Goal: Task Accomplishment & Management: Complete application form

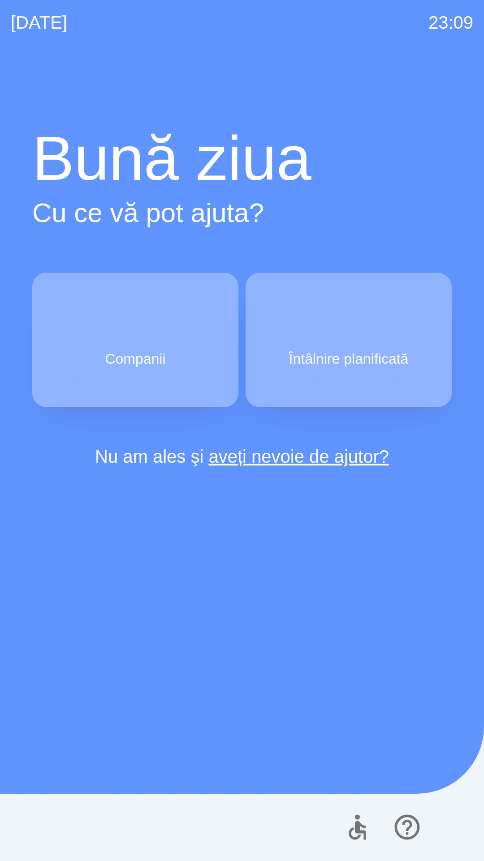
click at [366, 344] on button "Întâlnire planificată" at bounding box center [349, 340] width 206 height 135
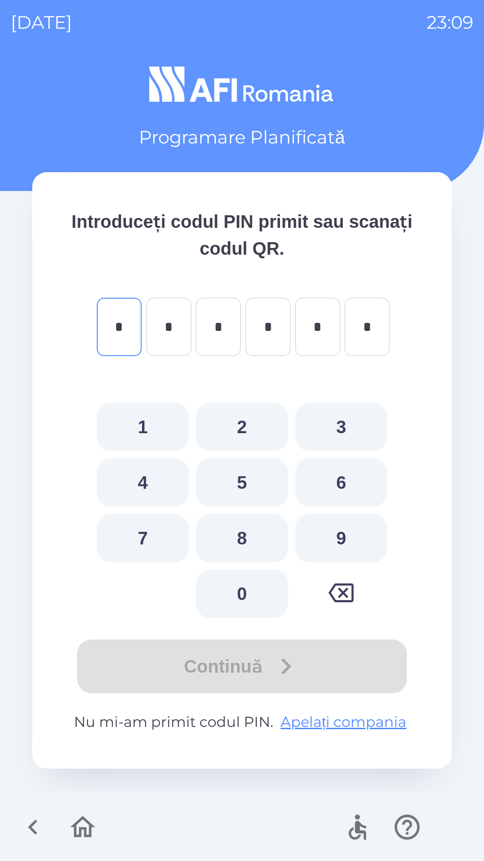
click at [152, 532] on button "7" at bounding box center [143, 538] width 92 height 48
type input "*"
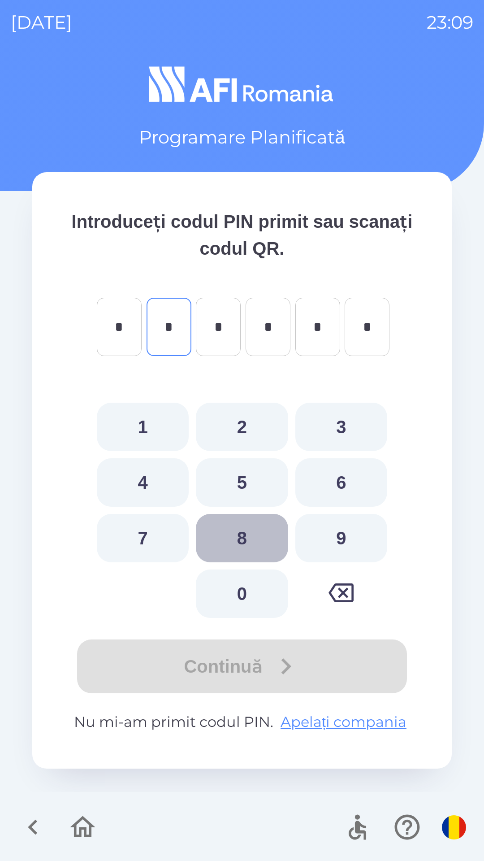
click at [227, 539] on button "8" at bounding box center [242, 538] width 92 height 48
type input "*"
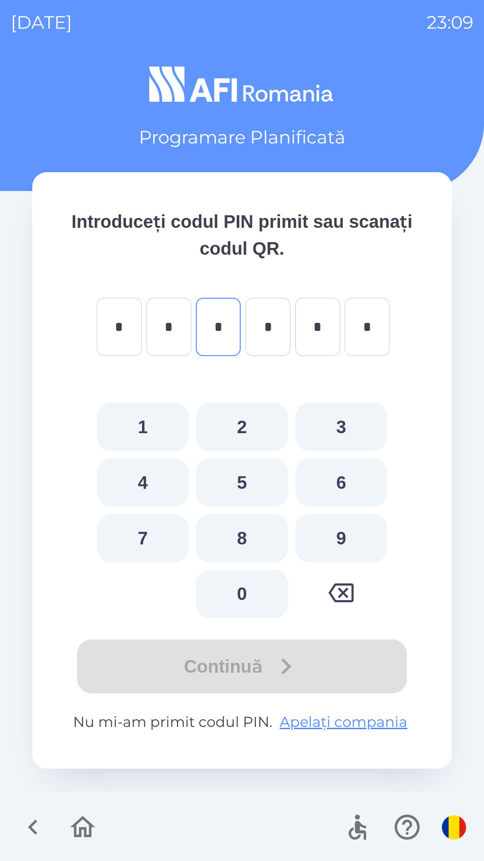
click at [337, 428] on button "3" at bounding box center [342, 427] width 92 height 48
type input "*"
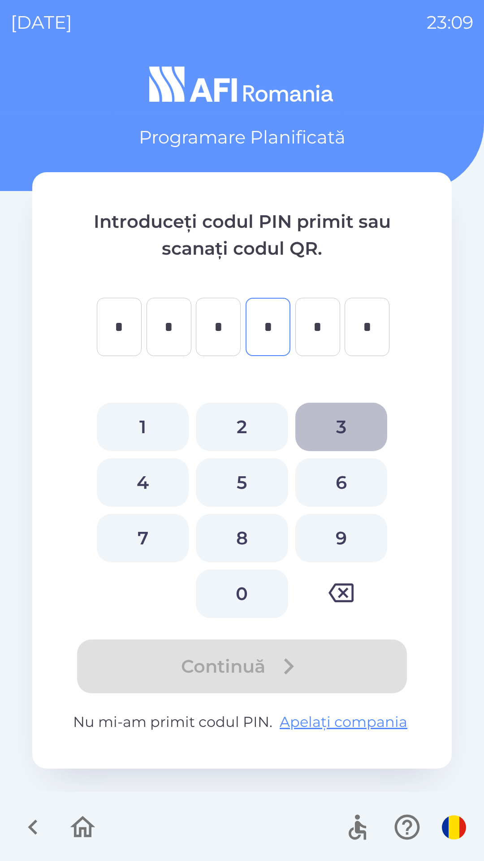
click at [345, 422] on button "3" at bounding box center [342, 427] width 92 height 48
type input "*"
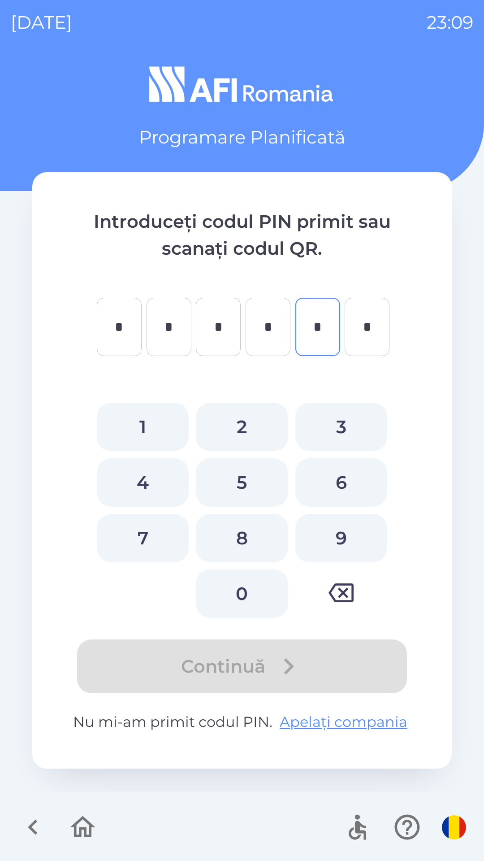
click at [152, 484] on button "4" at bounding box center [143, 482] width 92 height 48
type input "*"
click at [138, 537] on button "7" at bounding box center [143, 538] width 92 height 48
type input "*"
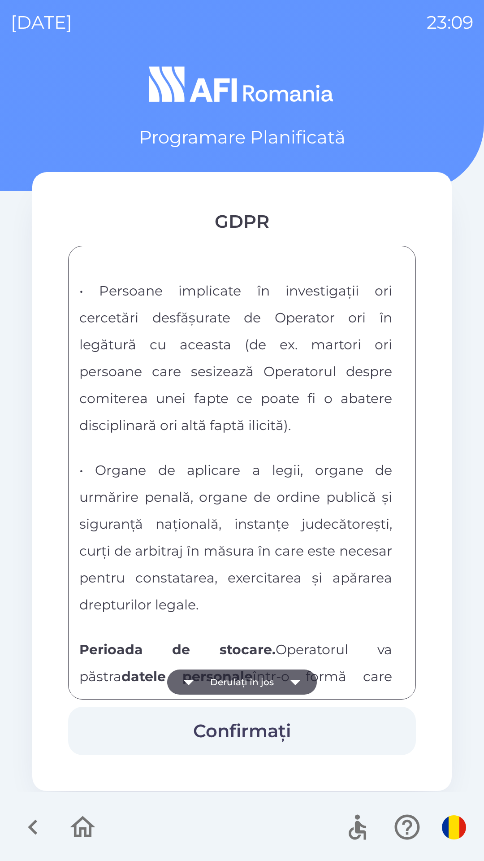
scroll to position [3155, 0]
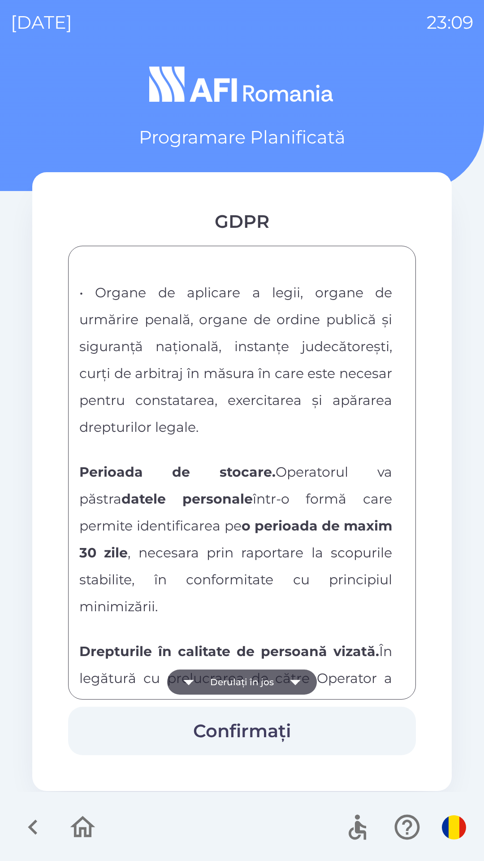
click at [197, 521] on div "FORMULAR DE CONSIMTAMANT SI NOTA DE INFORMARE CU PRIVIRE LA PRELUCRAREA DATELOR…" at bounding box center [242, 472] width 326 height 431
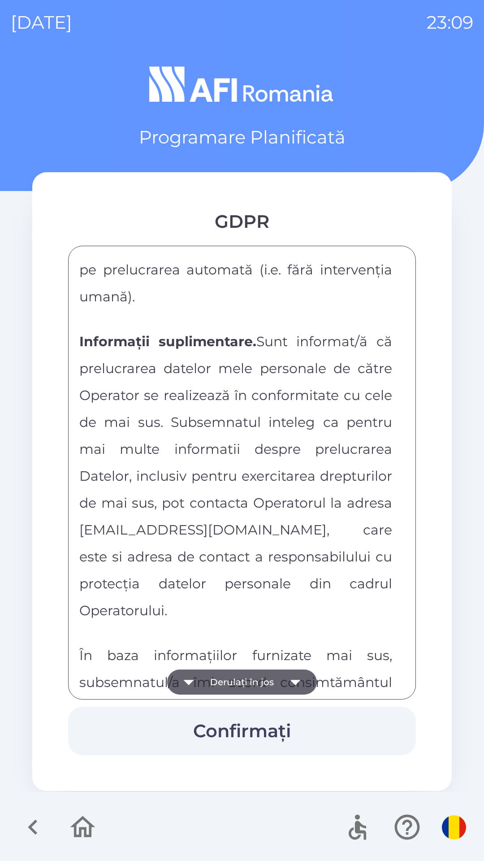
scroll to position [4718, 0]
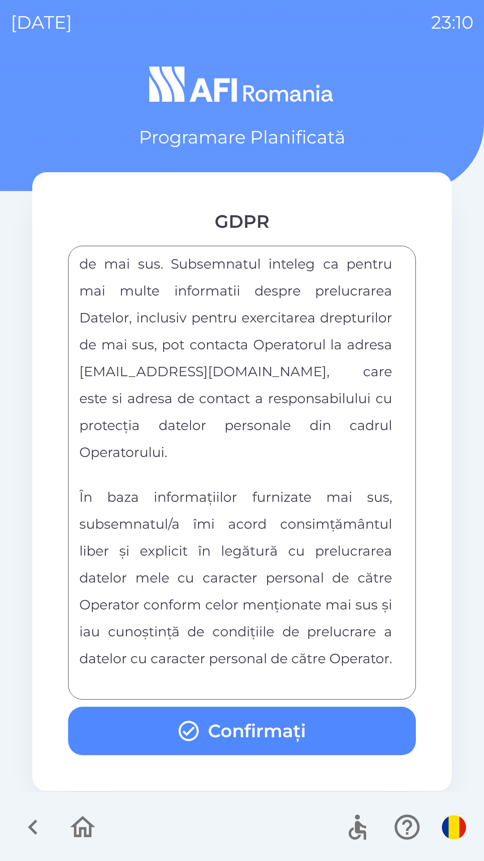
click at [245, 733] on button "Confirmați" at bounding box center [242, 731] width 348 height 48
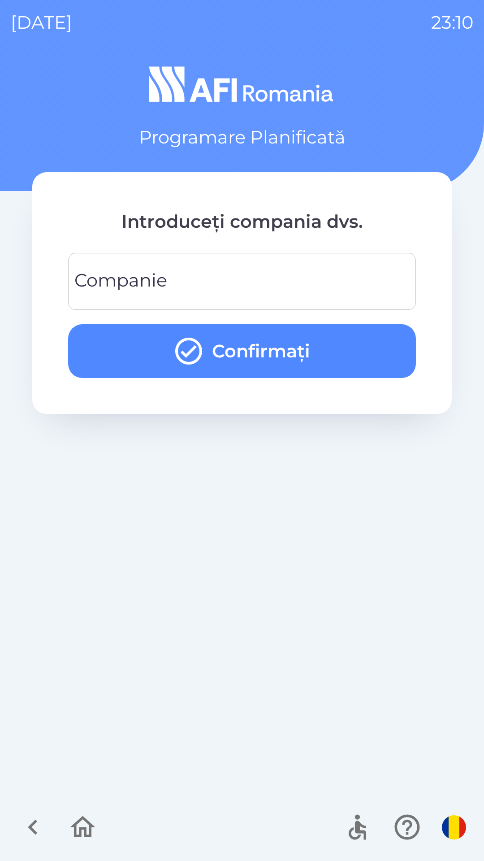
click at [362, 289] on input "Companie" at bounding box center [242, 281] width 327 height 35
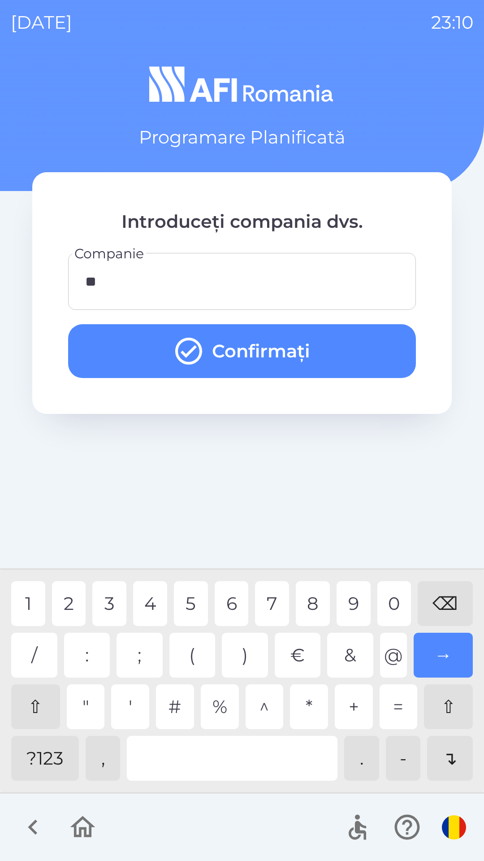
type input "***"
click at [356, 340] on button "Confirmați" at bounding box center [242, 351] width 348 height 54
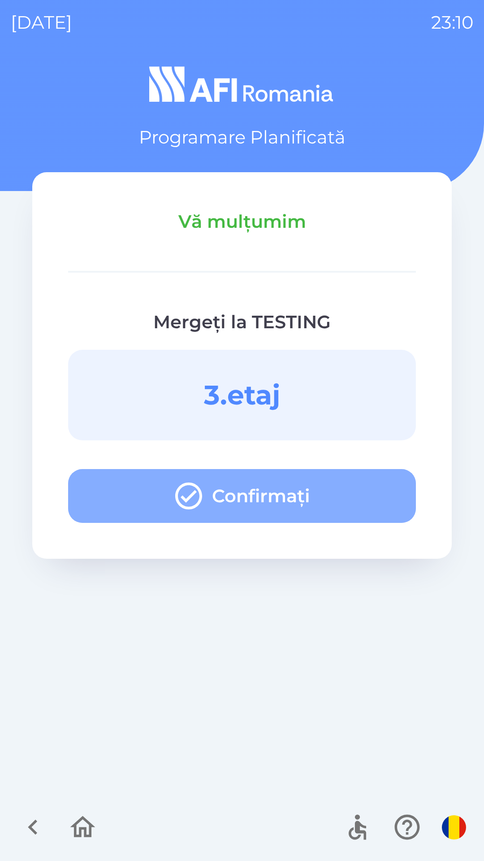
click at [329, 504] on button "Confirmați" at bounding box center [242, 496] width 348 height 54
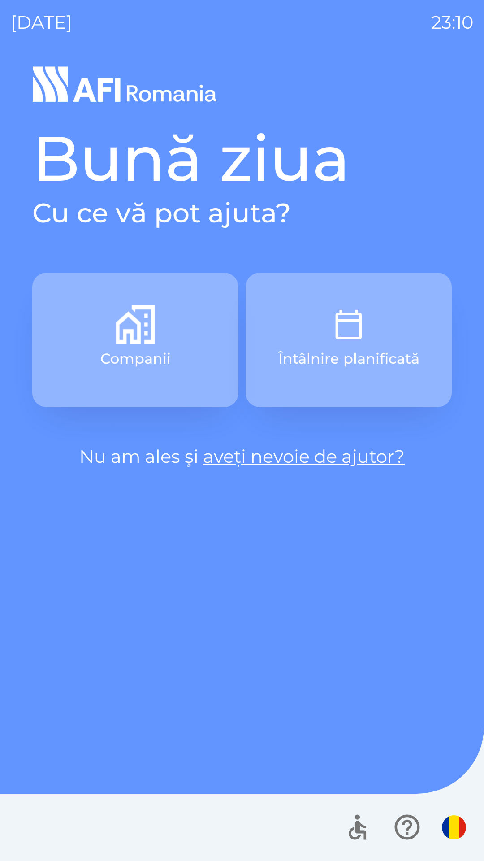
click at [365, 319] on img "button" at bounding box center [348, 324] width 39 height 39
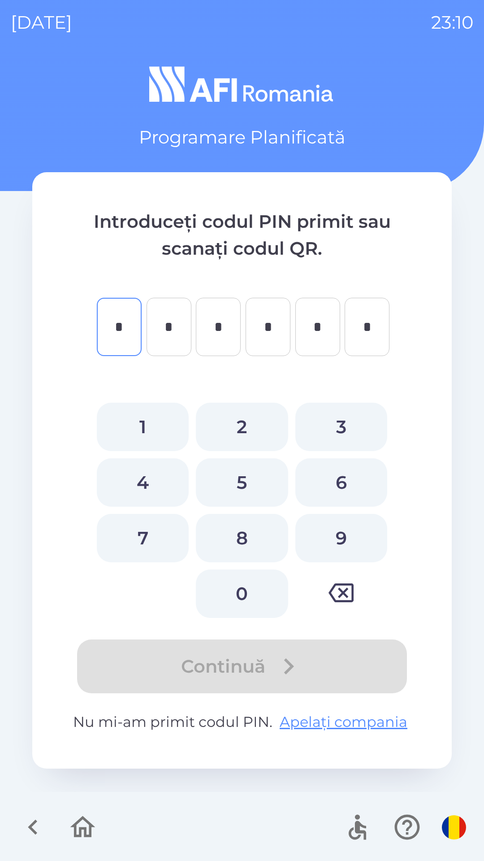
type input "*"
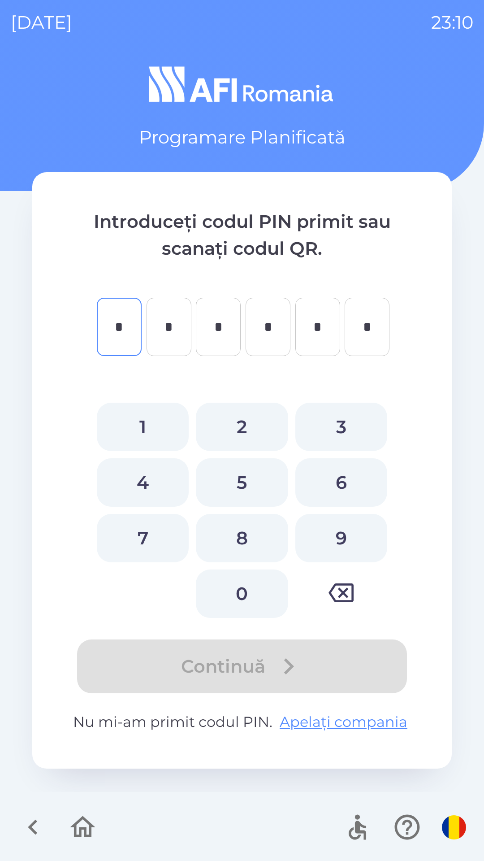
type input "*"
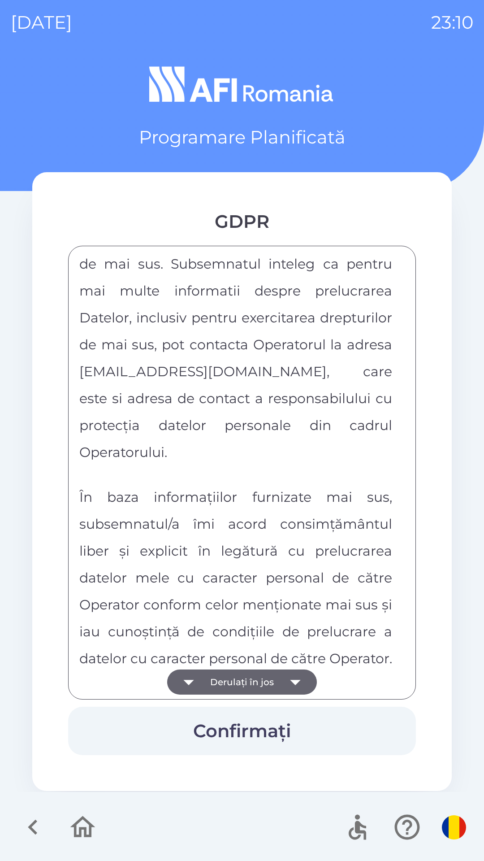
scroll to position [4718, 0]
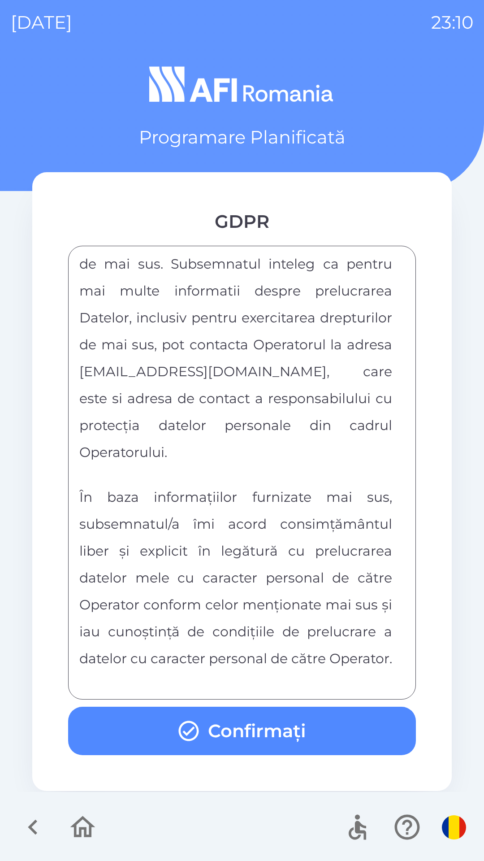
click at [274, 731] on button "Confirmați" at bounding box center [242, 731] width 348 height 48
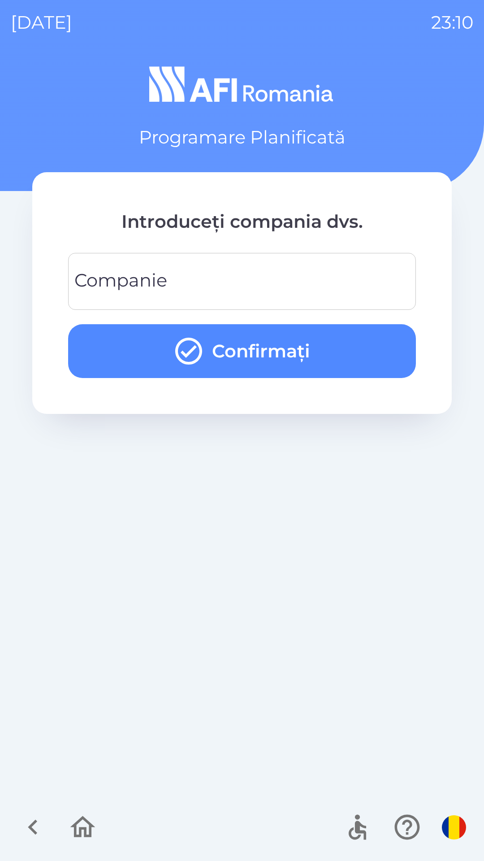
click at [327, 291] on input "Companie" at bounding box center [242, 281] width 327 height 35
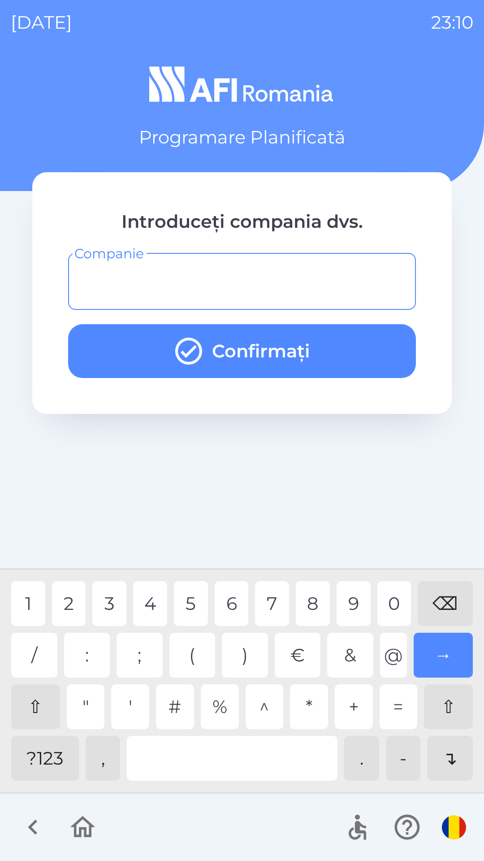
click at [46, 758] on div "?123" at bounding box center [45, 758] width 68 height 45
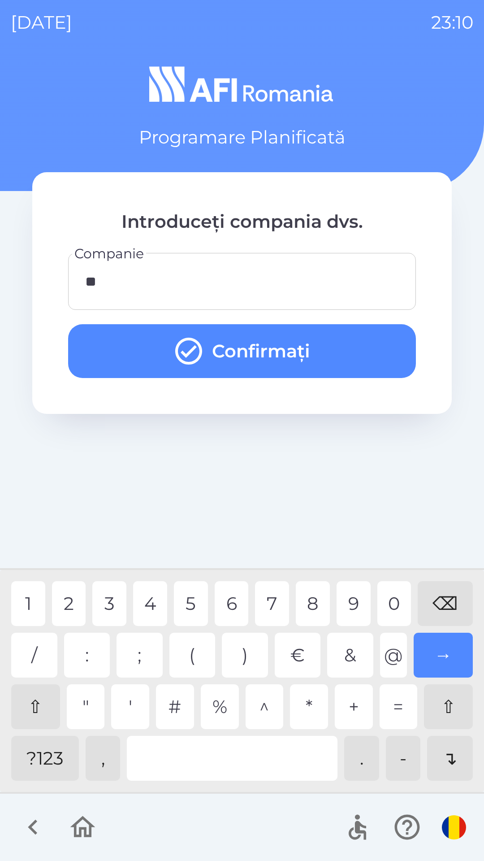
type input "***"
click at [379, 348] on button "Confirmați" at bounding box center [242, 351] width 348 height 54
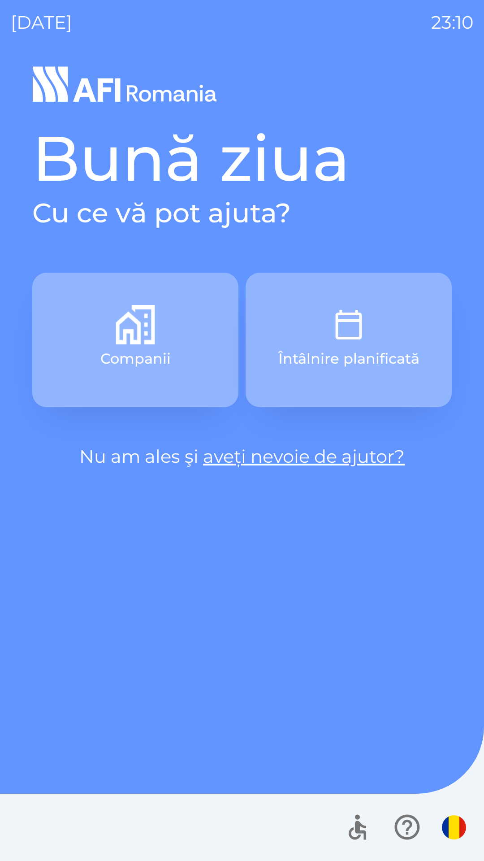
click at [350, 355] on p "Întâlnire planificată" at bounding box center [349, 359] width 141 height 22
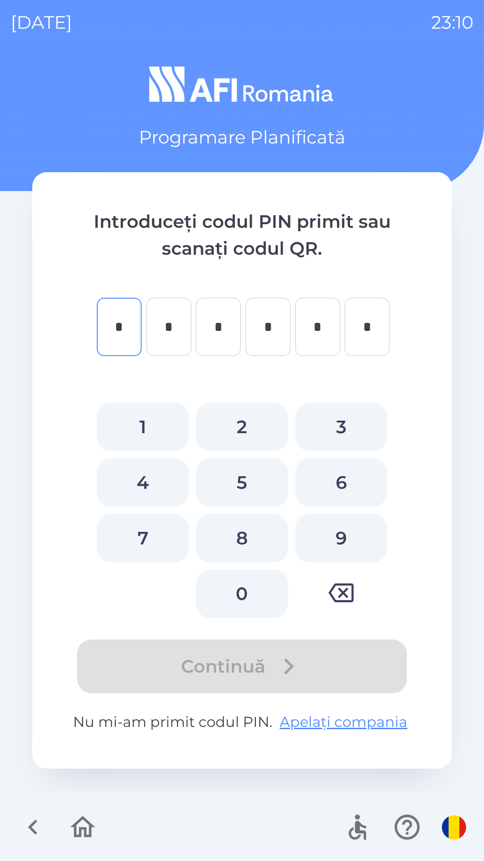
type input "*"
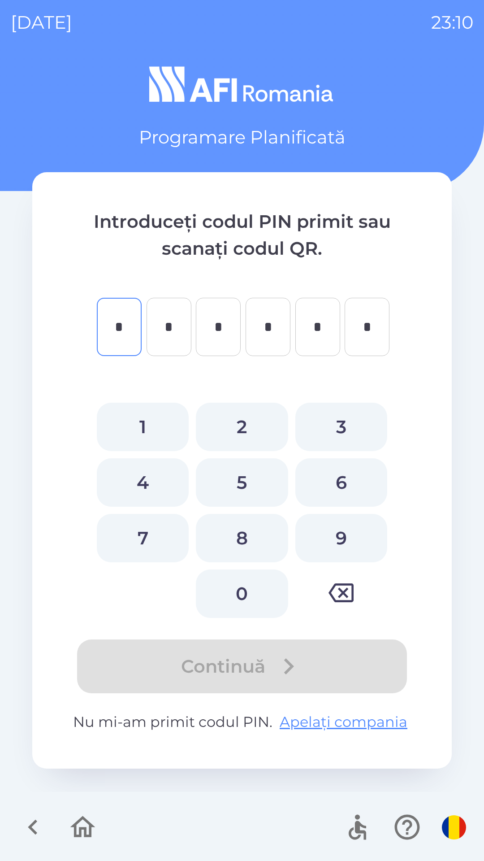
type input "*"
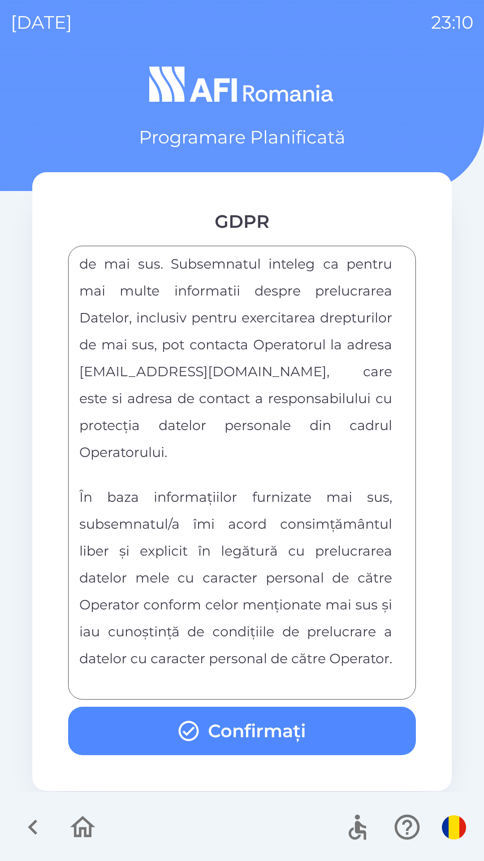
scroll to position [4718, 0]
click at [254, 721] on button "Confirmați" at bounding box center [242, 731] width 348 height 48
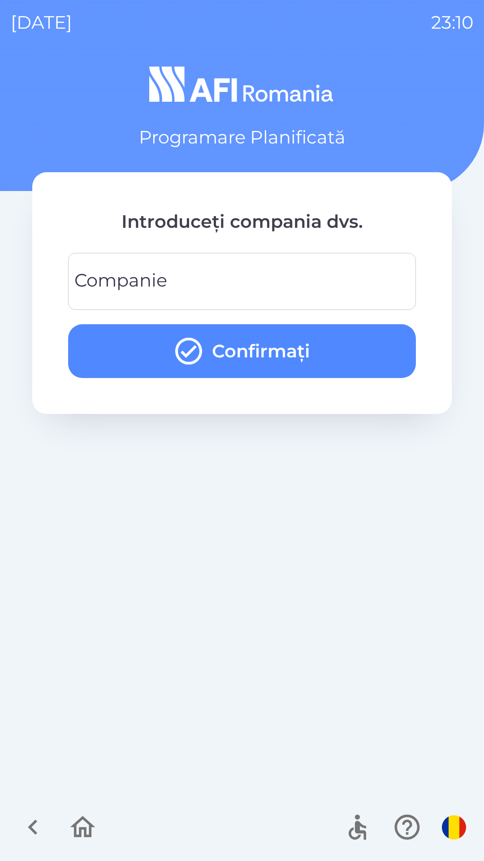
click at [326, 275] on input "Companie" at bounding box center [242, 281] width 327 height 35
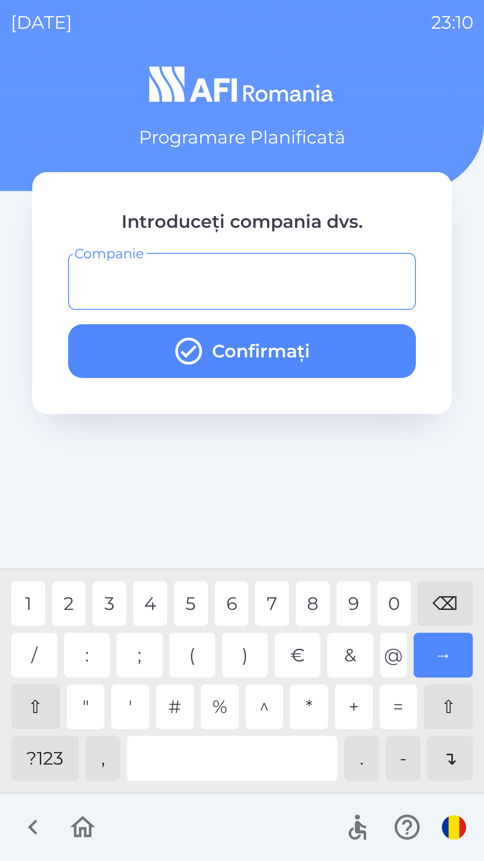
click at [51, 762] on div "?123" at bounding box center [45, 758] width 68 height 45
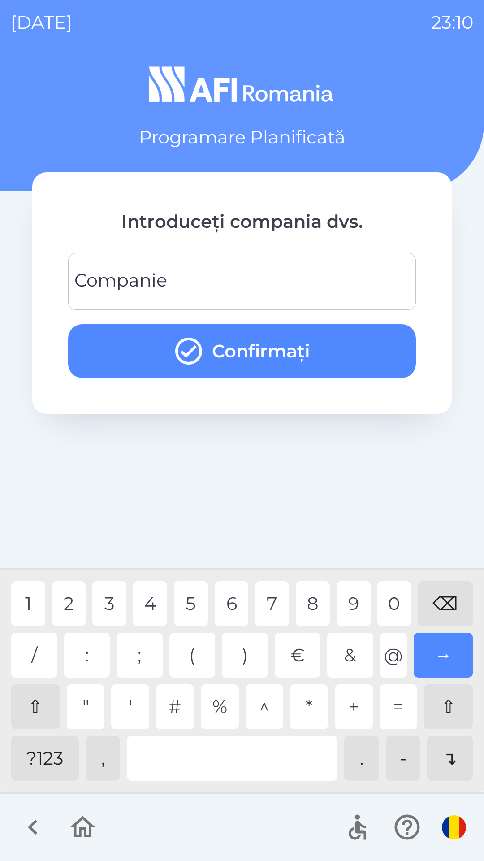
type input "*"
click at [110, 603] on div "3" at bounding box center [109, 603] width 34 height 45
click at [361, 345] on button "Confirmați" at bounding box center [242, 351] width 348 height 54
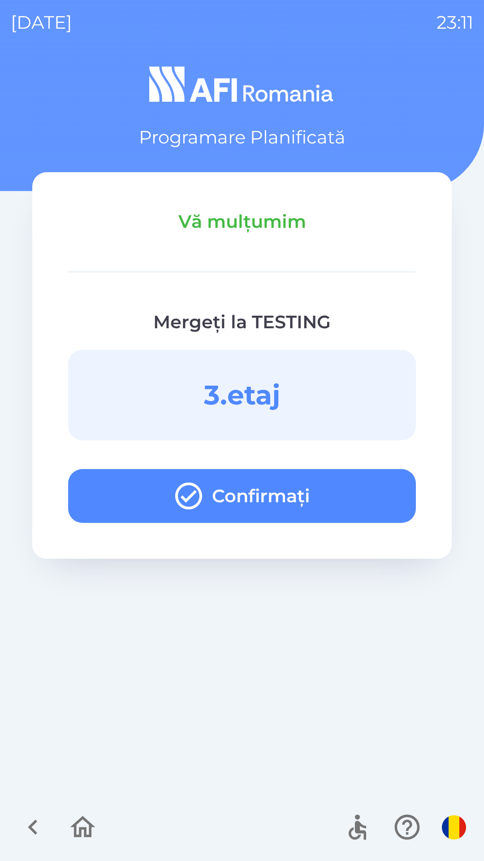
click at [292, 502] on button "Confirmați" at bounding box center [242, 496] width 348 height 54
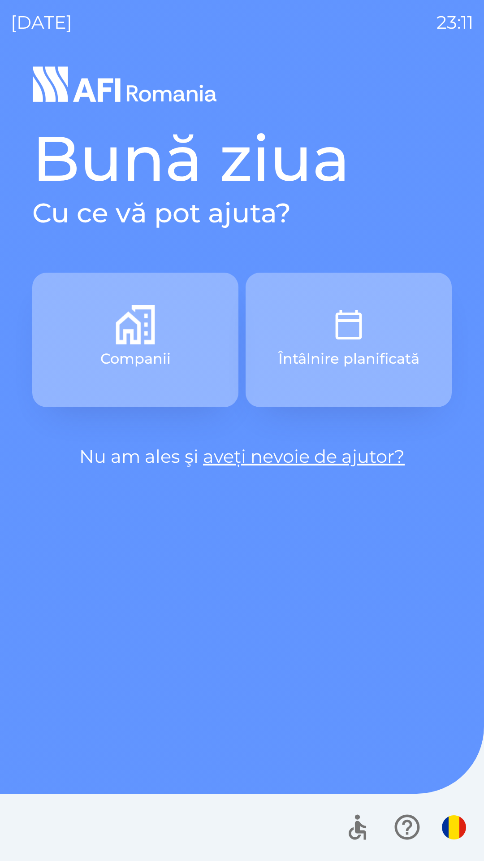
click at [356, 346] on button "Întâlnire planificată" at bounding box center [349, 340] width 206 height 135
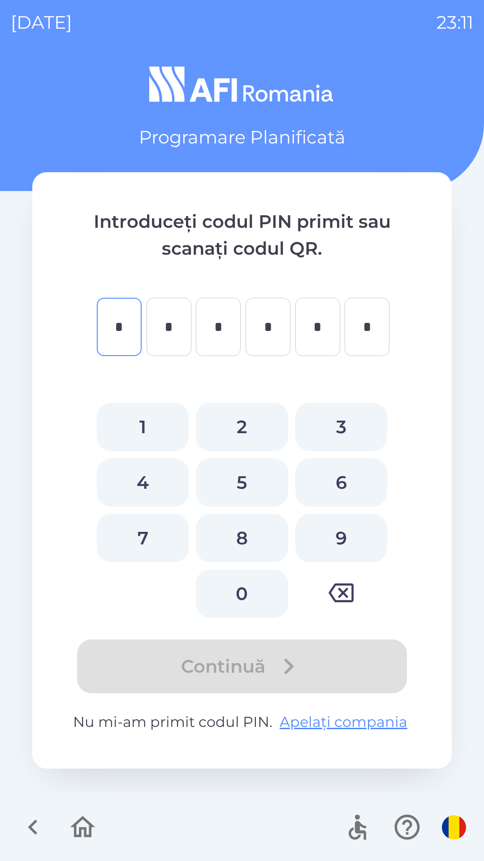
type input "*"
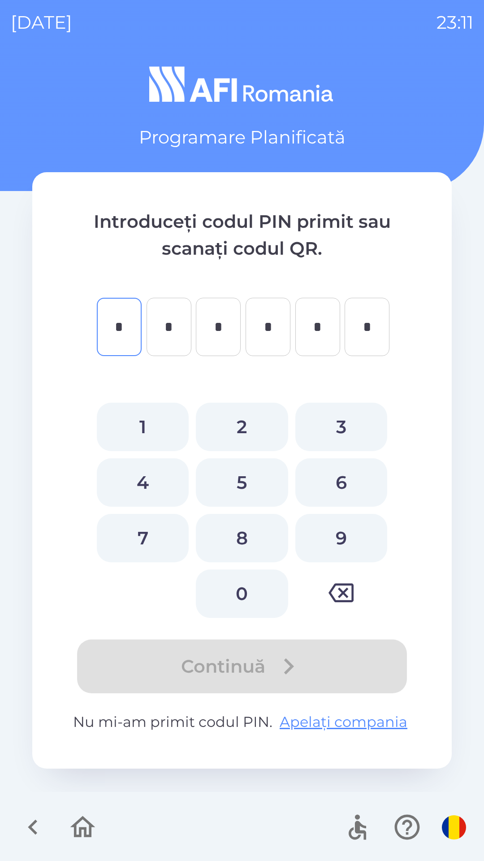
type input "*"
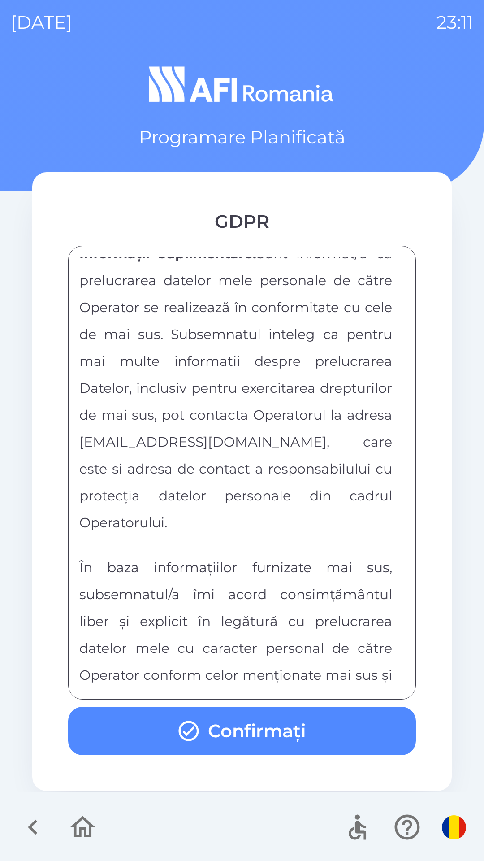
scroll to position [4718, 0]
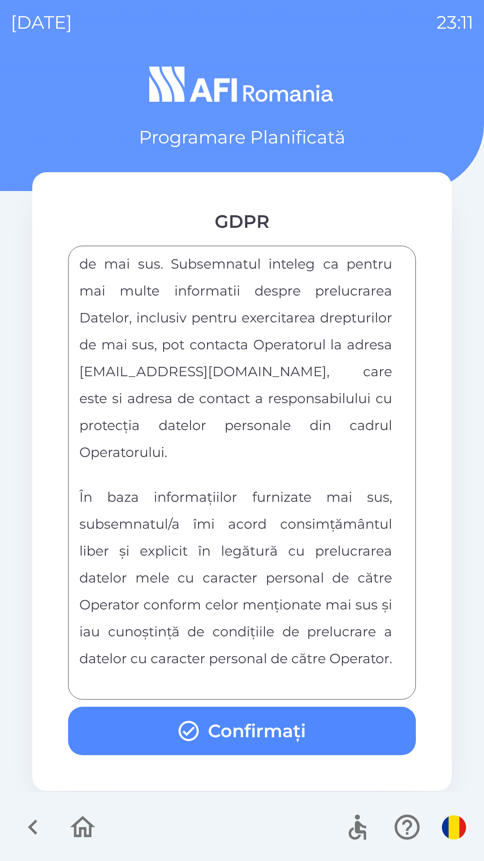
click at [256, 729] on button "Confirmați" at bounding box center [242, 731] width 348 height 48
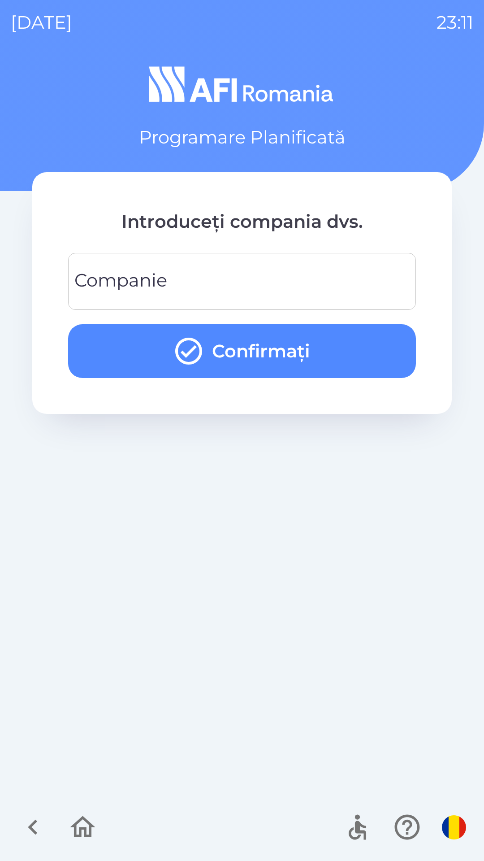
click at [342, 345] on button "Confirmați" at bounding box center [242, 351] width 348 height 54
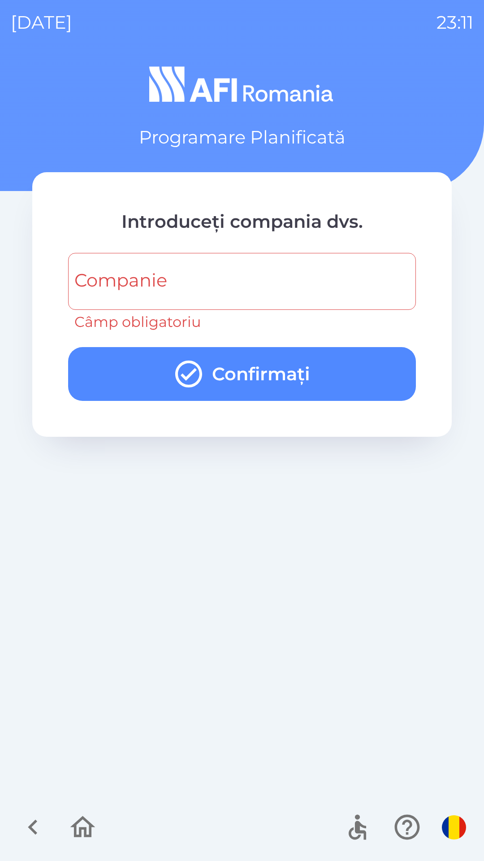
click at [281, 274] on input "Companie" at bounding box center [242, 281] width 327 height 35
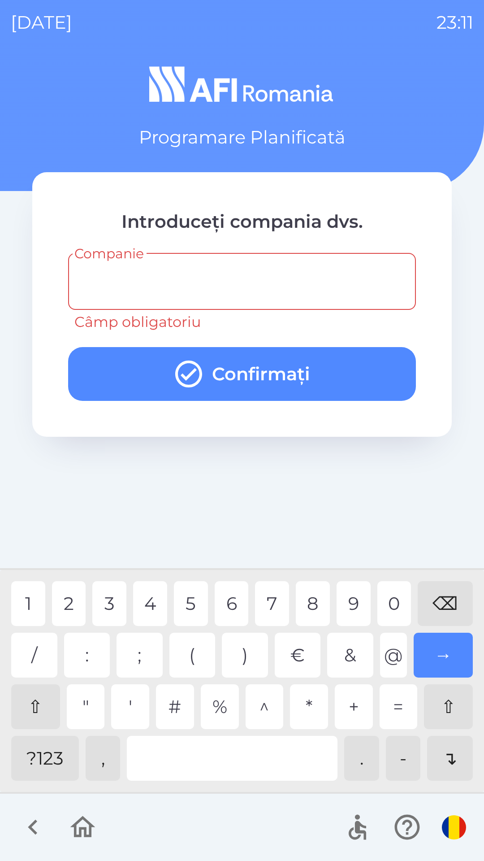
click at [53, 761] on div "?123" at bounding box center [45, 758] width 68 height 45
type input "*"
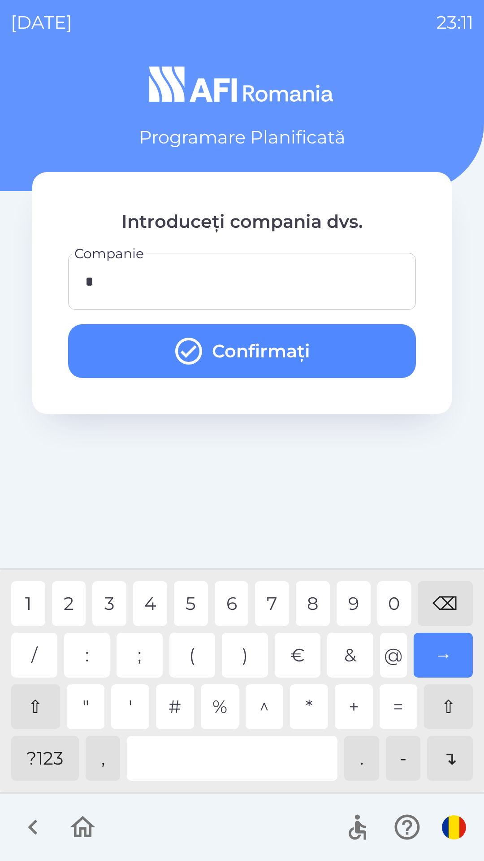
click at [147, 597] on div "4" at bounding box center [150, 603] width 34 height 45
click at [335, 354] on button "Confirmați" at bounding box center [242, 351] width 348 height 54
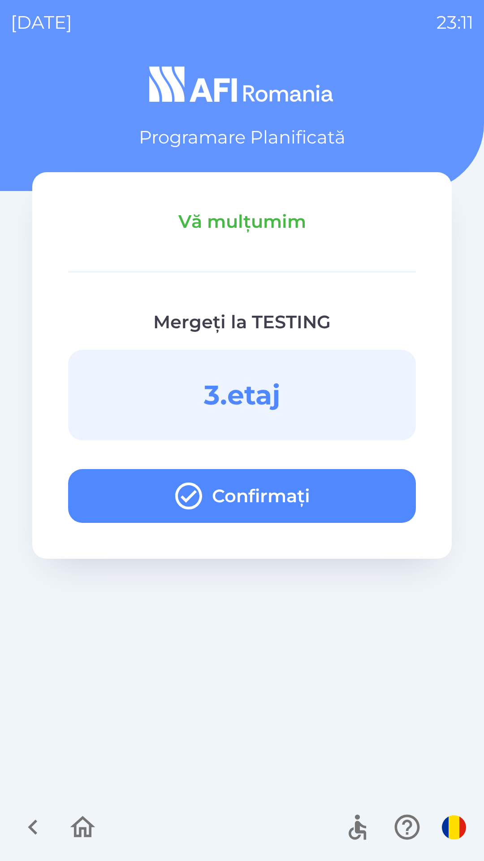
click at [309, 491] on button "Confirmați" at bounding box center [242, 496] width 348 height 54
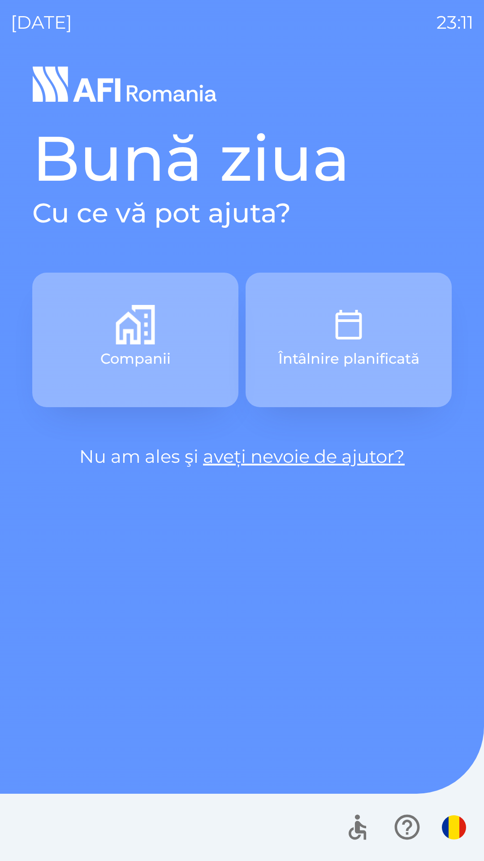
click at [391, 311] on button "Întâlnire planificată" at bounding box center [349, 340] width 206 height 135
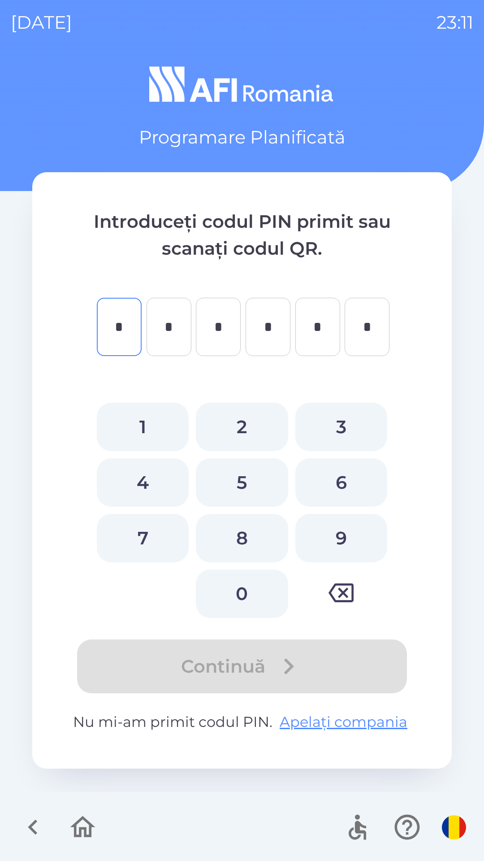
type input "*"
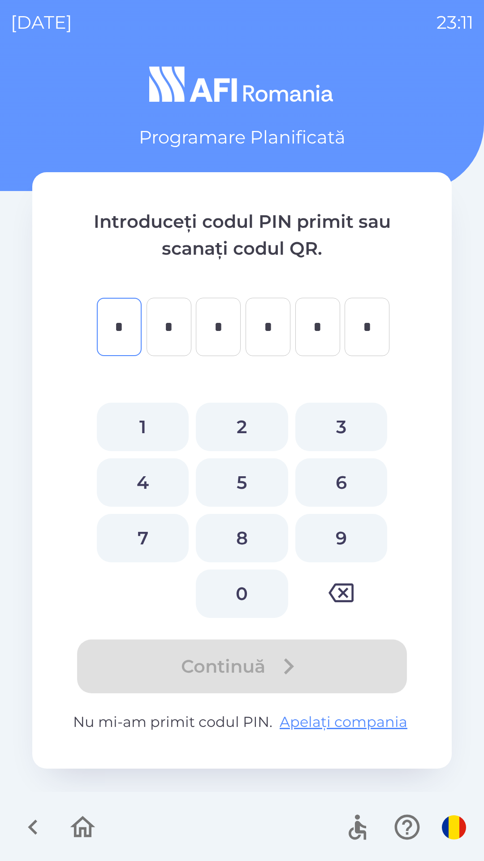
type input "*"
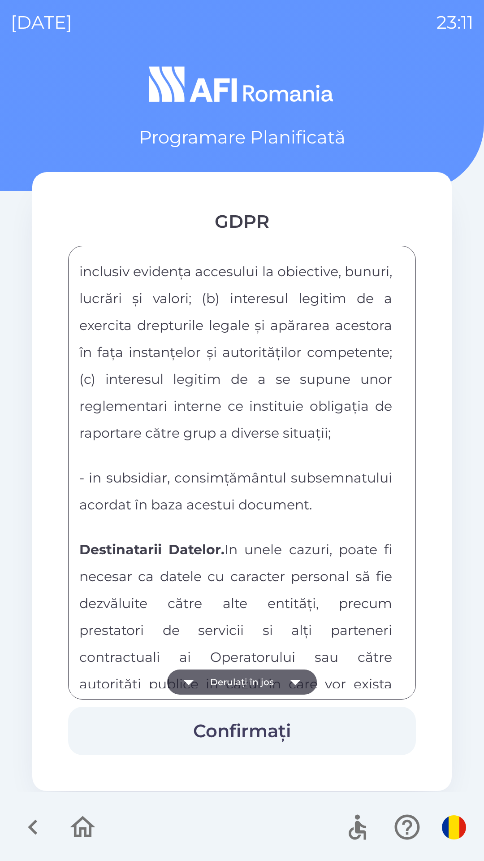
click at [217, 494] on p "- in subsidiar, consimțământul subsemnatului acordat în baza acestui document." at bounding box center [235, 490] width 313 height 54
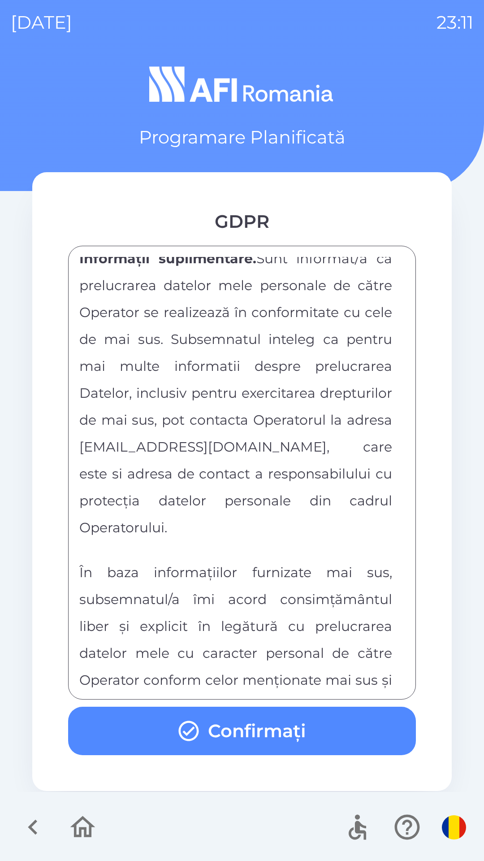
scroll to position [4718, 0]
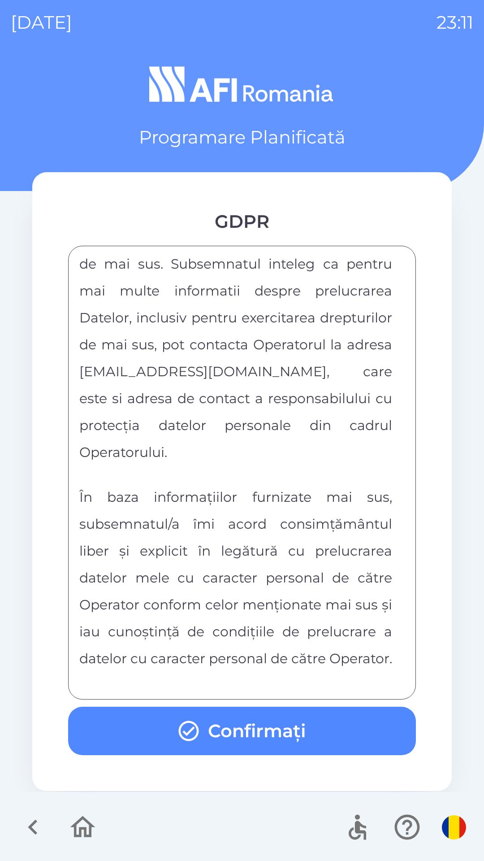
click at [272, 739] on button "Confirmați" at bounding box center [242, 731] width 348 height 48
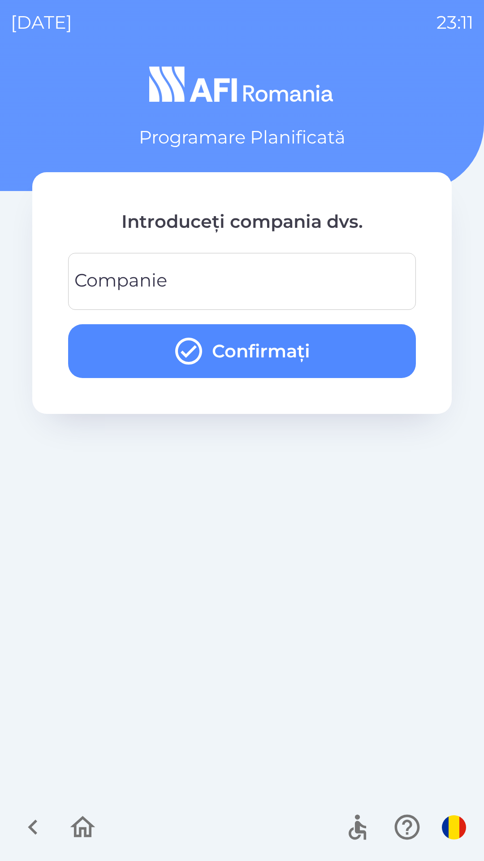
click at [246, 275] on input "Companie" at bounding box center [242, 281] width 327 height 35
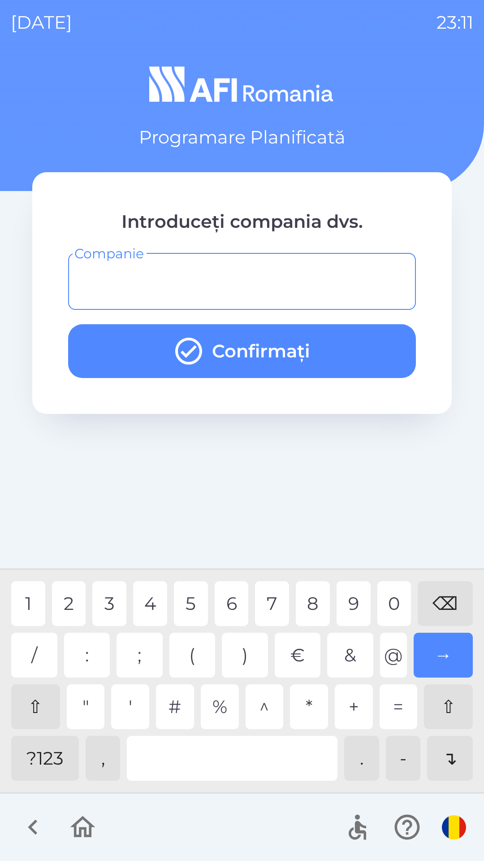
click at [54, 760] on div "?123" at bounding box center [45, 758] width 68 height 45
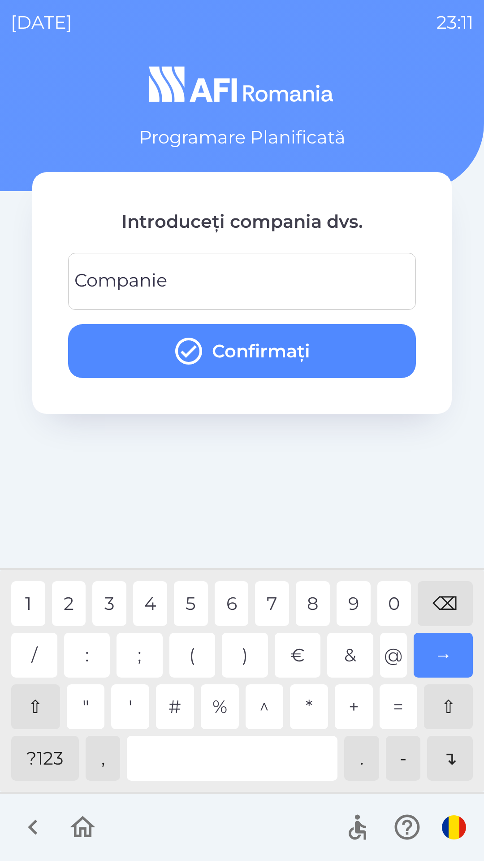
type input "*"
click at [346, 341] on button "Confirmați" at bounding box center [242, 351] width 348 height 54
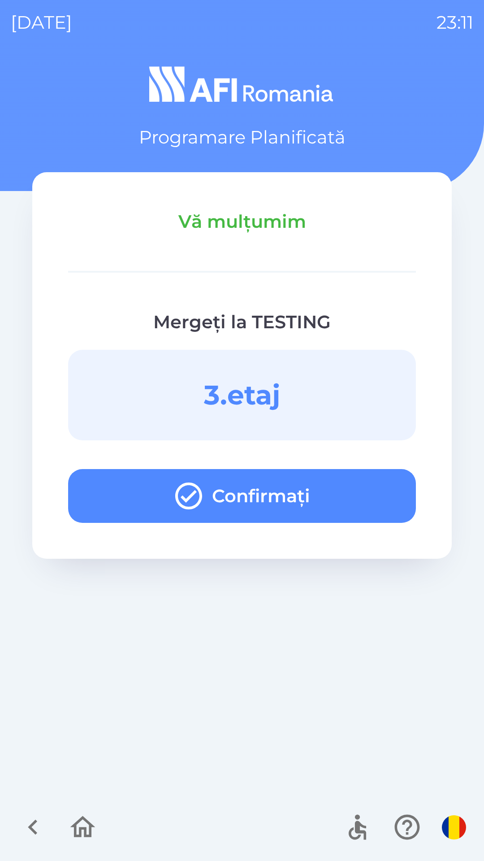
click at [354, 503] on button "Confirmați" at bounding box center [242, 496] width 348 height 54
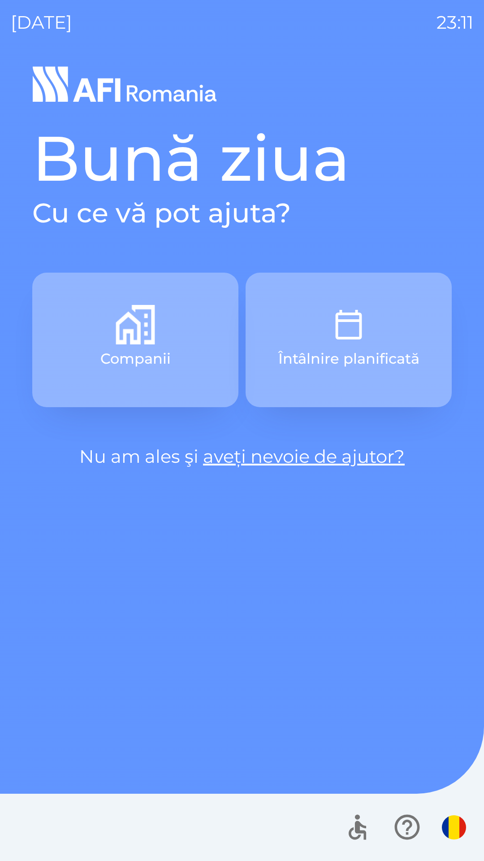
click at [379, 357] on p "Întâlnire planificată" at bounding box center [349, 359] width 141 height 22
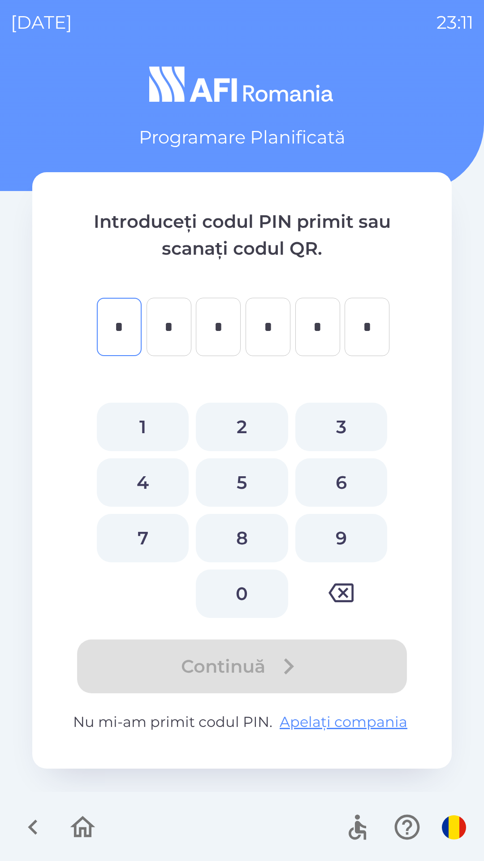
type input "*"
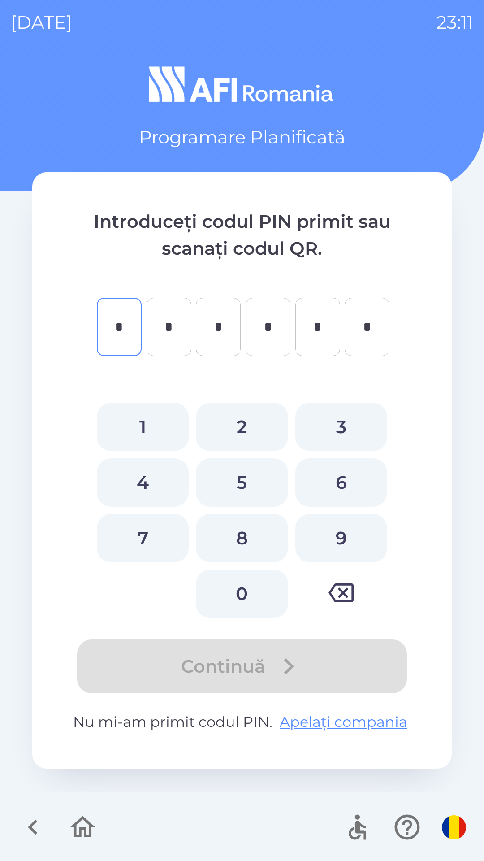
type input "*"
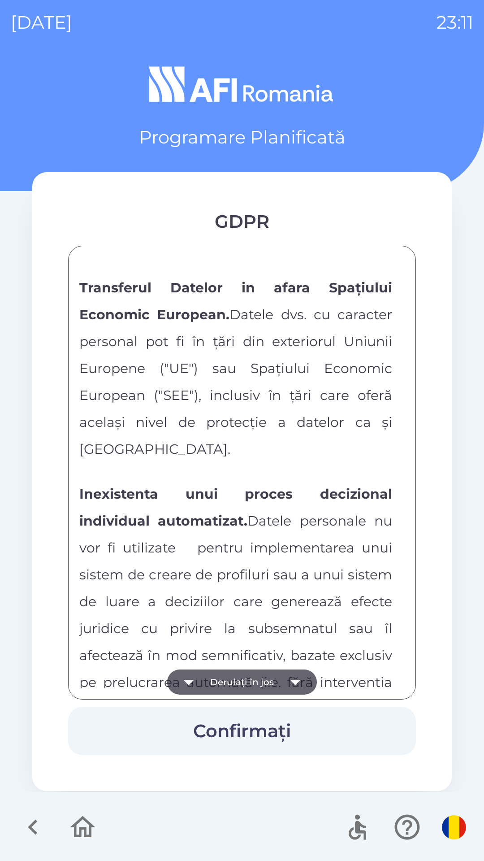
scroll to position [4718, 0]
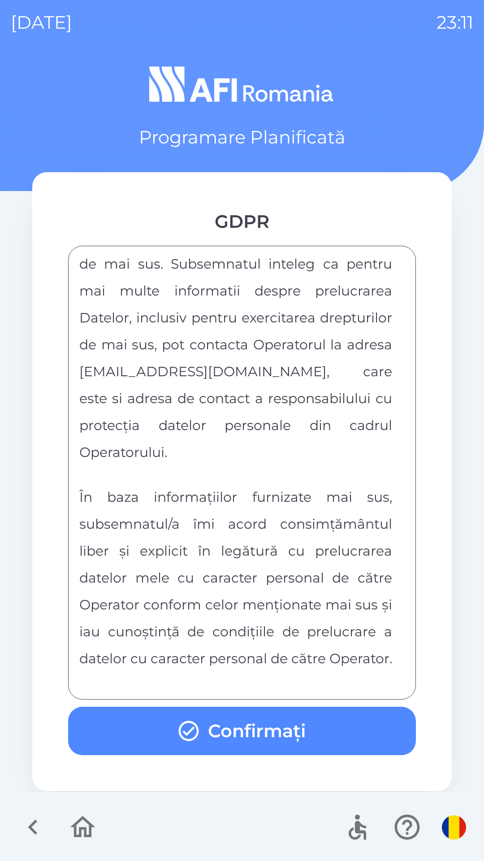
click at [288, 733] on button "Confirmați" at bounding box center [242, 731] width 348 height 48
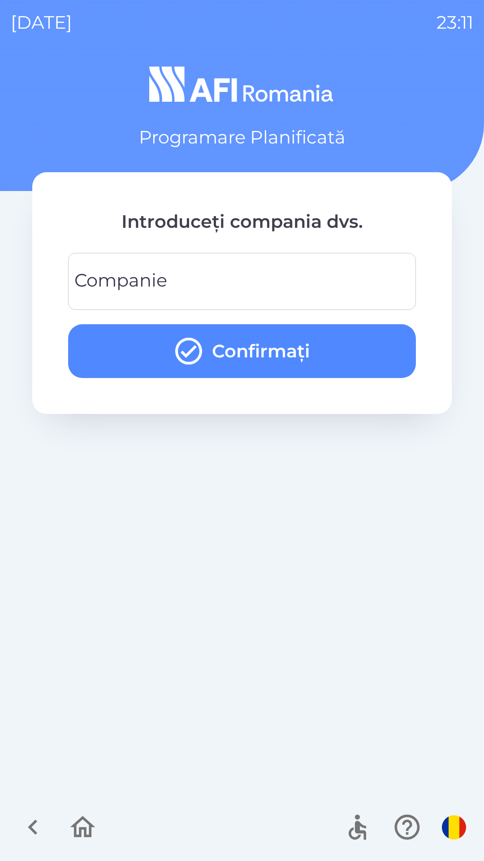
click at [253, 280] on input "Companie" at bounding box center [242, 281] width 327 height 35
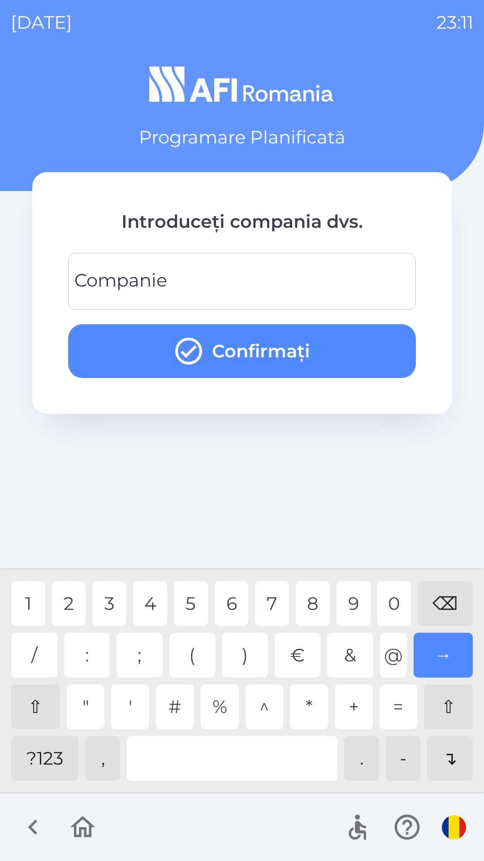
type input "*"
click at [324, 338] on button "Confirmați" at bounding box center [242, 351] width 348 height 54
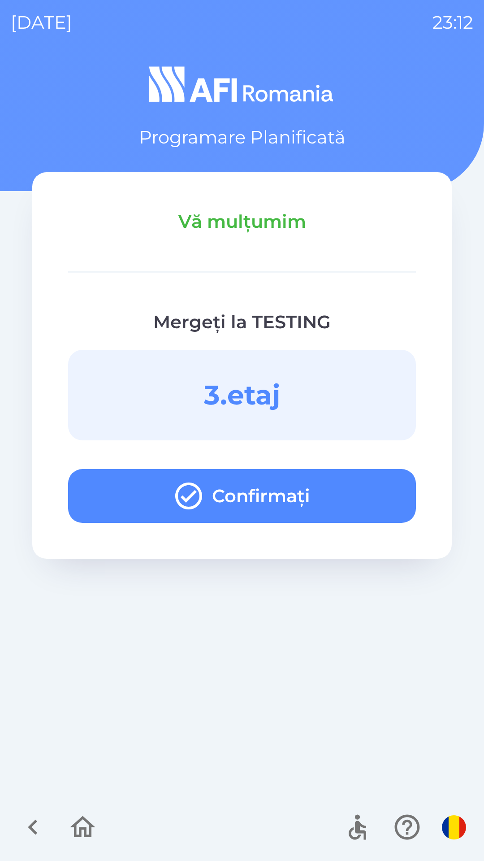
click at [328, 505] on button "Confirmați" at bounding box center [242, 496] width 348 height 54
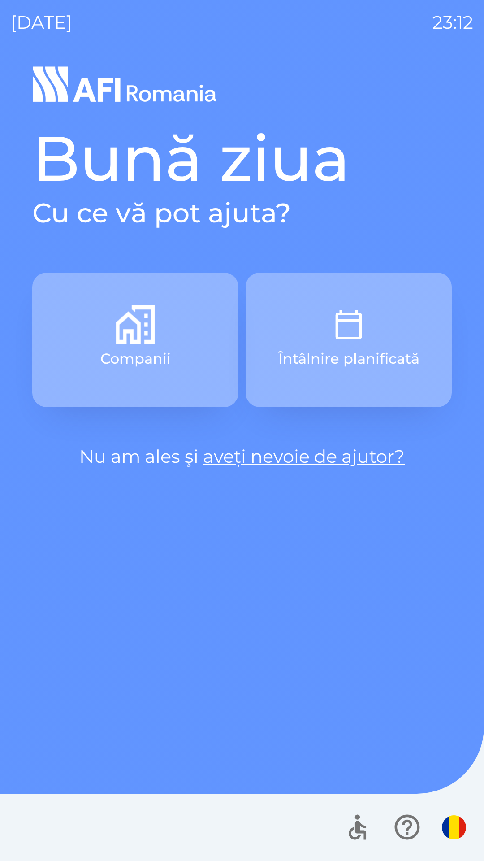
click at [373, 373] on button "Întâlnire planificată" at bounding box center [349, 340] width 206 height 135
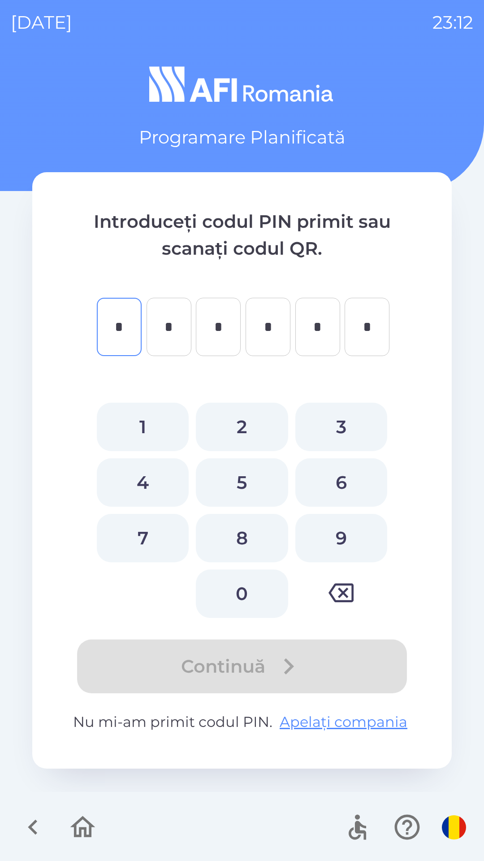
type input "*"
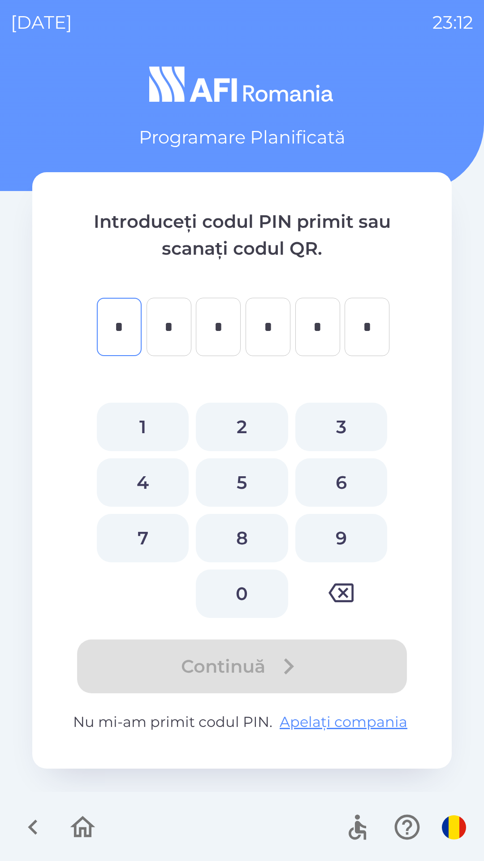
type input "*"
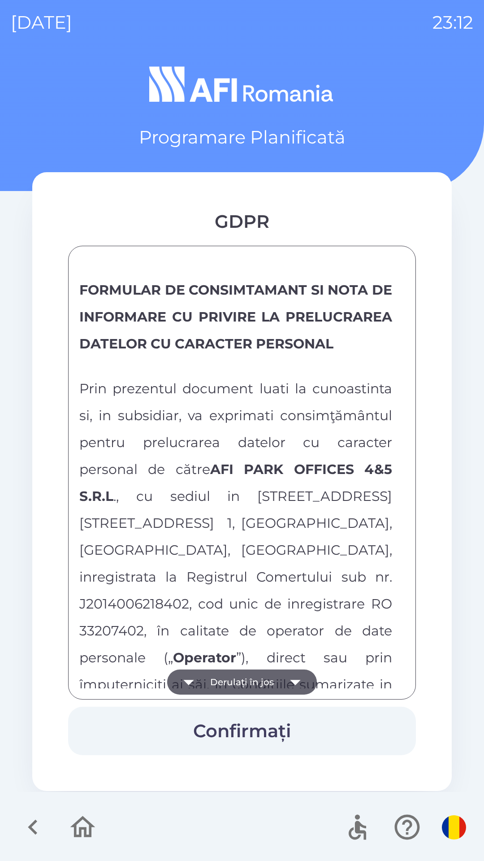
click at [237, 557] on span "Prin prezentul document luati la cunoastinta si, in subsidiar, va exprimati con…" at bounding box center [235, 550] width 313 height 340
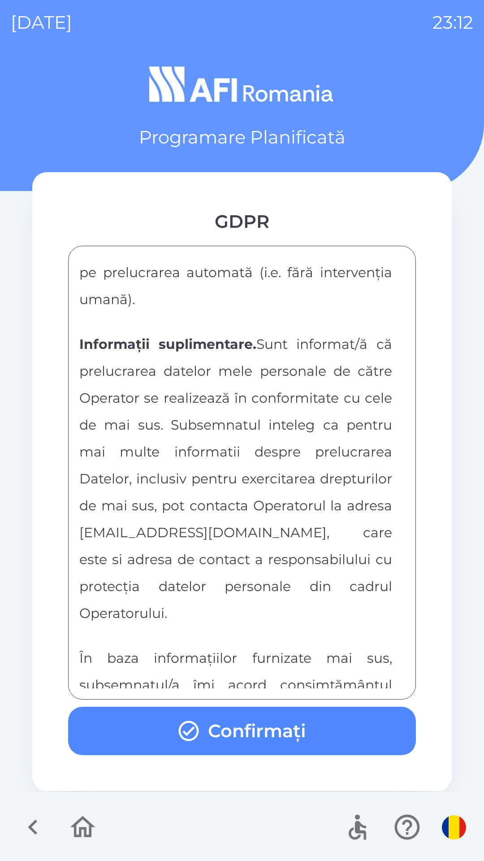
scroll to position [4718, 0]
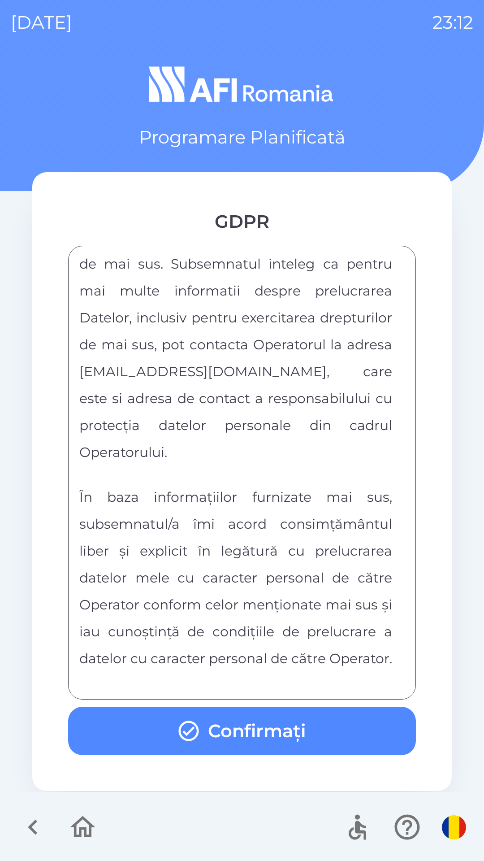
click at [253, 729] on button "Confirmați" at bounding box center [242, 731] width 348 height 48
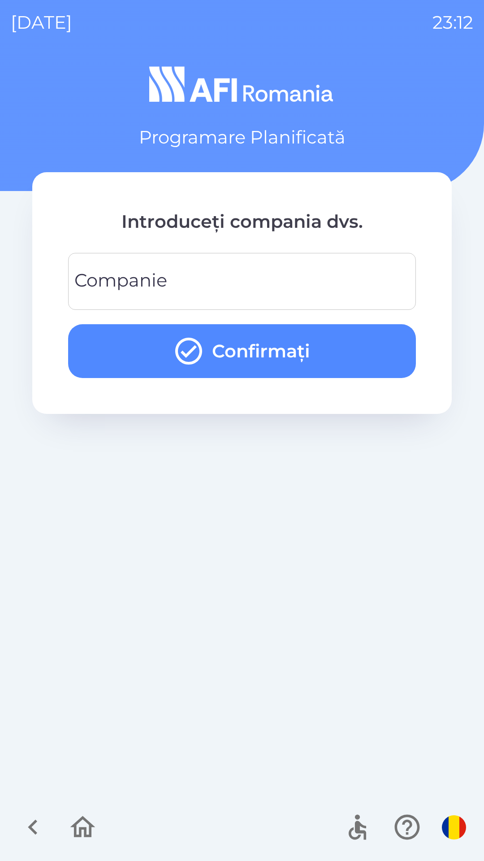
click at [306, 272] on input "Companie" at bounding box center [242, 281] width 327 height 35
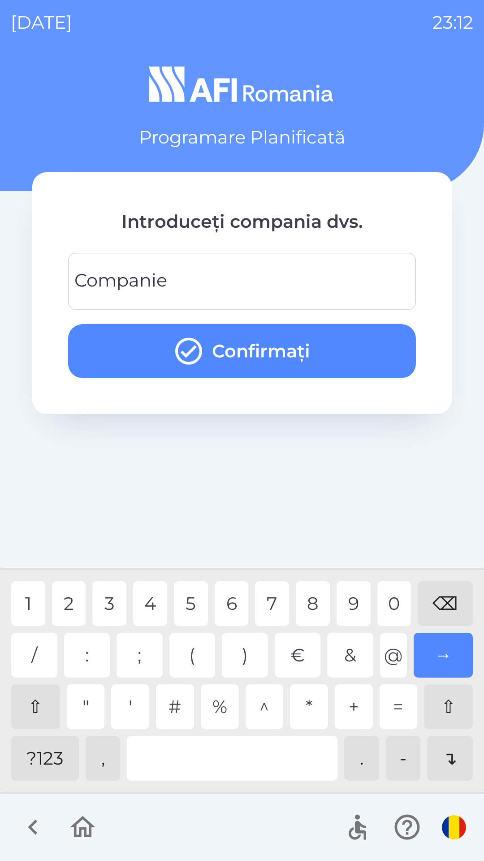
type input "*"
click at [278, 603] on div "7" at bounding box center [272, 603] width 34 height 45
click at [330, 346] on button "Confirmați" at bounding box center [242, 351] width 348 height 54
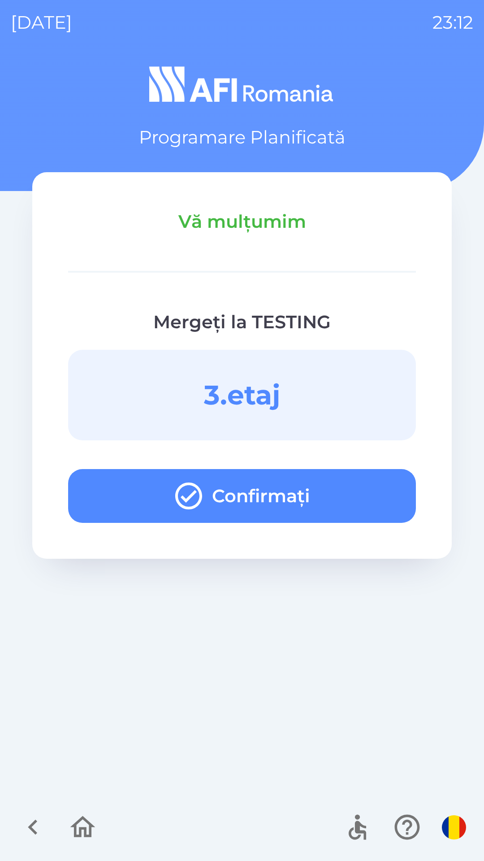
click at [352, 491] on button "Confirmați" at bounding box center [242, 496] width 348 height 54
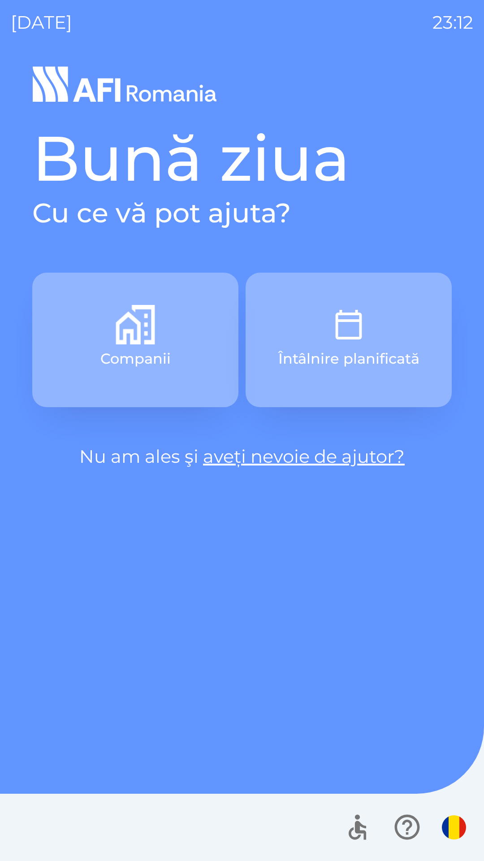
click at [388, 331] on button "Întâlnire planificată" at bounding box center [349, 340] width 206 height 135
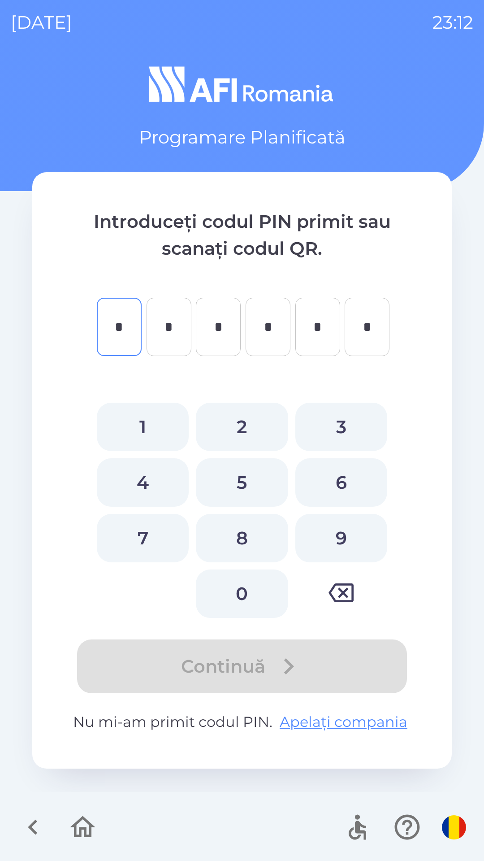
type input "*"
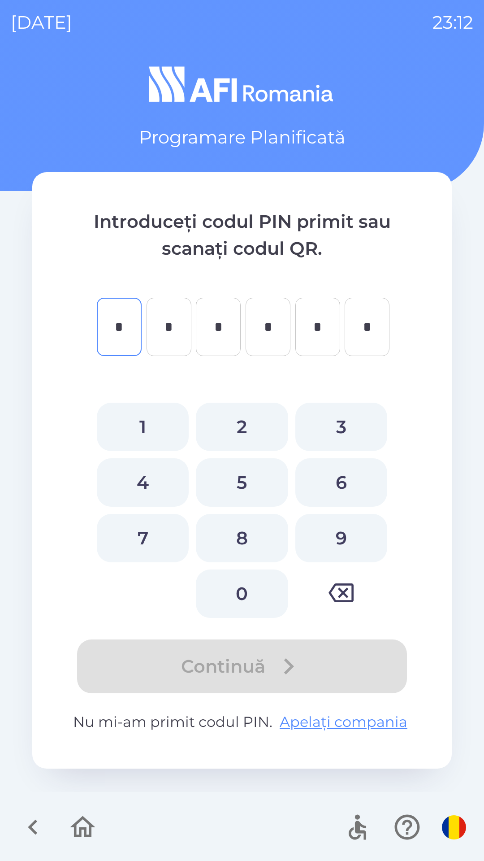
type input "*"
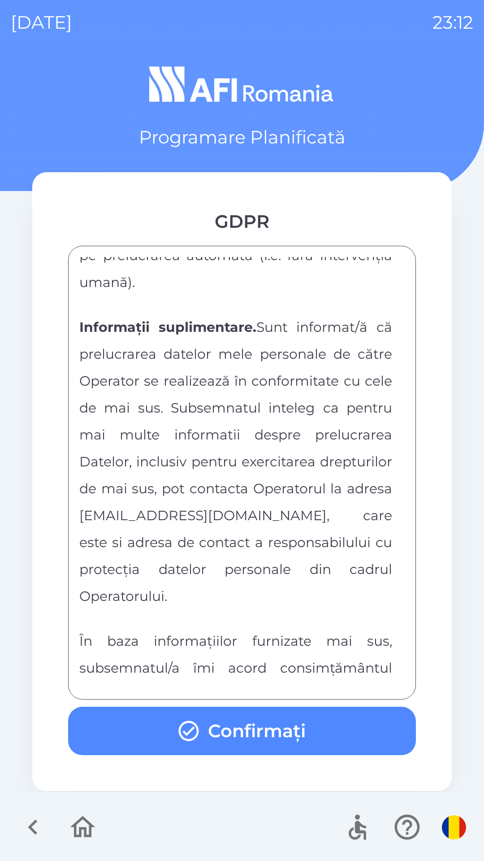
scroll to position [4718, 0]
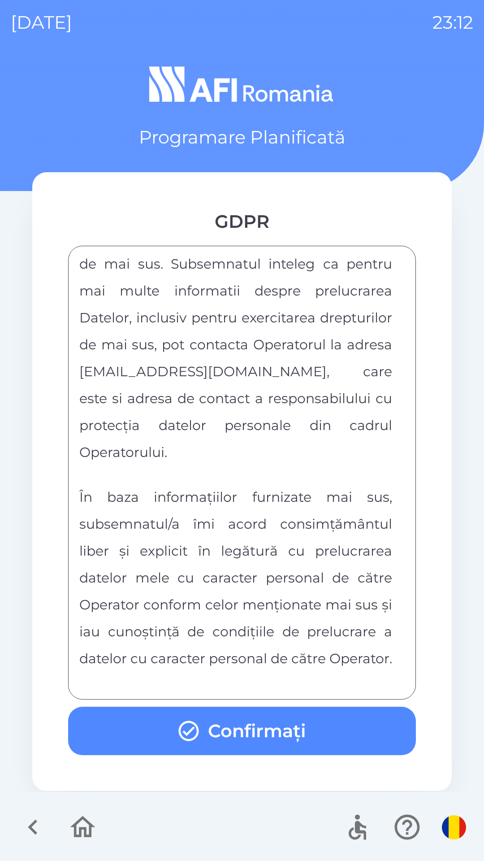
click at [274, 730] on button "Confirmați" at bounding box center [242, 731] width 348 height 48
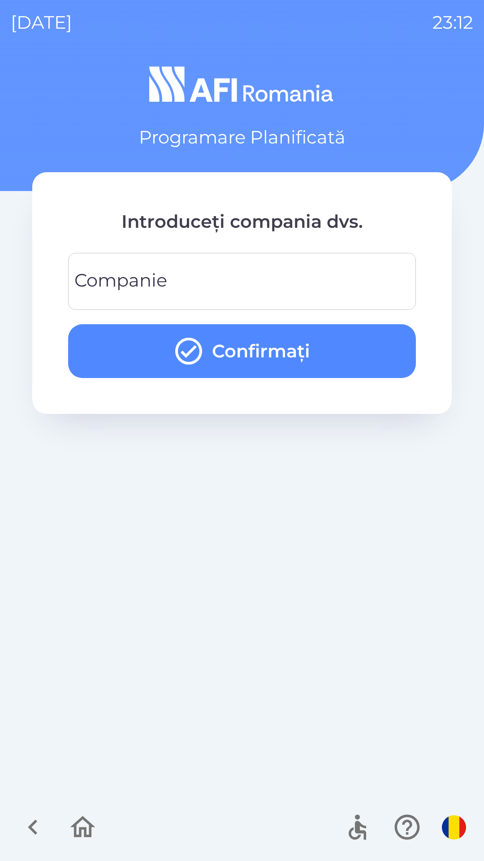
click at [319, 282] on input "Companie" at bounding box center [242, 281] width 327 height 35
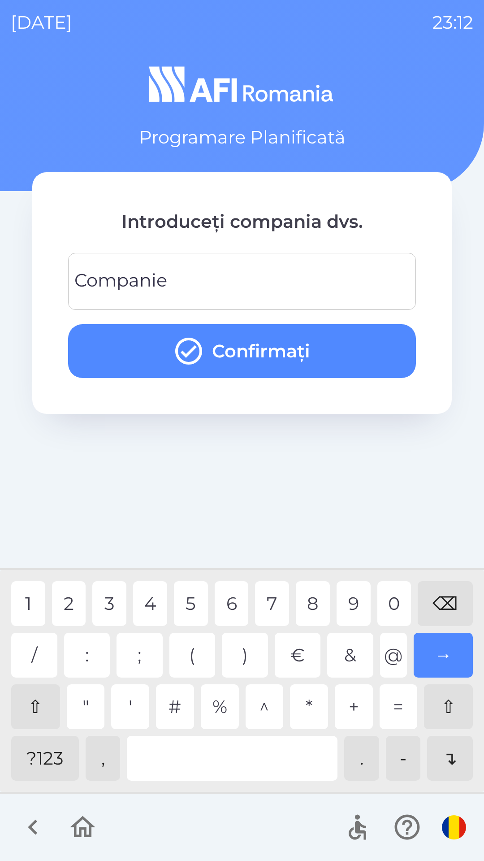
type input "*"
click at [374, 345] on button "Confirmați" at bounding box center [242, 351] width 348 height 54
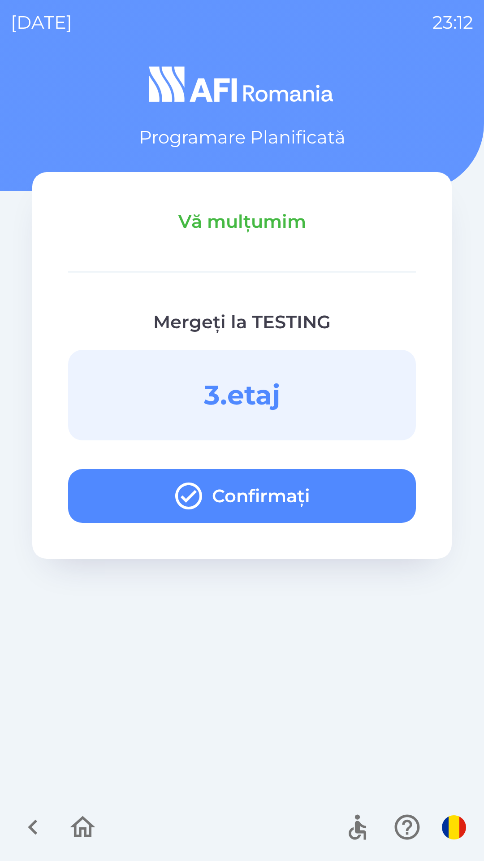
click at [307, 494] on button "Confirmați" at bounding box center [242, 496] width 348 height 54
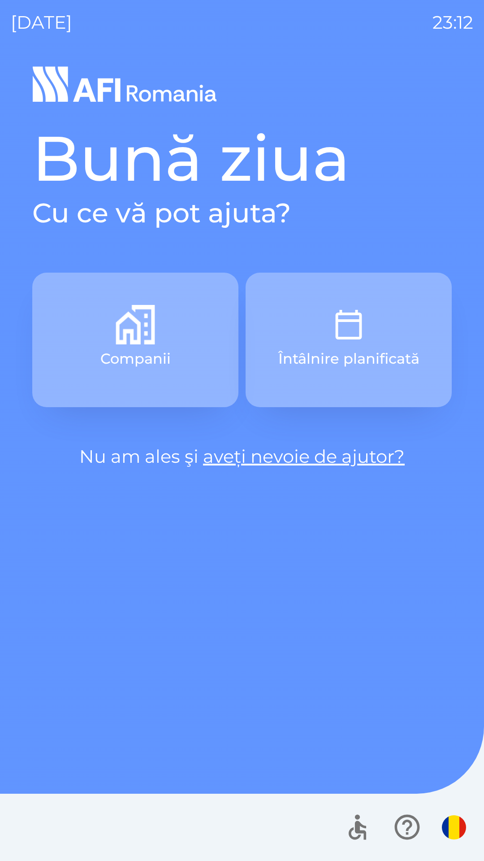
click at [356, 327] on img "button" at bounding box center [348, 324] width 39 height 39
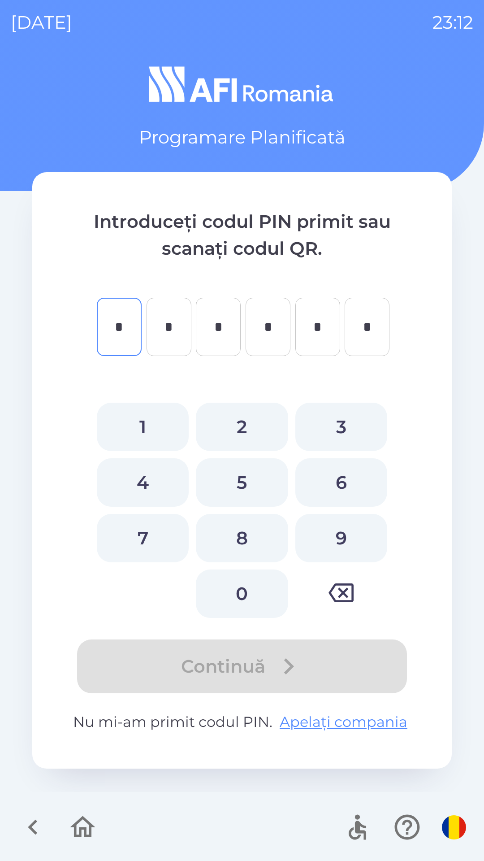
type input "*"
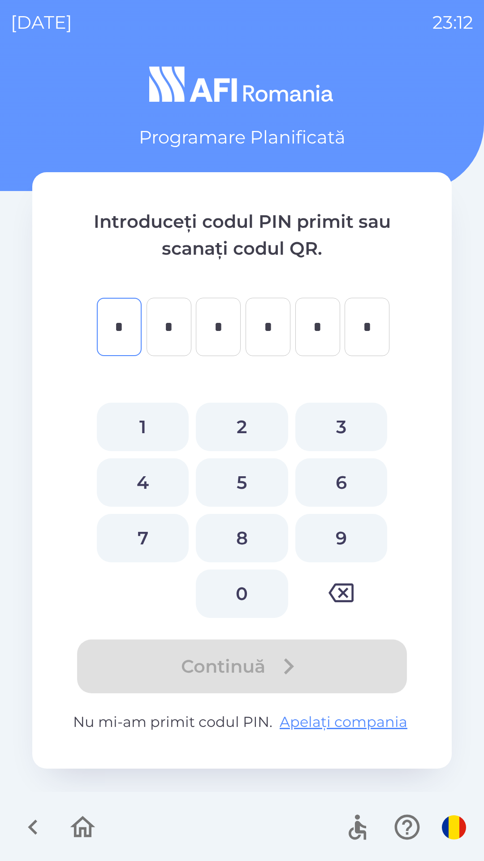
type input "*"
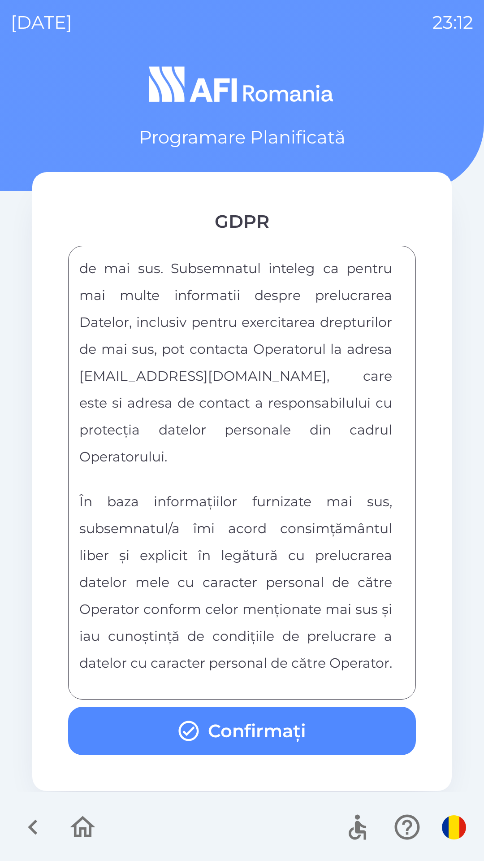
scroll to position [4718, 0]
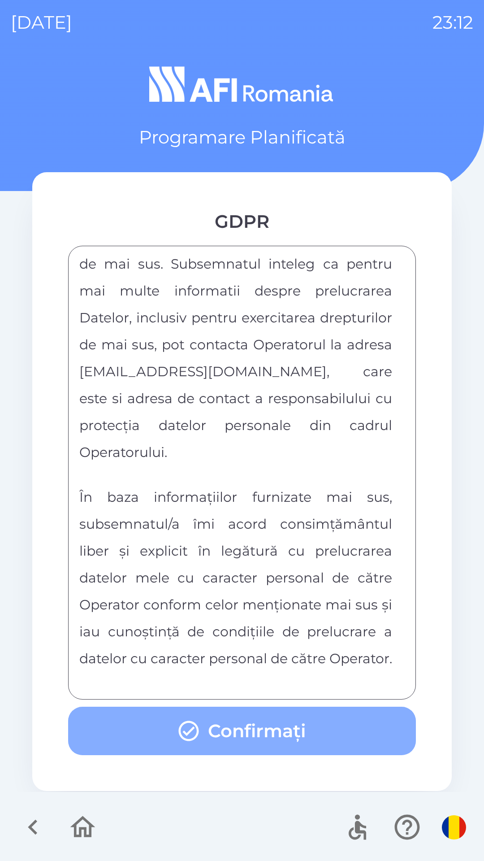
click at [273, 741] on button "Confirmați" at bounding box center [242, 731] width 348 height 48
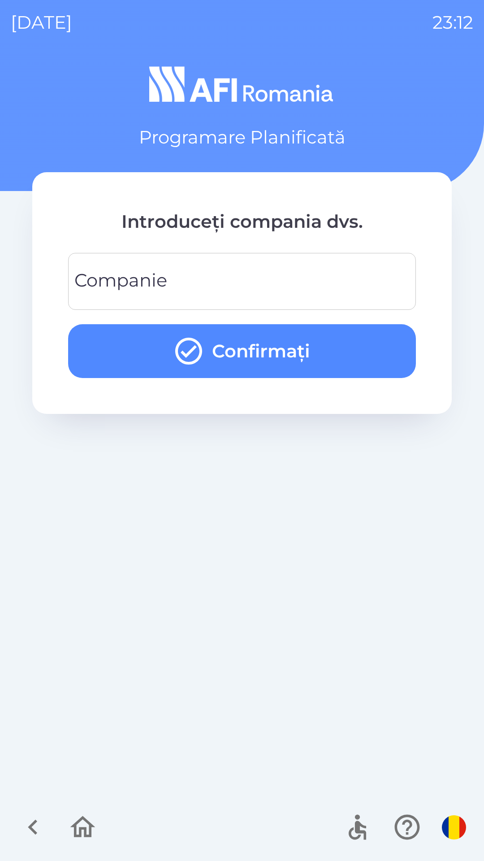
click at [335, 281] on input "Companie" at bounding box center [242, 281] width 327 height 35
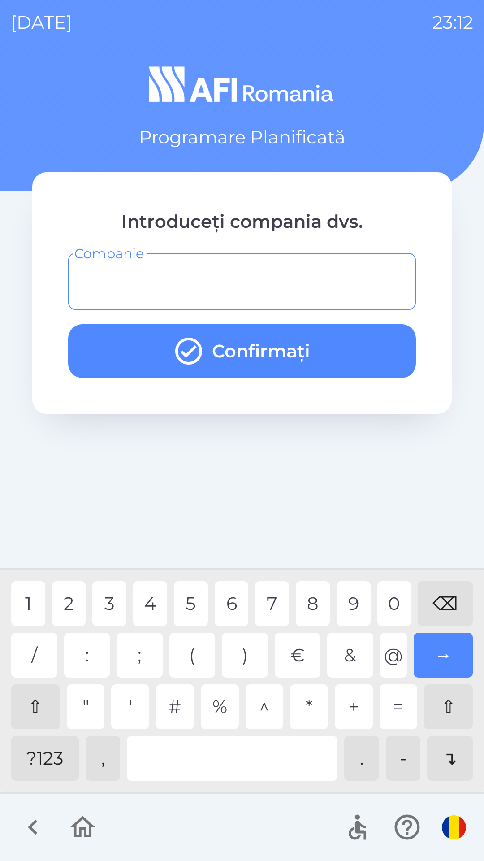
click at [62, 759] on div "?123" at bounding box center [45, 758] width 68 height 45
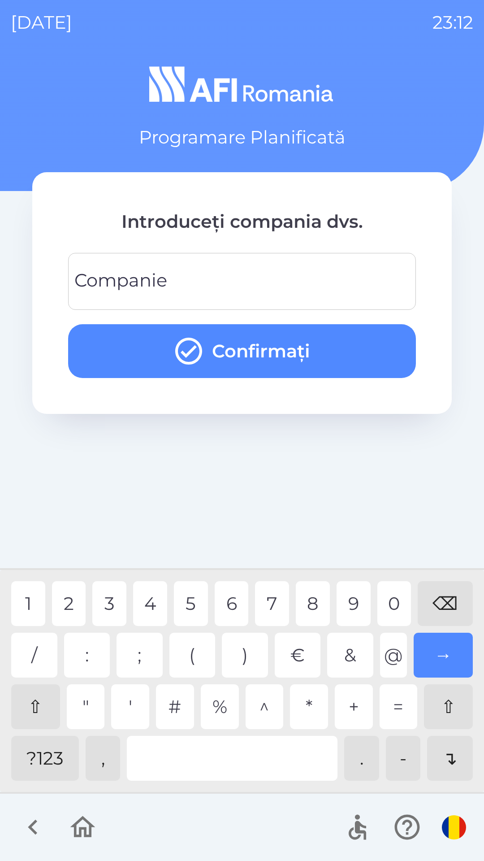
type input "*"
click at [370, 601] on div "9" at bounding box center [354, 603] width 34 height 45
click at [363, 346] on button "Confirmați" at bounding box center [242, 351] width 348 height 54
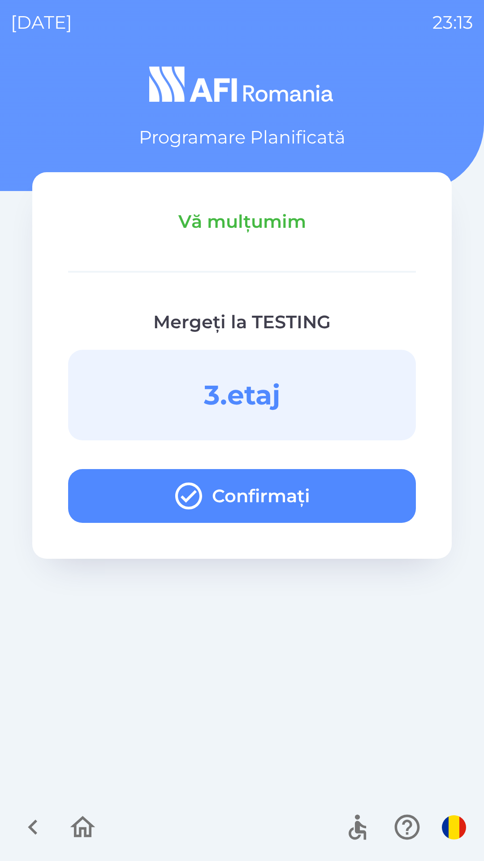
click at [346, 495] on button "Confirmați" at bounding box center [242, 496] width 348 height 54
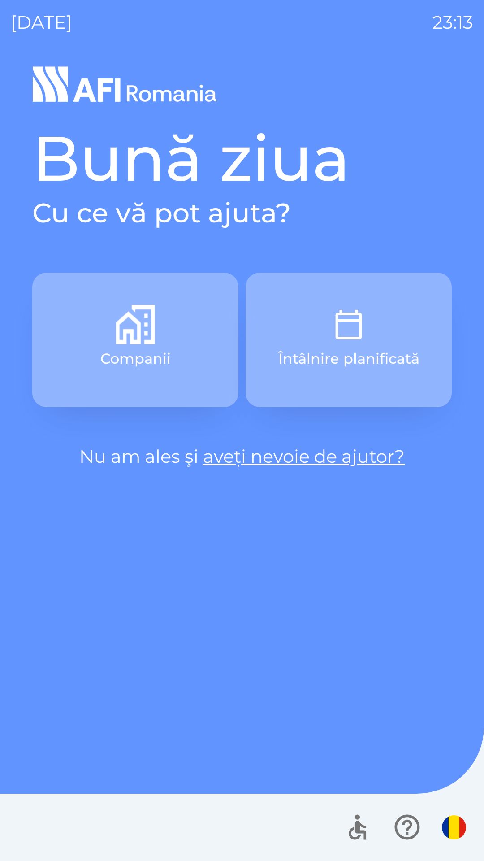
click at [366, 357] on p "Întâlnire planificată" at bounding box center [349, 359] width 141 height 22
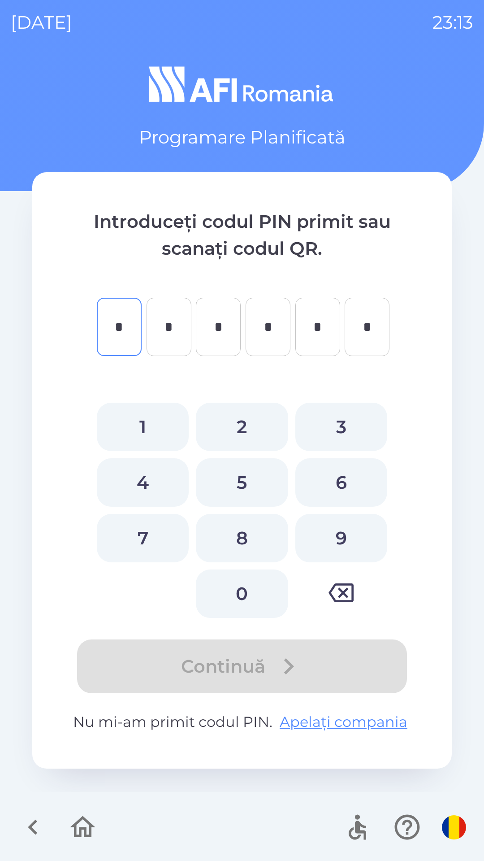
type input "*"
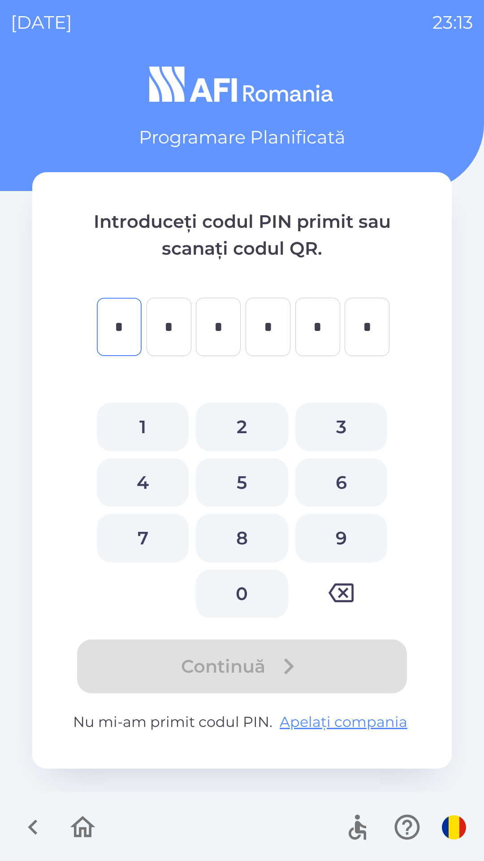
type input "*"
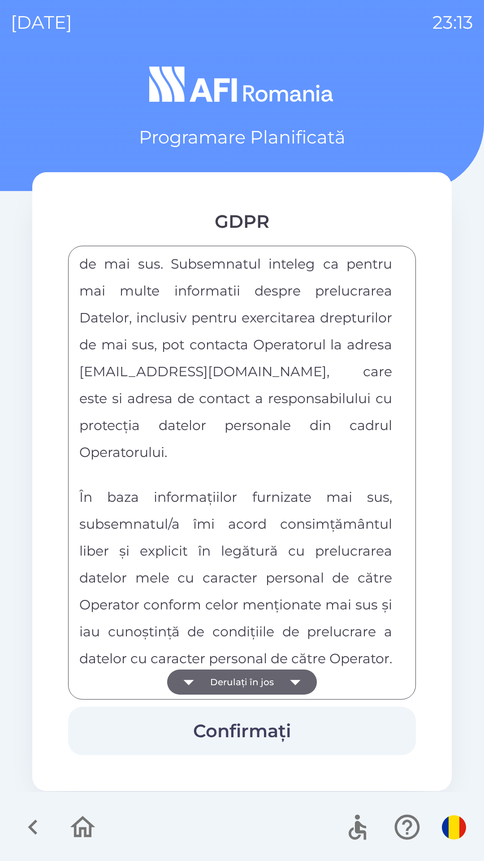
scroll to position [4718, 0]
click at [328, 724] on button "Confirmați" at bounding box center [242, 731] width 348 height 48
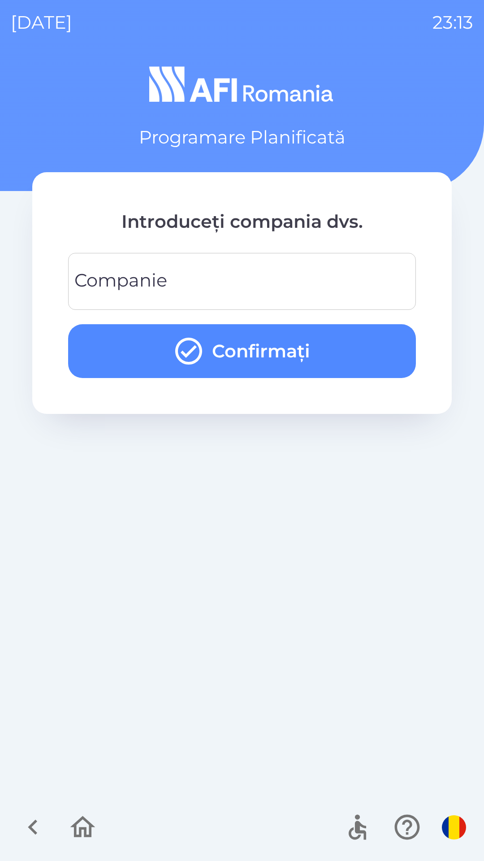
click at [306, 272] on input "Companie" at bounding box center [242, 281] width 327 height 35
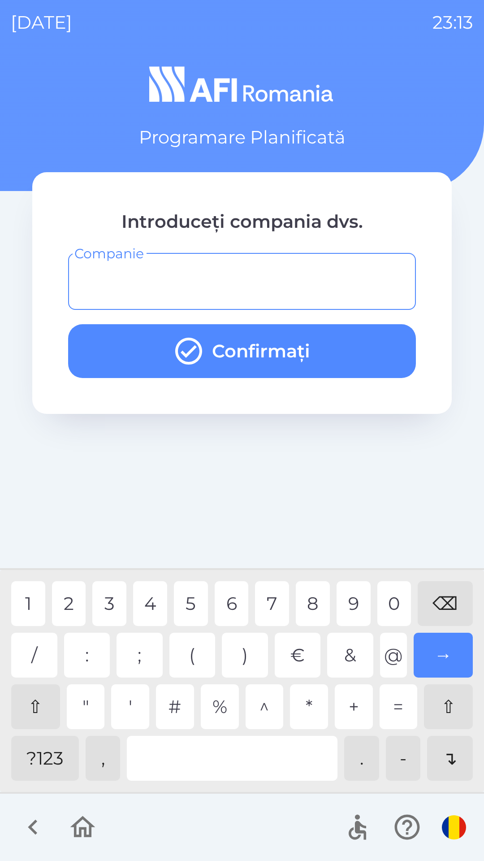
click at [53, 757] on div "?123" at bounding box center [45, 758] width 68 height 45
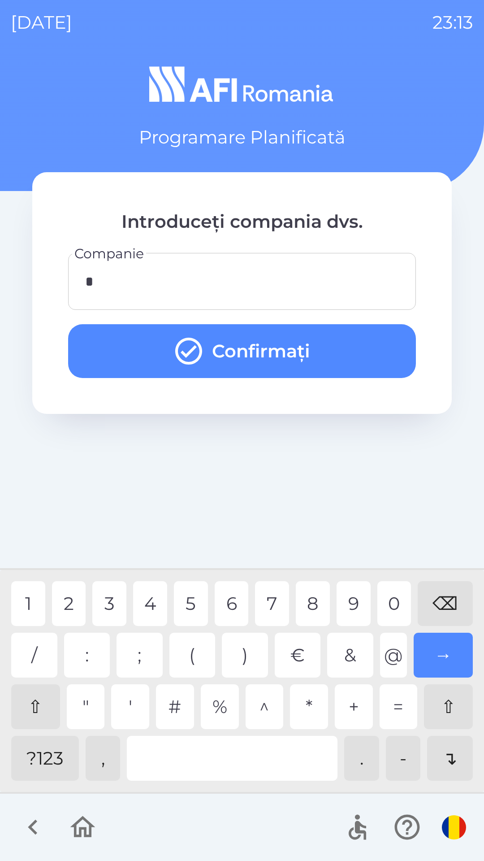
type input "**"
click at [339, 336] on button "Confirmați" at bounding box center [242, 351] width 348 height 54
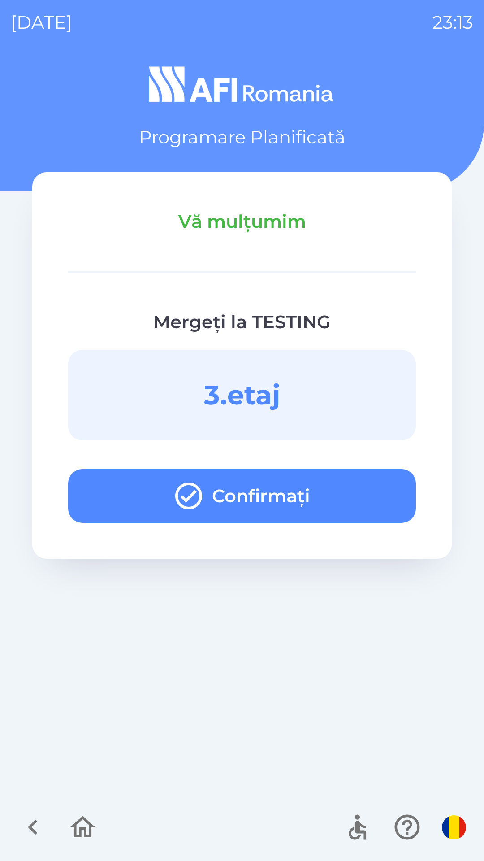
click at [306, 504] on button "Confirmați" at bounding box center [242, 496] width 348 height 54
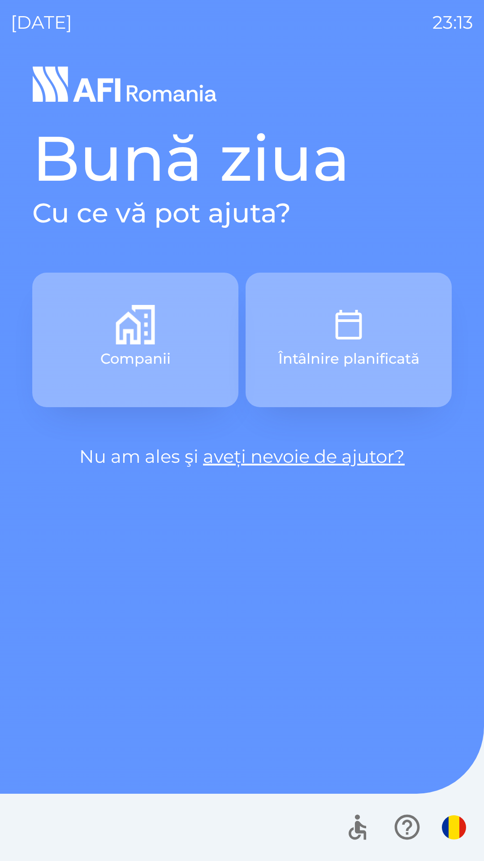
click at [392, 326] on button "Întâlnire planificată" at bounding box center [349, 340] width 206 height 135
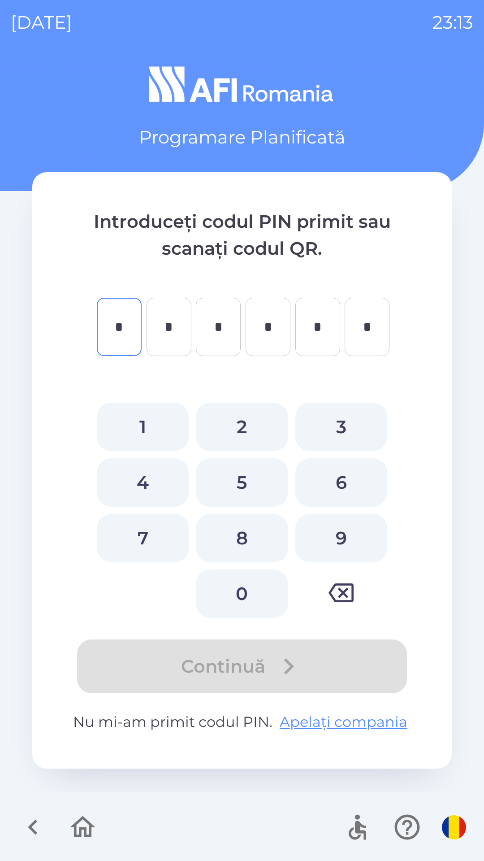
type input "*"
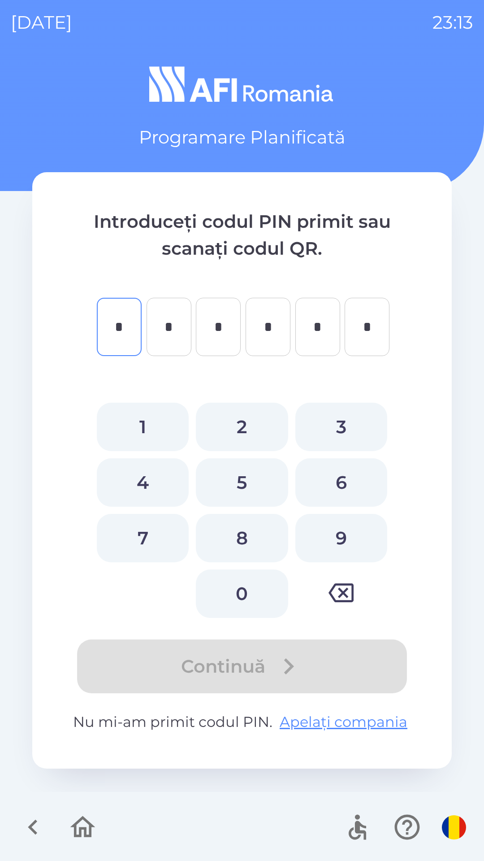
type input "*"
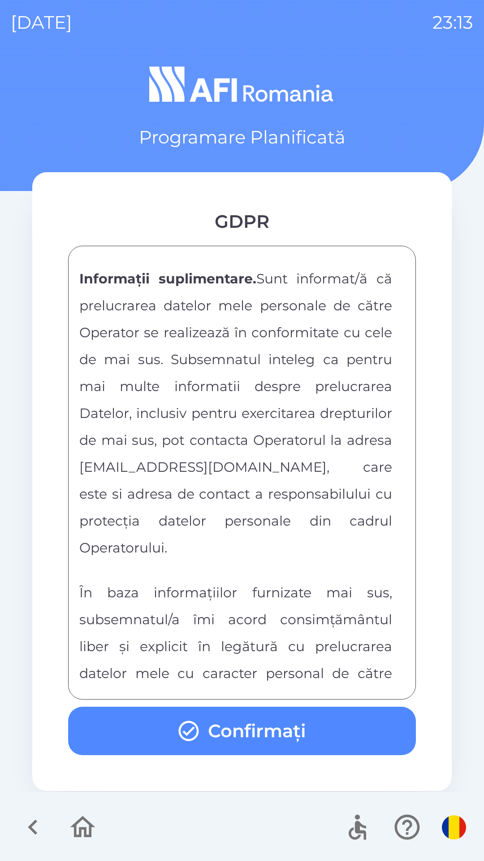
scroll to position [4718, 0]
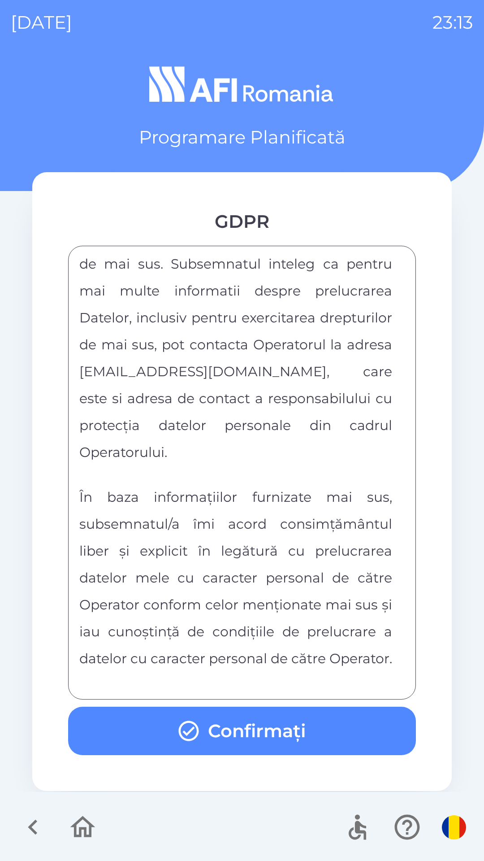
click at [319, 739] on button "Confirmați" at bounding box center [242, 731] width 348 height 48
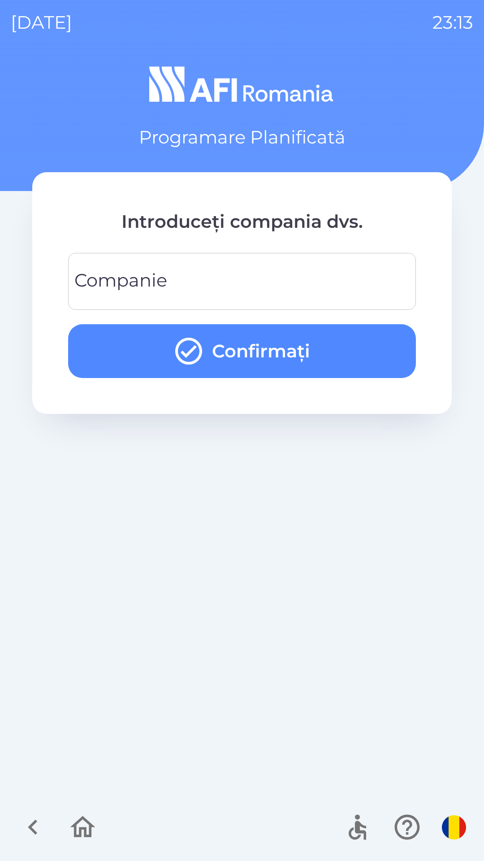
click at [317, 282] on input "Companie" at bounding box center [242, 281] width 327 height 35
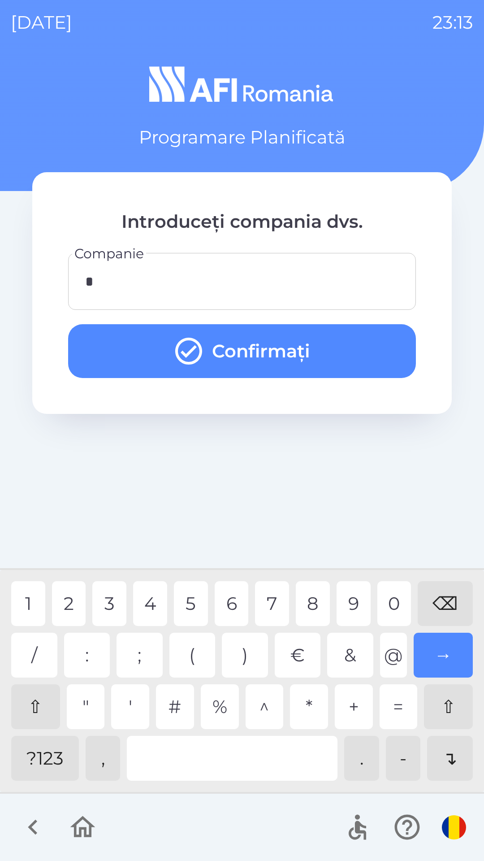
type input "**"
click at [318, 357] on button "Confirmați" at bounding box center [242, 351] width 348 height 54
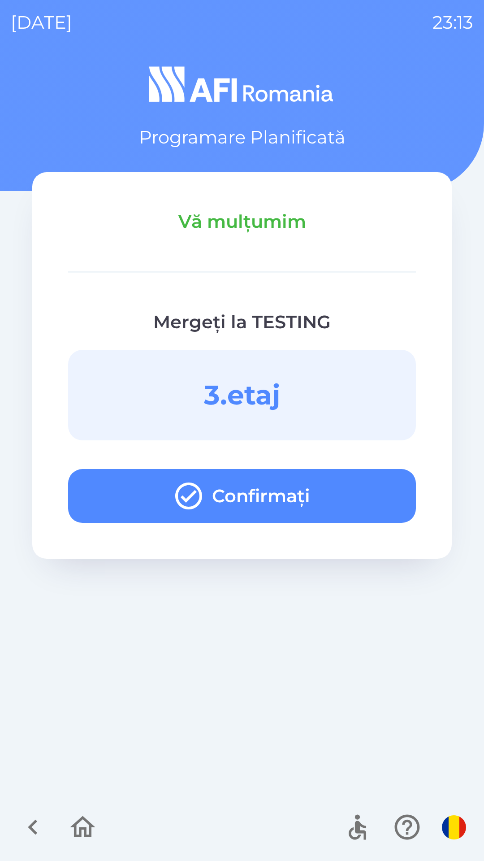
click at [351, 485] on button "Confirmați" at bounding box center [242, 496] width 348 height 54
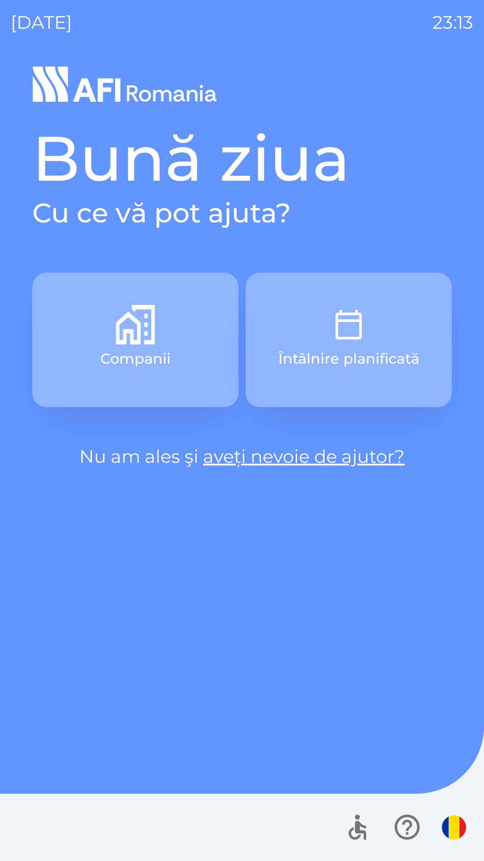
click at [383, 328] on button "Întâlnire planificată" at bounding box center [349, 340] width 206 height 135
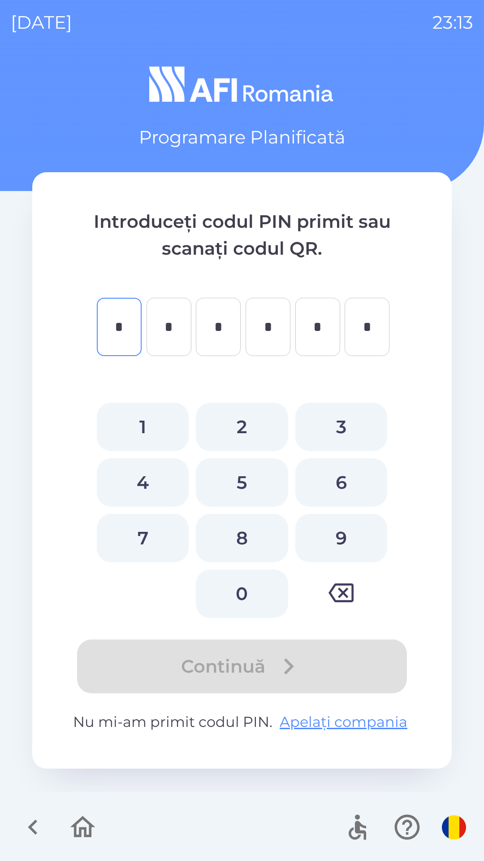
type input "*"
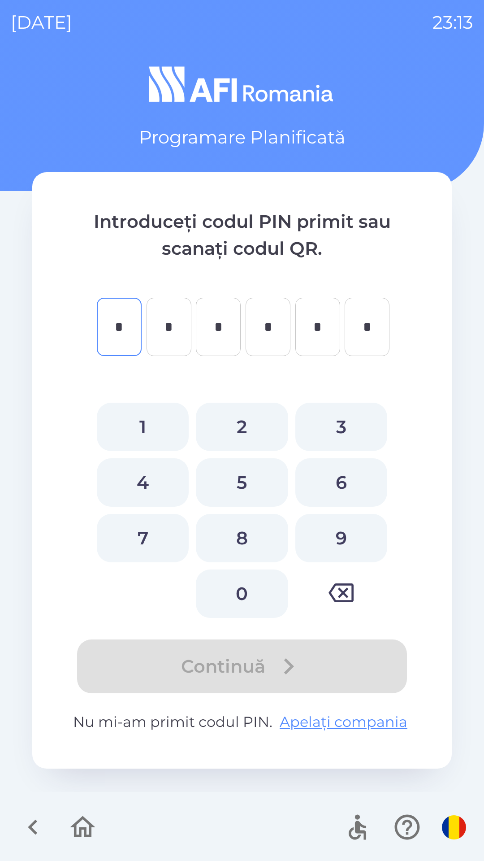
type input "*"
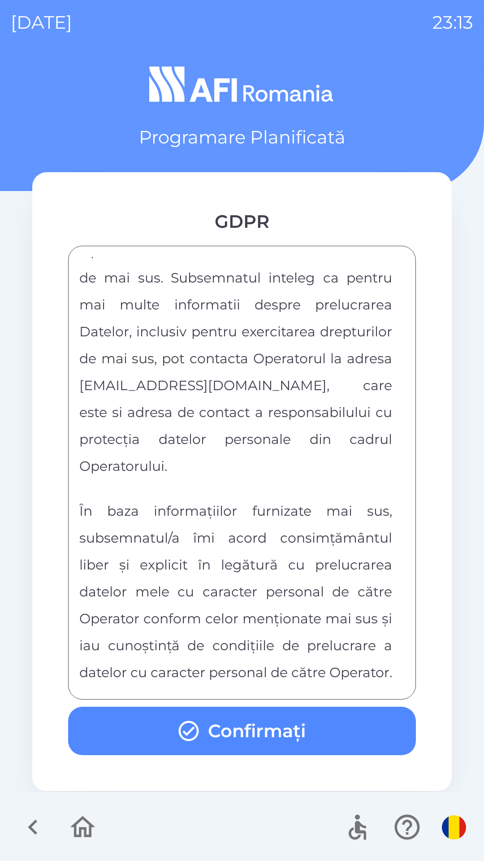
scroll to position [4718, 0]
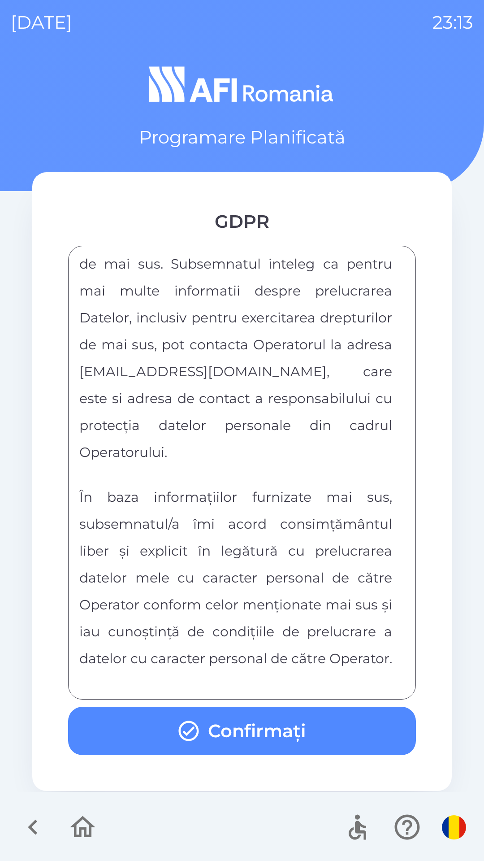
click at [297, 724] on button "Confirmați" at bounding box center [242, 731] width 348 height 48
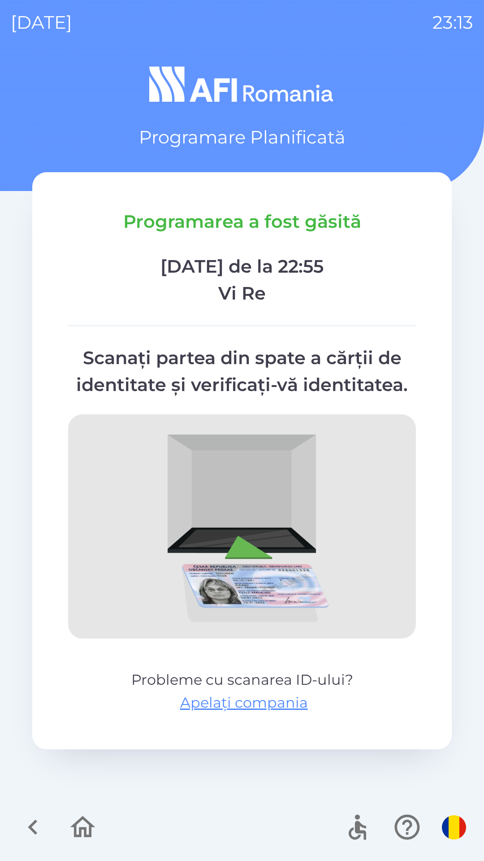
click at [83, 833] on icon "button" at bounding box center [83, 827] width 30 height 30
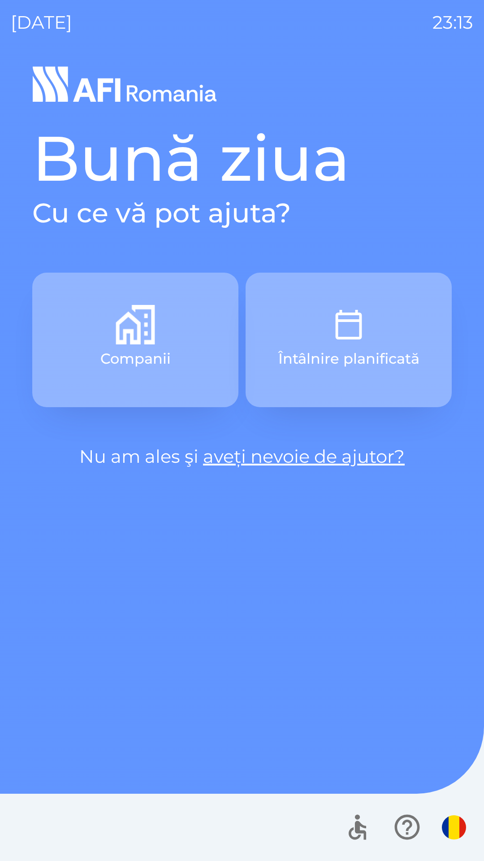
click at [154, 335] on img "button" at bounding box center [135, 324] width 39 height 39
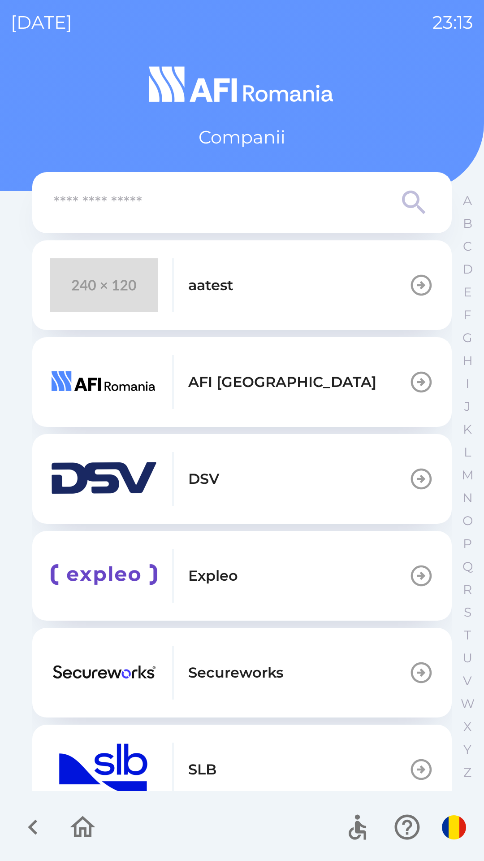
click at [82, 836] on icon "button" at bounding box center [83, 827] width 30 height 30
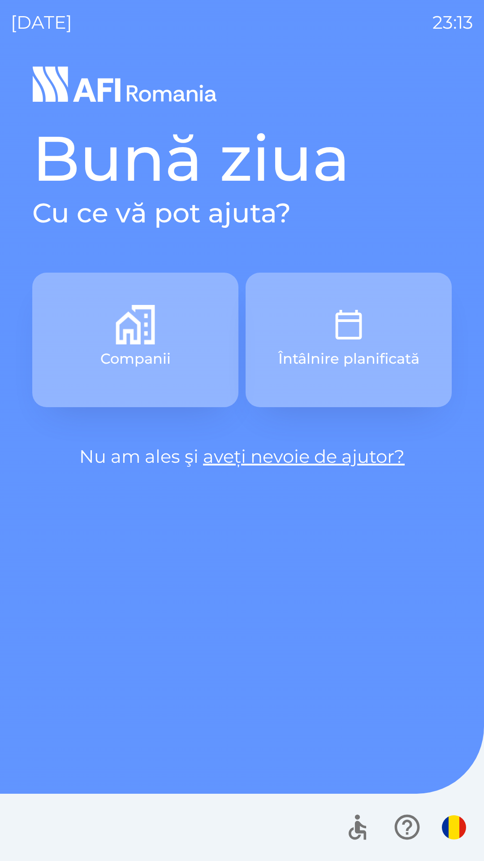
click at [362, 349] on p "Întâlnire planificată" at bounding box center [349, 359] width 141 height 22
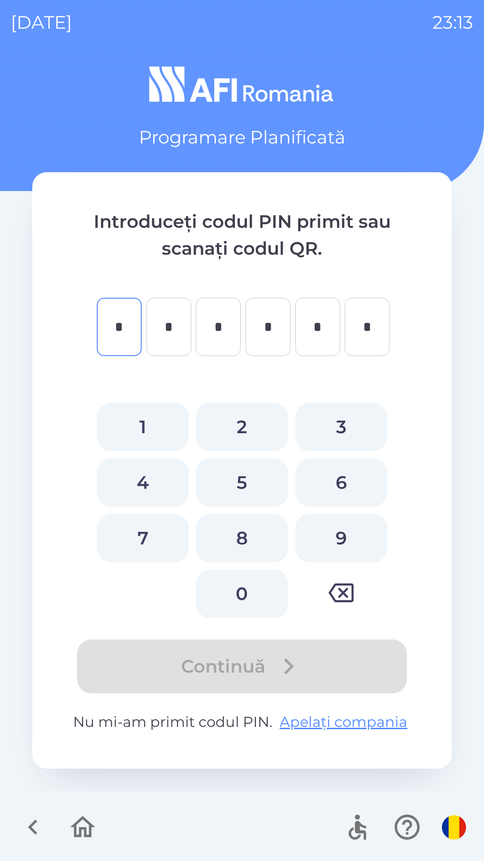
type input "*"
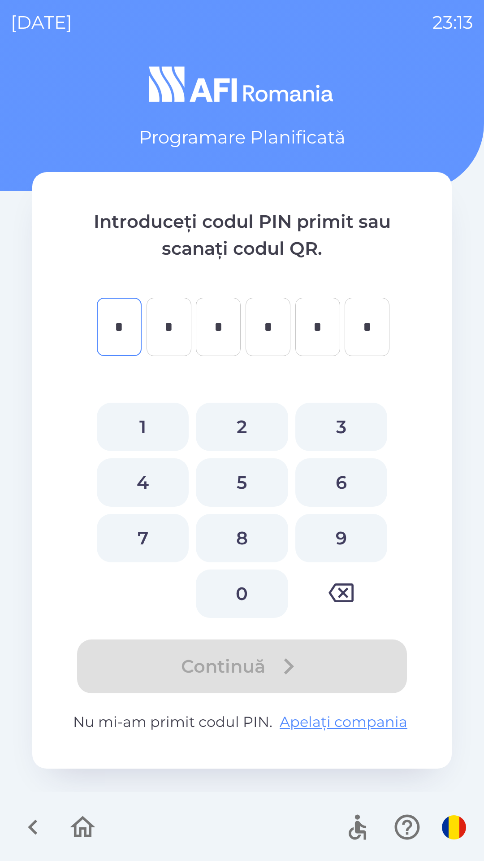
type input "*"
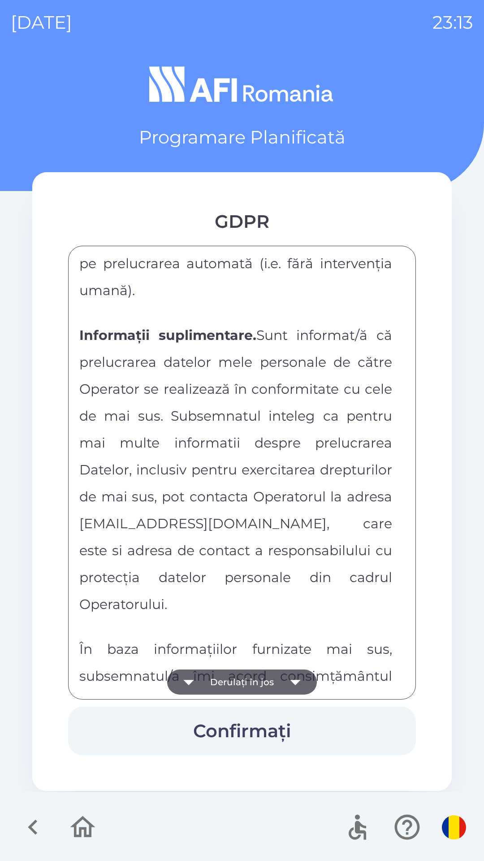
scroll to position [4718, 0]
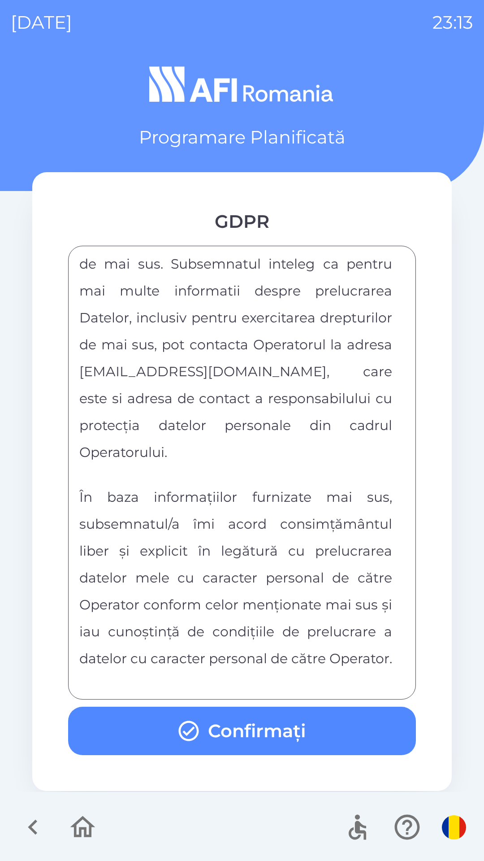
click at [315, 722] on button "Confirmați" at bounding box center [242, 731] width 348 height 48
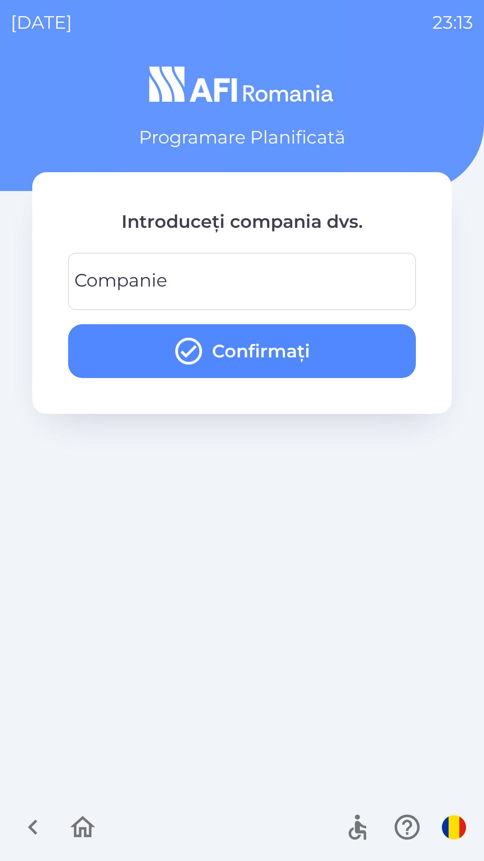
click at [274, 282] on input "Companie" at bounding box center [242, 281] width 327 height 35
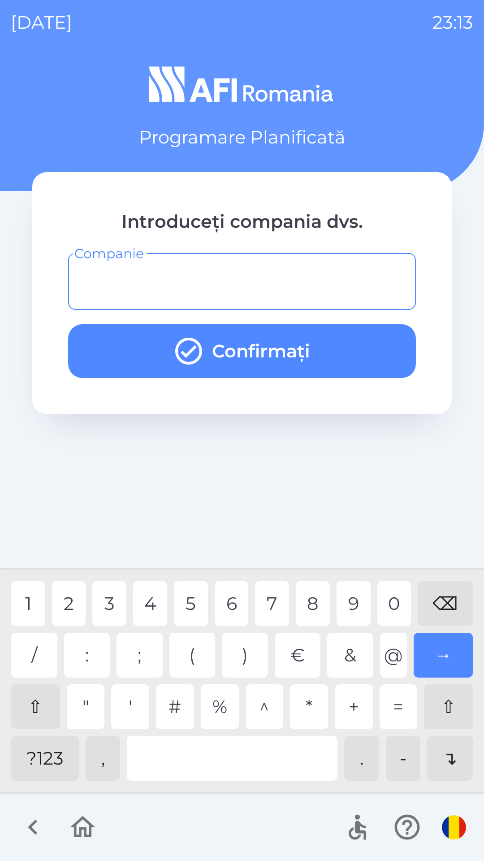
click at [59, 770] on div "?123" at bounding box center [45, 758] width 68 height 45
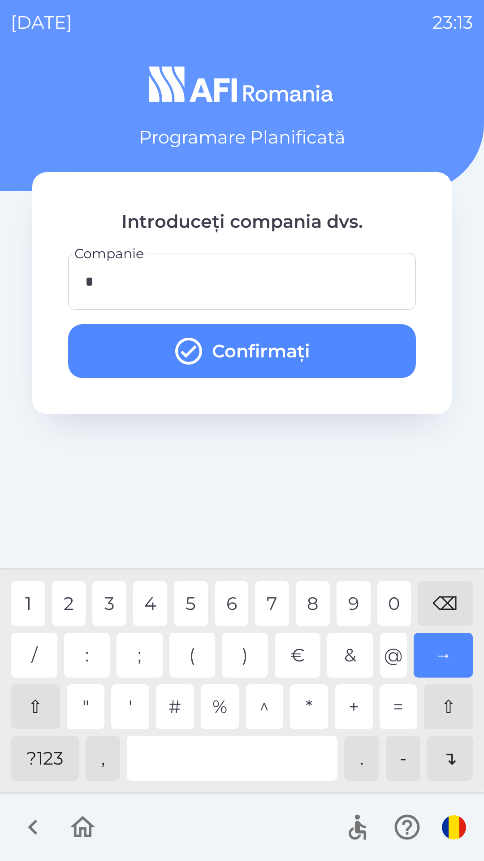
click at [28, 607] on div "1" at bounding box center [28, 603] width 34 height 45
type input "**"
click at [325, 345] on button "Confirmați" at bounding box center [242, 351] width 348 height 54
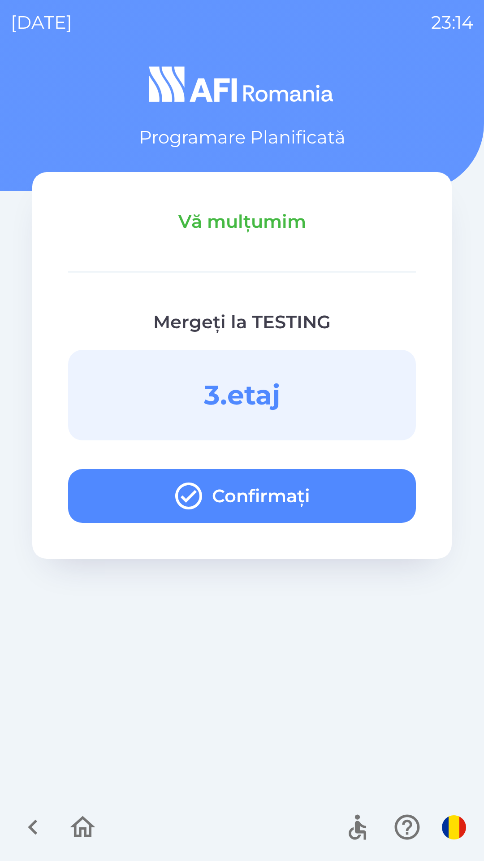
click at [356, 502] on button "Confirmați" at bounding box center [242, 496] width 348 height 54
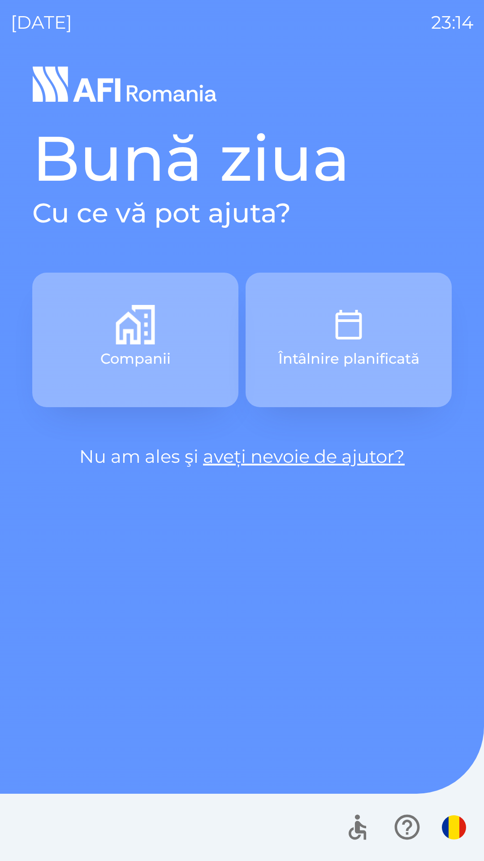
click at [370, 353] on p "Întâlnire planificată" at bounding box center [349, 359] width 141 height 22
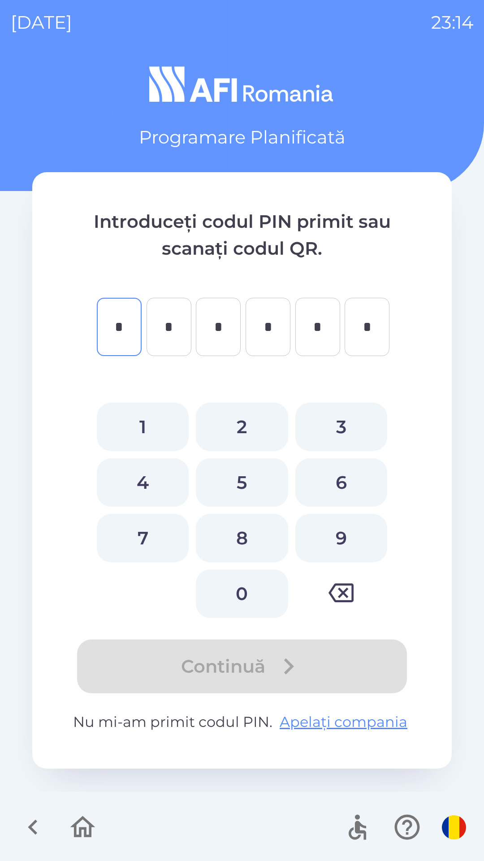
type input "*"
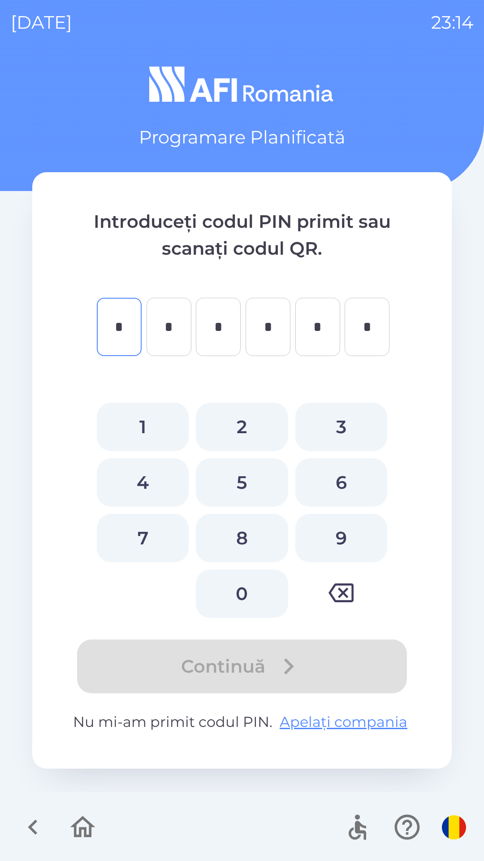
type input "*"
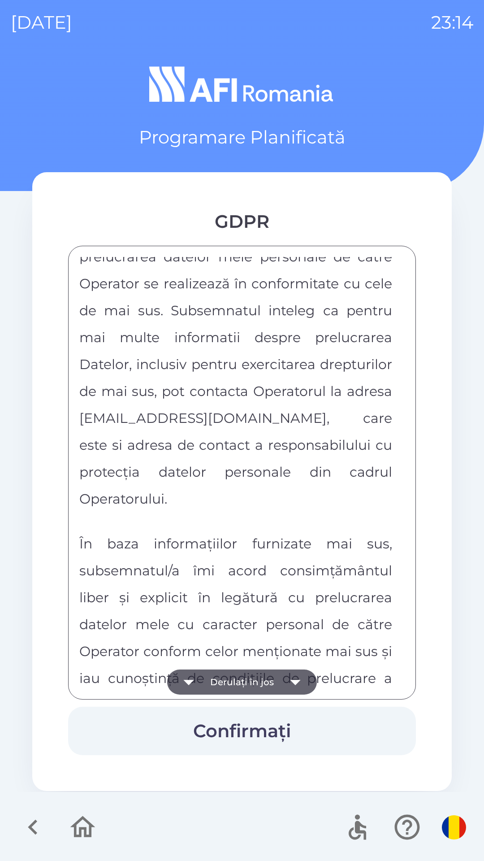
scroll to position [4718, 0]
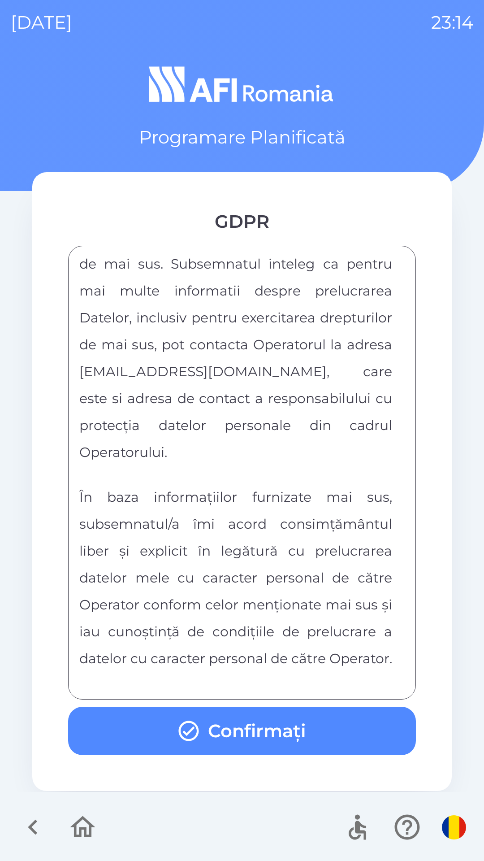
click at [175, 744] on button "Confirmați" at bounding box center [242, 731] width 348 height 48
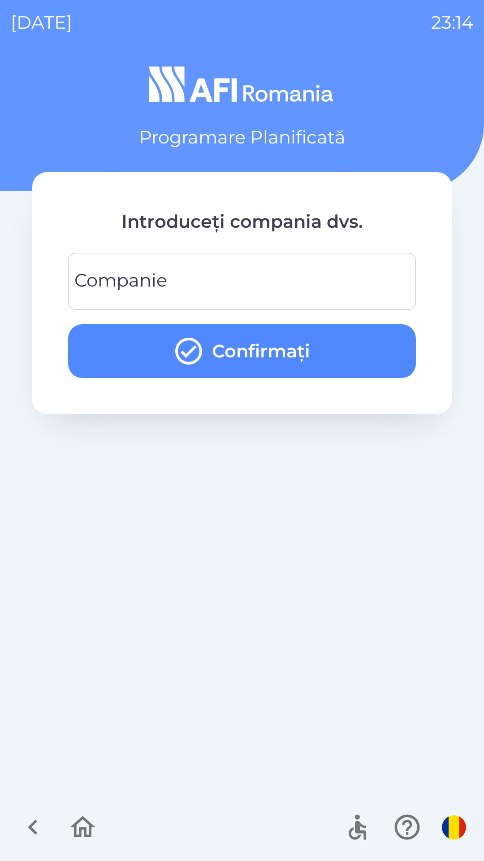
click at [239, 290] on input "Companie" at bounding box center [242, 281] width 327 height 35
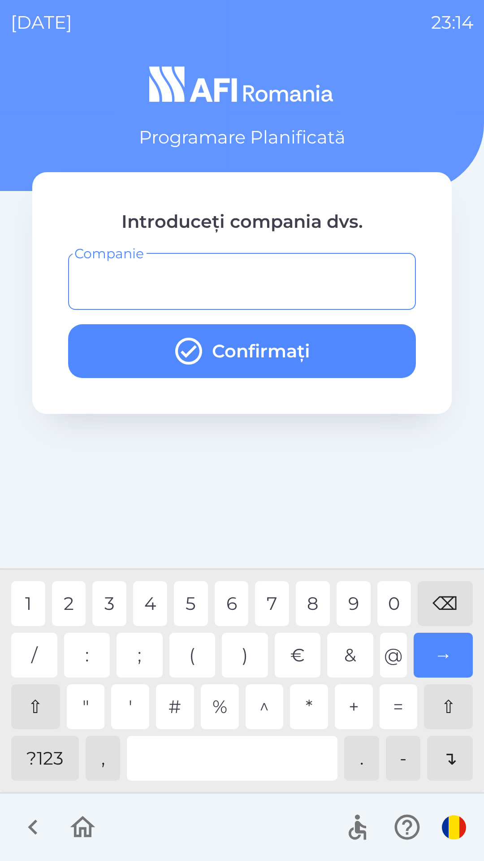
click at [51, 760] on div "?123" at bounding box center [45, 758] width 68 height 45
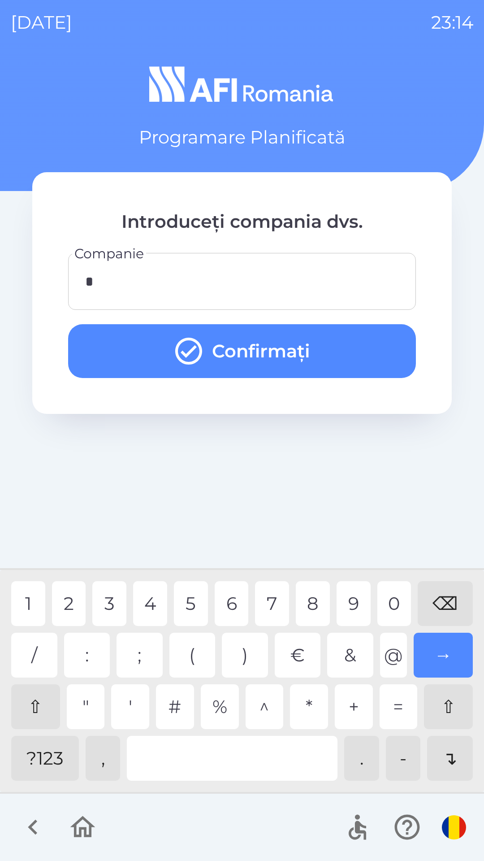
type input "**"
click at [144, 601] on div "4" at bounding box center [150, 603] width 34 height 45
click at [320, 336] on button "Confirmați" at bounding box center [242, 351] width 348 height 54
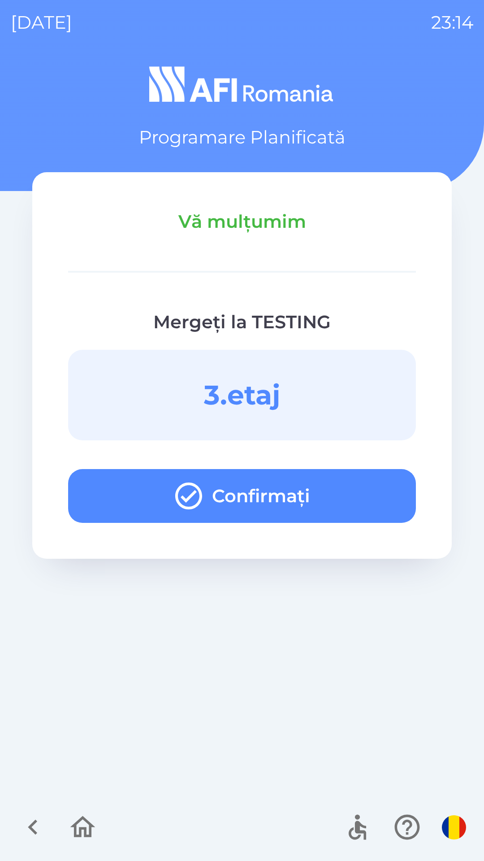
click at [324, 501] on button "Confirmați" at bounding box center [242, 496] width 348 height 54
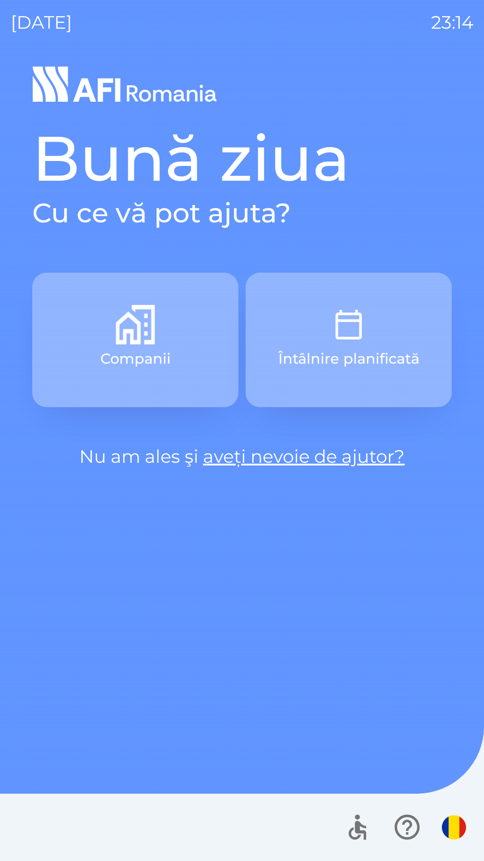
click at [362, 317] on img "button" at bounding box center [348, 324] width 39 height 39
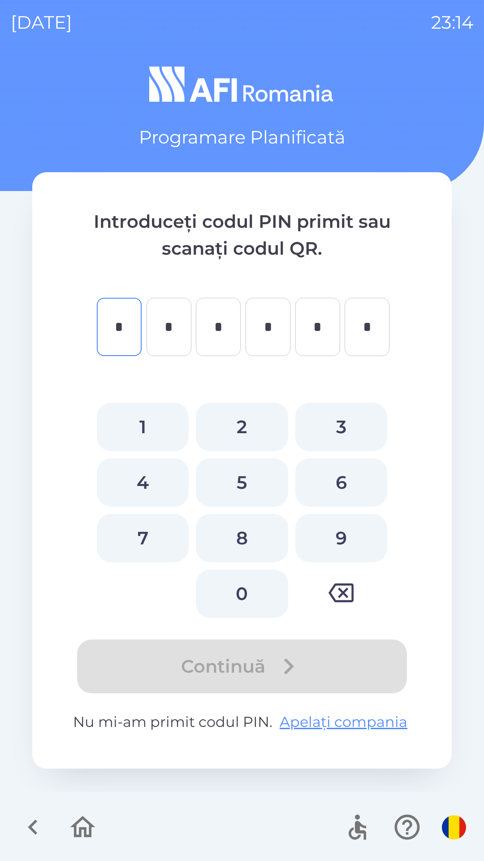
type input "*"
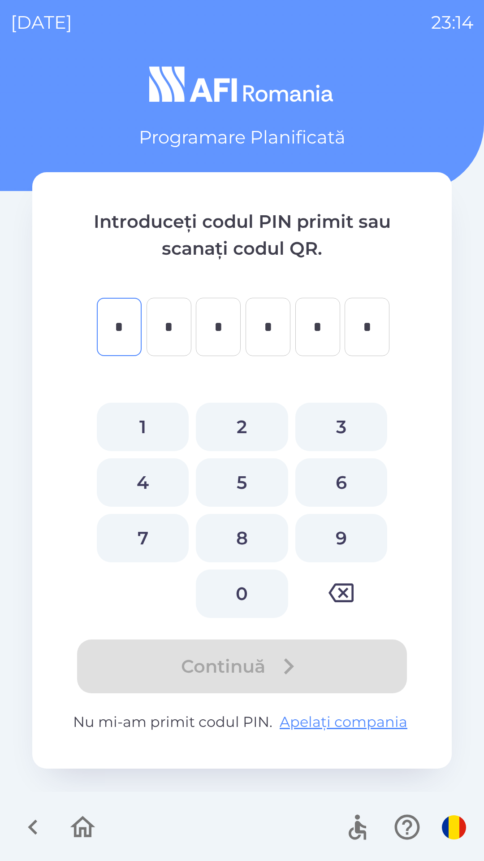
type input "*"
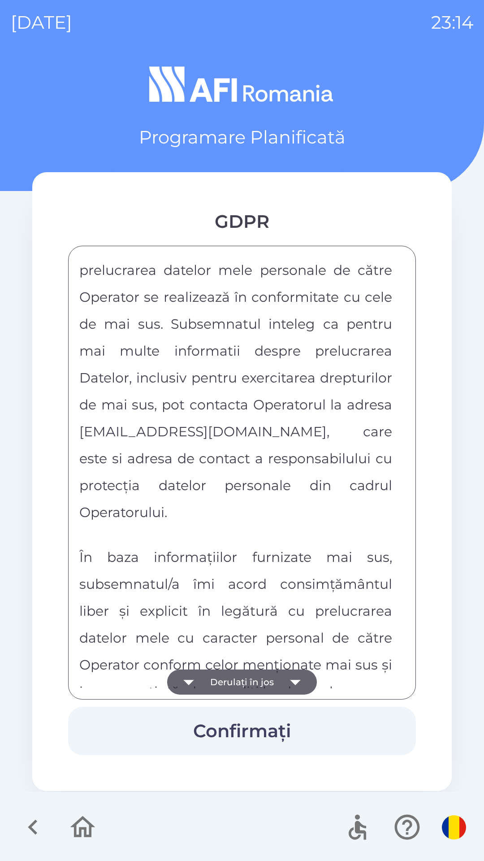
scroll to position [4718, 0]
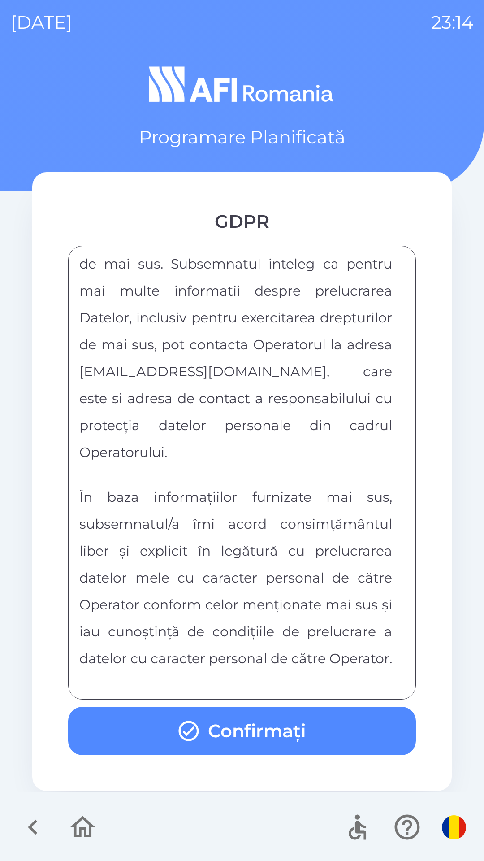
click at [293, 729] on button "Confirmați" at bounding box center [242, 731] width 348 height 48
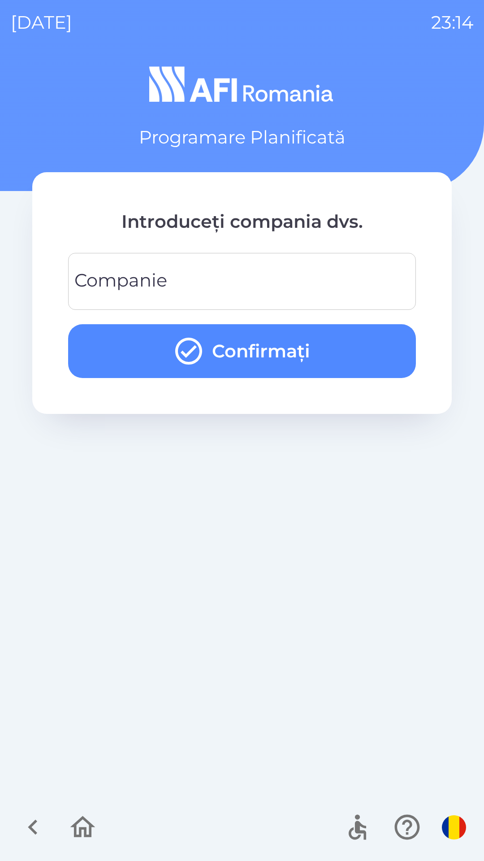
click at [336, 284] on input "Companie" at bounding box center [242, 281] width 327 height 35
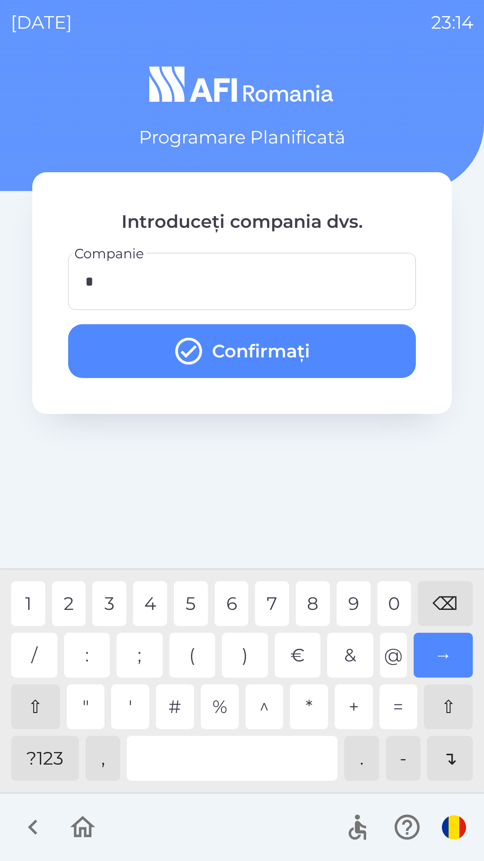
click at [27, 603] on div "1" at bounding box center [28, 603] width 34 height 45
type input "**"
click at [187, 595] on div "5" at bounding box center [191, 603] width 34 height 45
click at [328, 341] on button "Confirmați" at bounding box center [242, 351] width 348 height 54
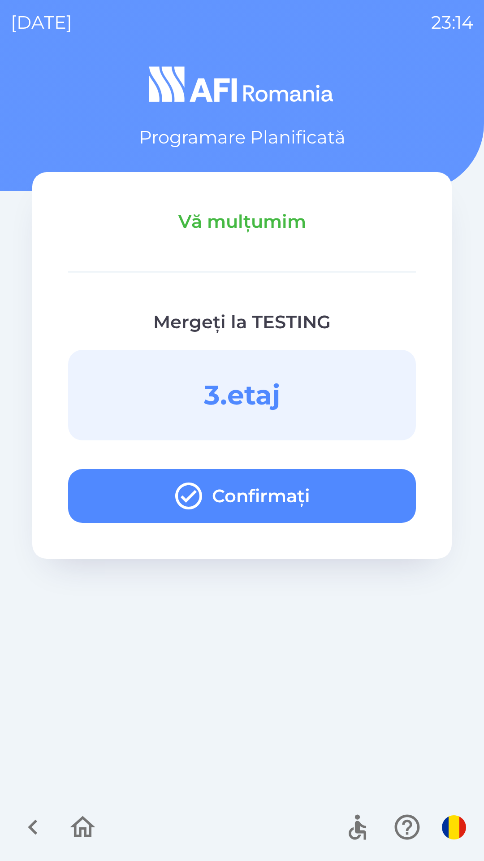
click at [342, 501] on button "Confirmați" at bounding box center [242, 496] width 348 height 54
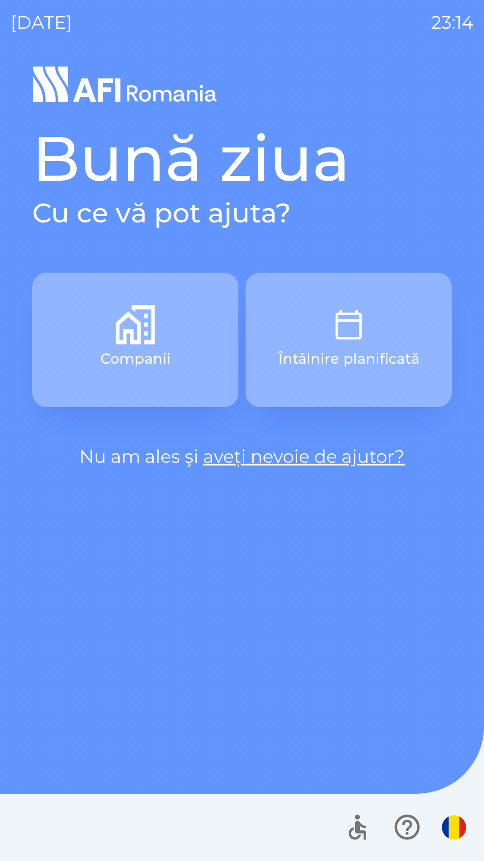
click at [372, 346] on button "Întâlnire planificată" at bounding box center [349, 340] width 206 height 135
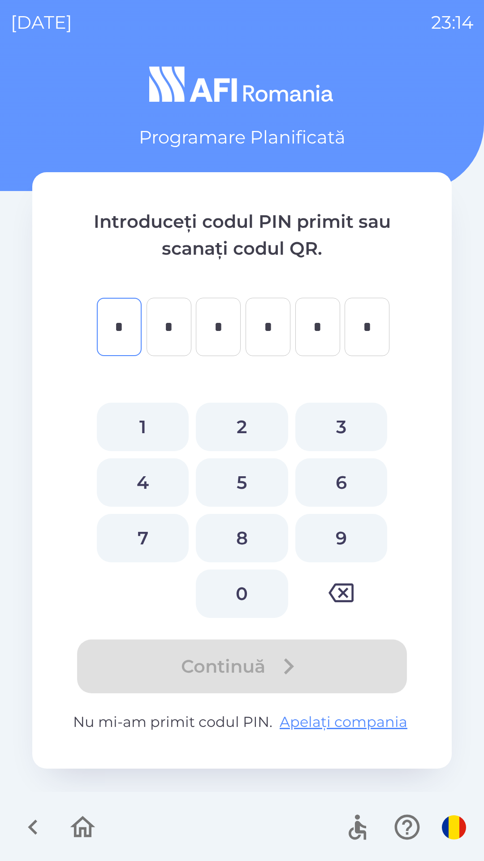
type input "*"
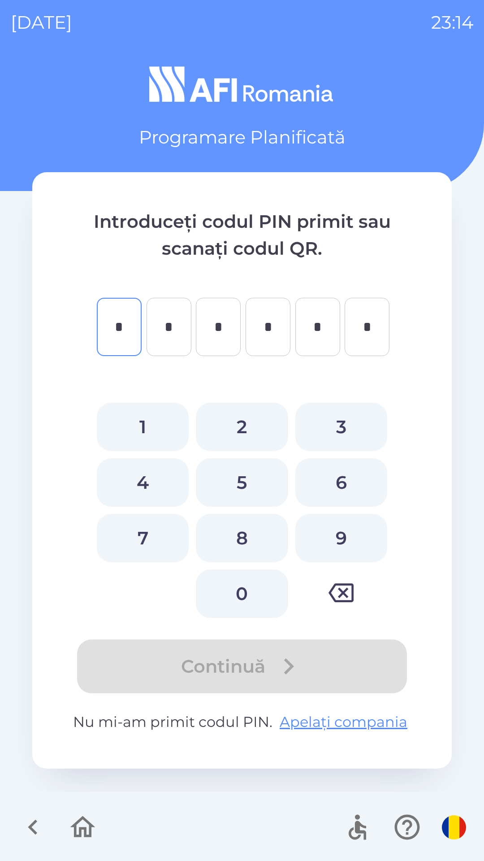
type input "*"
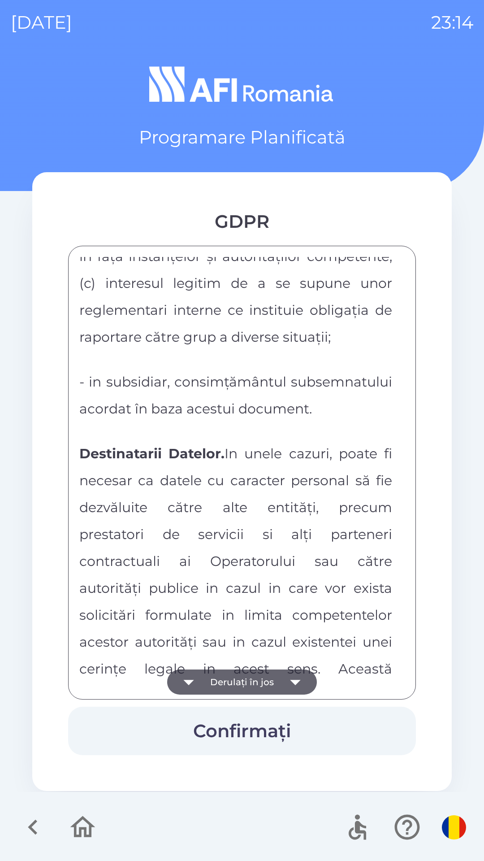
click at [181, 522] on p "Destinatarii Datelor. In unele cazuri, poate fi necesar ca datele cu caracter p…" at bounding box center [235, 627] width 313 height 377
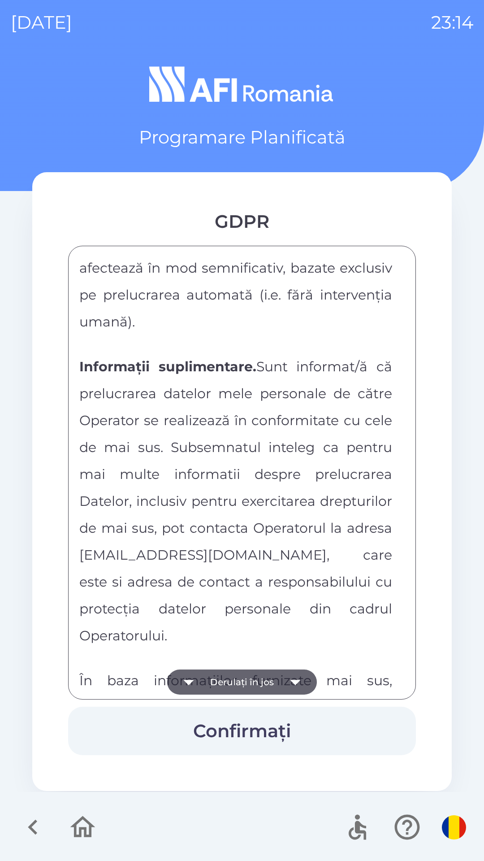
scroll to position [4718, 0]
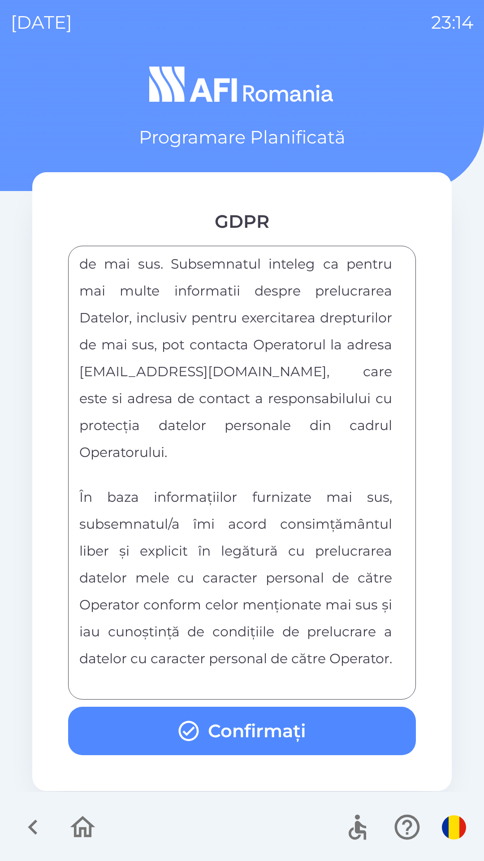
click at [290, 723] on button "Confirmați" at bounding box center [242, 731] width 348 height 48
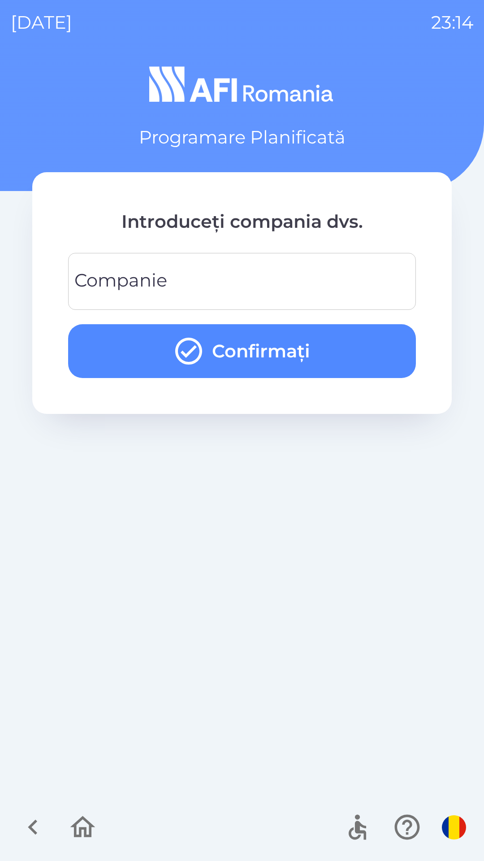
click at [271, 289] on input "Companie" at bounding box center [242, 281] width 327 height 35
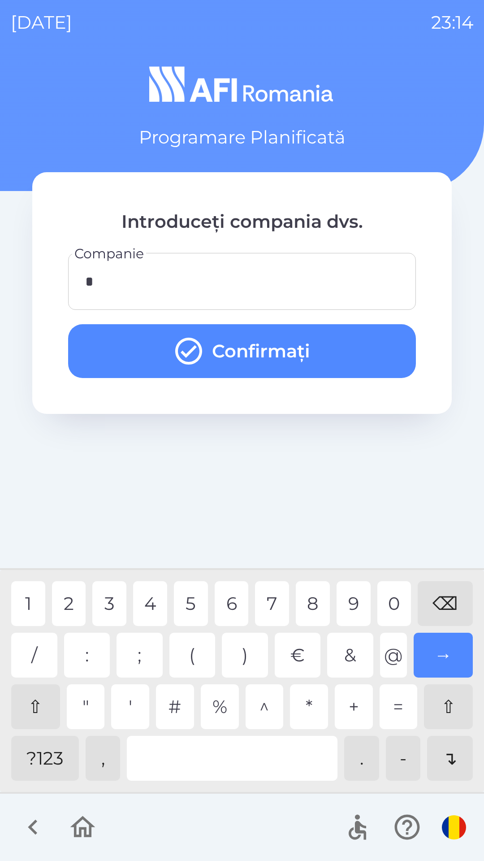
type input "**"
click at [356, 349] on button "Confirmați" at bounding box center [242, 351] width 348 height 54
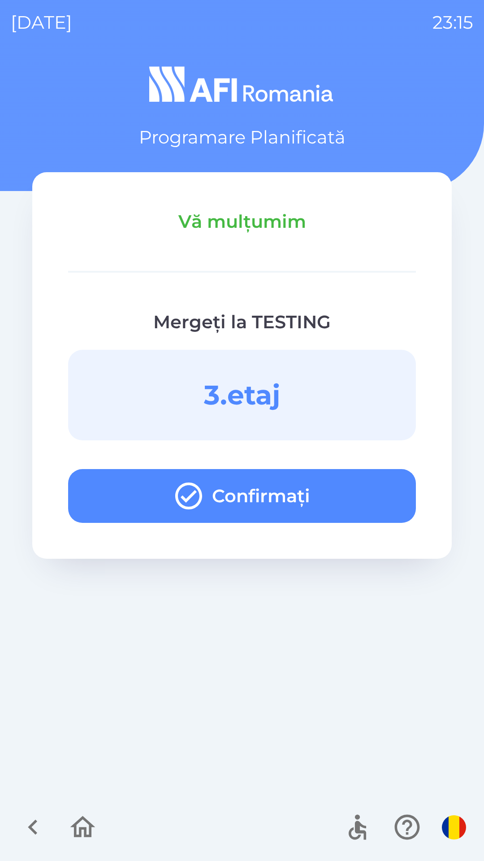
click at [291, 495] on button "Confirmați" at bounding box center [242, 496] width 348 height 54
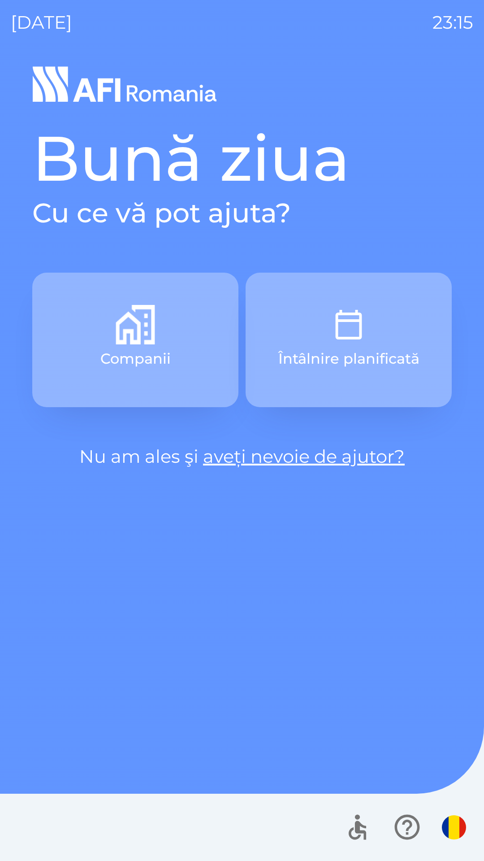
click at [391, 320] on button "Întâlnire planificată" at bounding box center [349, 340] width 206 height 135
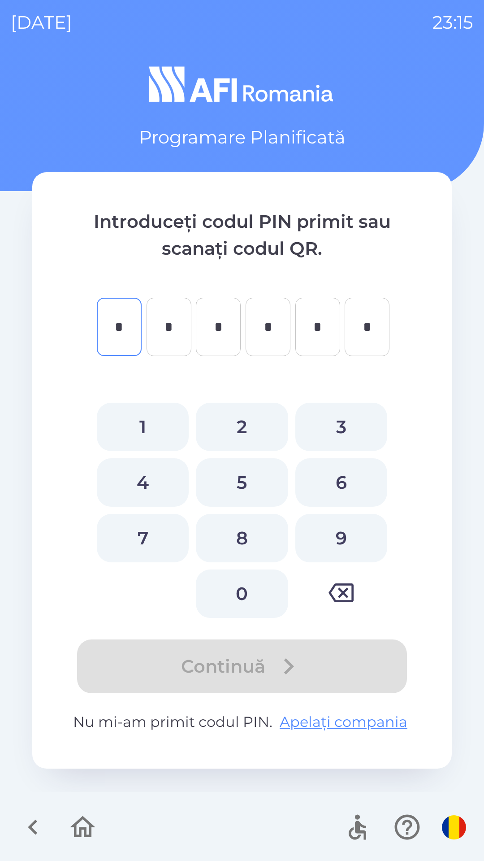
type input "*"
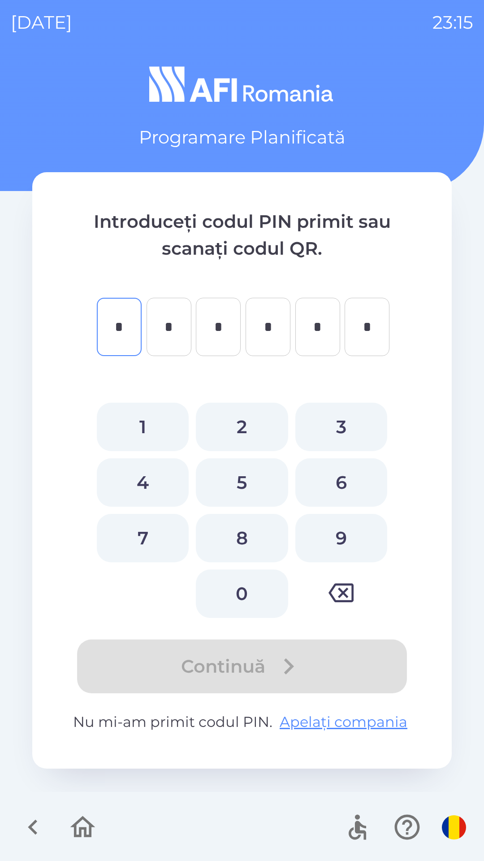
type input "*"
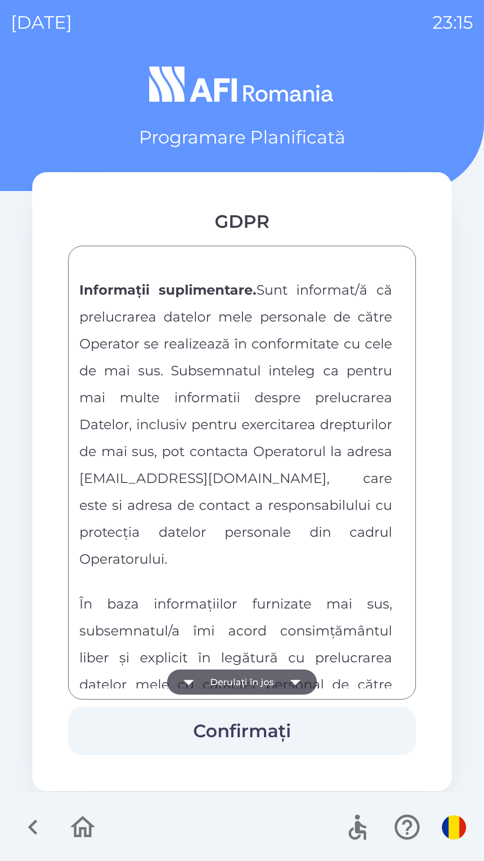
scroll to position [4718, 0]
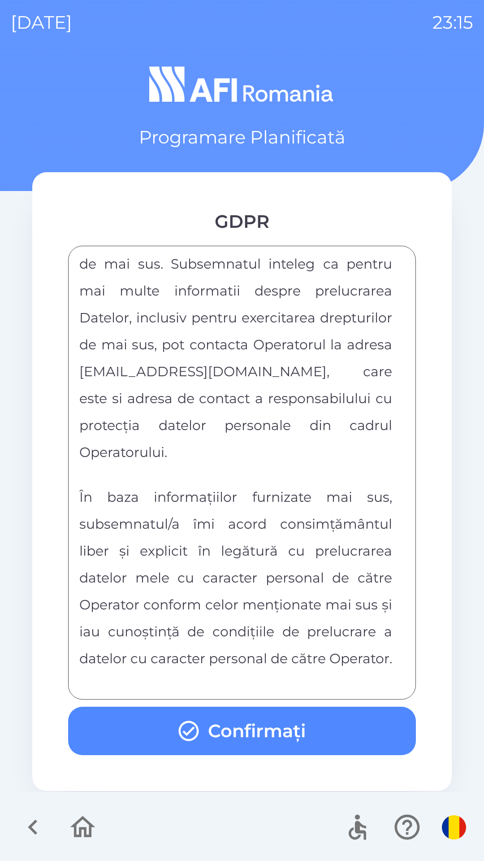
click at [199, 729] on icon "button" at bounding box center [189, 731] width 24 height 24
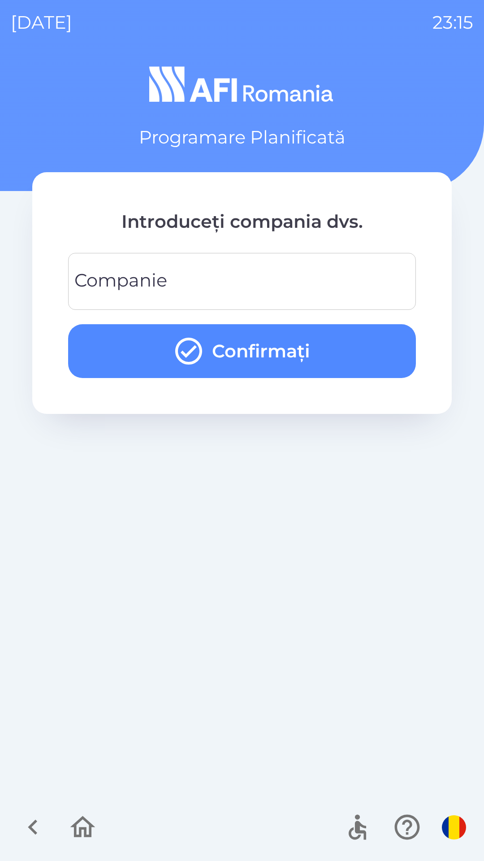
click at [225, 274] on input "Companie" at bounding box center [242, 281] width 327 height 35
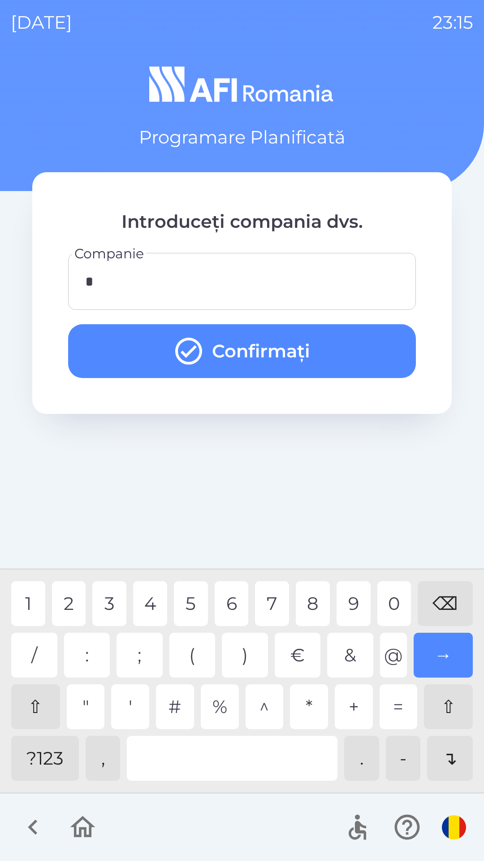
type input "**"
click at [263, 602] on div "7" at bounding box center [272, 603] width 34 height 45
click at [334, 355] on button "Confirmați" at bounding box center [242, 351] width 348 height 54
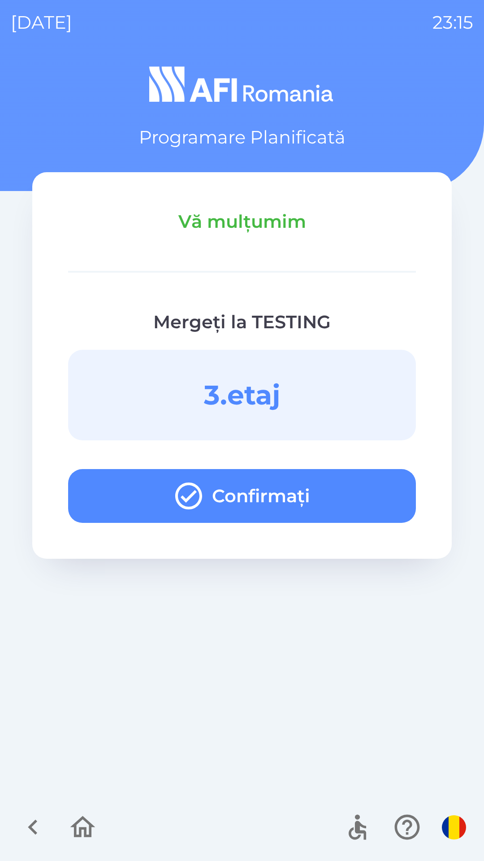
click at [370, 496] on button "Confirmați" at bounding box center [242, 496] width 348 height 54
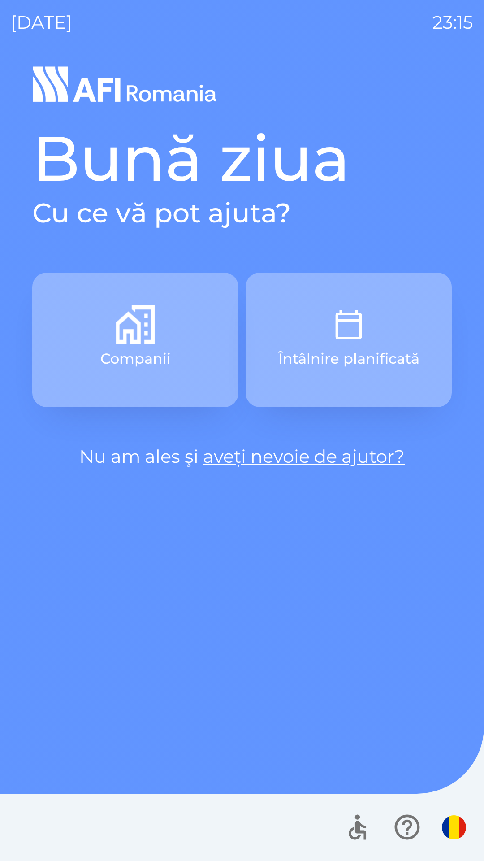
click at [370, 340] on button "Întâlnire planificată" at bounding box center [349, 340] width 206 height 135
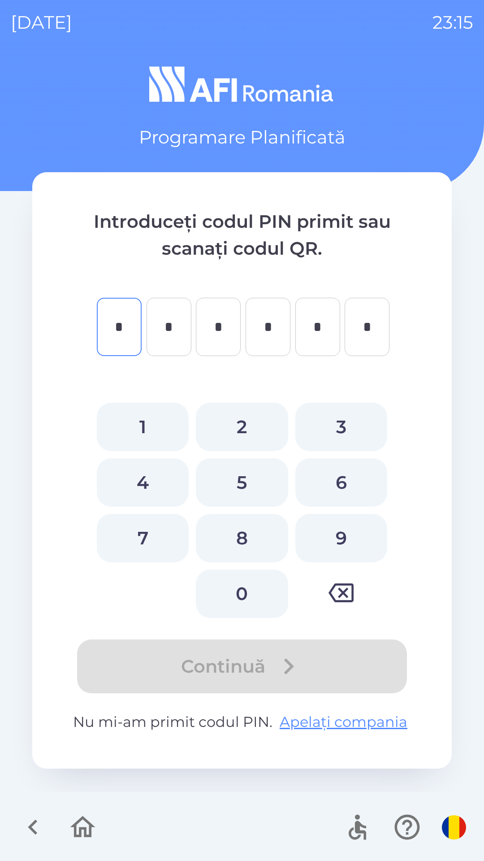
type input "*"
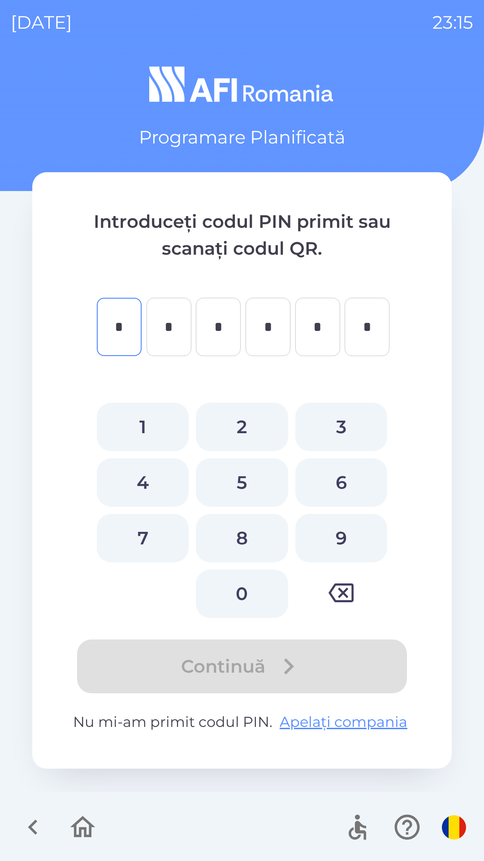
type input "*"
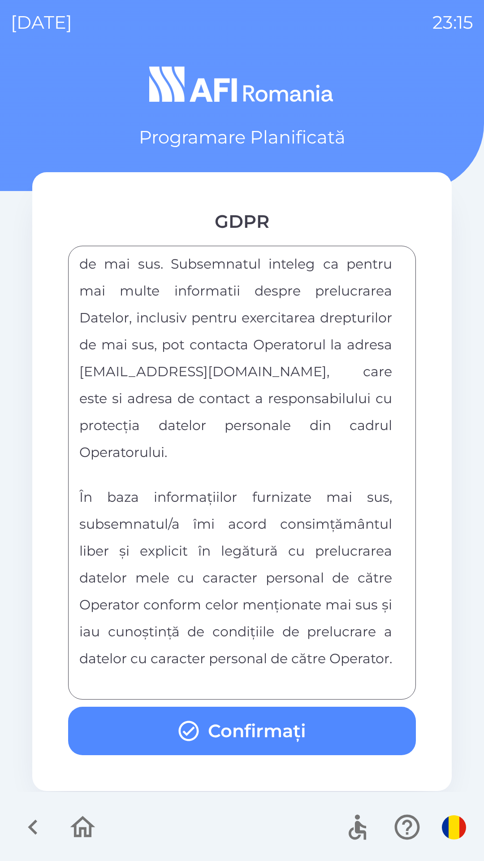
scroll to position [4718, 0]
click at [280, 740] on button "Confirmați" at bounding box center [242, 731] width 348 height 48
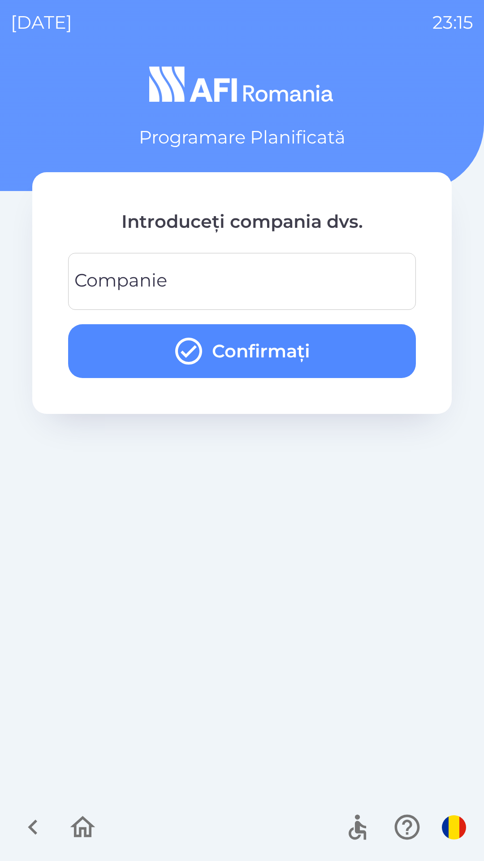
click at [246, 283] on input "Companie" at bounding box center [242, 281] width 327 height 35
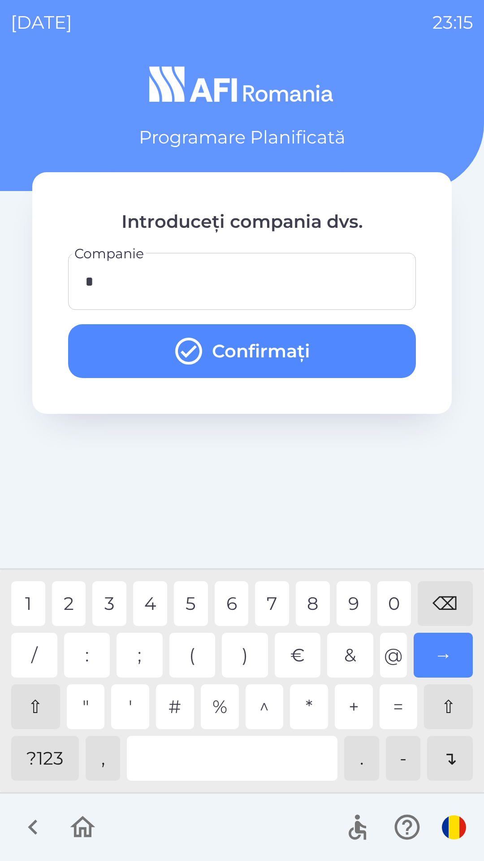
click at [32, 610] on div "1" at bounding box center [28, 603] width 34 height 45
type input "**"
click at [315, 601] on div "8" at bounding box center [313, 603] width 34 height 45
click at [371, 345] on button "Confirmați" at bounding box center [242, 351] width 348 height 54
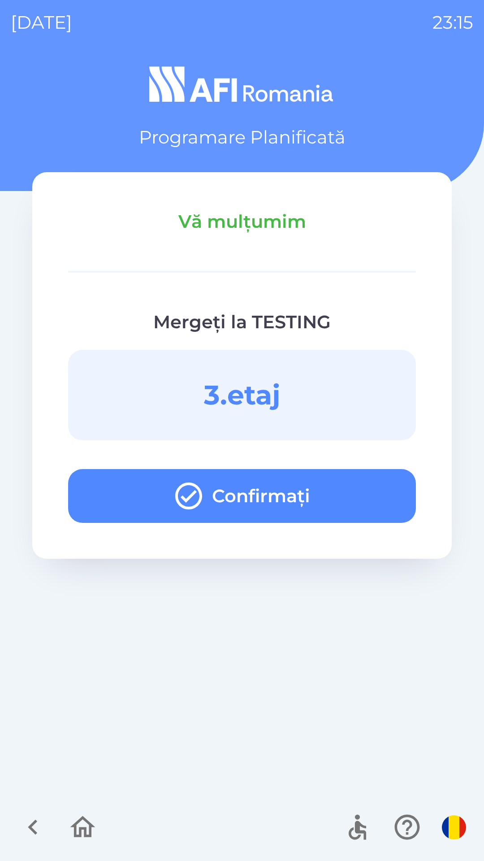
click at [347, 487] on button "Confirmați" at bounding box center [242, 496] width 348 height 54
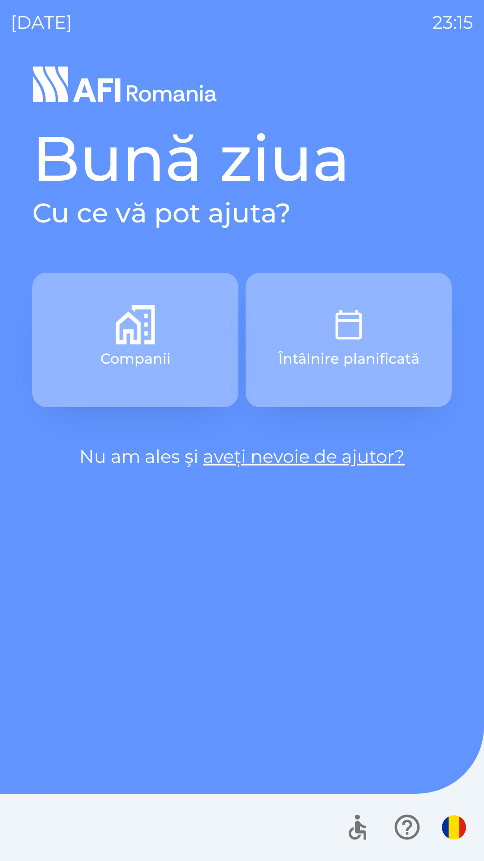
click at [382, 344] on button "Întâlnire planificată" at bounding box center [349, 340] width 206 height 135
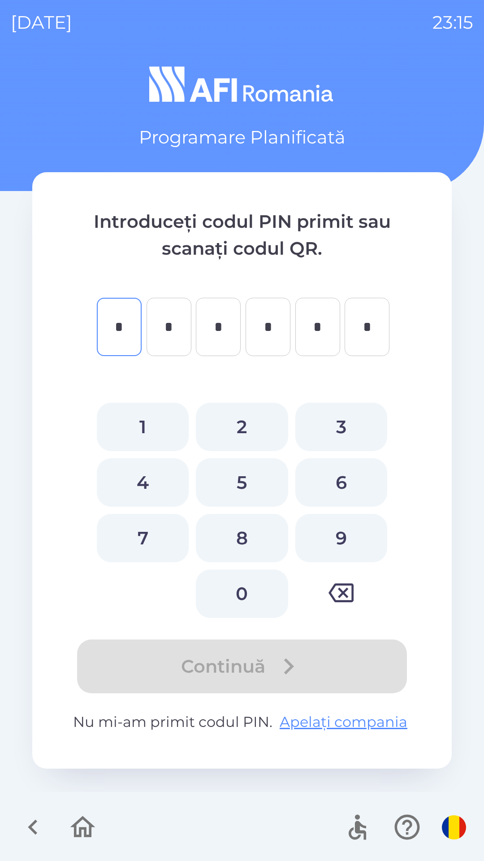
type input "*"
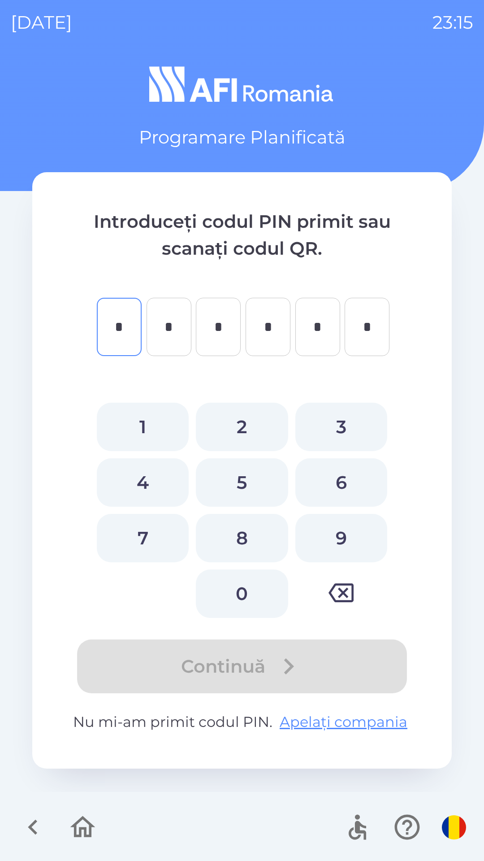
type input "*"
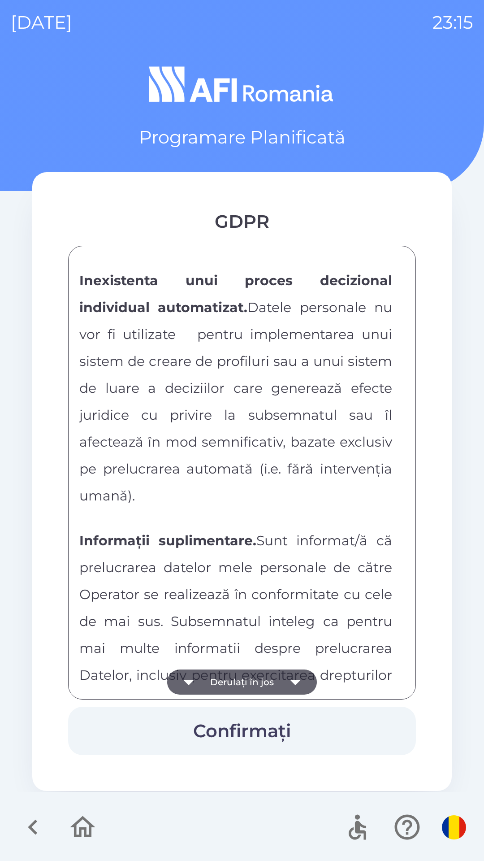
scroll to position [4718, 0]
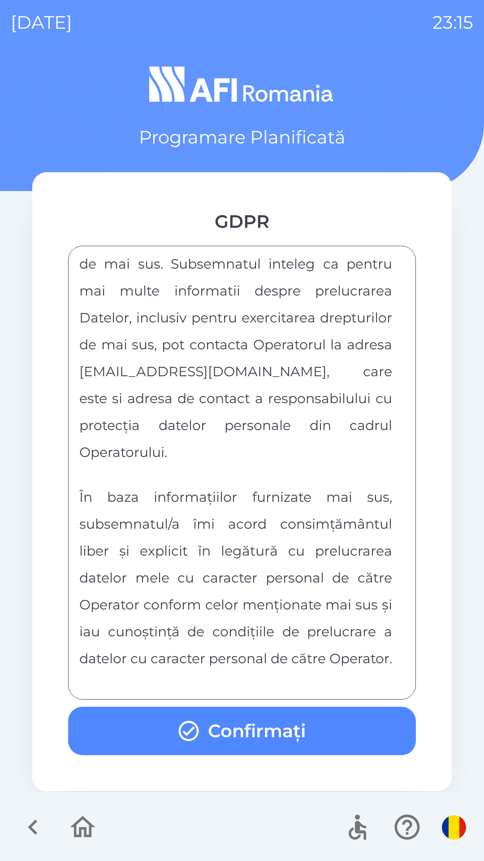
click at [310, 733] on button "Confirmați" at bounding box center [242, 731] width 348 height 48
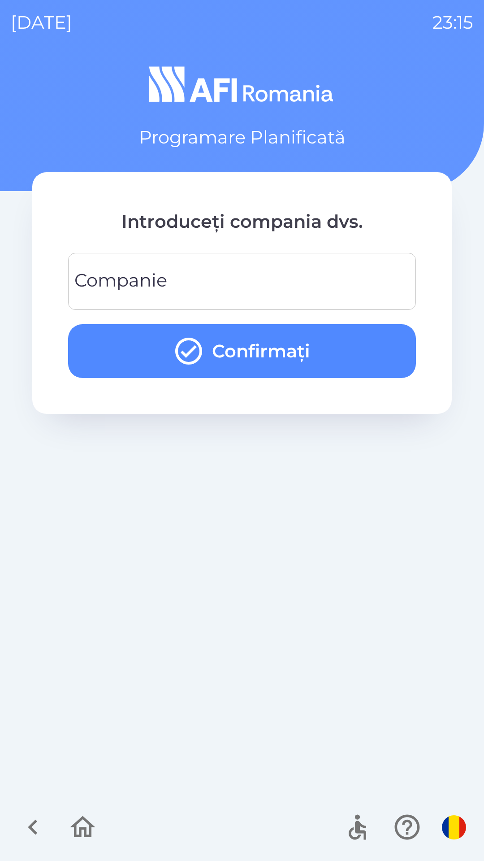
click at [163, 272] on div "Companie Companie" at bounding box center [242, 281] width 348 height 57
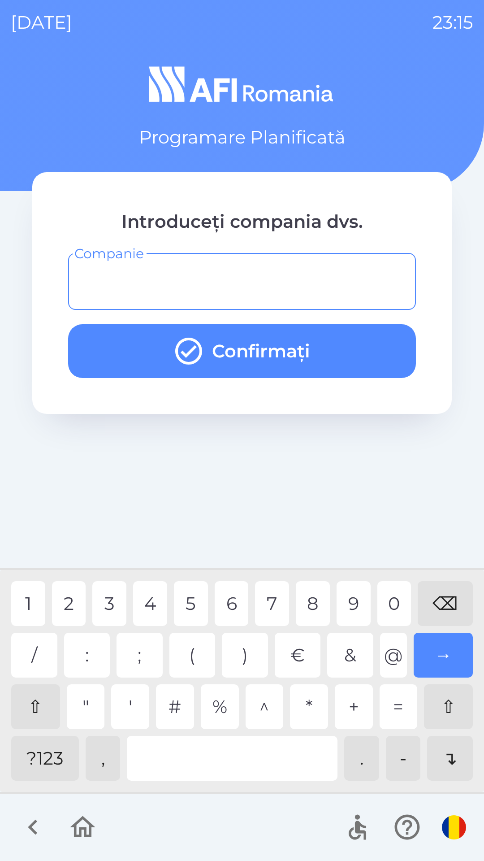
click at [50, 758] on div "?123" at bounding box center [45, 758] width 68 height 45
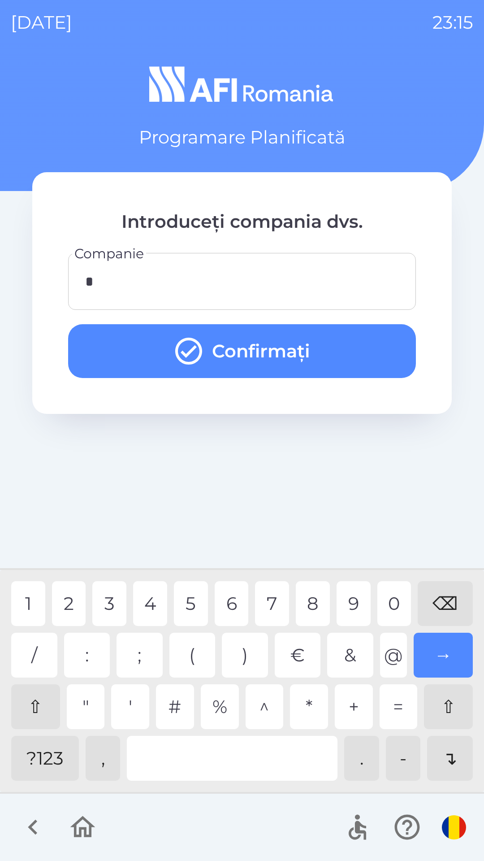
type input "**"
click at [353, 340] on button "Confirmați" at bounding box center [242, 351] width 348 height 54
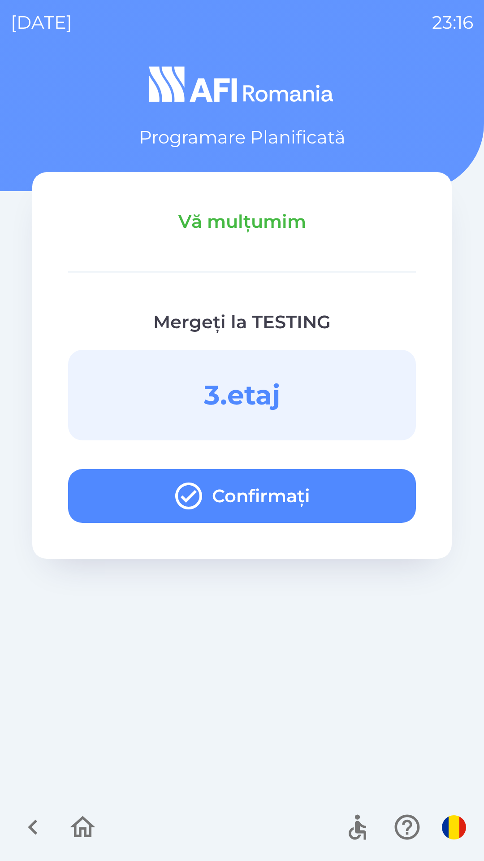
click at [310, 494] on button "Confirmați" at bounding box center [242, 496] width 348 height 54
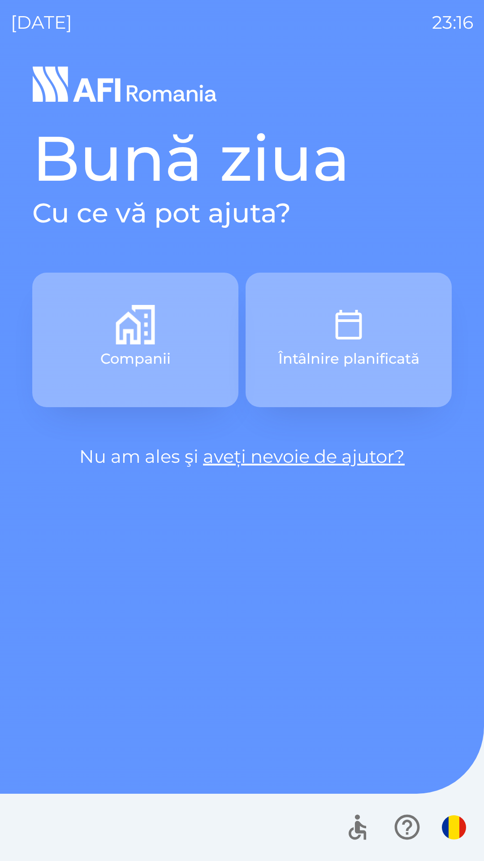
click at [381, 327] on button "Întâlnire planificată" at bounding box center [349, 340] width 206 height 135
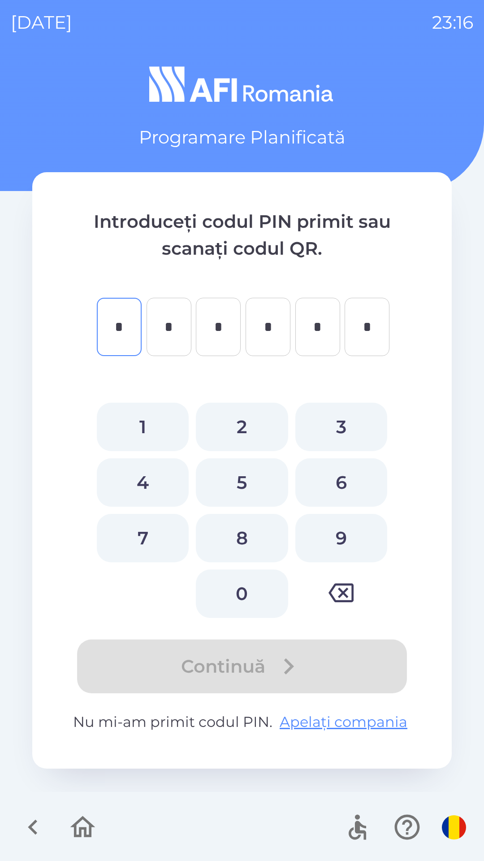
type input "*"
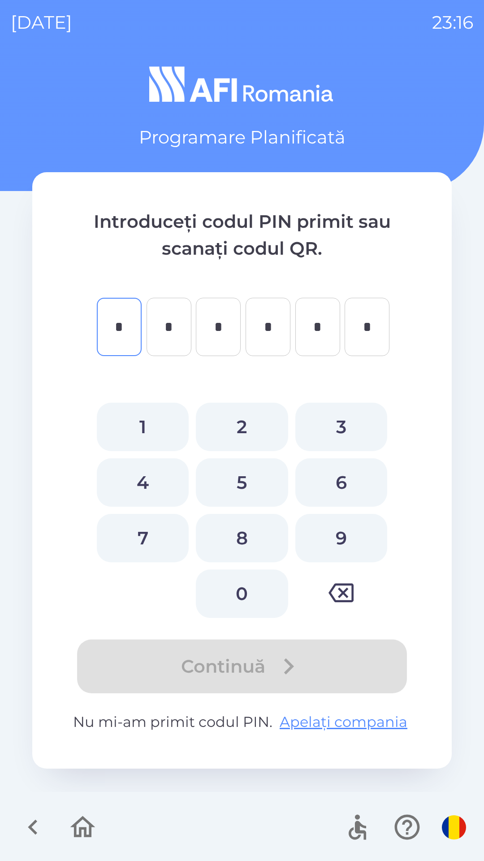
type input "*"
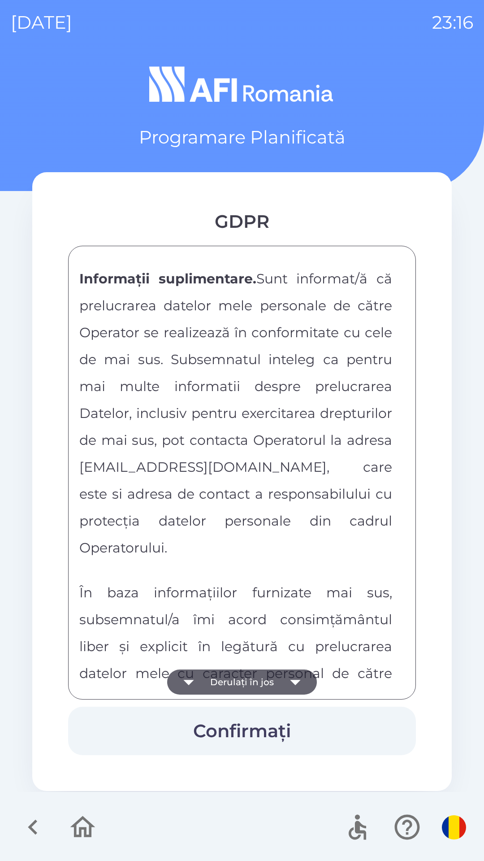
scroll to position [4718, 0]
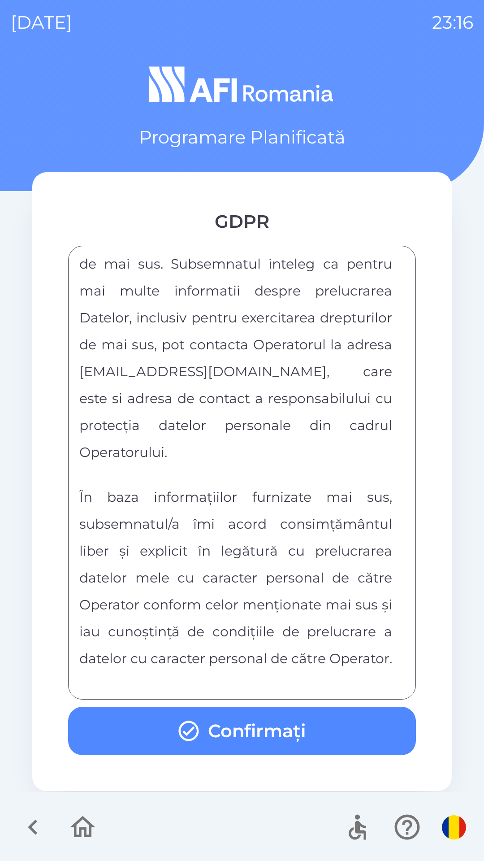
click at [336, 729] on button "Confirmați" at bounding box center [242, 731] width 348 height 48
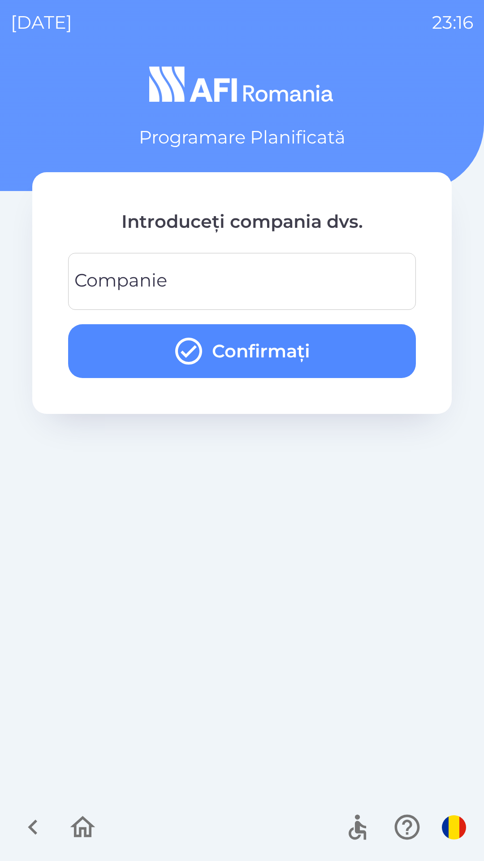
click at [208, 281] on input "Companie" at bounding box center [242, 281] width 327 height 35
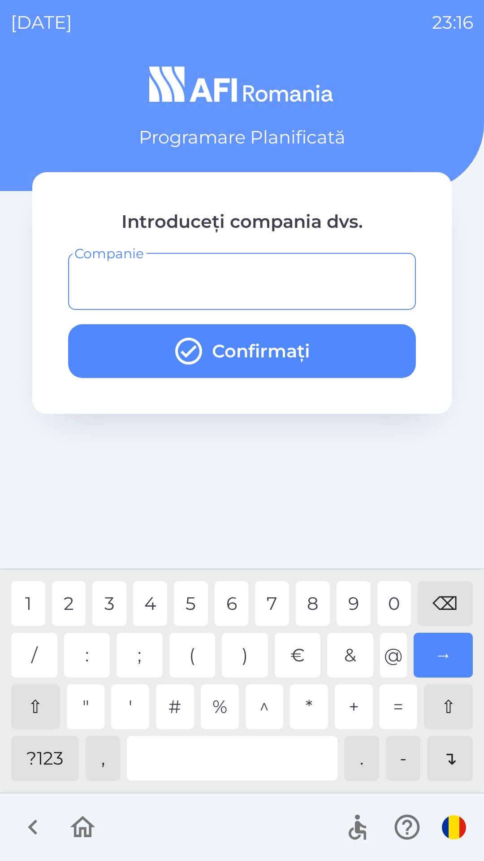
click at [53, 765] on div "?123" at bounding box center [45, 758] width 68 height 45
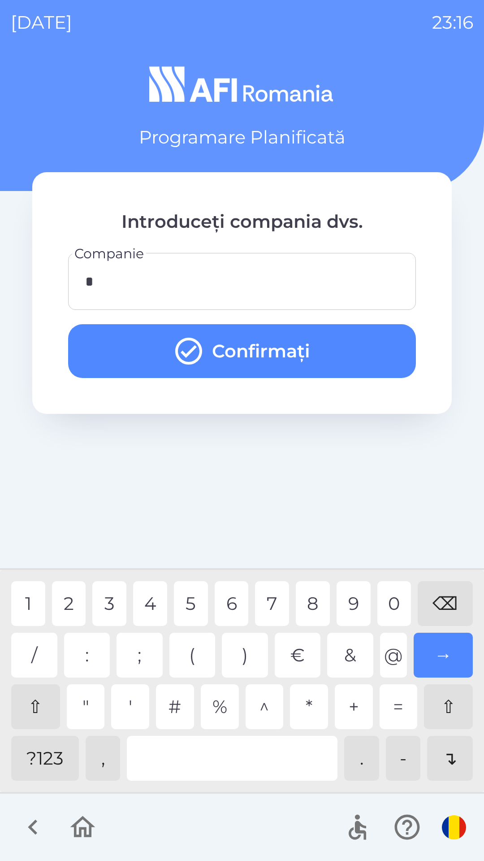
type input "**"
click at [397, 595] on div "0" at bounding box center [395, 603] width 34 height 45
click at [339, 350] on button "Confirmați" at bounding box center [242, 351] width 348 height 54
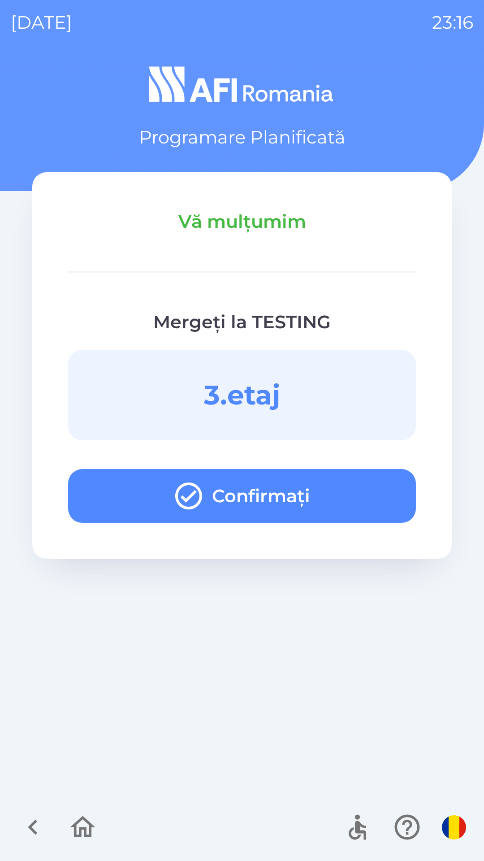
click at [315, 490] on button "Confirmați" at bounding box center [242, 496] width 348 height 54
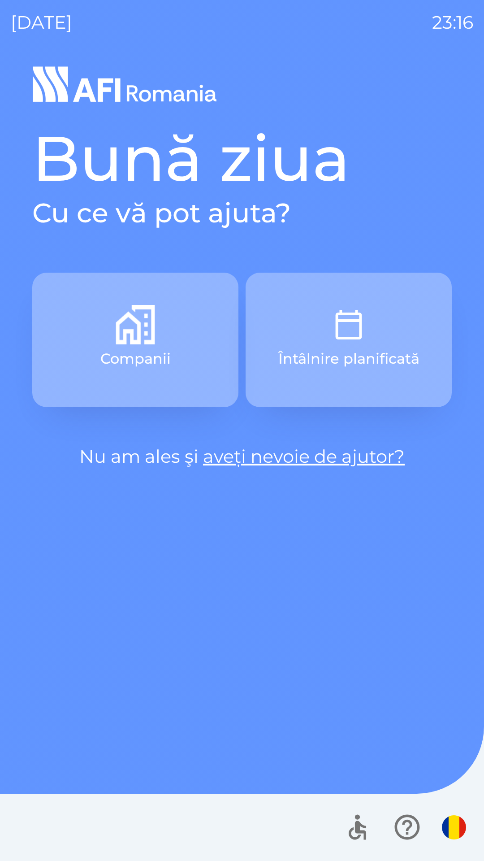
click at [361, 331] on img "button" at bounding box center [348, 324] width 39 height 39
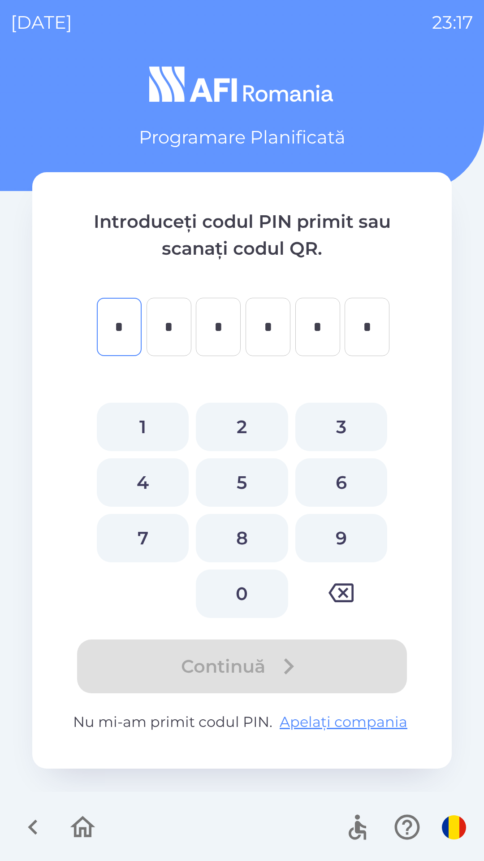
type input "*"
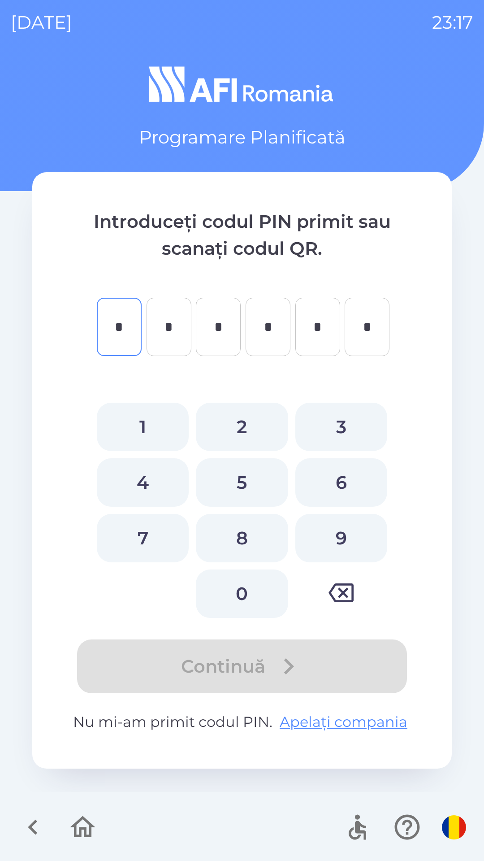
type input "*"
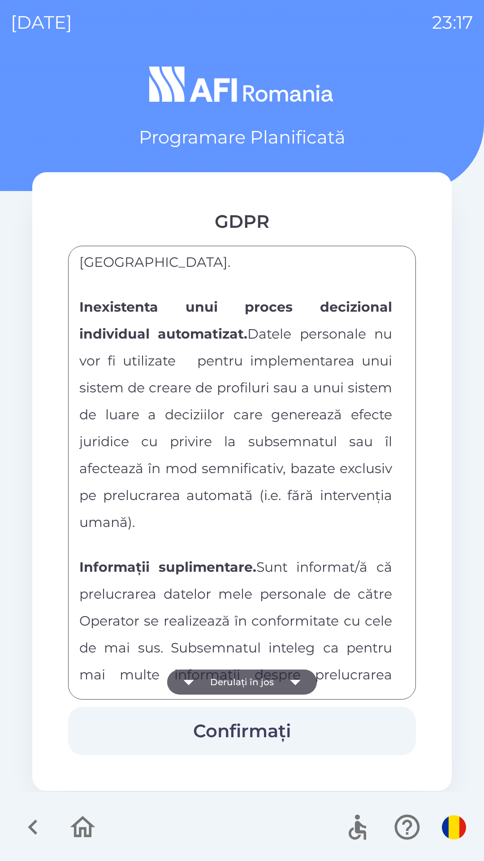
scroll to position [4718, 0]
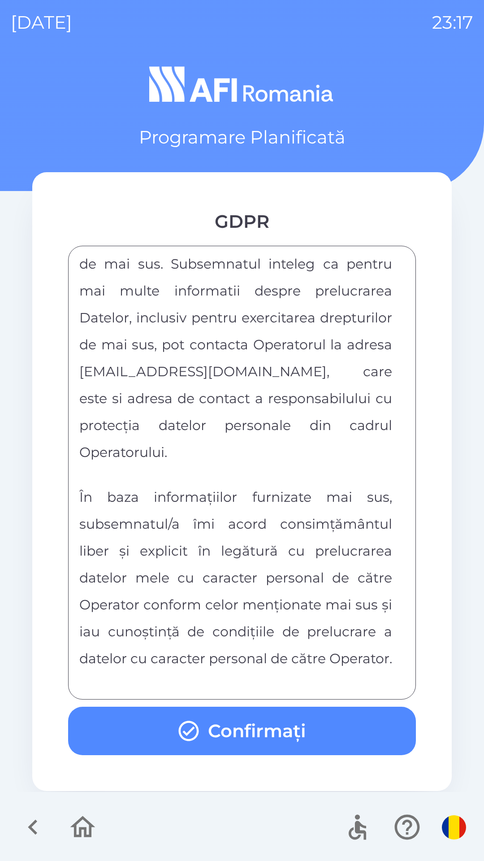
click at [292, 730] on button "Confirmați" at bounding box center [242, 731] width 348 height 48
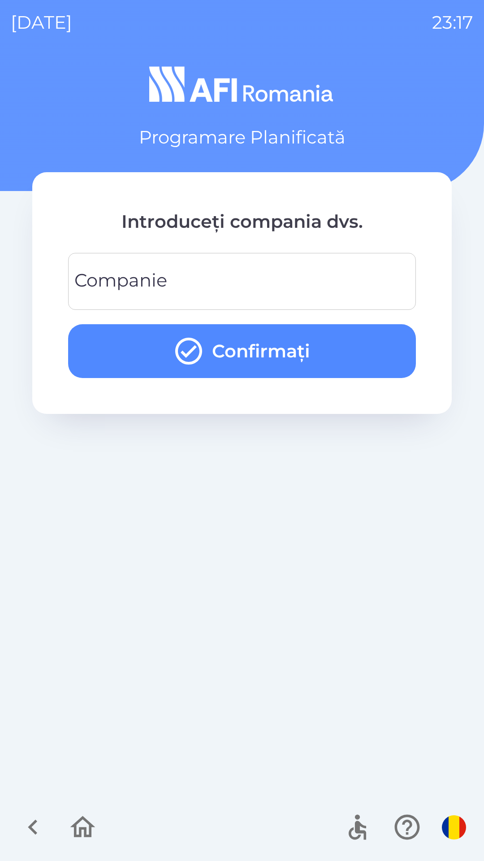
click at [346, 281] on input "Companie" at bounding box center [242, 281] width 327 height 35
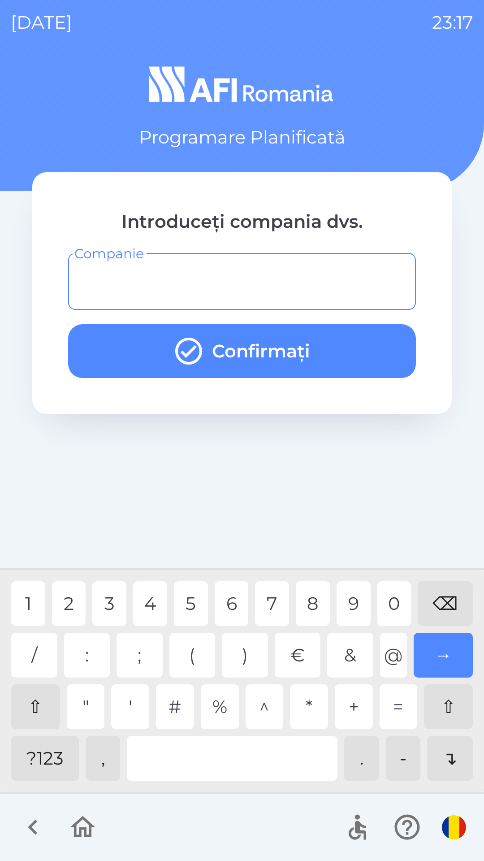
click at [50, 756] on div "?123" at bounding box center [45, 758] width 68 height 45
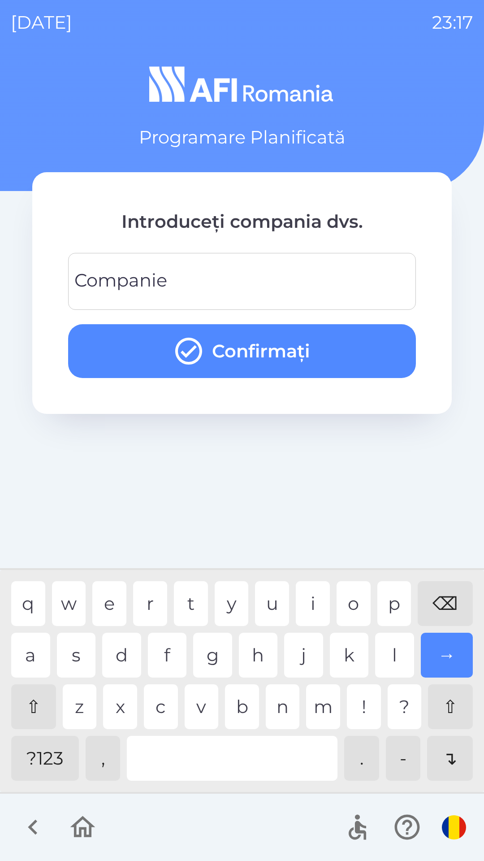
click at [50, 758] on div "?123" at bounding box center [45, 758] width 68 height 45
click at [108, 595] on div "e" at bounding box center [109, 603] width 34 height 45
click at [309, 656] on div "j" at bounding box center [303, 655] width 39 height 45
click at [318, 601] on div "i" at bounding box center [313, 603] width 34 height 45
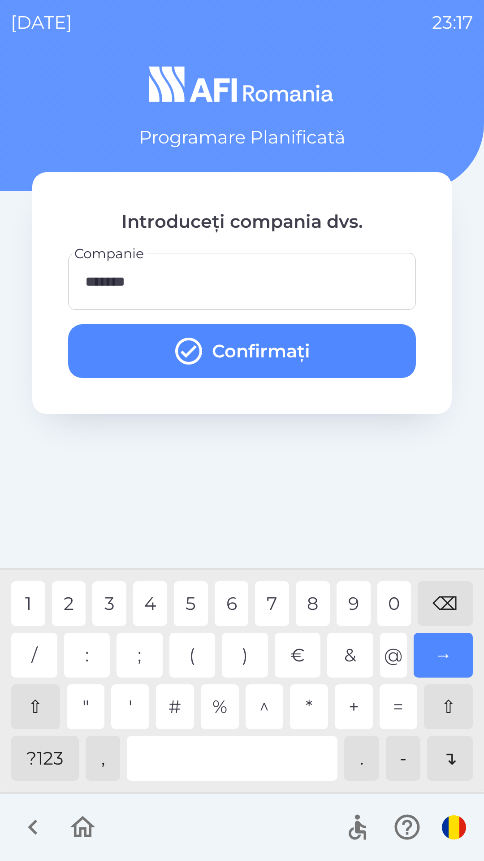
click at [56, 758] on div "?123" at bounding box center [45, 758] width 68 height 45
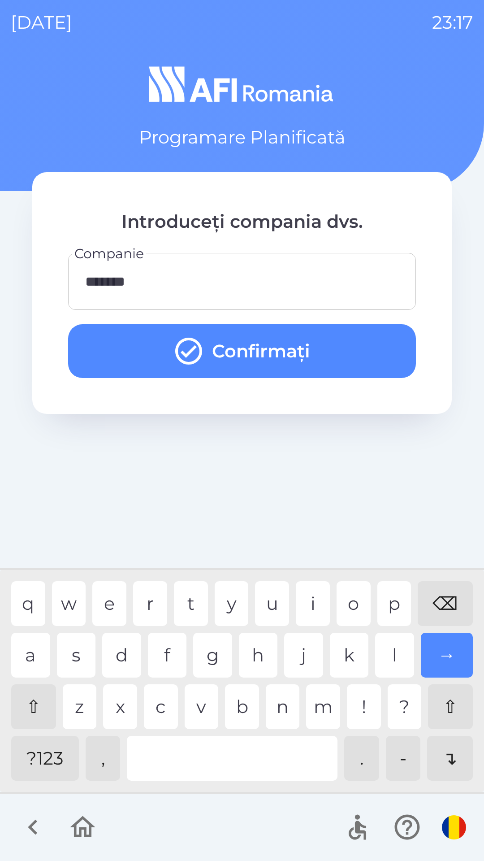
click at [54, 761] on div "?123" at bounding box center [45, 758] width 68 height 45
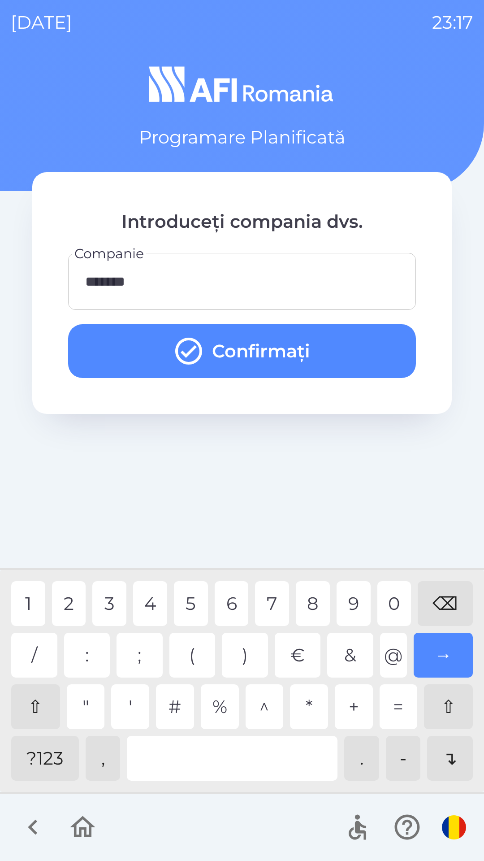
click at [53, 760] on div "?123" at bounding box center [45, 758] width 68 height 45
type input "********"
click at [31, 610] on div "1" at bounding box center [28, 603] width 34 height 45
click at [318, 353] on button "Confirmați" at bounding box center [242, 351] width 348 height 54
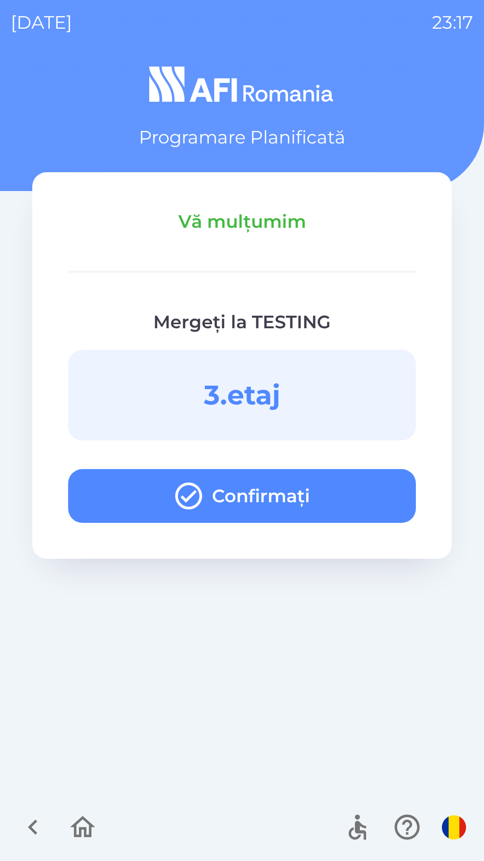
click at [352, 503] on button "Confirmați" at bounding box center [242, 496] width 348 height 54
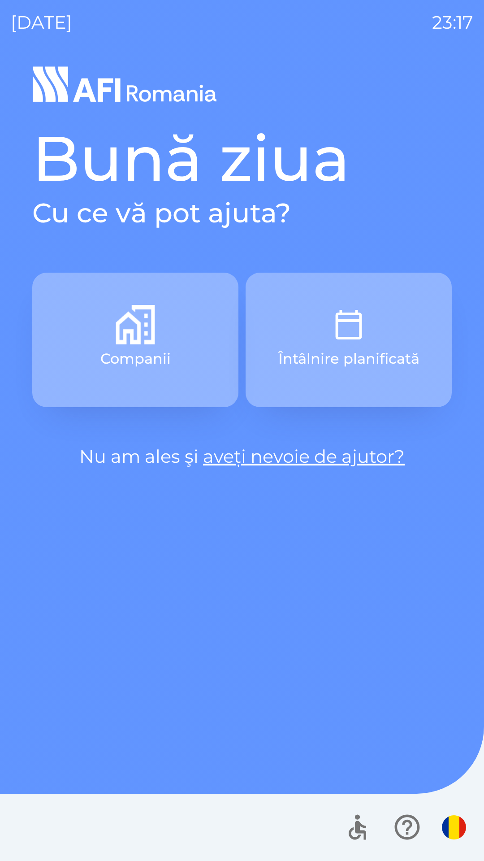
click at [381, 340] on button "Întâlnire planificată" at bounding box center [349, 340] width 206 height 135
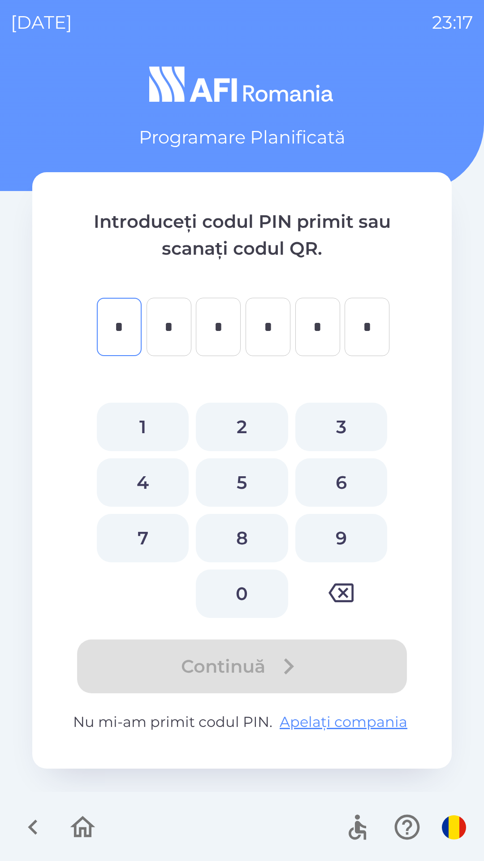
type input "*"
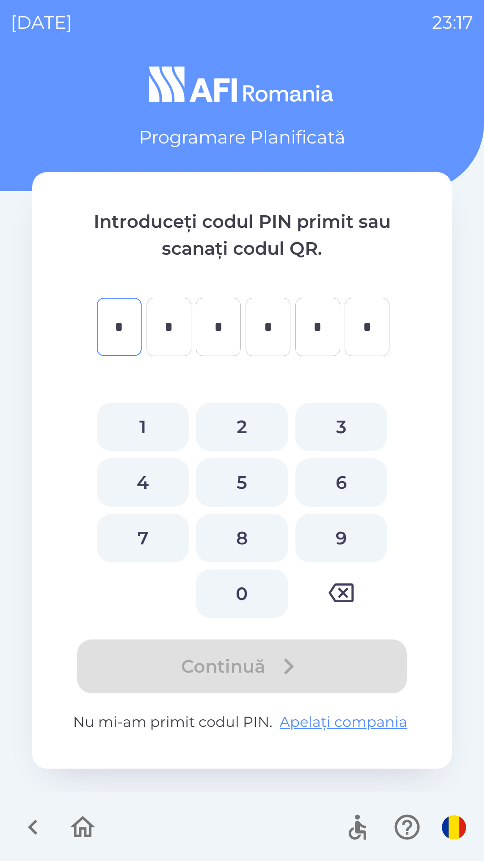
type input "*"
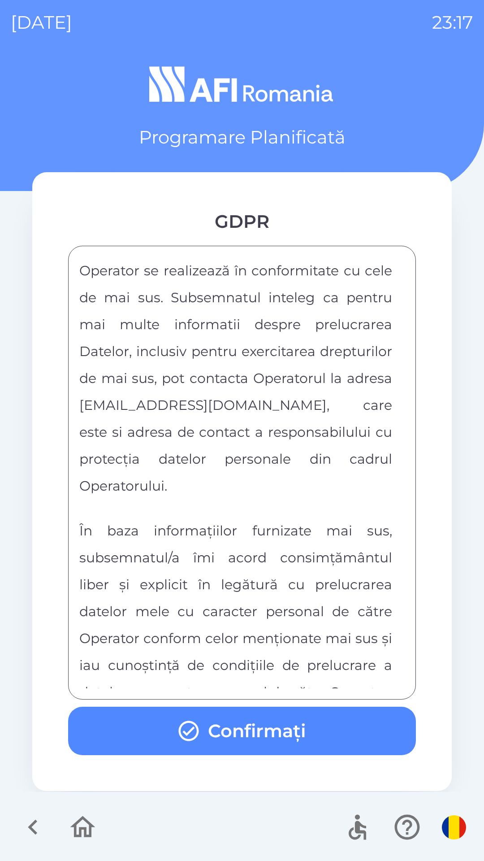
scroll to position [4718, 0]
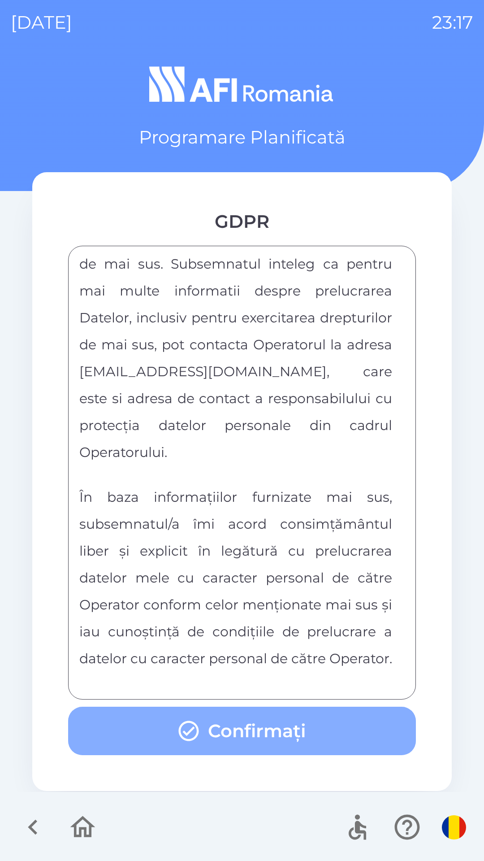
click at [280, 738] on button "Confirmați" at bounding box center [242, 731] width 348 height 48
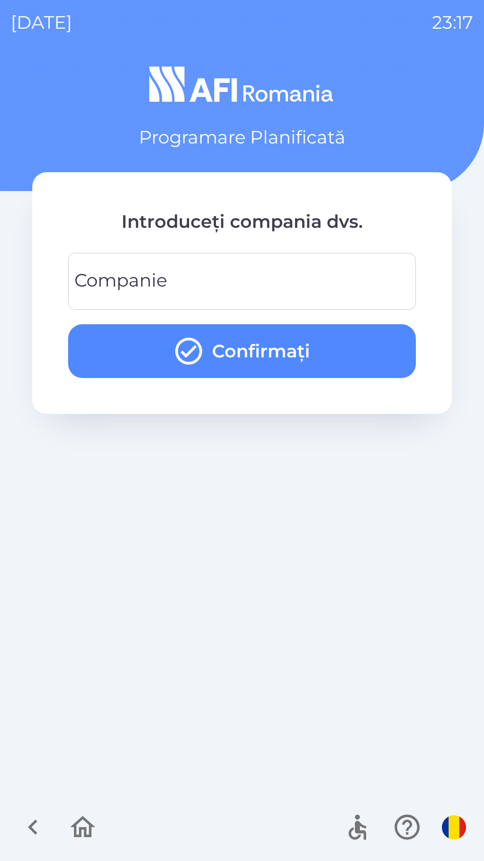
click at [266, 273] on input "Companie" at bounding box center [242, 281] width 327 height 35
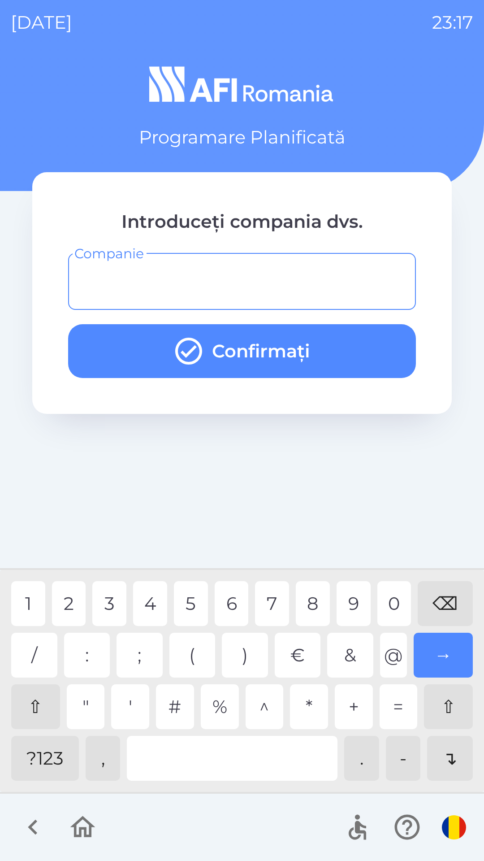
click at [54, 769] on div "?123" at bounding box center [45, 758] width 68 height 45
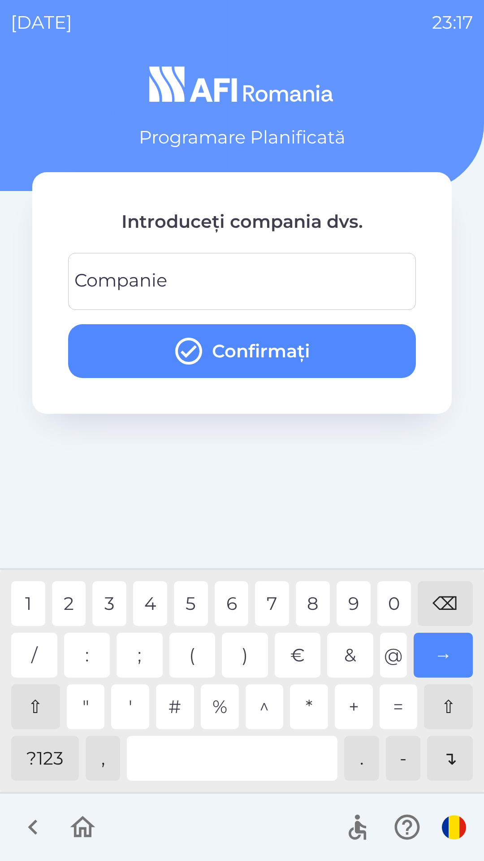
type input "*"
click at [70, 602] on div "2" at bounding box center [69, 603] width 34 height 45
click at [319, 356] on button "Confirmați" at bounding box center [242, 351] width 348 height 54
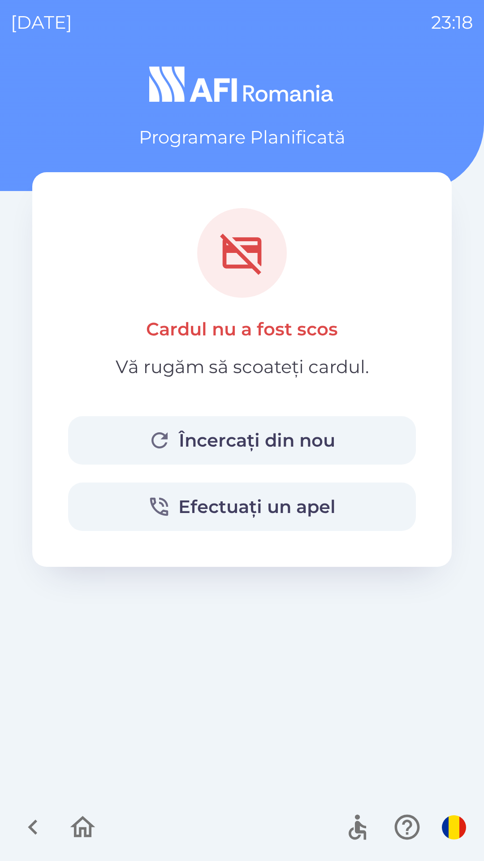
click at [306, 436] on button "Încercați din nou" at bounding box center [242, 440] width 348 height 48
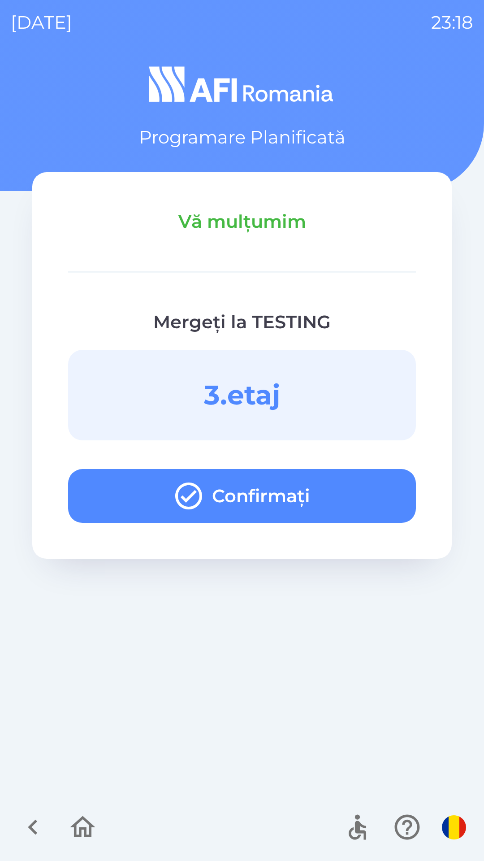
click at [353, 495] on button "Confirmați" at bounding box center [242, 496] width 348 height 54
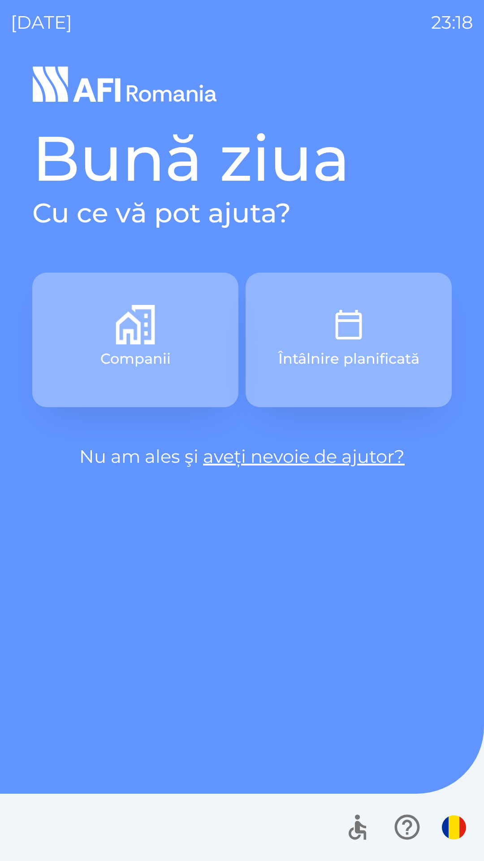
click at [381, 338] on button "Întâlnire planificată" at bounding box center [349, 340] width 206 height 135
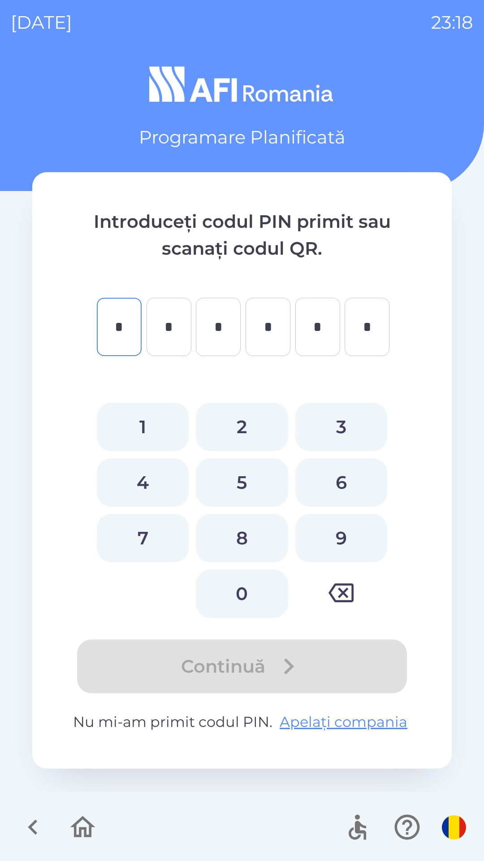
type input "*"
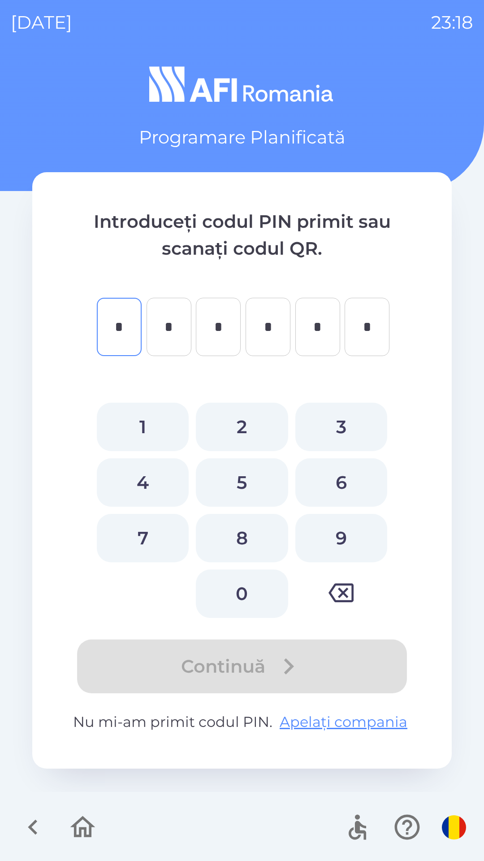
type input "*"
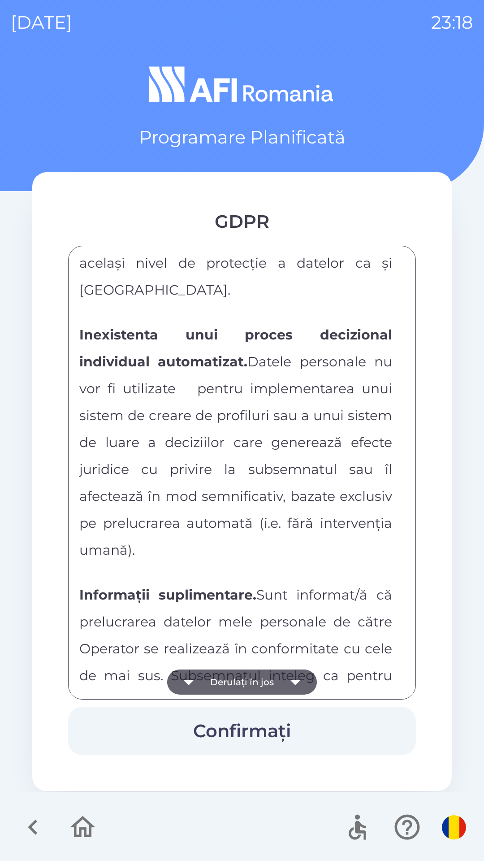
scroll to position [4718, 0]
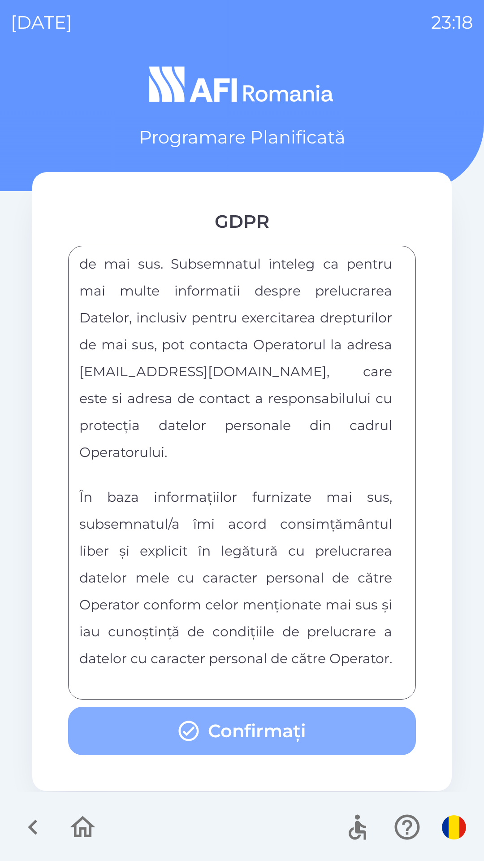
click at [265, 711] on button "Confirmați" at bounding box center [242, 731] width 348 height 48
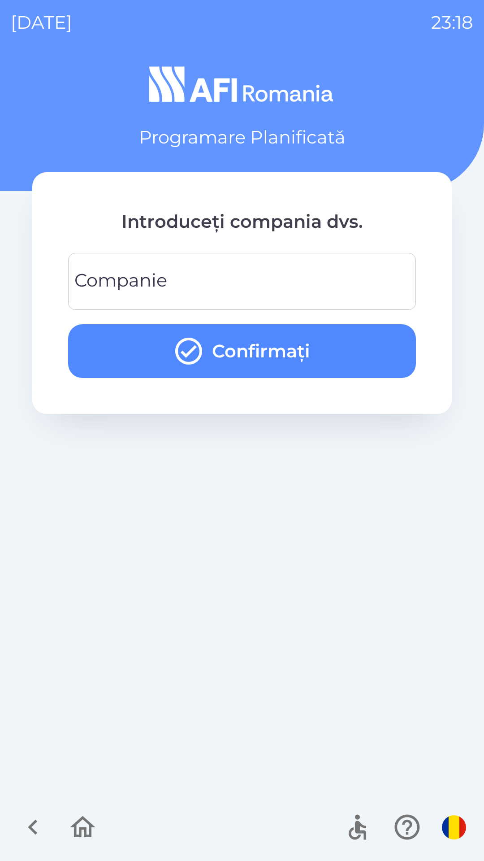
click at [283, 283] on input "Companie" at bounding box center [242, 281] width 327 height 35
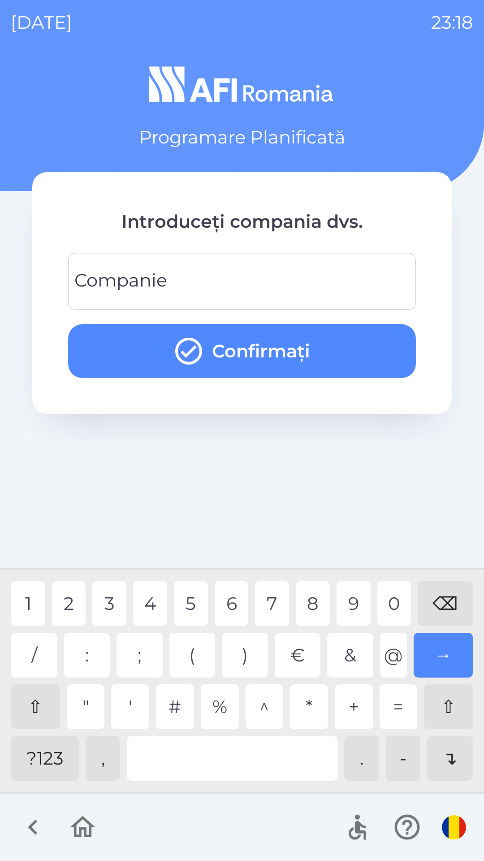
type input "*"
click at [27, 601] on div "1" at bounding box center [28, 603] width 34 height 45
click at [300, 366] on button "Confirmați" at bounding box center [242, 351] width 348 height 54
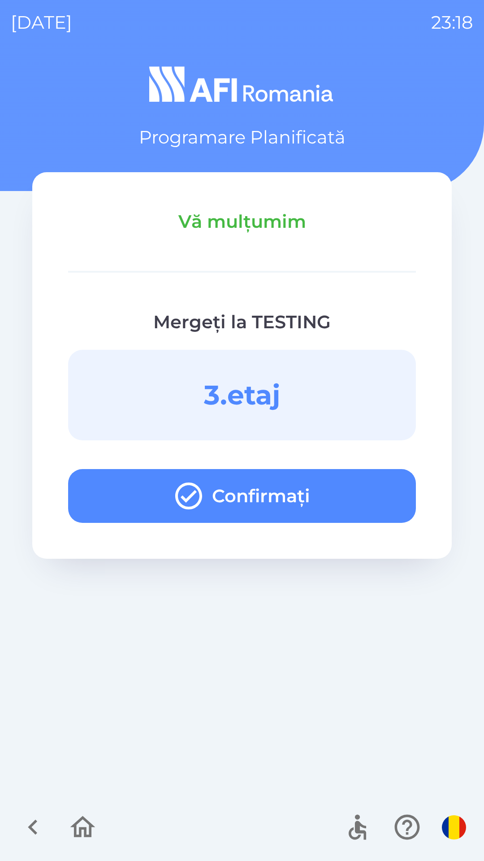
click at [346, 494] on button "Confirmați" at bounding box center [242, 496] width 348 height 54
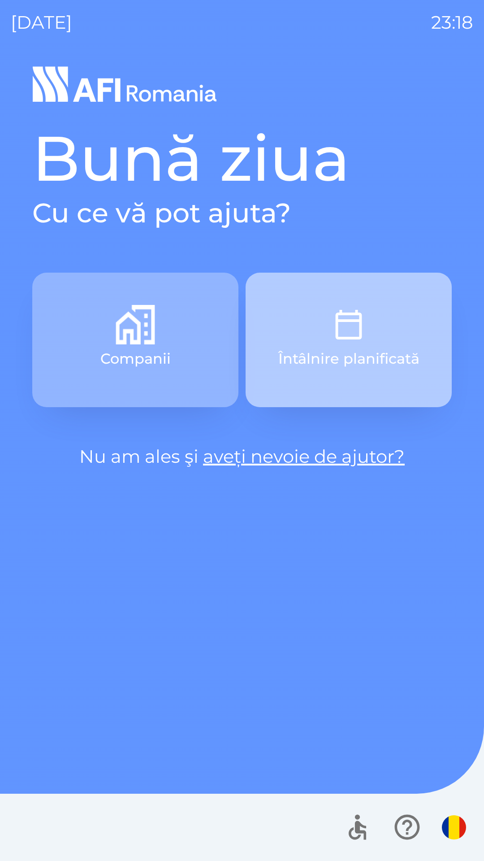
click at [374, 292] on button "Întâlnire planificată" at bounding box center [349, 340] width 206 height 135
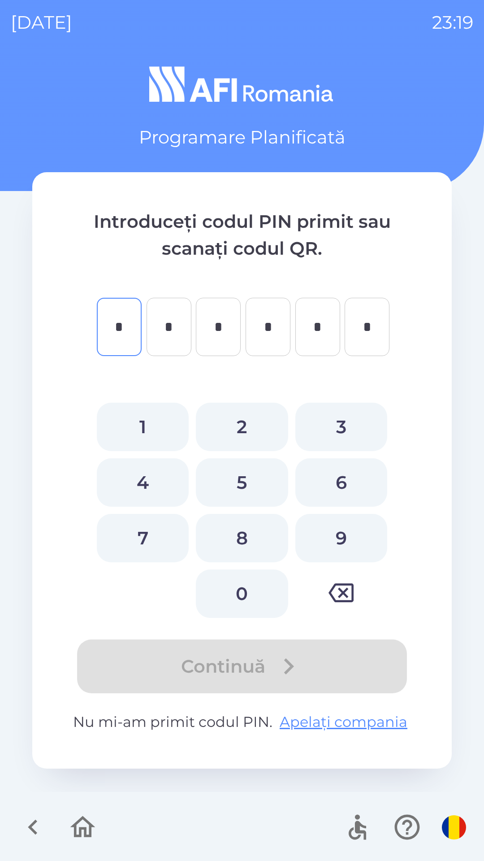
type input "*"
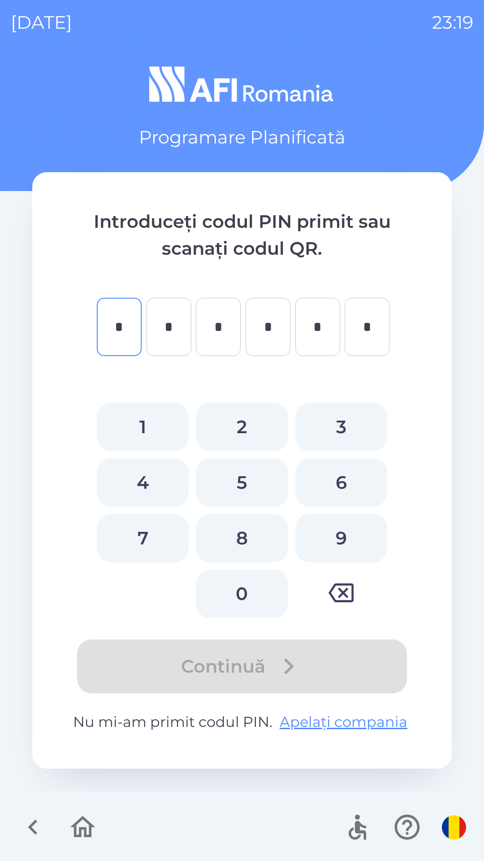
type input "*"
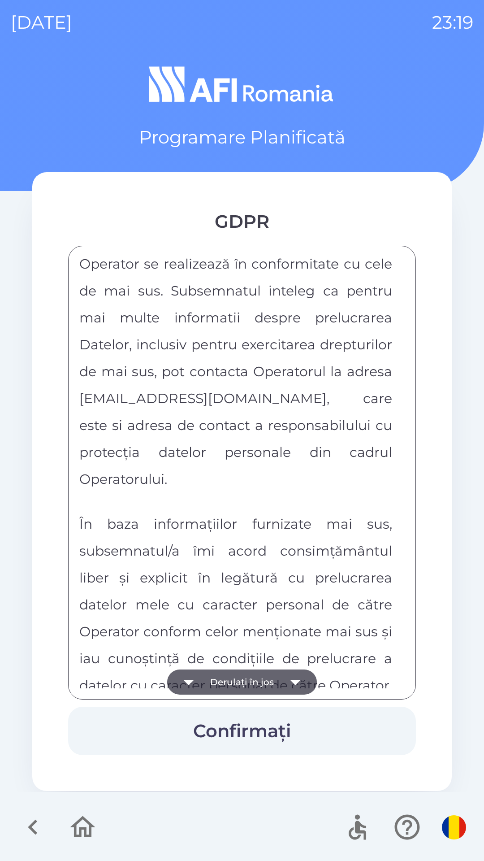
scroll to position [4718, 0]
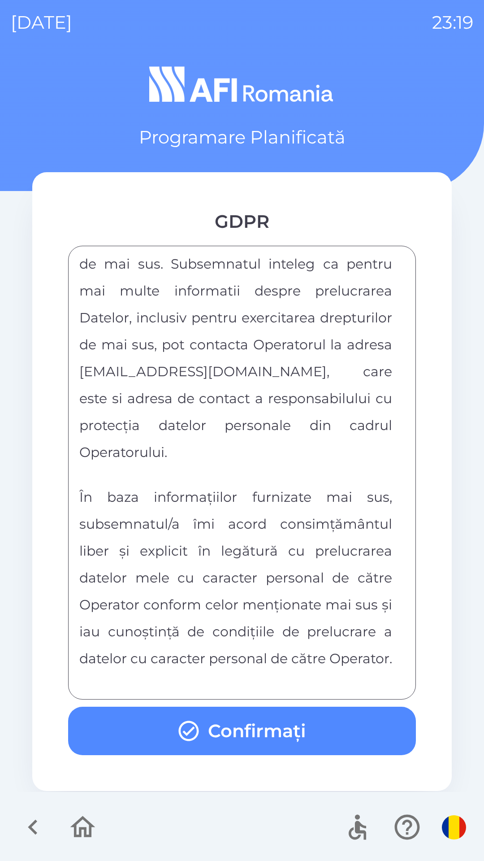
click at [243, 734] on button "Confirmați" at bounding box center [242, 731] width 348 height 48
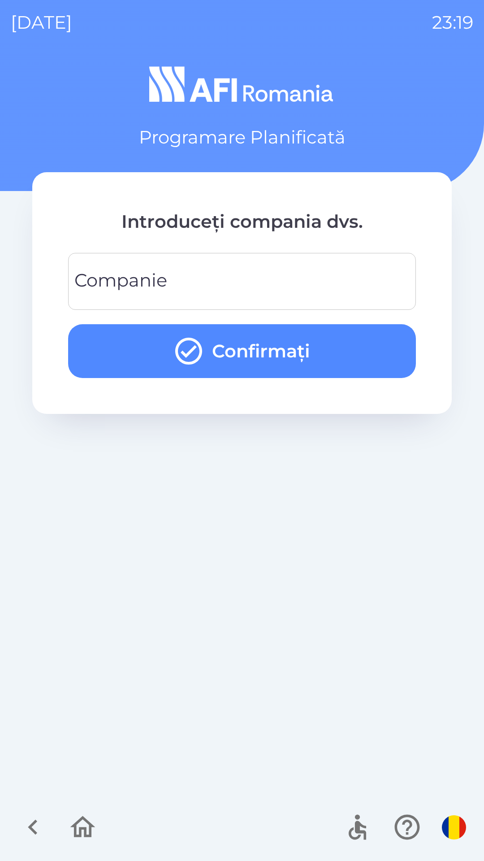
click at [273, 281] on input "Companie" at bounding box center [242, 281] width 327 height 35
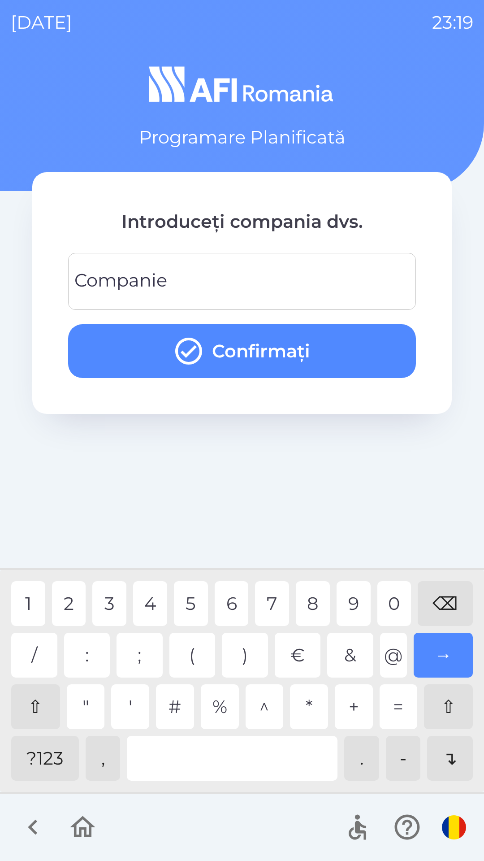
type input "*"
click at [69, 605] on div "2" at bounding box center [69, 603] width 34 height 45
click at [333, 345] on button "Confirmați" at bounding box center [242, 351] width 348 height 54
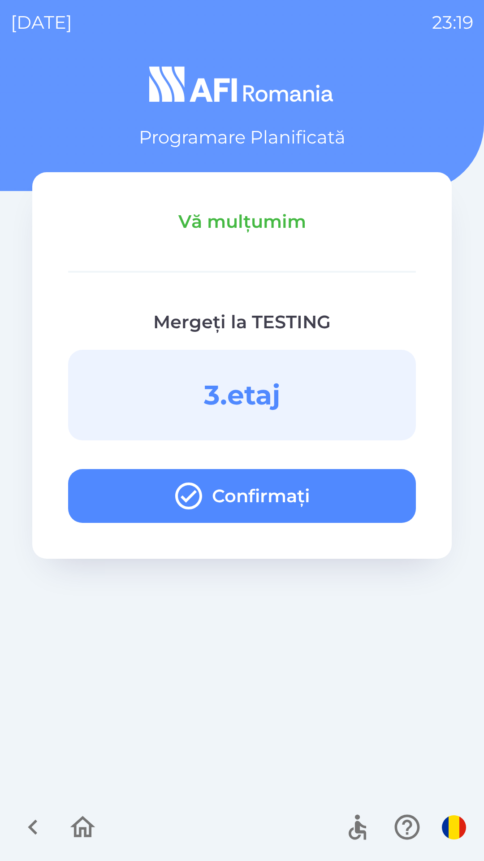
click at [354, 504] on button "Confirmați" at bounding box center [242, 496] width 348 height 54
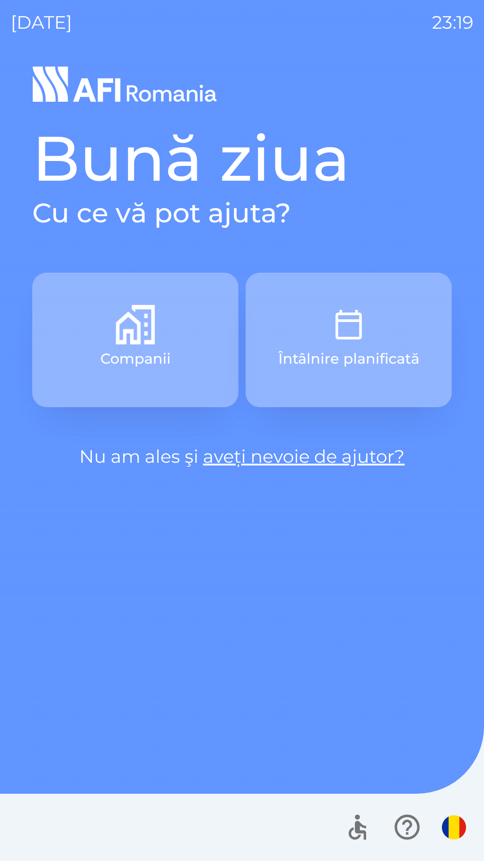
click at [382, 329] on button "Întâlnire planificată" at bounding box center [349, 340] width 206 height 135
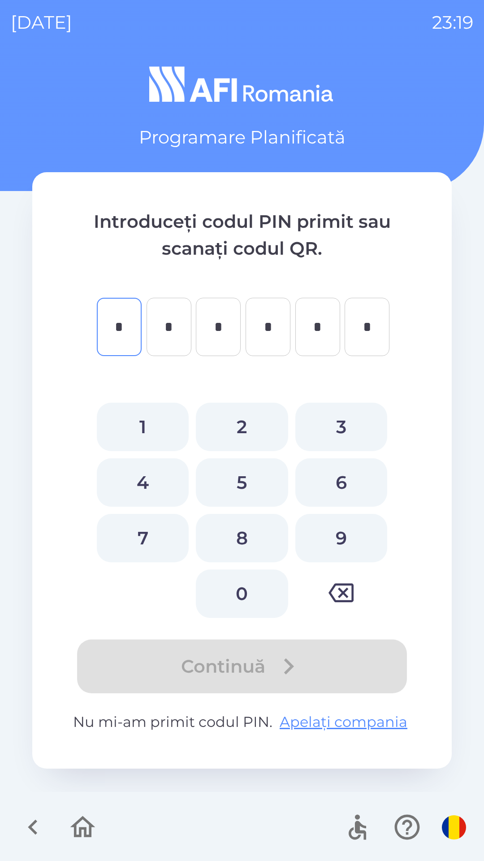
type input "*"
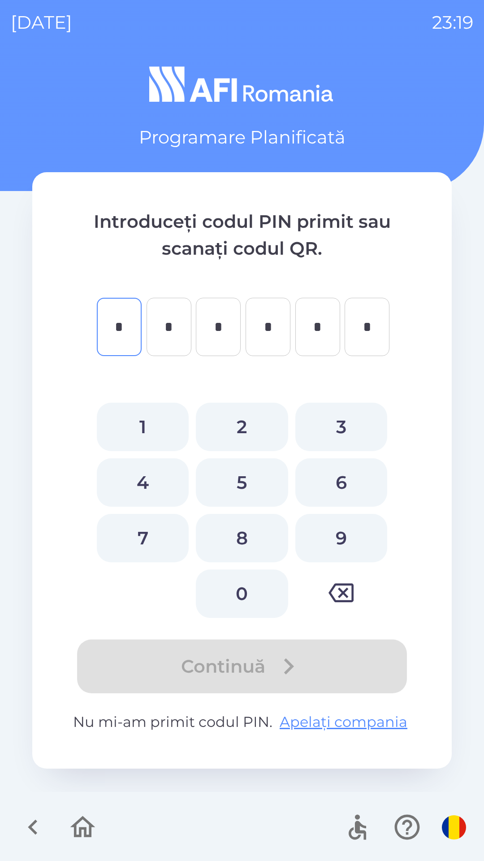
type input "*"
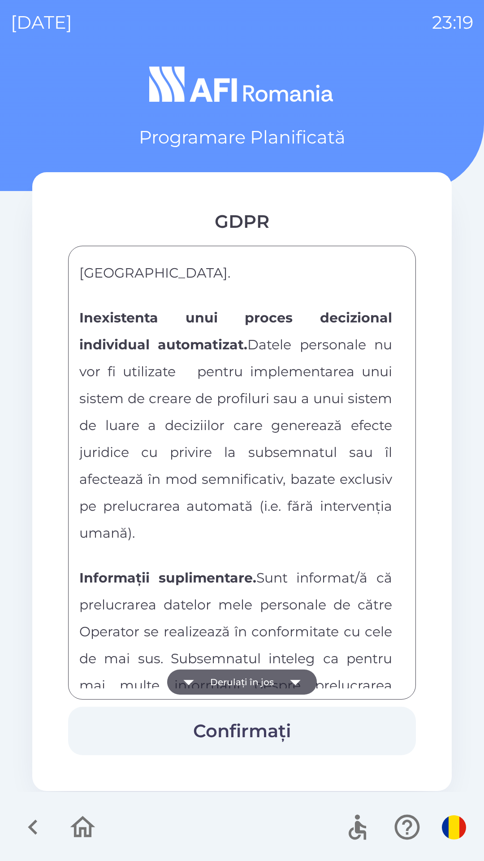
scroll to position [4718, 0]
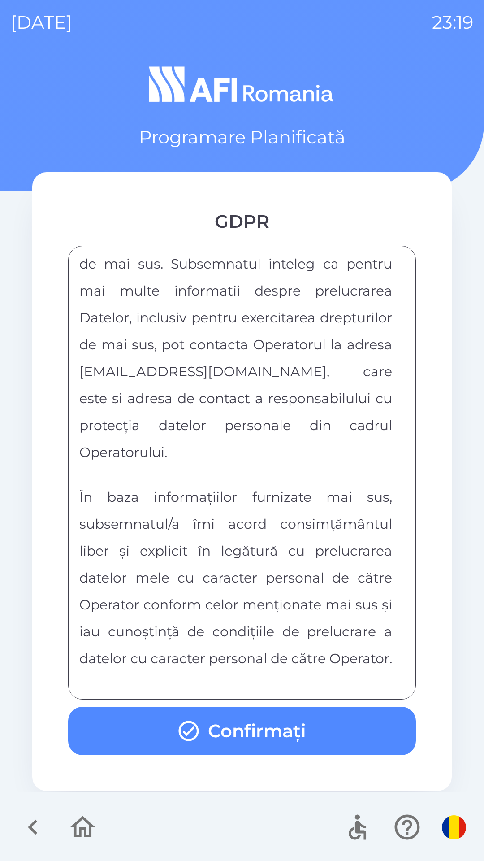
click at [306, 738] on button "Confirmați" at bounding box center [242, 731] width 348 height 48
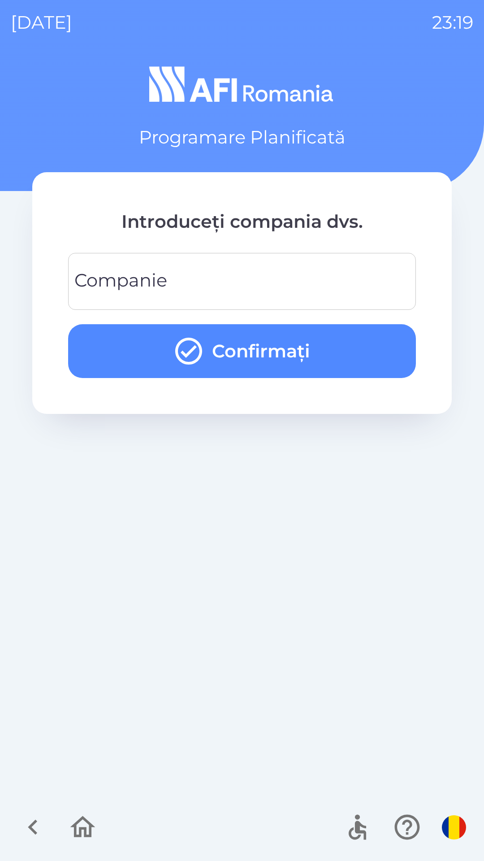
click at [312, 283] on input "Companie" at bounding box center [242, 281] width 327 height 35
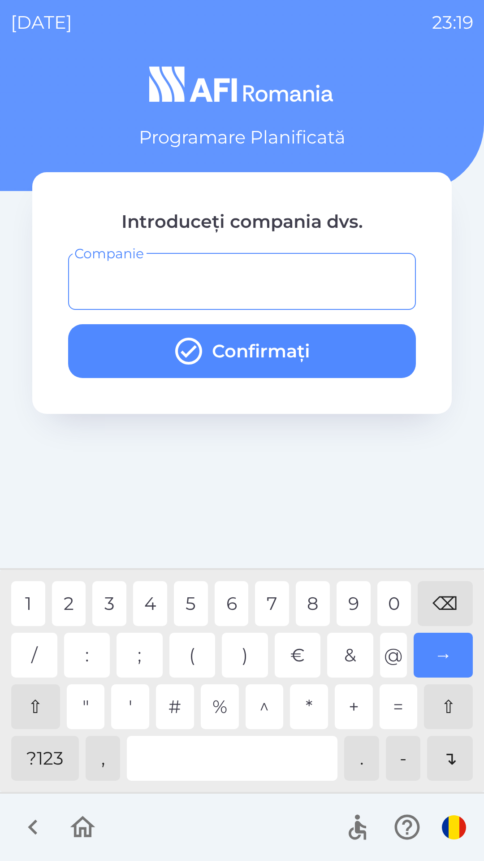
click at [51, 758] on div "?123" at bounding box center [45, 758] width 68 height 45
type input "*"
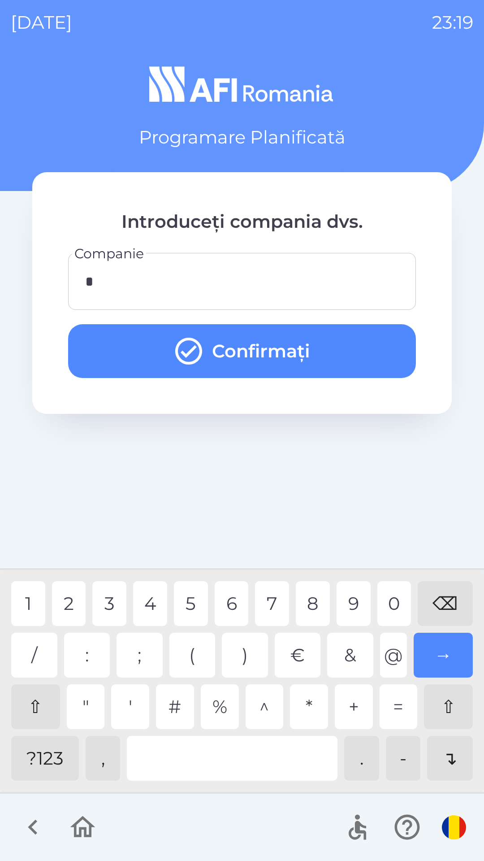
click at [70, 601] on div "2" at bounding box center [69, 603] width 34 height 45
type input "*"
click at [319, 340] on button "Confirmați" at bounding box center [242, 351] width 348 height 54
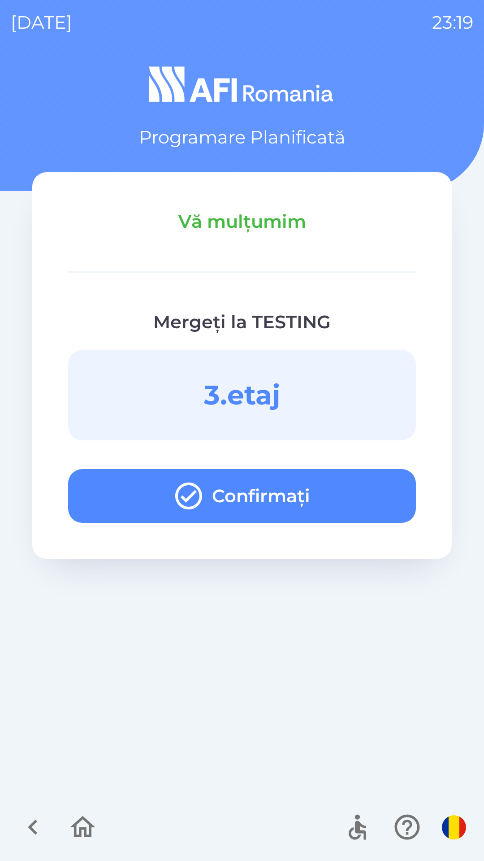
click at [352, 491] on button "Confirmați" at bounding box center [242, 496] width 348 height 54
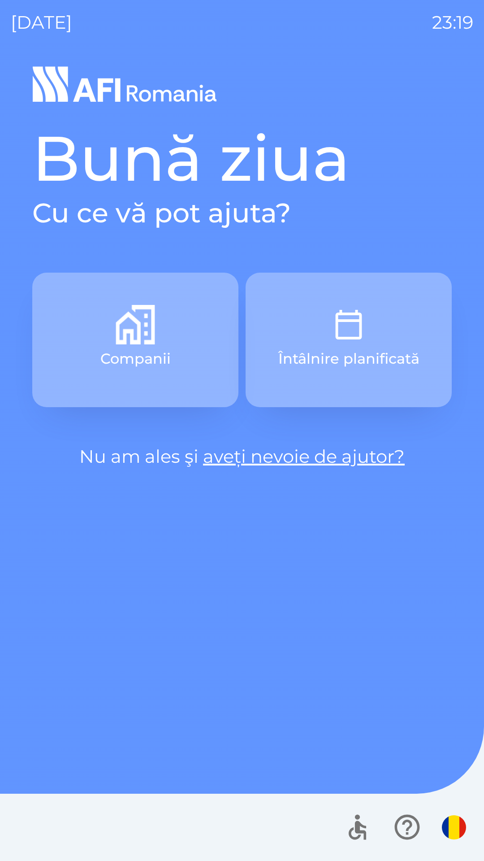
click at [393, 310] on button "Întâlnire planificată" at bounding box center [349, 340] width 206 height 135
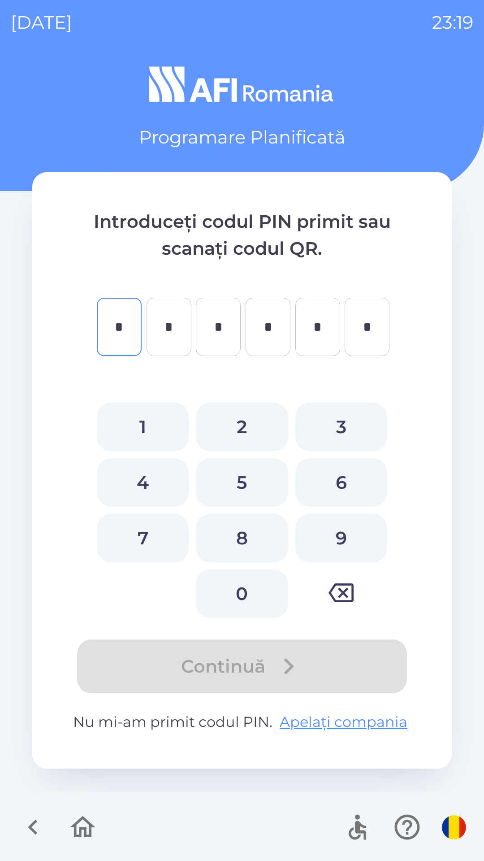
type input "*"
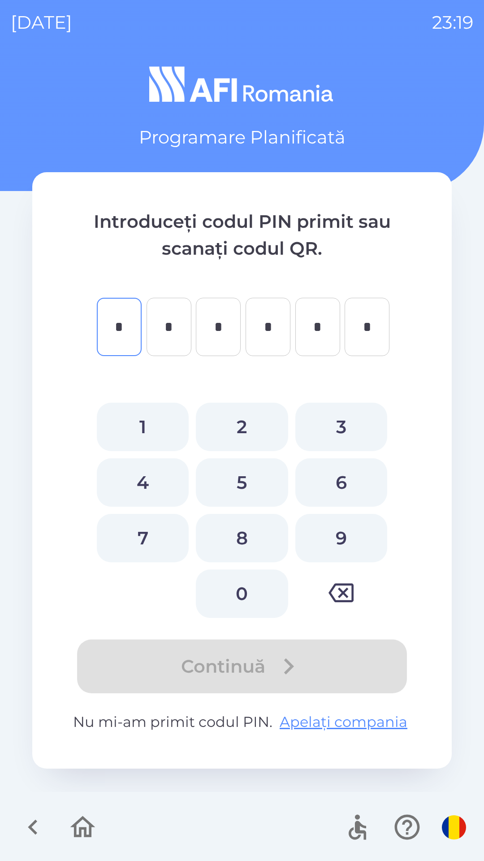
type input "*"
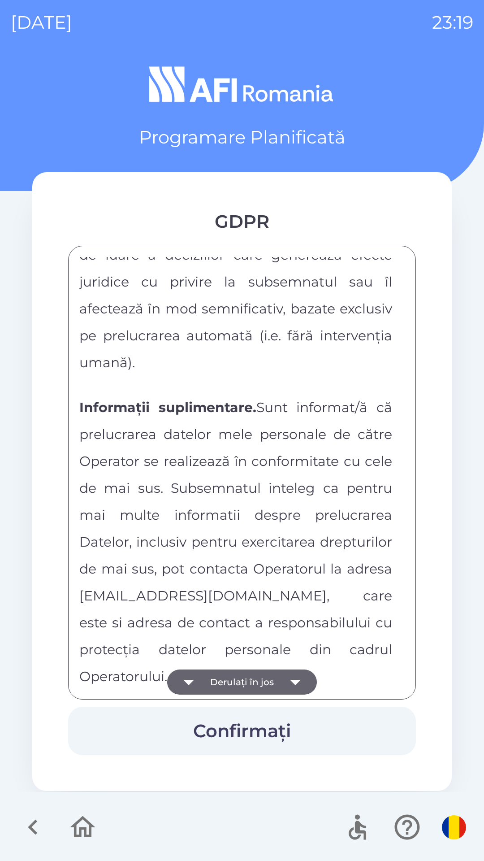
scroll to position [4718, 0]
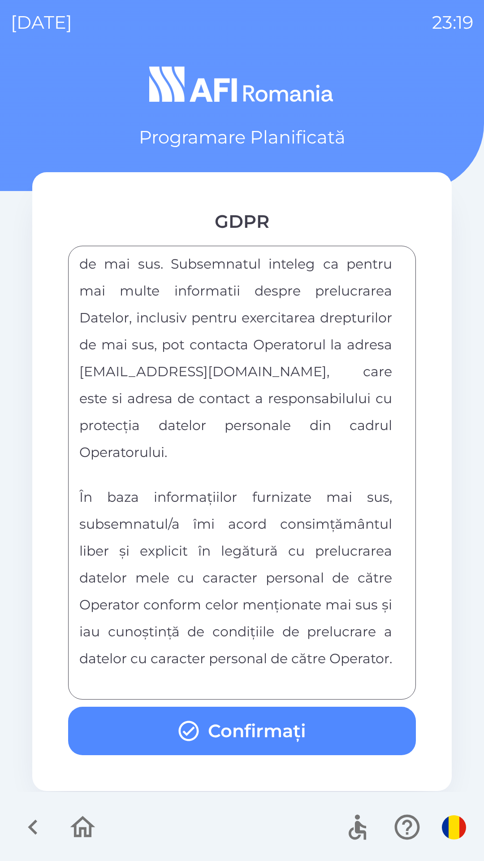
click at [287, 729] on button "Confirmați" at bounding box center [242, 731] width 348 height 48
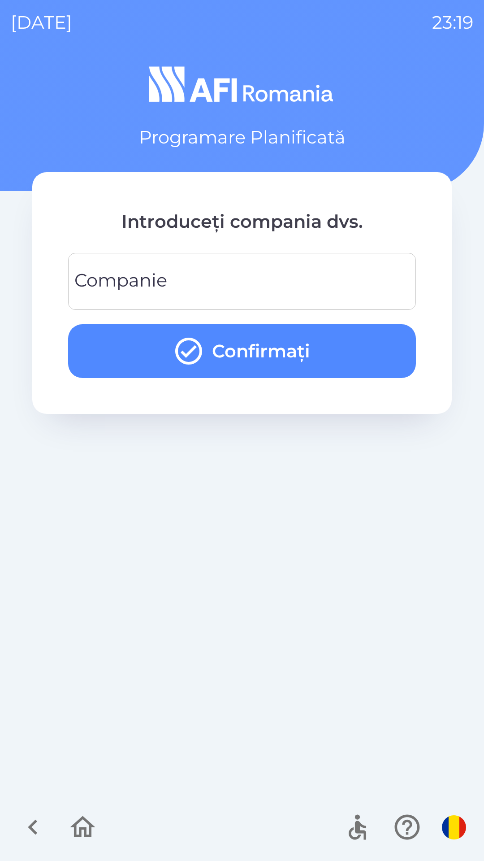
click at [344, 271] on input "Companie" at bounding box center [242, 281] width 327 height 35
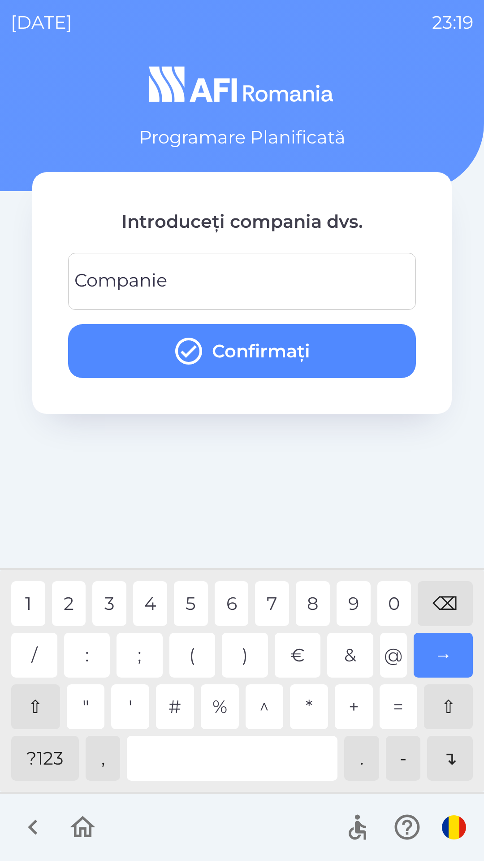
type input "*"
click at [338, 347] on button "Confirmați" at bounding box center [242, 351] width 348 height 54
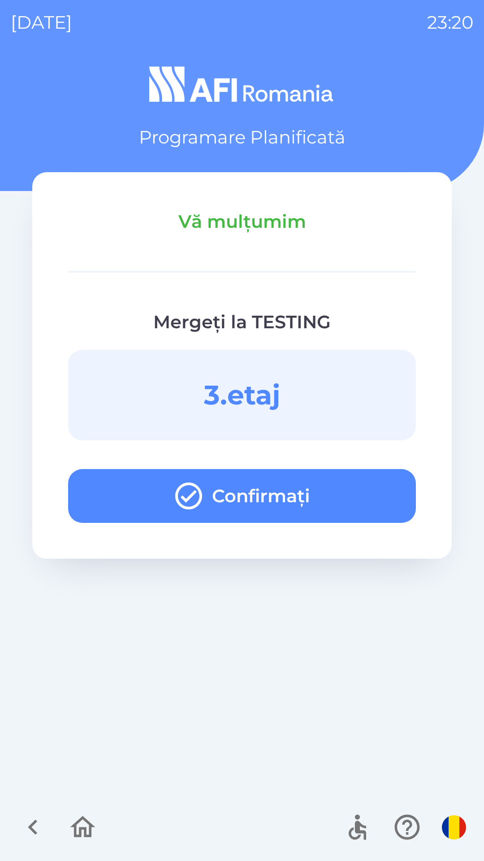
click at [365, 491] on button "Confirmați" at bounding box center [242, 496] width 348 height 54
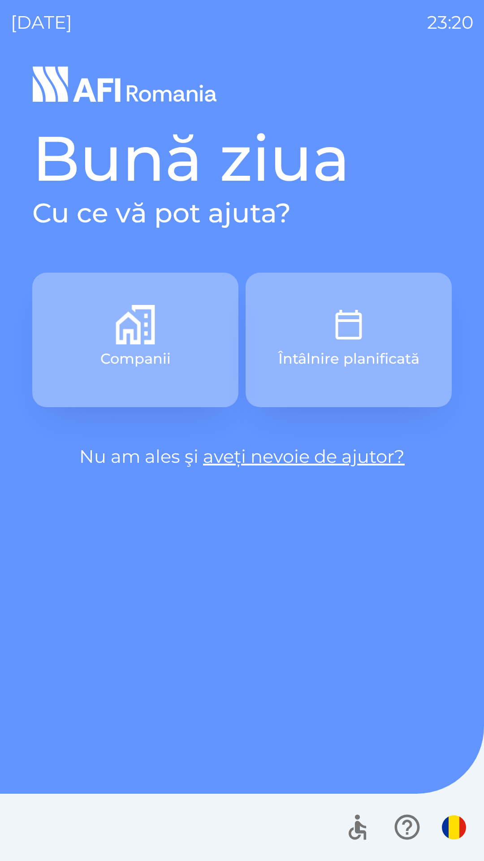
click at [391, 339] on button "Întâlnire planificată" at bounding box center [349, 340] width 206 height 135
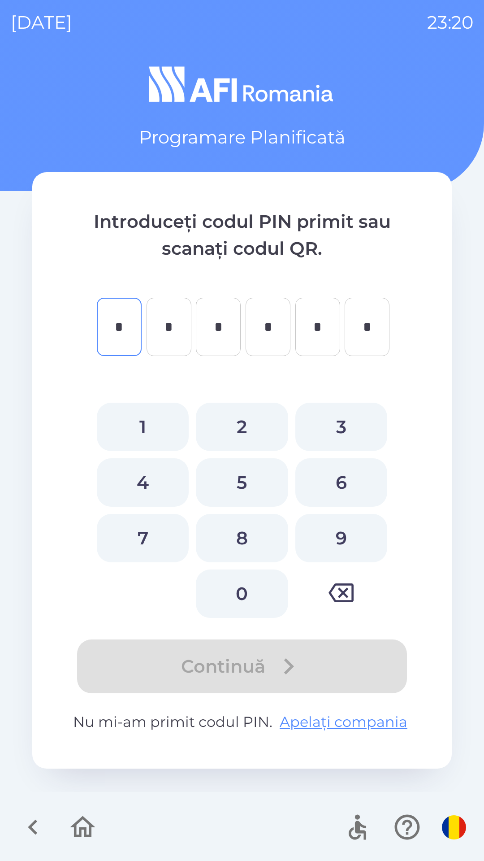
type input "*"
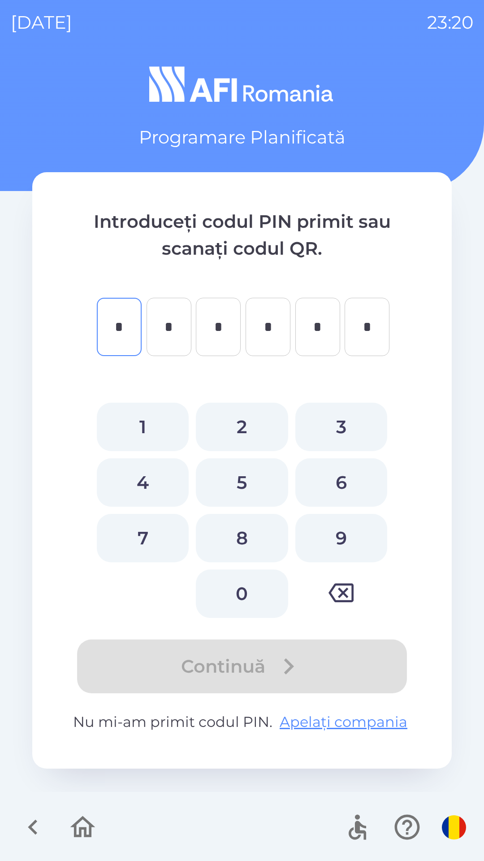
type input "*"
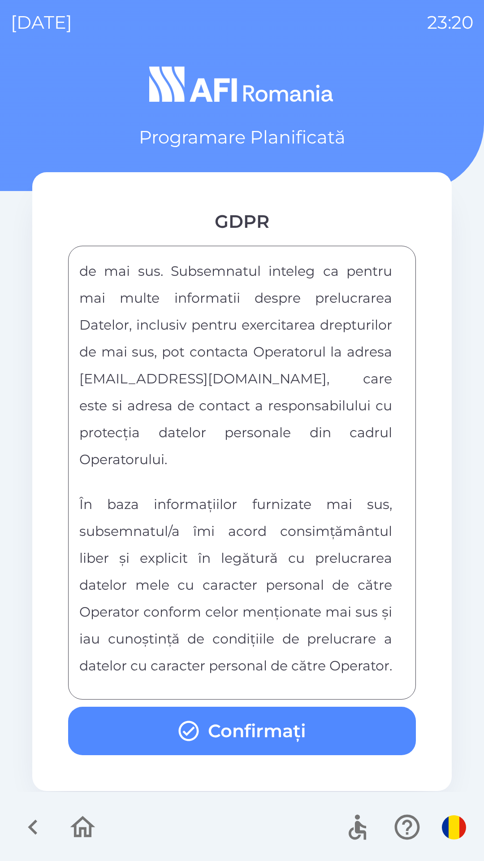
scroll to position [4718, 0]
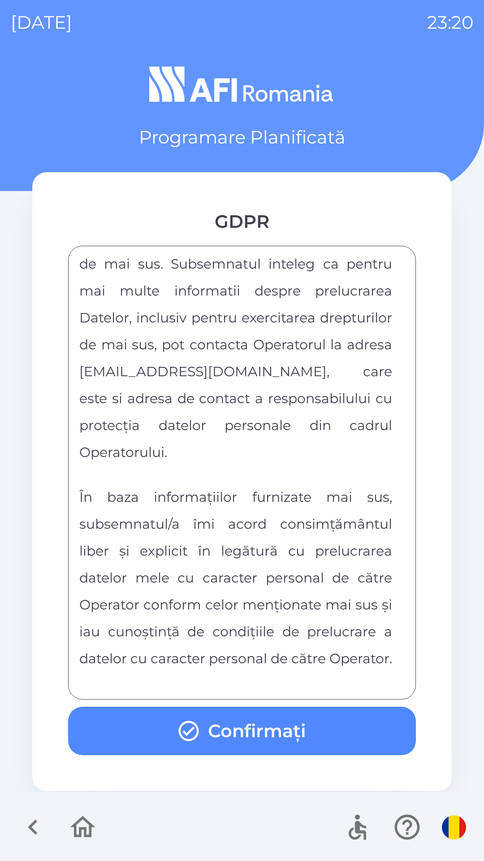
click at [308, 741] on button "Confirmați" at bounding box center [242, 731] width 348 height 48
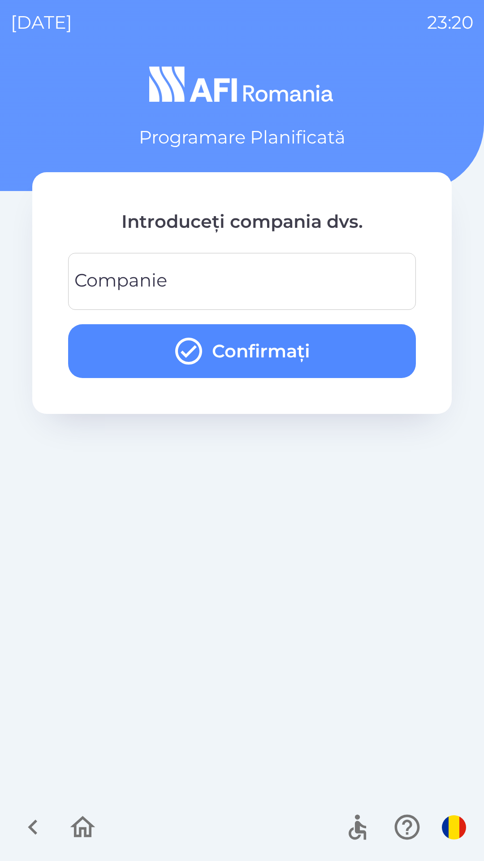
click at [280, 283] on input "Companie" at bounding box center [242, 281] width 327 height 35
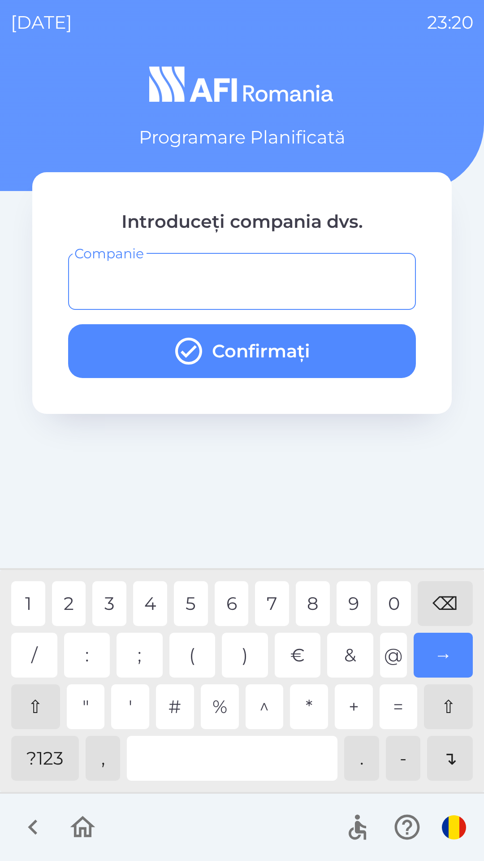
click at [51, 758] on div "?123" at bounding box center [45, 758] width 68 height 45
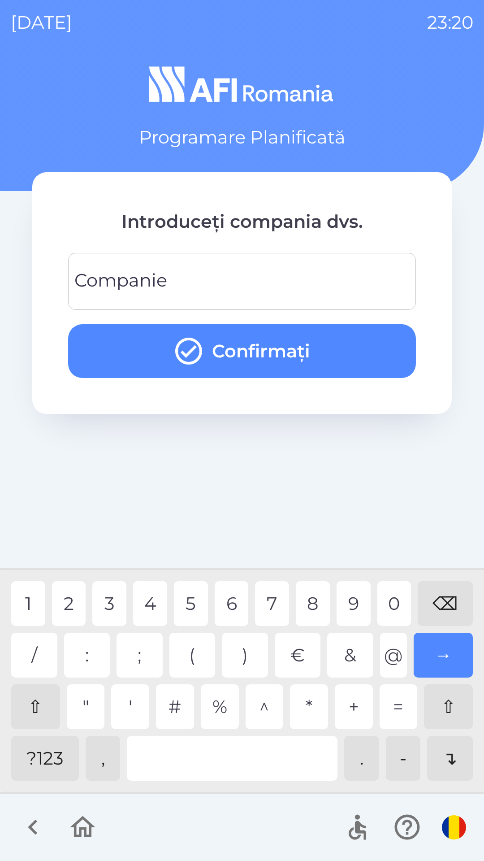
type input "*"
click at [335, 347] on button "Confirmați" at bounding box center [242, 351] width 348 height 54
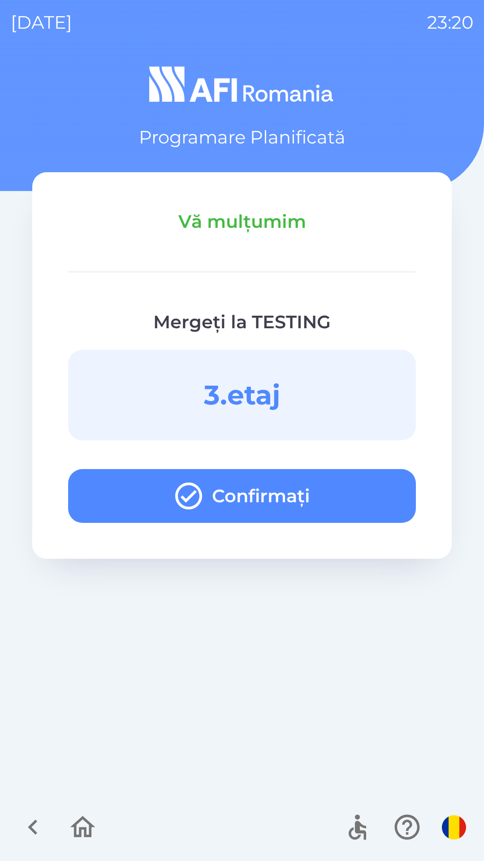
click at [342, 484] on button "Confirmați" at bounding box center [242, 496] width 348 height 54
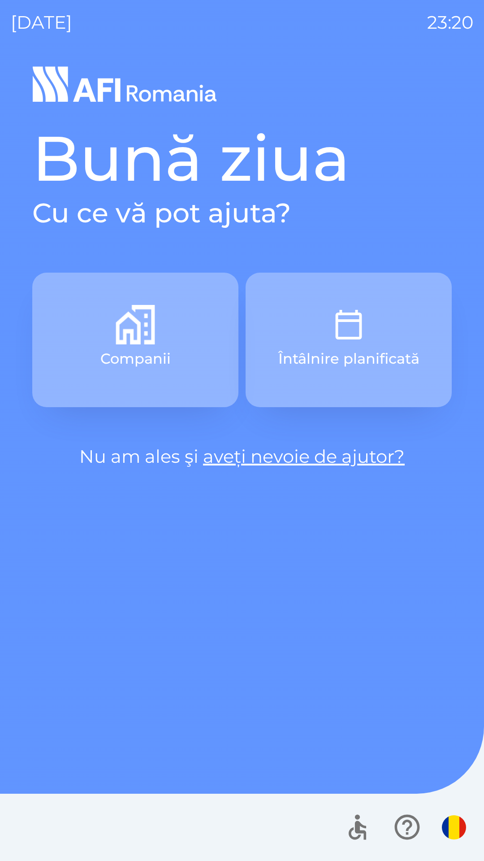
click at [398, 327] on button "Întâlnire planificată" at bounding box center [349, 340] width 206 height 135
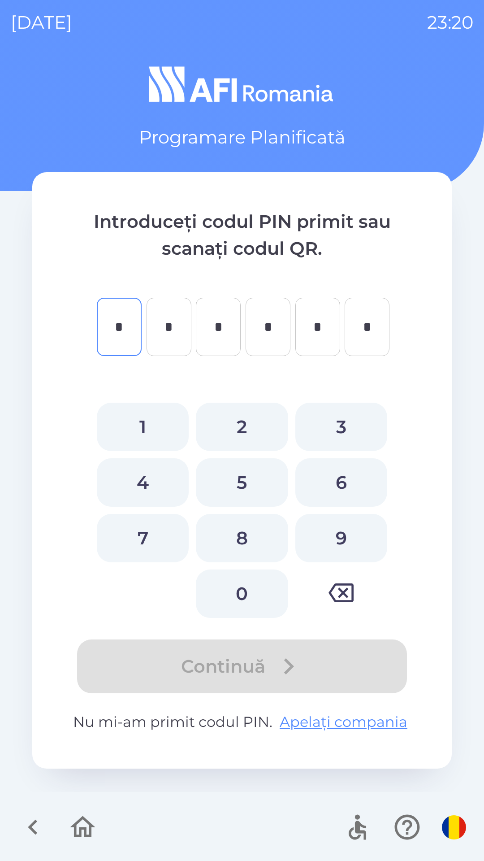
type input "*"
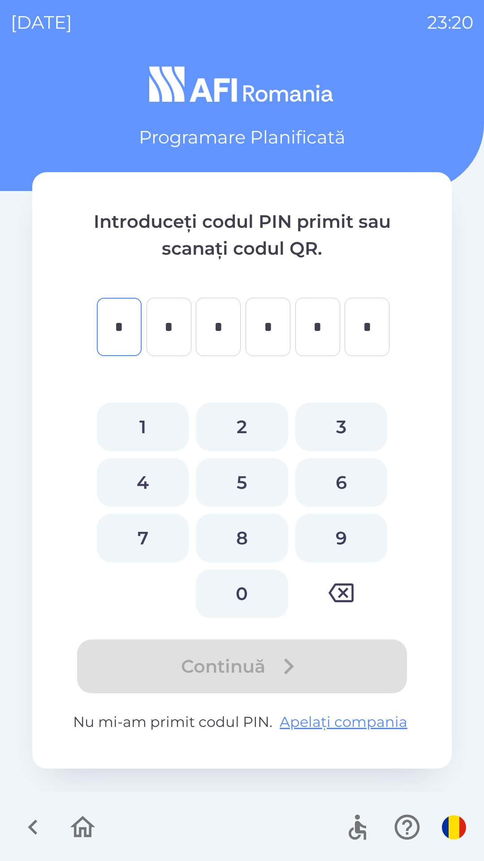
type input "*"
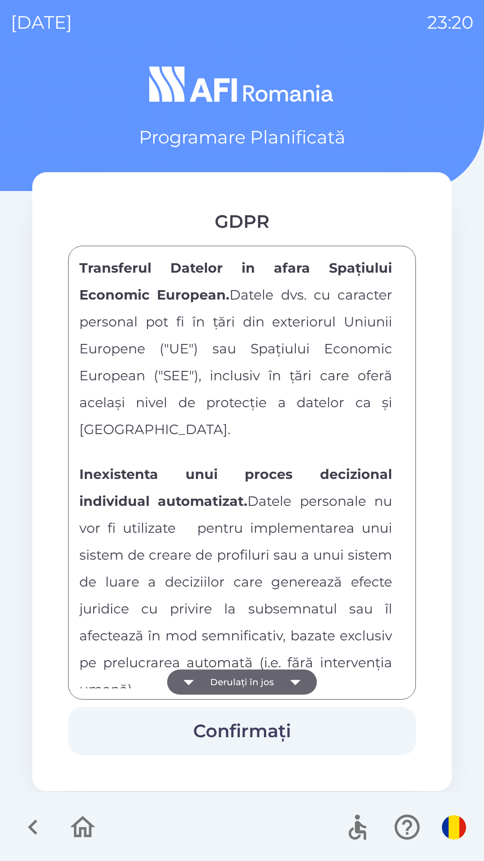
scroll to position [4718, 0]
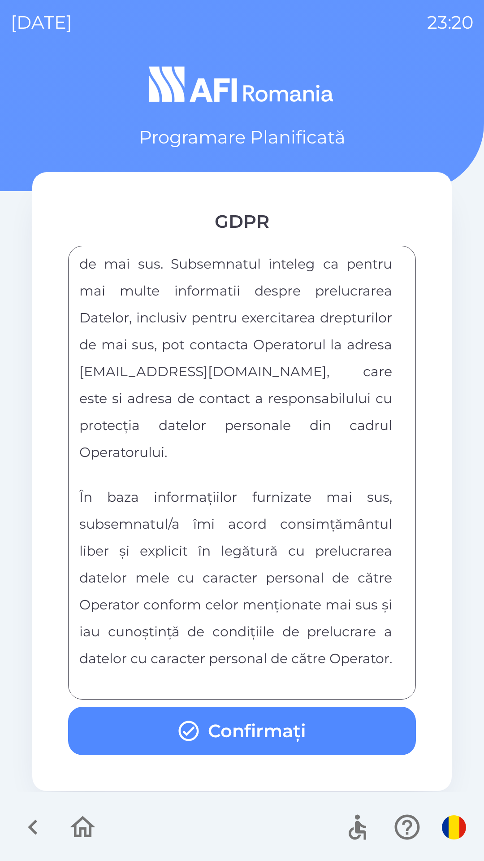
click at [317, 734] on button "Confirmați" at bounding box center [242, 731] width 348 height 48
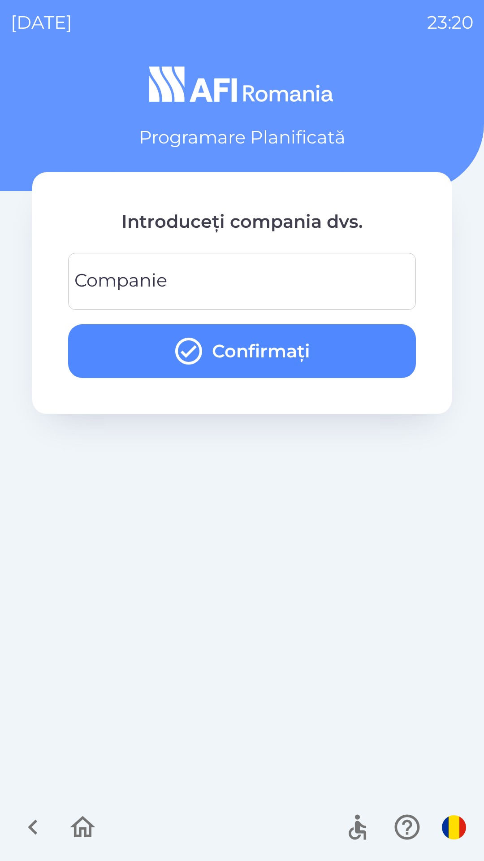
click at [247, 276] on input "Companie" at bounding box center [242, 281] width 327 height 35
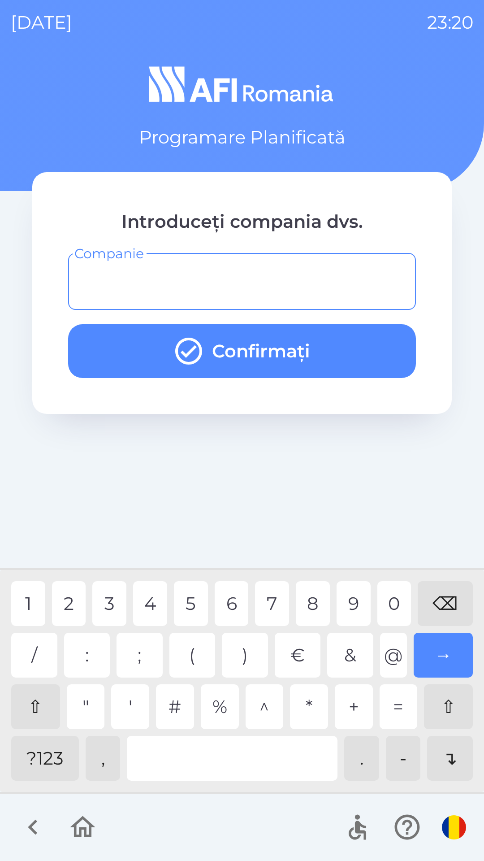
click at [51, 749] on div "?123" at bounding box center [45, 758] width 68 height 45
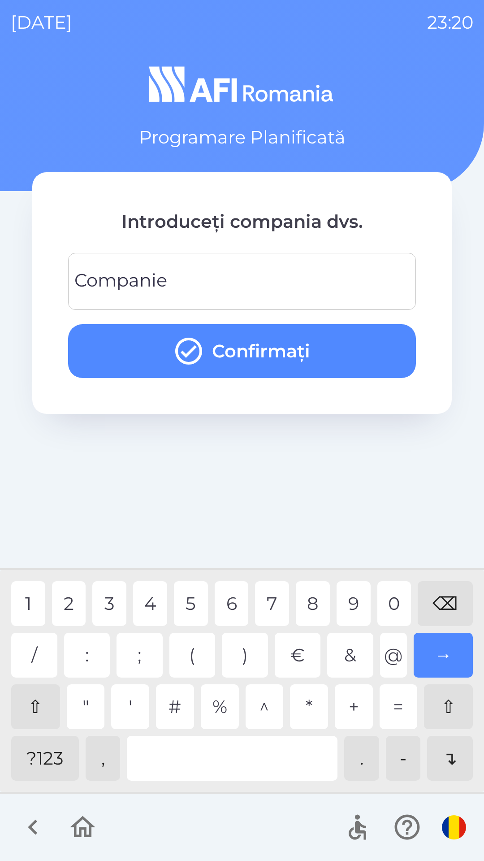
type input "*"
click at [345, 348] on button "Confirmați" at bounding box center [242, 351] width 348 height 54
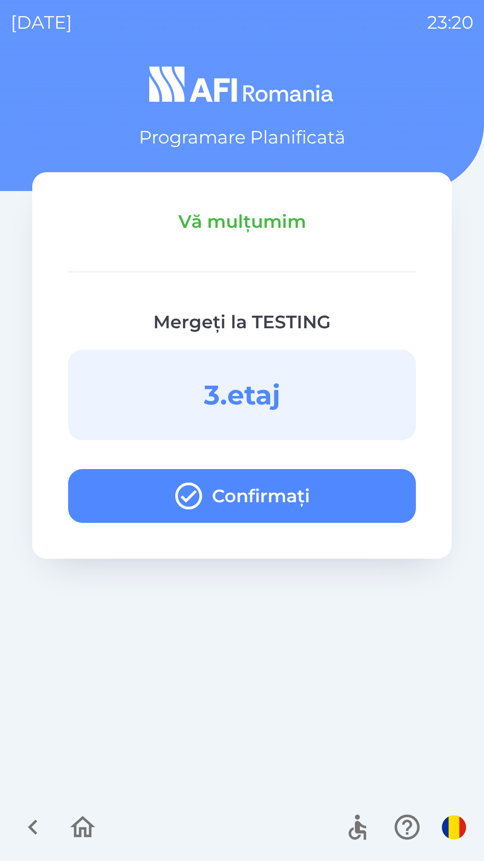
click at [362, 484] on button "Confirmați" at bounding box center [242, 496] width 348 height 54
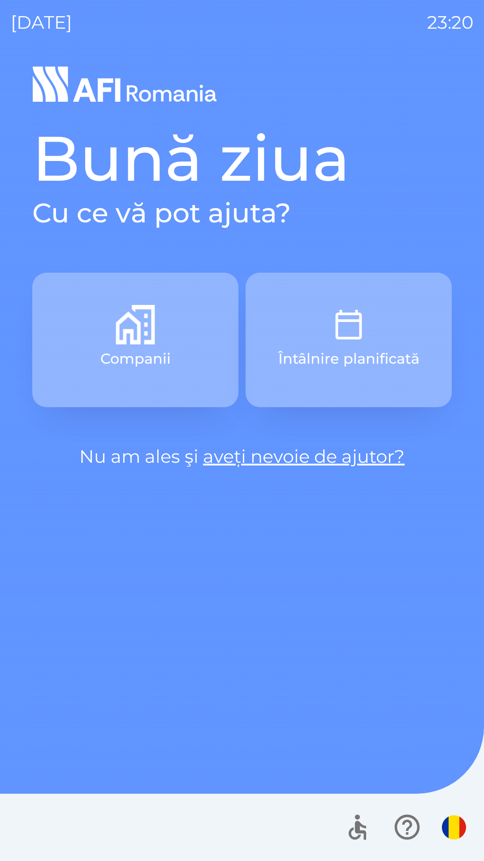
click at [392, 322] on button "Întâlnire planificată" at bounding box center [349, 340] width 206 height 135
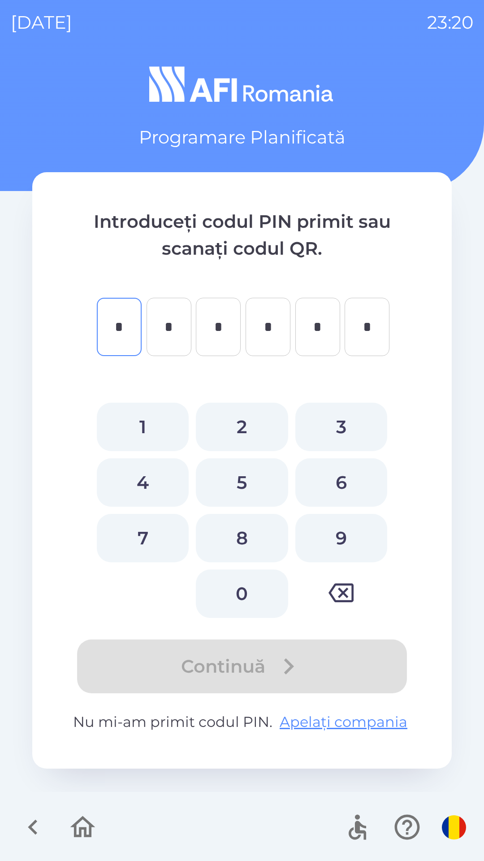
type input "*"
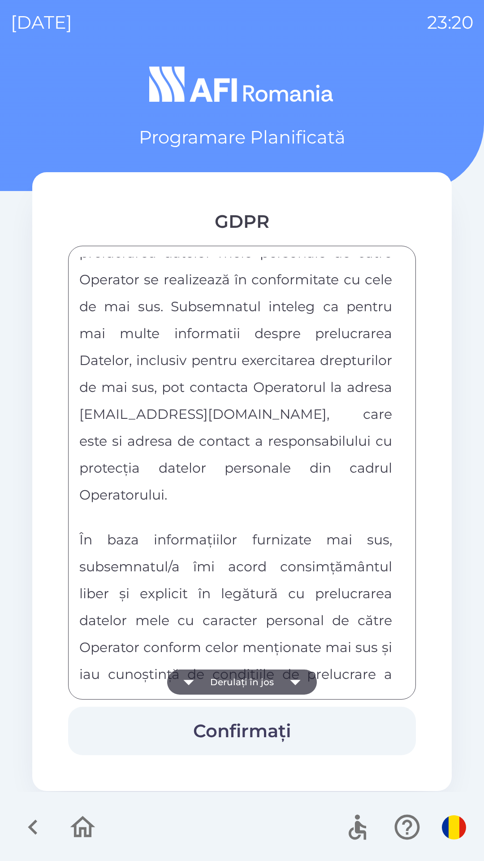
scroll to position [4718, 0]
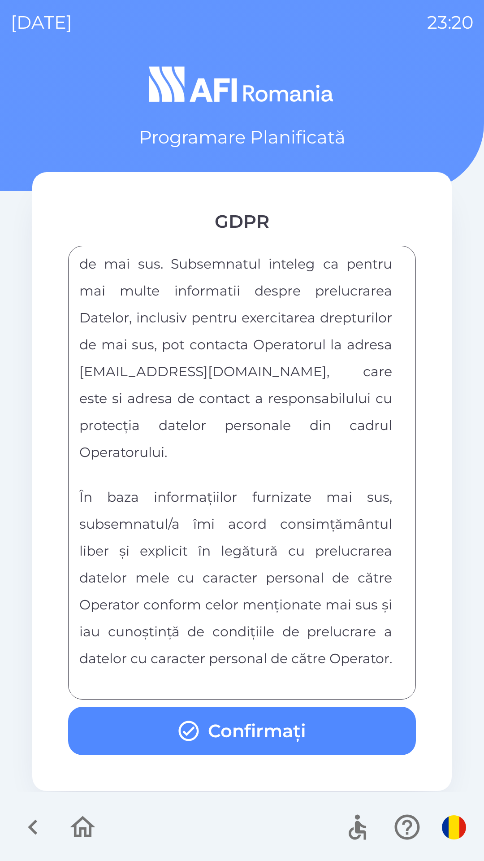
click at [214, 744] on button "Confirmați" at bounding box center [242, 731] width 348 height 48
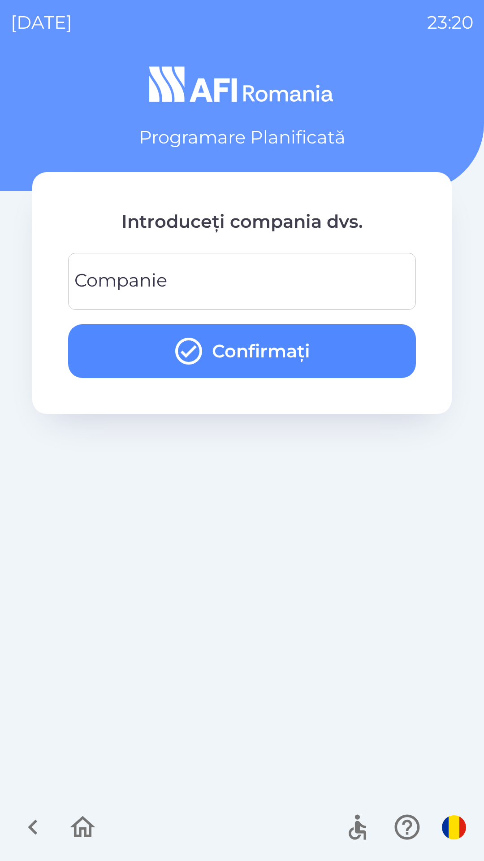
click at [329, 272] on input "Companie" at bounding box center [242, 281] width 327 height 35
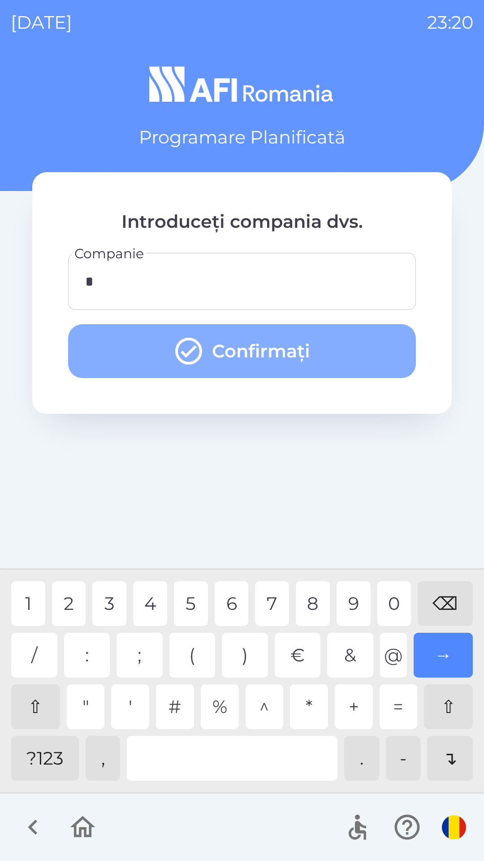
click at [355, 344] on button "Confirmați" at bounding box center [242, 351] width 348 height 54
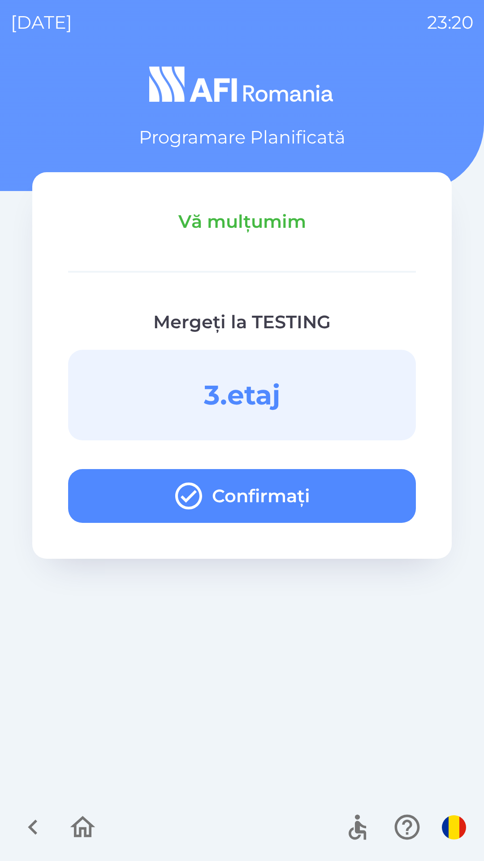
click at [344, 504] on button "Confirmați" at bounding box center [242, 496] width 348 height 54
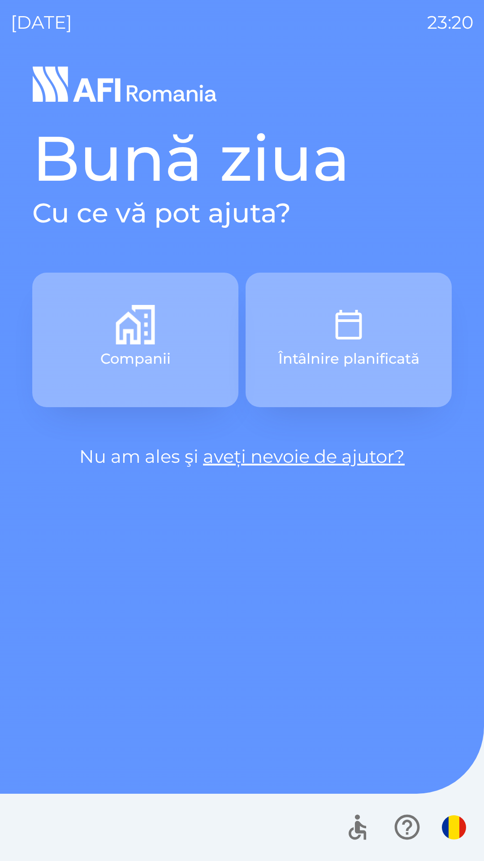
click at [357, 321] on img "button" at bounding box center [348, 324] width 39 height 39
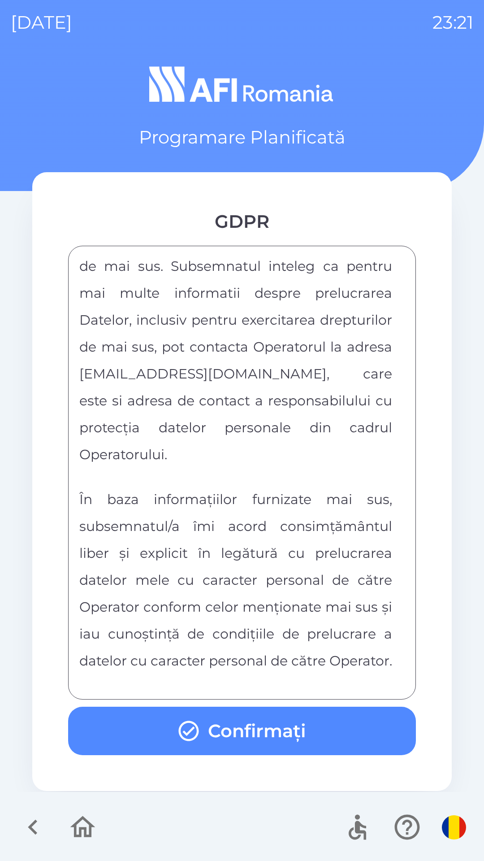
scroll to position [4718, 0]
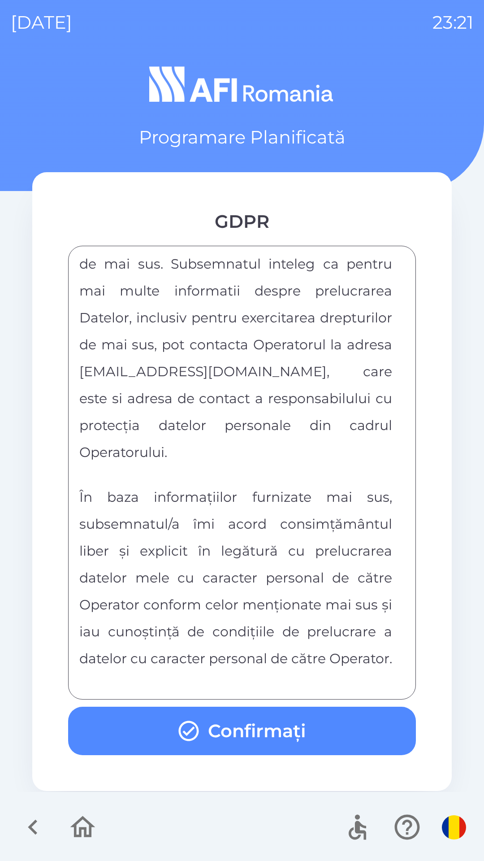
click at [306, 722] on button "Confirmați" at bounding box center [242, 731] width 348 height 48
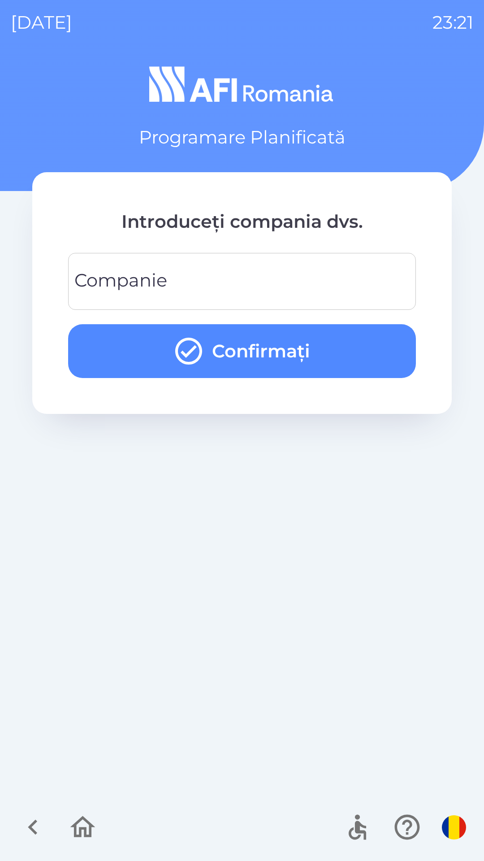
click at [343, 280] on input "Companie" at bounding box center [242, 281] width 327 height 35
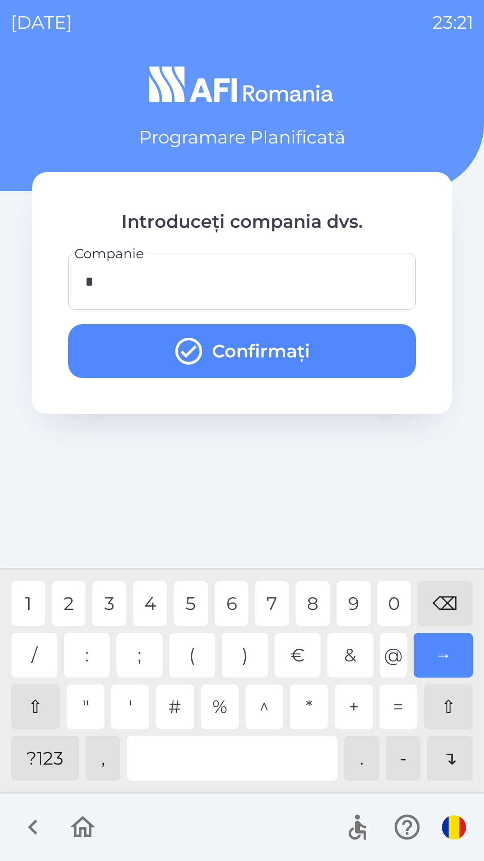
click at [311, 597] on div "8" at bounding box center [313, 603] width 34 height 45
click at [365, 346] on button "Confirmați" at bounding box center [242, 351] width 348 height 54
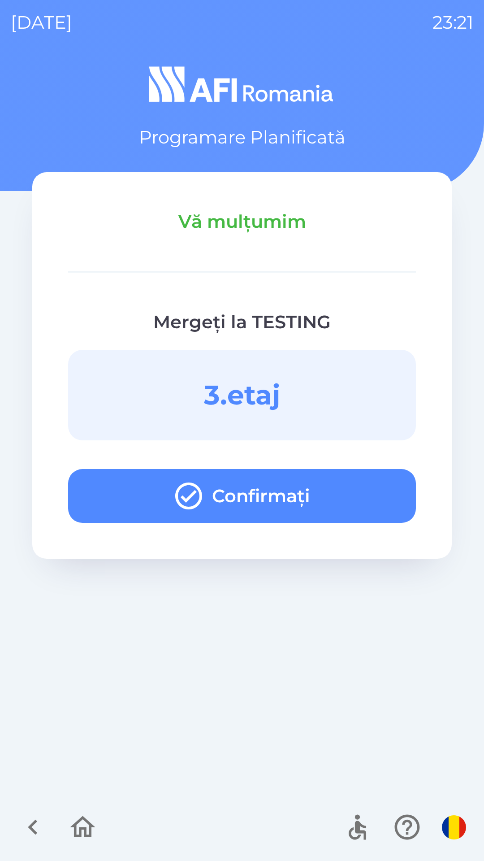
click at [364, 495] on button "Confirmați" at bounding box center [242, 496] width 348 height 54
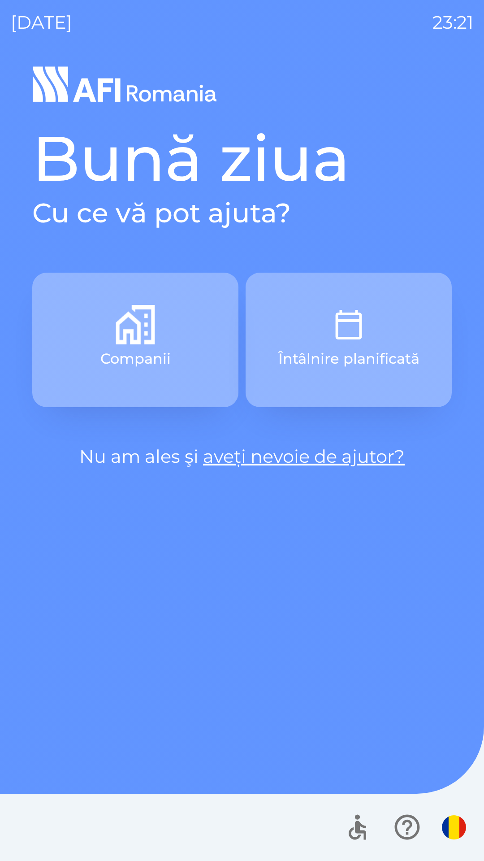
click at [375, 320] on button "Întâlnire planificată" at bounding box center [349, 340] width 206 height 135
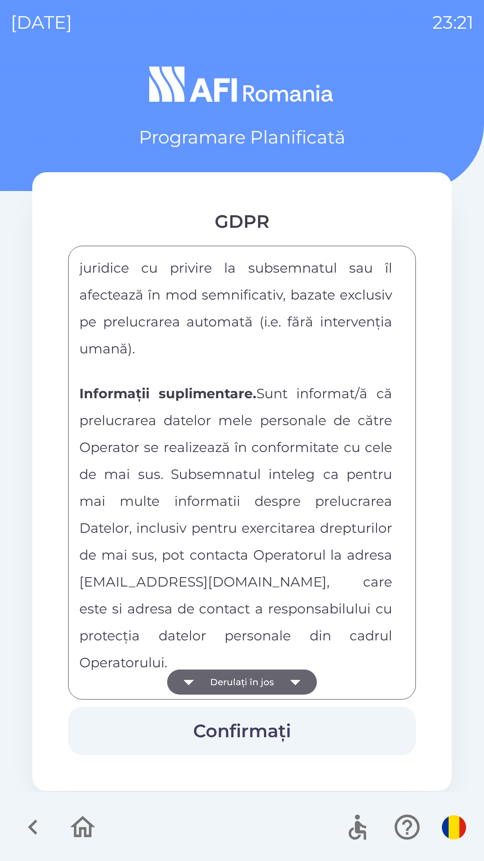
scroll to position [4718, 0]
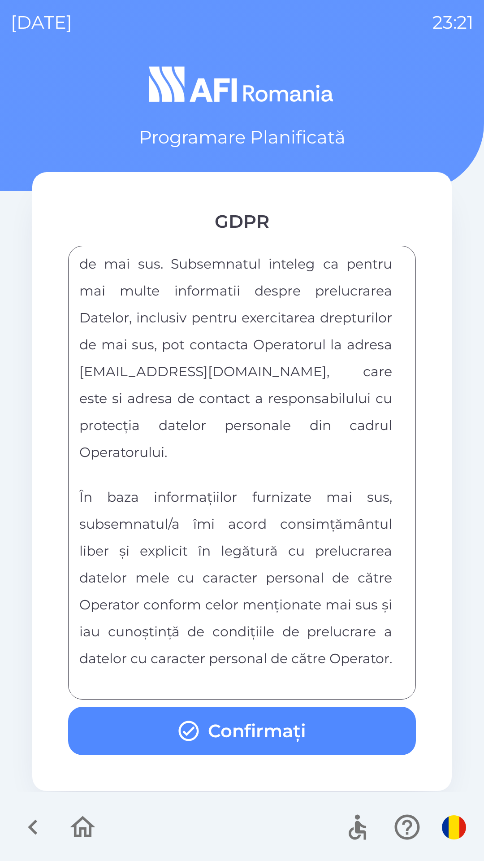
click at [274, 732] on button "Confirmați" at bounding box center [242, 731] width 348 height 48
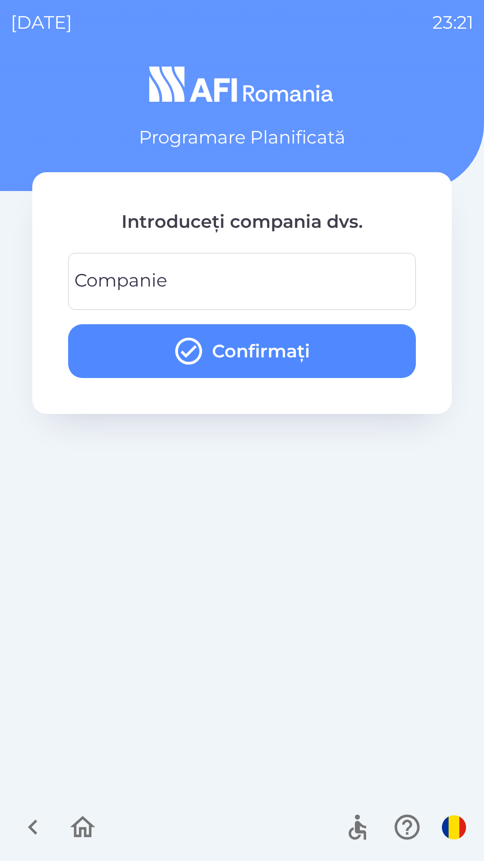
click at [296, 286] on input "Companie" at bounding box center [242, 281] width 327 height 35
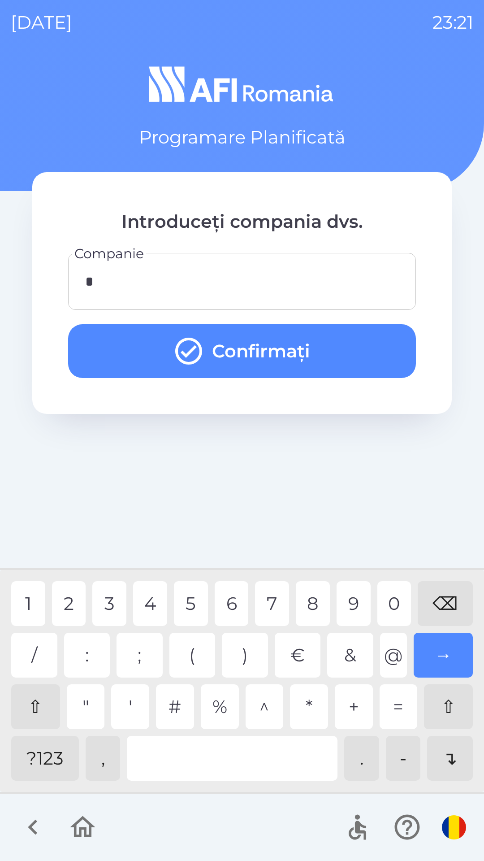
click at [345, 603] on div "9" at bounding box center [354, 603] width 34 height 45
click at [371, 356] on button "Confirmați" at bounding box center [242, 351] width 348 height 54
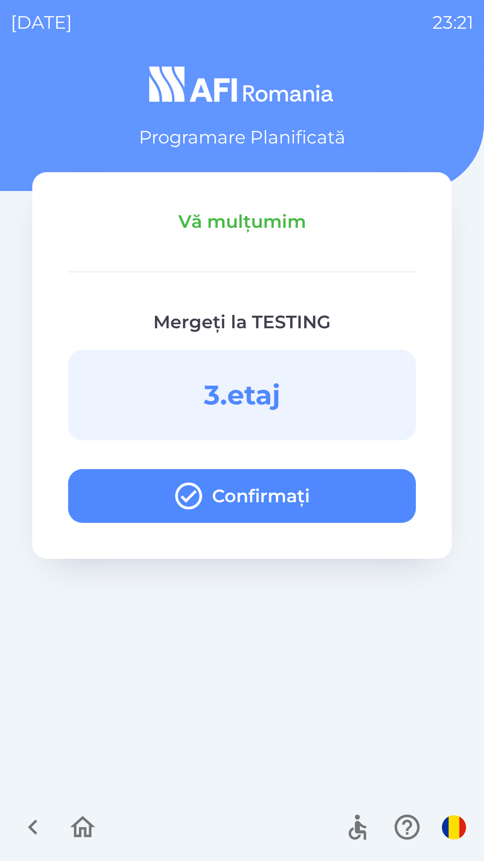
click at [383, 483] on button "Confirmați" at bounding box center [242, 496] width 348 height 54
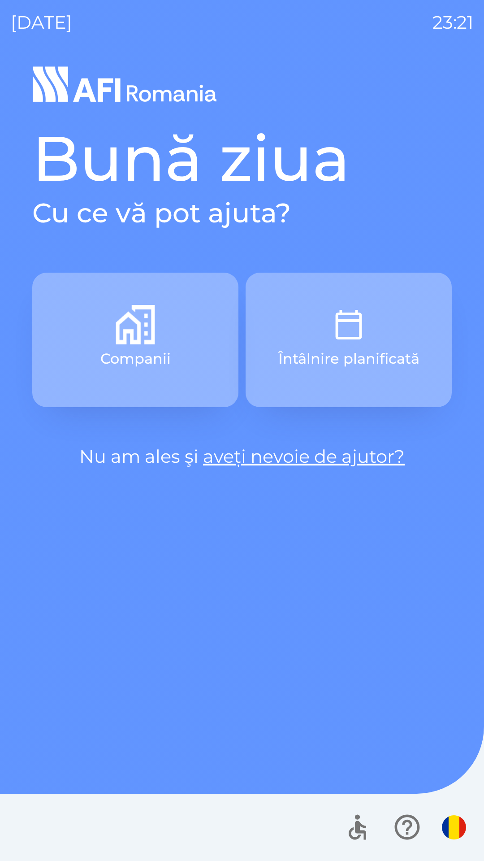
click at [402, 318] on button "Întâlnire planificată" at bounding box center [349, 340] width 206 height 135
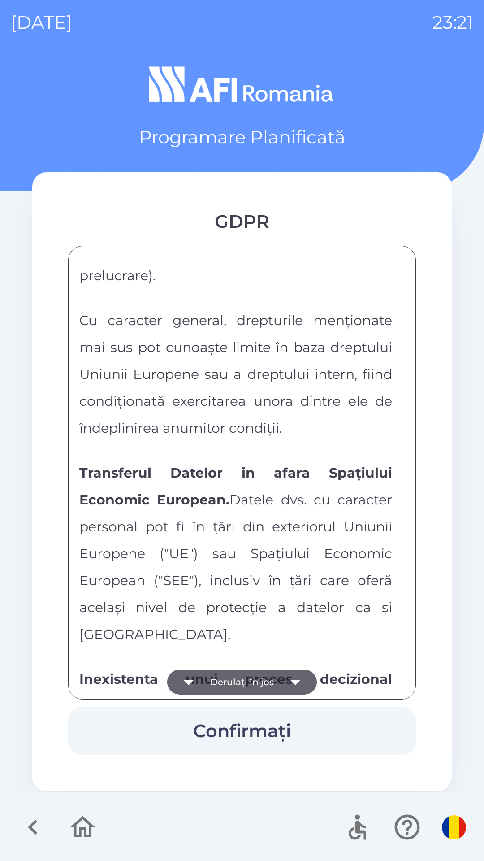
scroll to position [4718, 0]
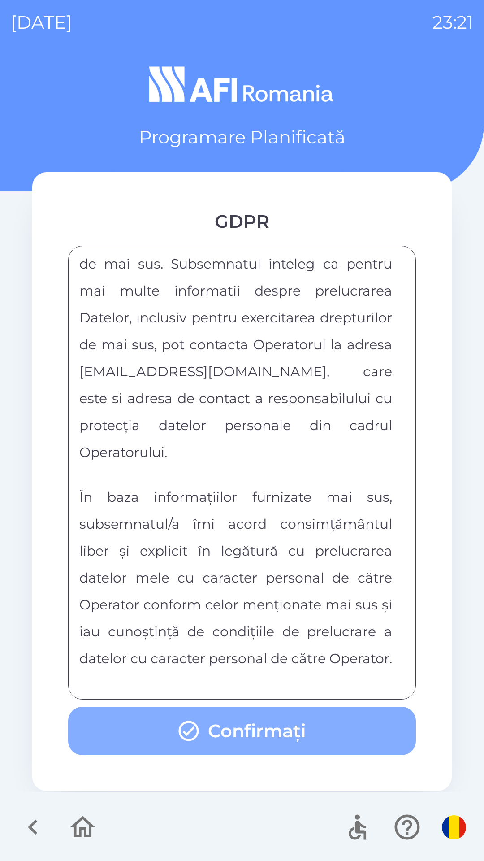
click at [292, 729] on button "Confirmați" at bounding box center [242, 731] width 348 height 48
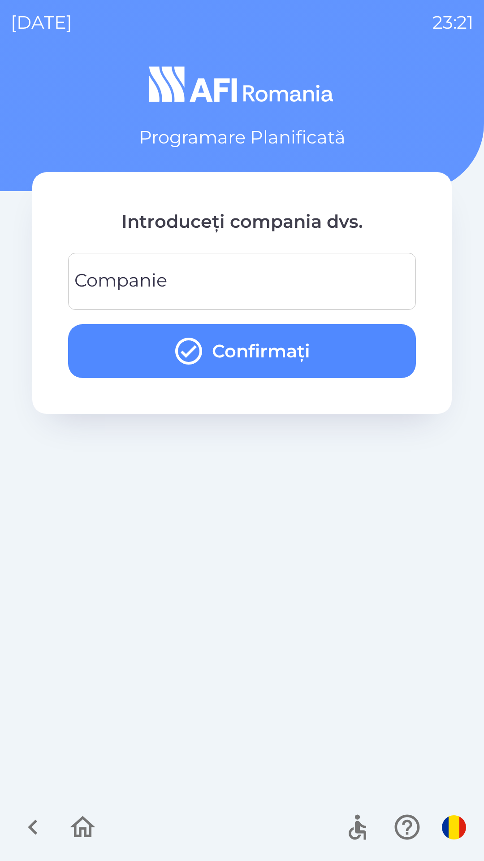
click at [218, 273] on input "Companie" at bounding box center [242, 281] width 327 height 35
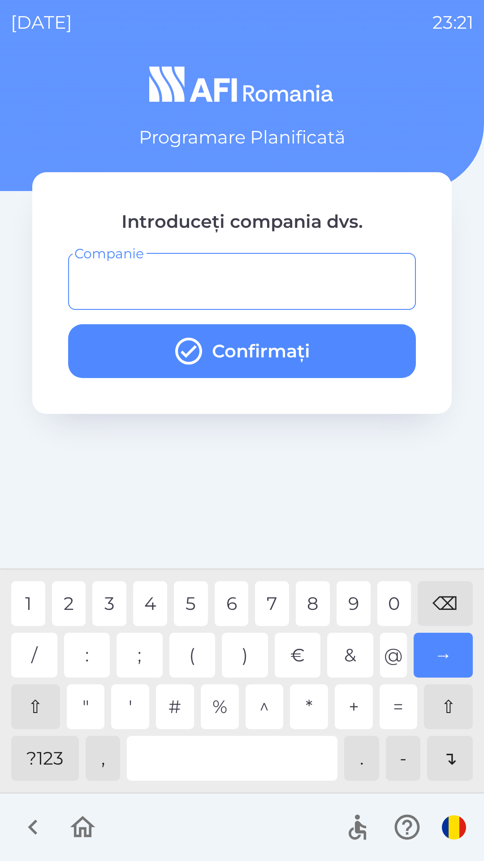
click at [61, 759] on div "?123" at bounding box center [45, 758] width 68 height 45
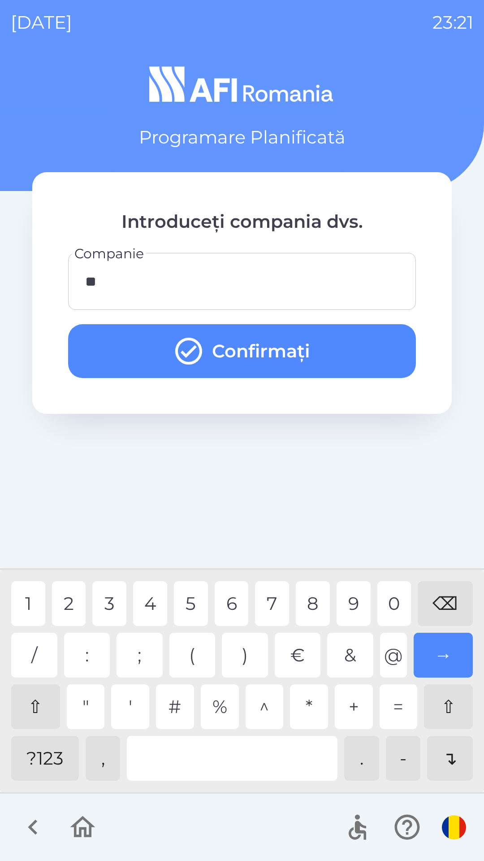
click at [398, 601] on div "0" at bounding box center [395, 603] width 34 height 45
click at [370, 354] on button "Confirmați" at bounding box center [242, 351] width 348 height 54
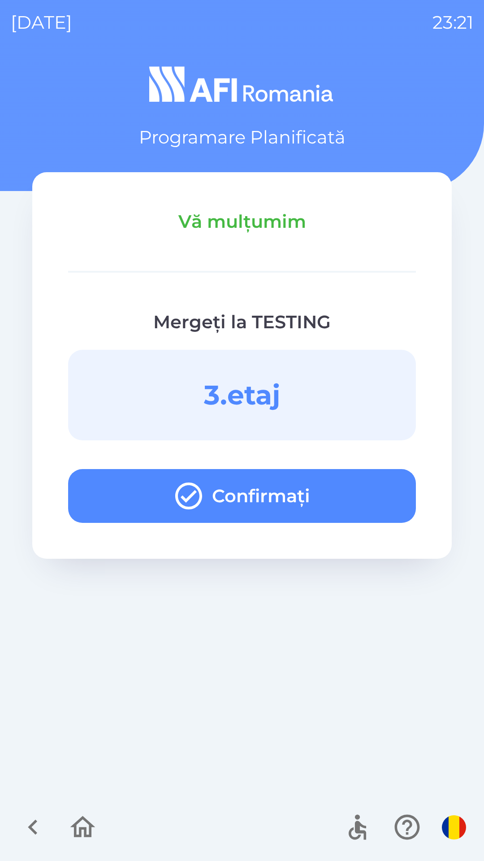
click at [381, 492] on button "Confirmați" at bounding box center [242, 496] width 348 height 54
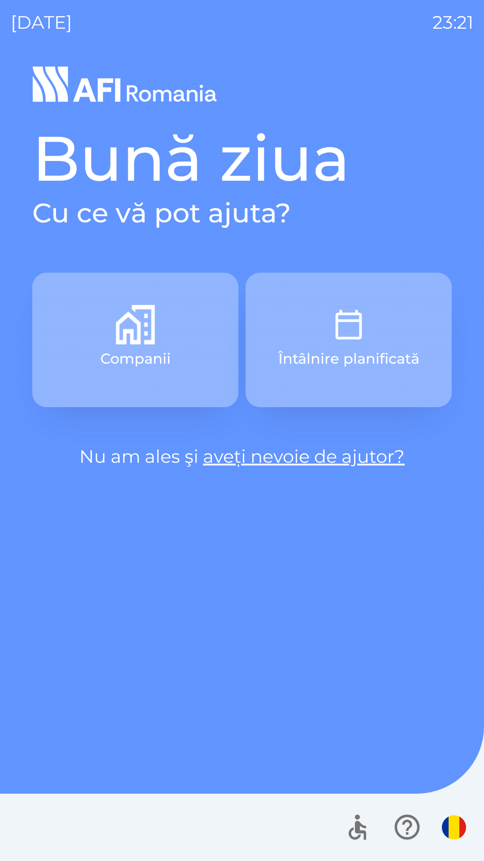
click at [379, 319] on button "Întâlnire planificată" at bounding box center [349, 340] width 206 height 135
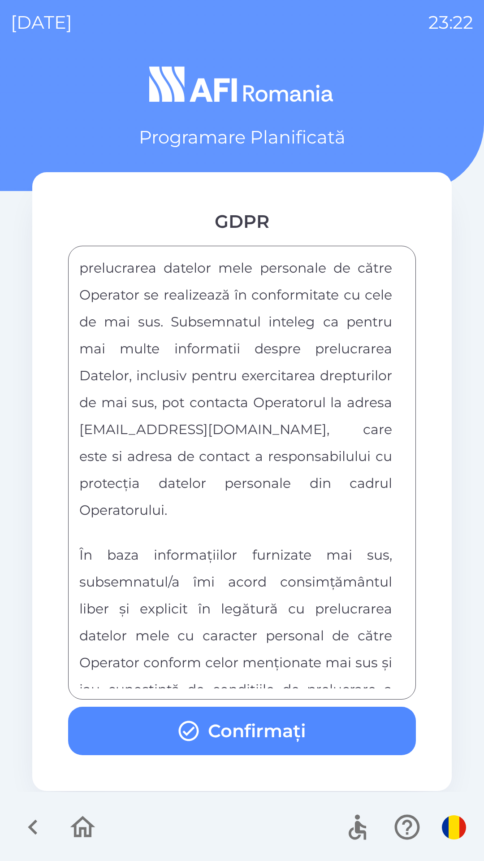
scroll to position [4718, 0]
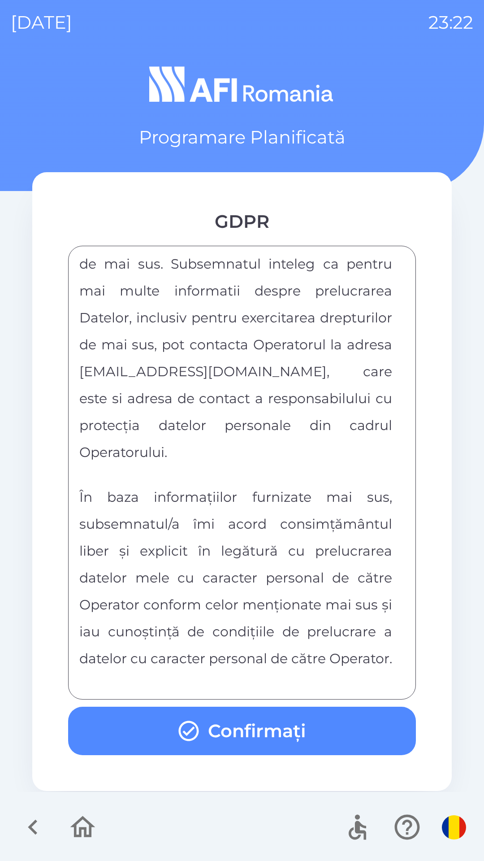
click at [296, 730] on button "Confirmați" at bounding box center [242, 731] width 348 height 48
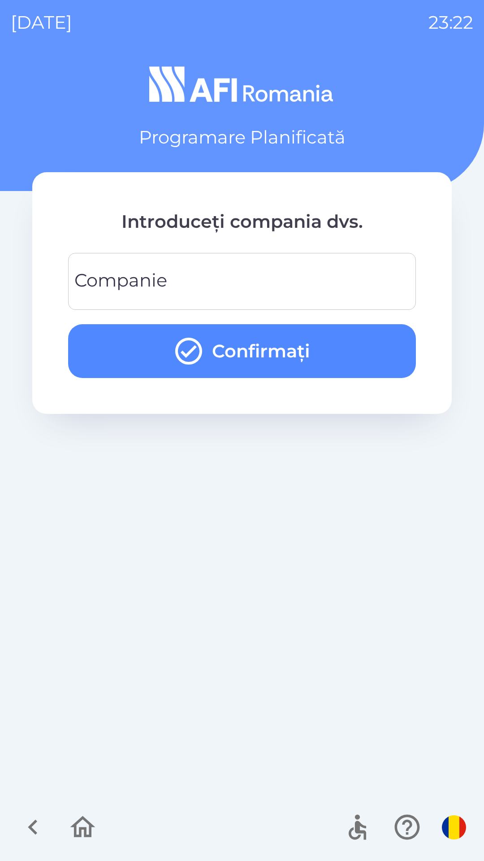
click at [333, 274] on input "Companie" at bounding box center [242, 281] width 327 height 35
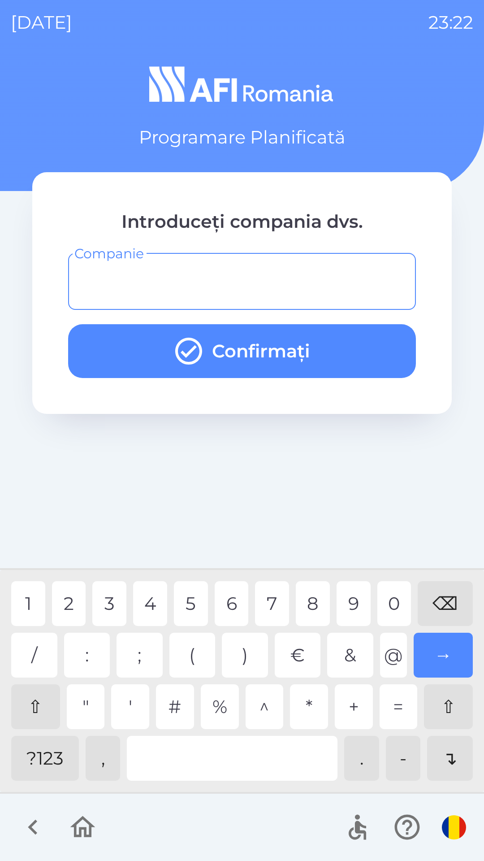
click at [59, 749] on div "?123" at bounding box center [45, 758] width 68 height 45
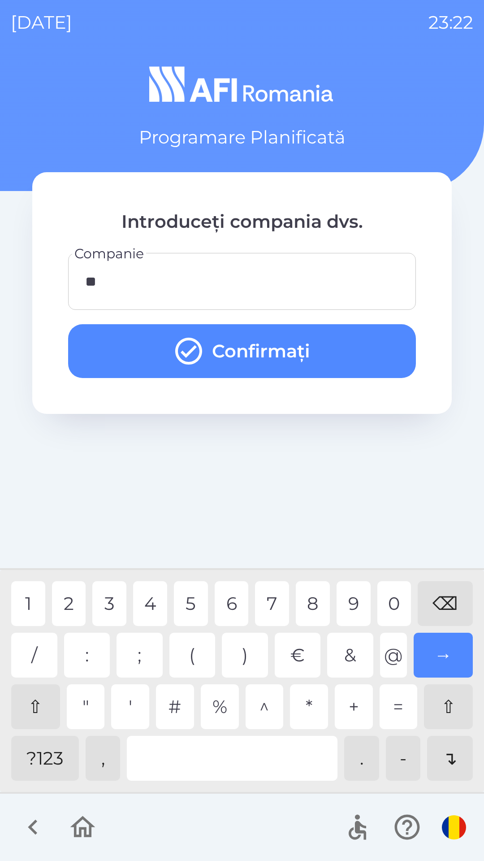
click at [33, 602] on div "1" at bounding box center [28, 603] width 34 height 45
click at [308, 346] on button "Confirmați" at bounding box center [242, 351] width 348 height 54
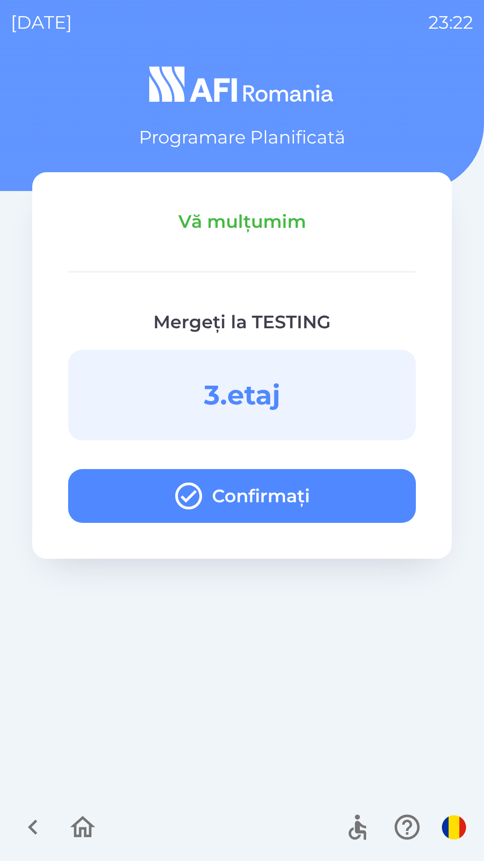
click at [337, 482] on button "Confirmați" at bounding box center [242, 496] width 348 height 54
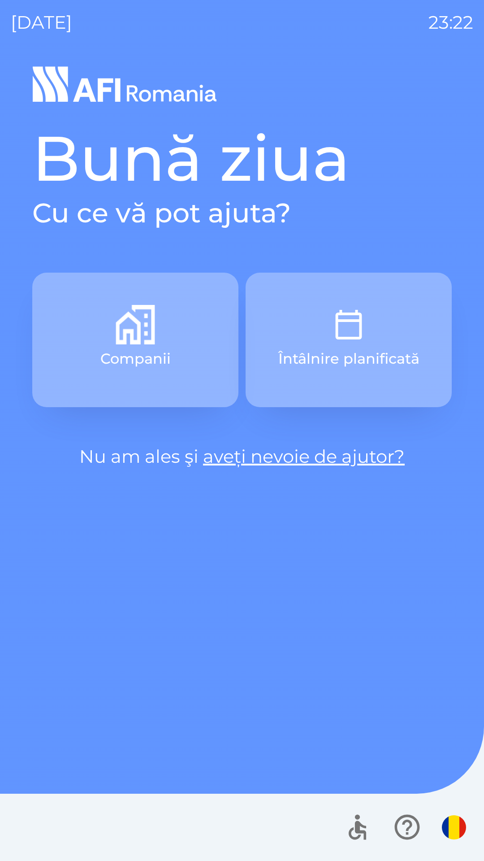
click at [371, 328] on button "Întâlnire planificată" at bounding box center [349, 340] width 206 height 135
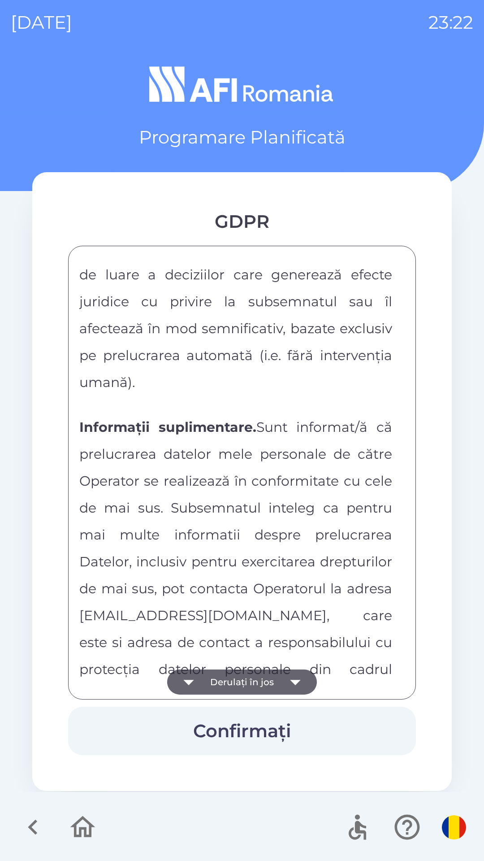
scroll to position [4718, 0]
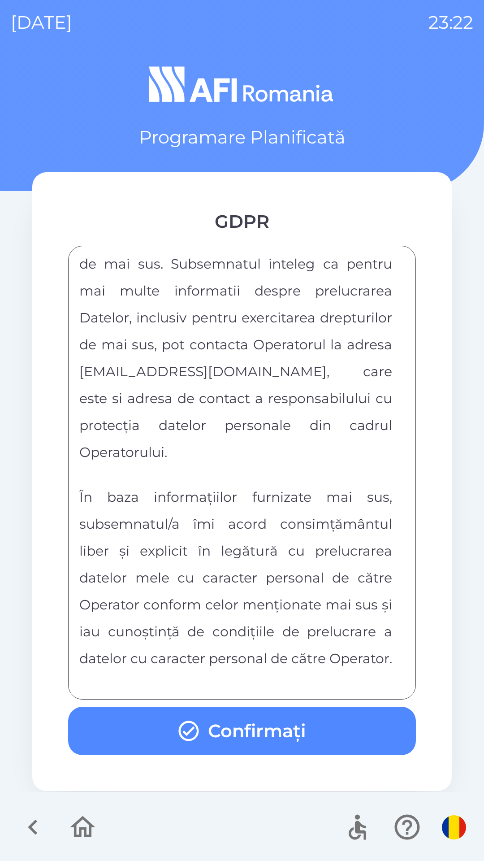
click at [264, 731] on button "Confirmați" at bounding box center [242, 731] width 348 height 48
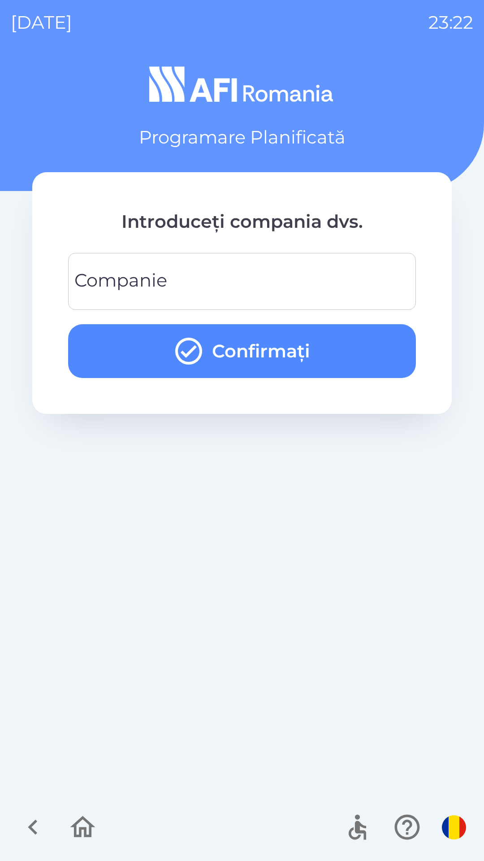
click at [227, 283] on input "Companie" at bounding box center [242, 281] width 327 height 35
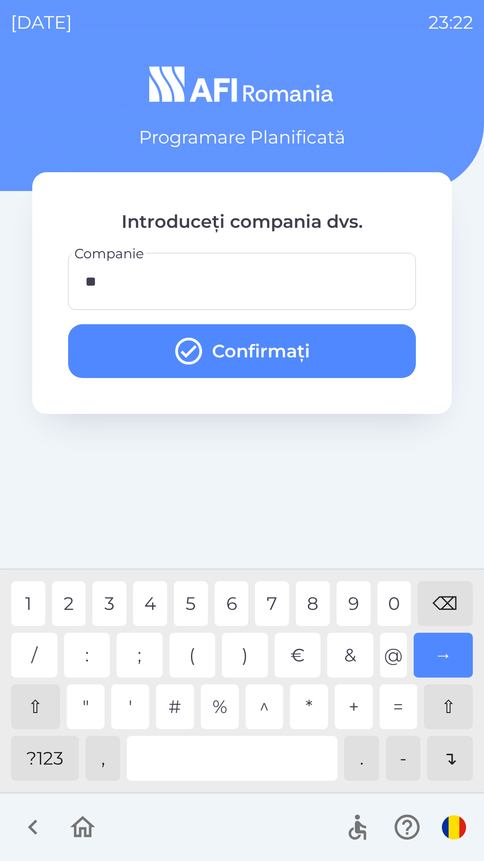
click at [70, 601] on div "2" at bounding box center [69, 603] width 34 height 45
click at [320, 350] on button "Confirmați" at bounding box center [242, 351] width 348 height 54
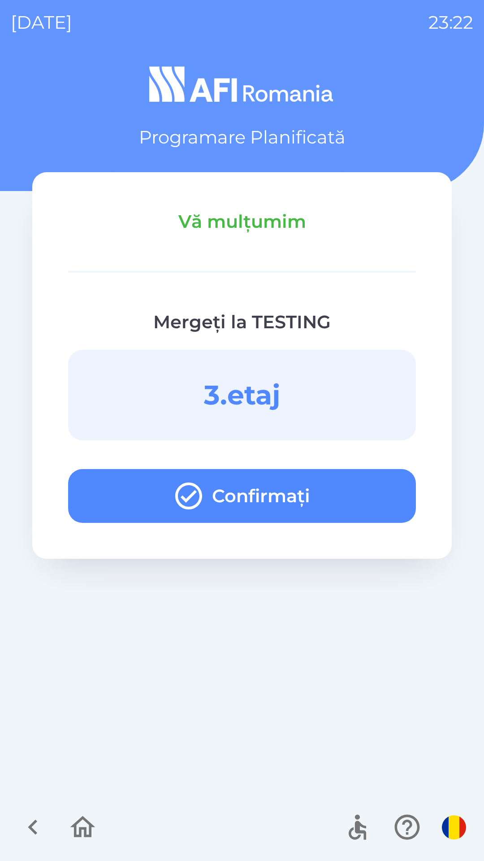
click at [381, 497] on button "Confirmați" at bounding box center [242, 496] width 348 height 54
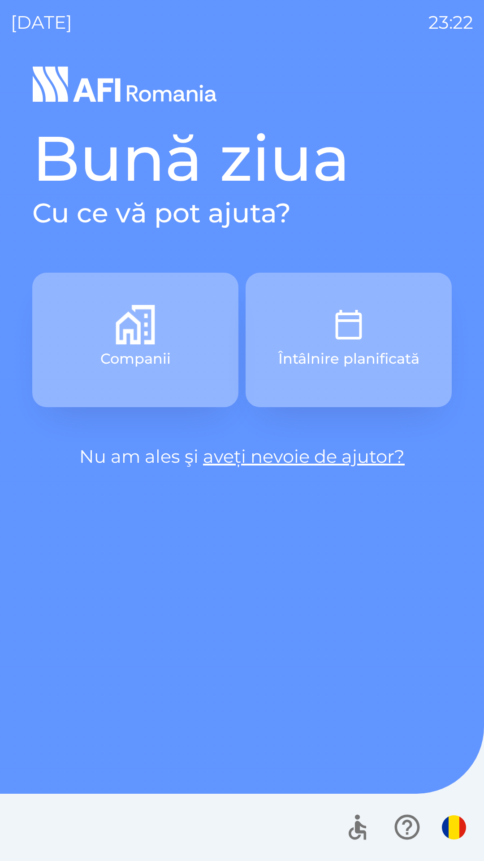
click at [391, 317] on button "Întâlnire planificată" at bounding box center [349, 340] width 206 height 135
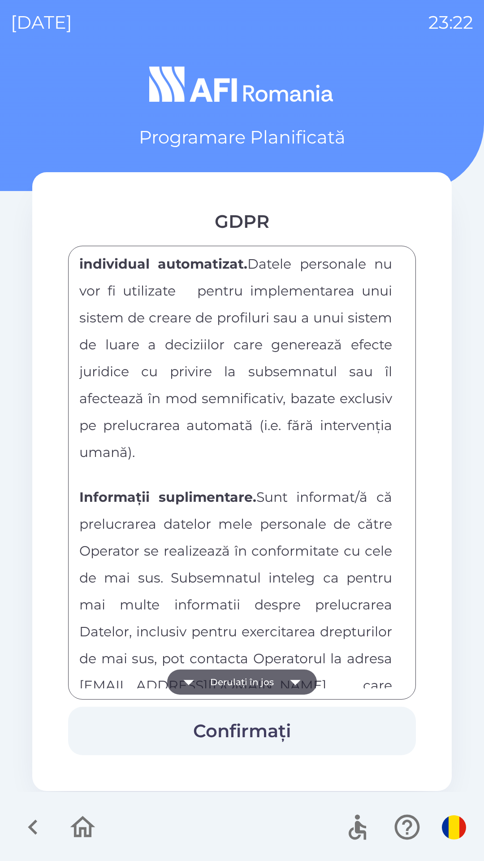
scroll to position [4718, 0]
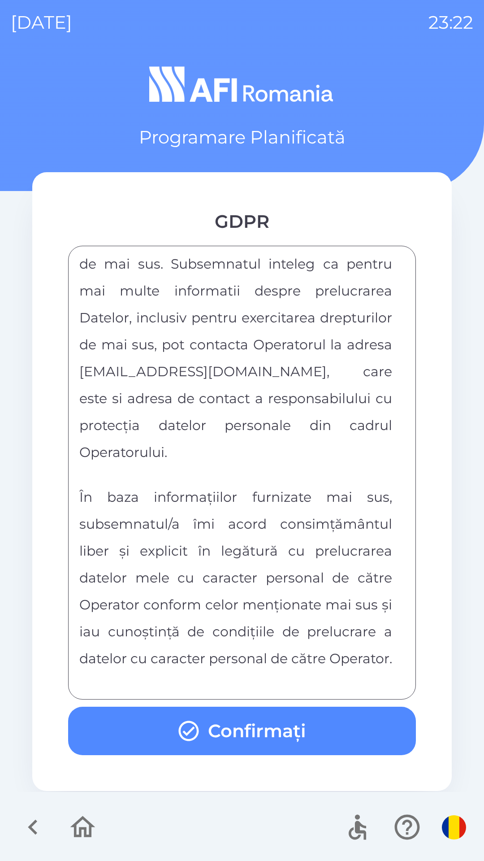
click at [362, 732] on button "Confirmați" at bounding box center [242, 731] width 348 height 48
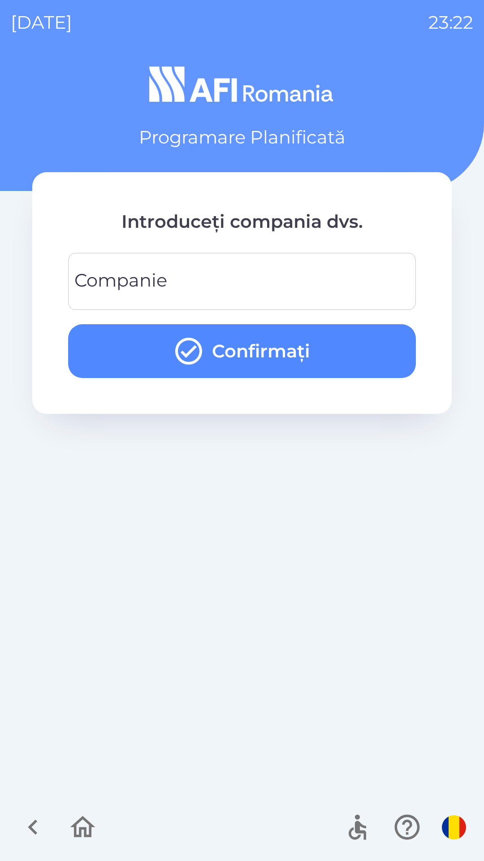
click at [246, 271] on input "Companie" at bounding box center [242, 281] width 327 height 35
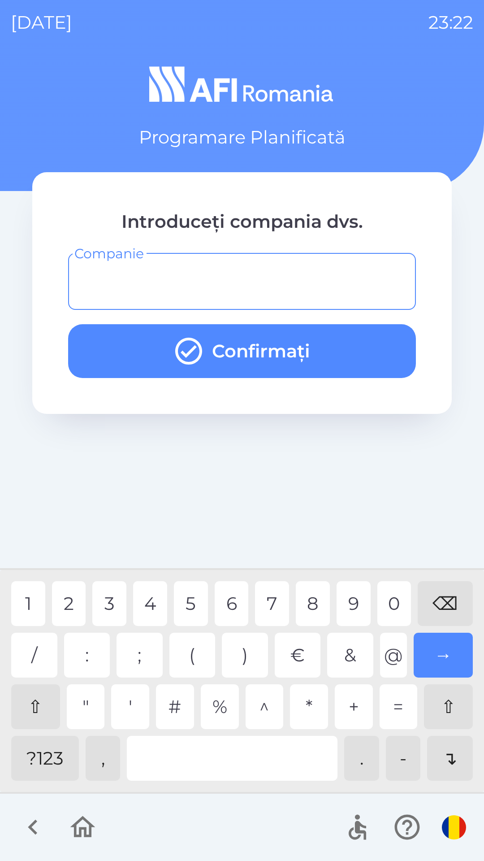
click at [43, 752] on div "?123" at bounding box center [45, 758] width 68 height 45
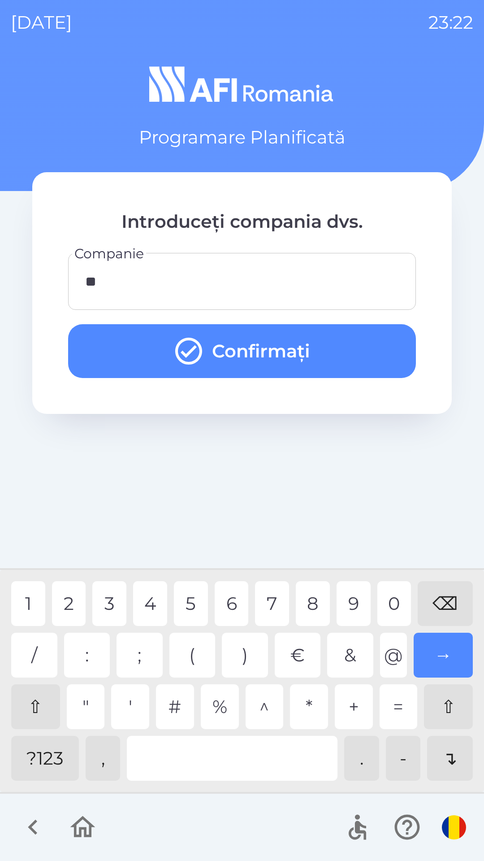
click at [292, 358] on button "Confirmați" at bounding box center [242, 351] width 348 height 54
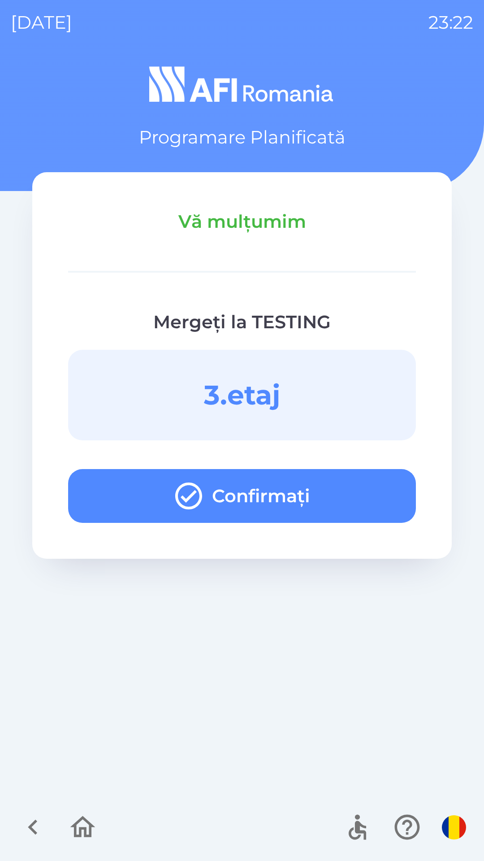
click at [362, 488] on button "Confirmați" at bounding box center [242, 496] width 348 height 54
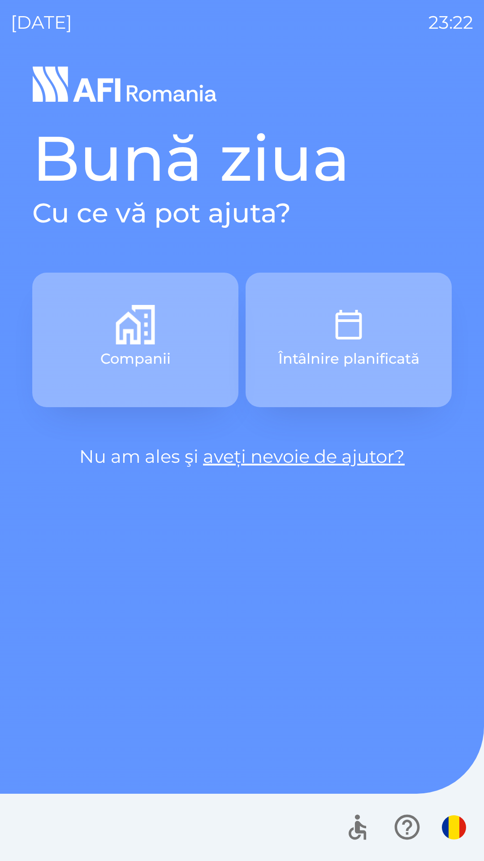
click at [401, 285] on button "Întâlnire planificată" at bounding box center [349, 340] width 206 height 135
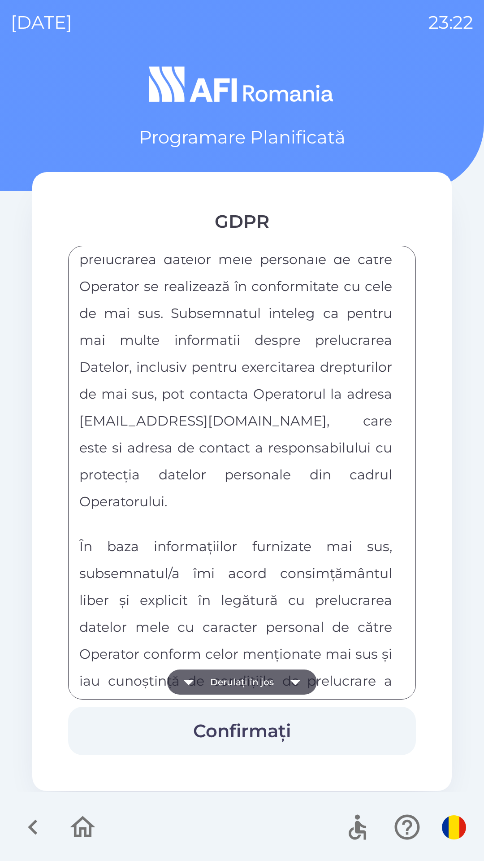
scroll to position [4718, 0]
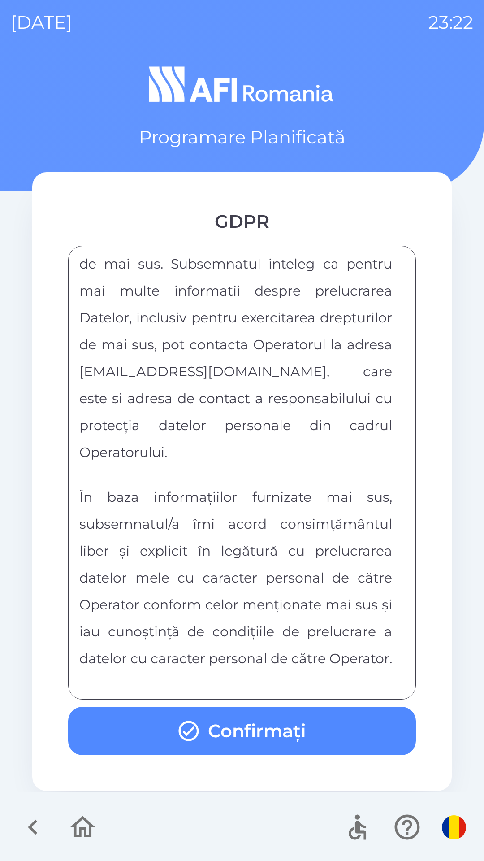
click at [224, 720] on button "Confirmați" at bounding box center [242, 731] width 348 height 48
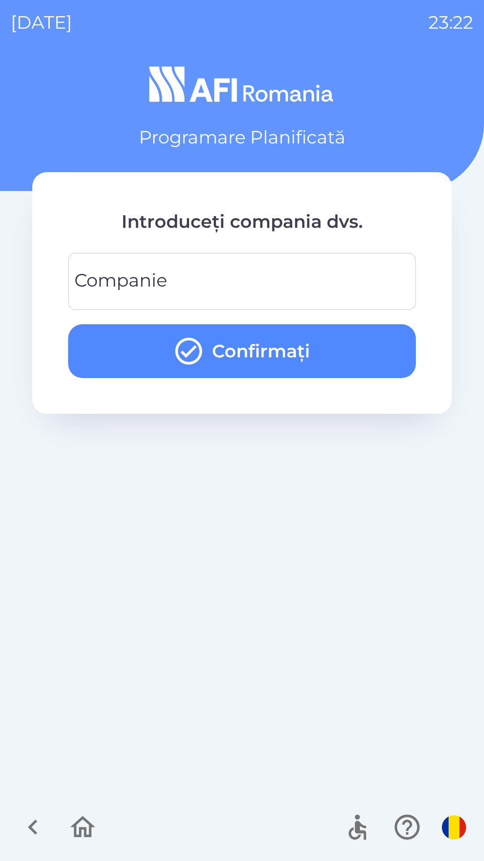
click at [224, 282] on input "Companie" at bounding box center [242, 281] width 327 height 35
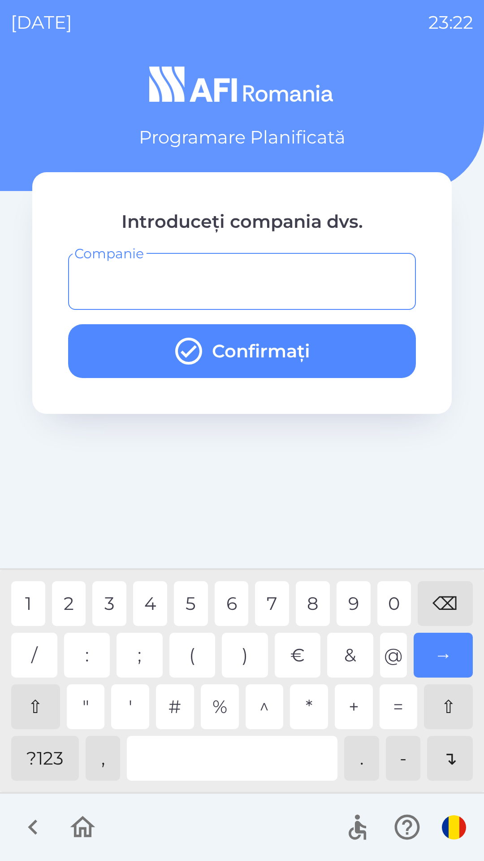
click at [50, 760] on div "?123" at bounding box center [45, 758] width 68 height 45
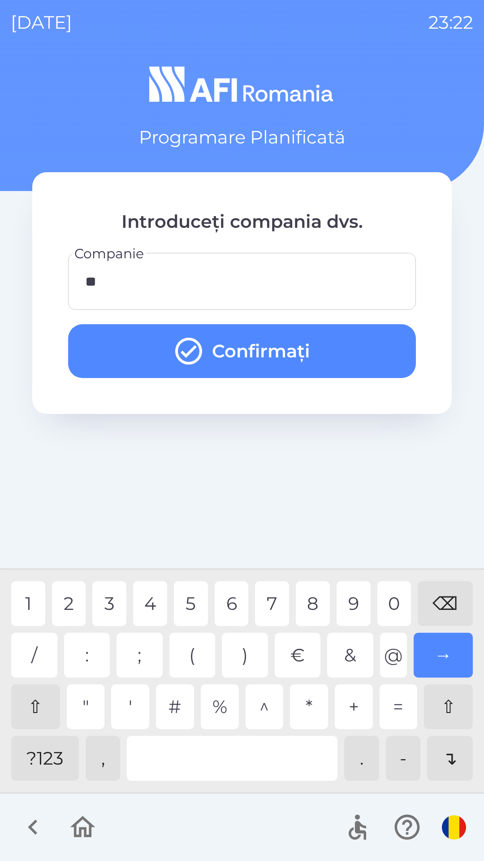
click at [145, 593] on div "4" at bounding box center [150, 603] width 34 height 45
click at [334, 345] on button "Confirmați" at bounding box center [242, 351] width 348 height 54
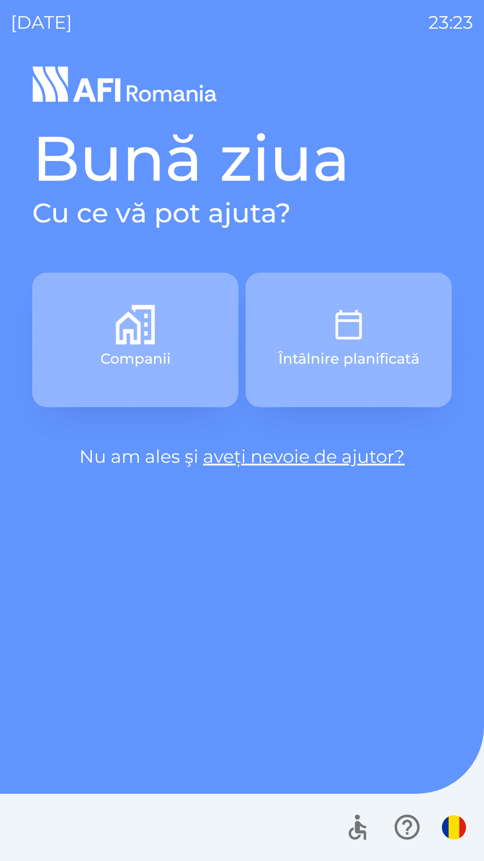
click at [402, 354] on p "Întâlnire planificată" at bounding box center [349, 359] width 141 height 22
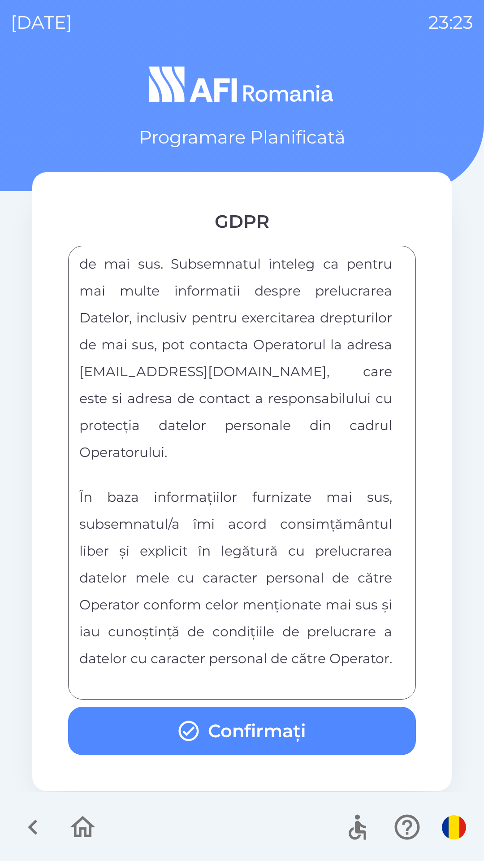
scroll to position [4718, 0]
click at [297, 733] on button "Confirmați" at bounding box center [242, 731] width 348 height 48
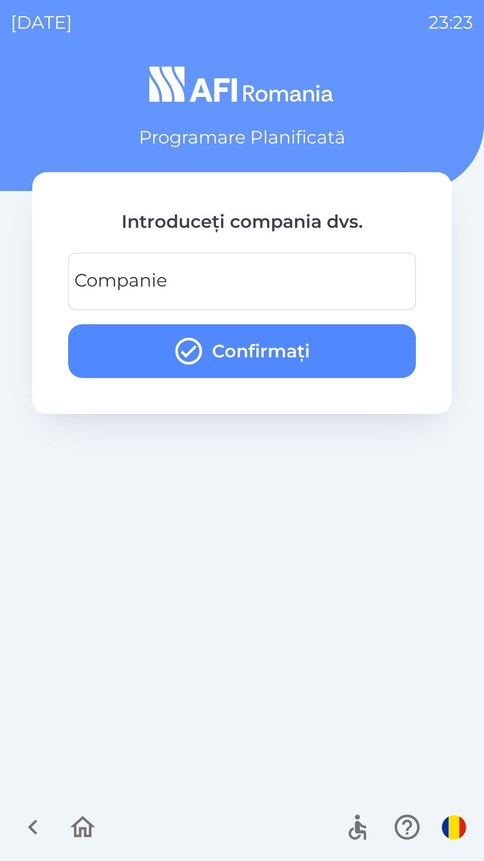
click at [227, 276] on input "Companie" at bounding box center [242, 281] width 327 height 35
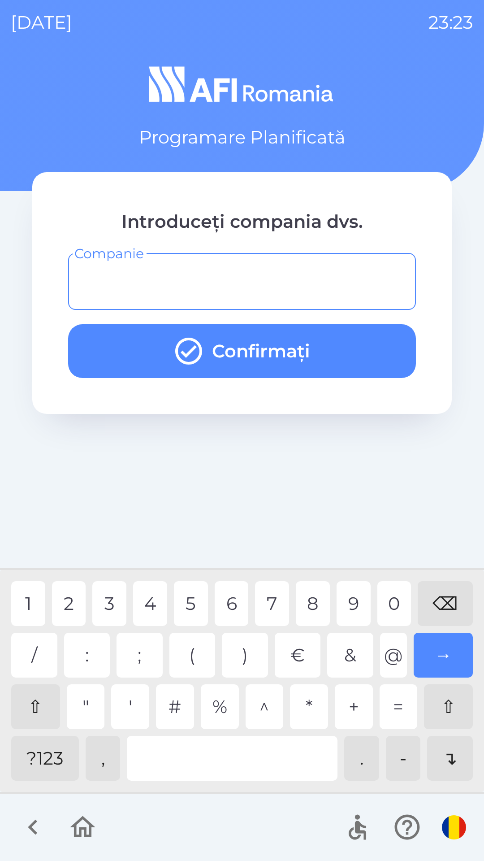
click at [61, 760] on div "?123" at bounding box center [45, 758] width 68 height 45
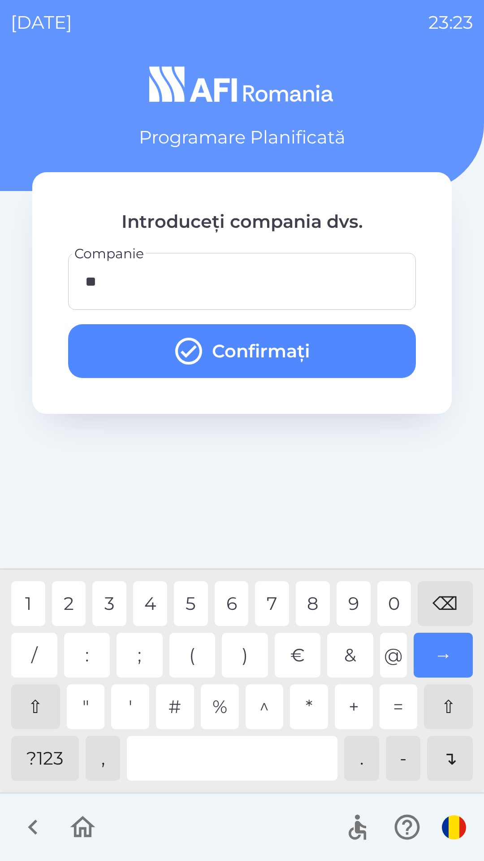
click at [188, 596] on div "5" at bounding box center [191, 603] width 34 height 45
click at [346, 348] on button "Confirmați" at bounding box center [242, 351] width 348 height 54
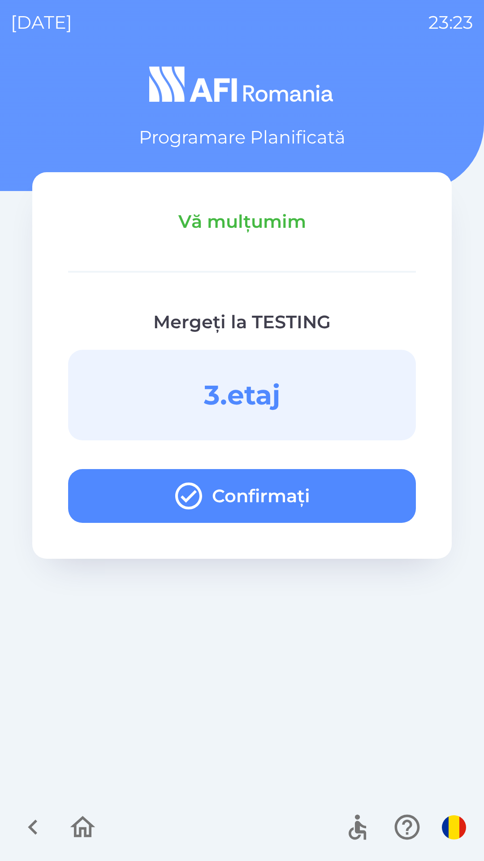
click at [380, 508] on button "Confirmați" at bounding box center [242, 496] width 348 height 54
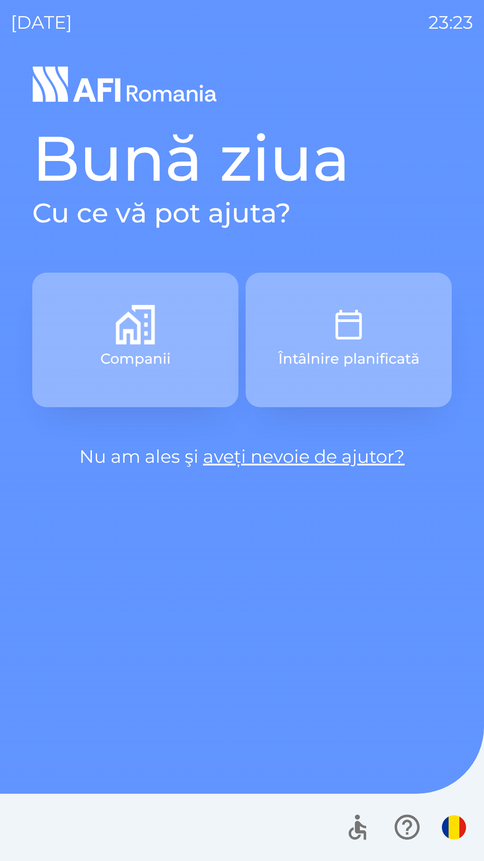
click at [375, 348] on button "Întâlnire planificată" at bounding box center [349, 340] width 206 height 135
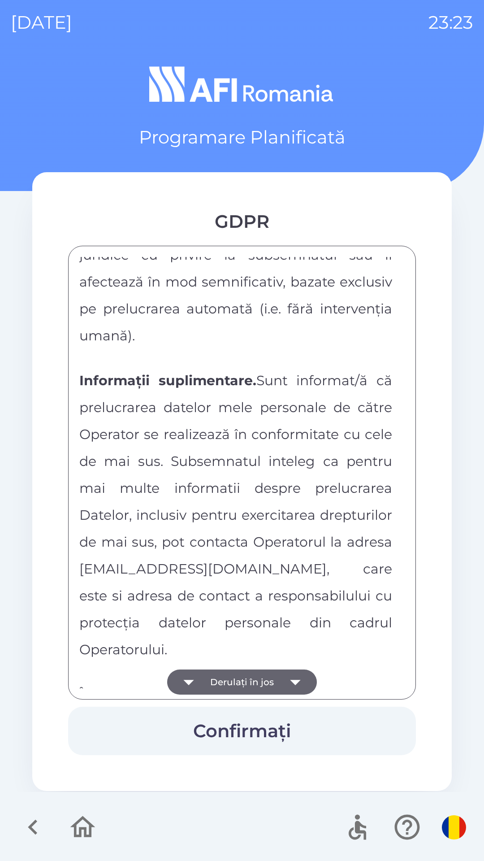
scroll to position [4718, 0]
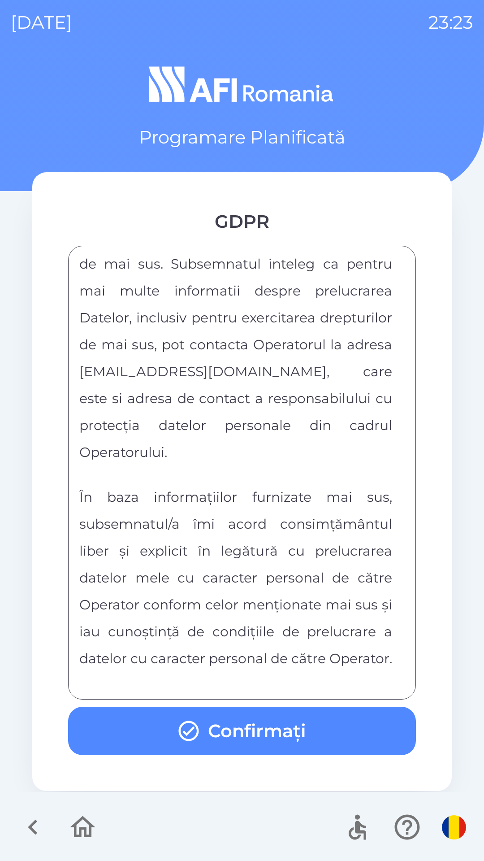
click at [310, 717] on button "Confirmați" at bounding box center [242, 731] width 348 height 48
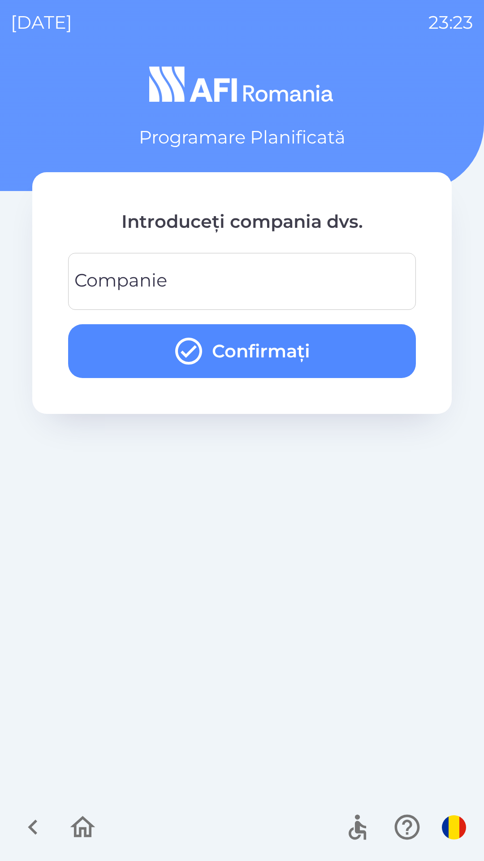
click at [252, 274] on input "Companie" at bounding box center [242, 281] width 327 height 35
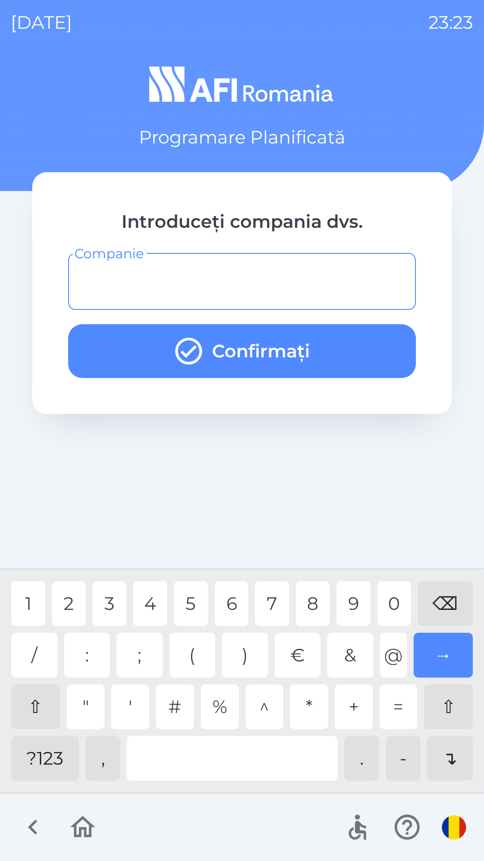
click at [52, 753] on div "?123" at bounding box center [45, 758] width 68 height 45
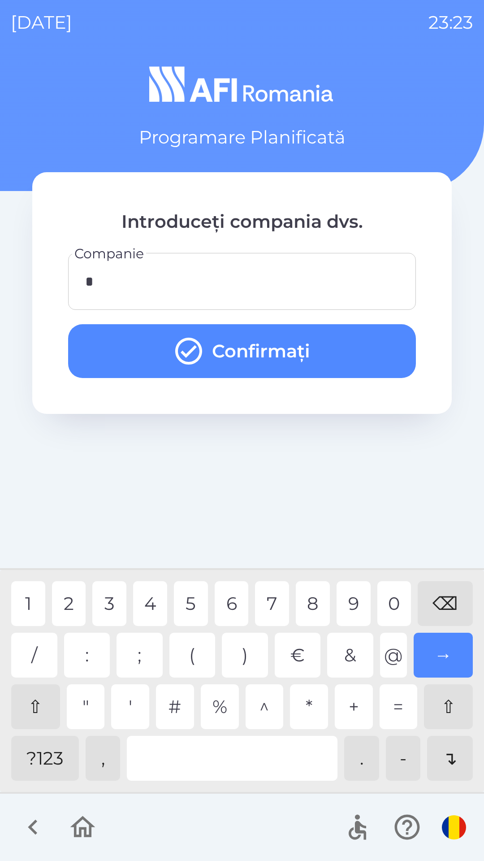
click at [33, 600] on div "1" at bounding box center [28, 603] width 34 height 45
click at [216, 588] on div "1 2 3 4 5 6 7 8 9 0 ⌫" at bounding box center [242, 603] width 462 height 45
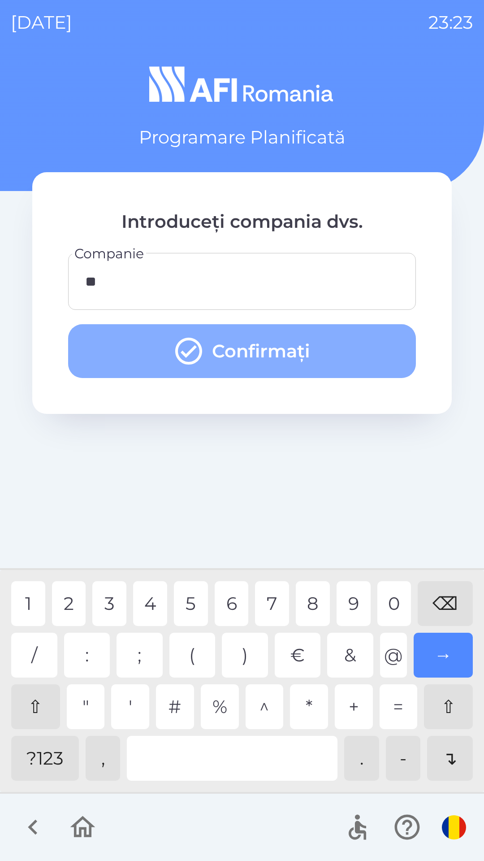
click at [327, 353] on button "Confirmați" at bounding box center [242, 351] width 348 height 54
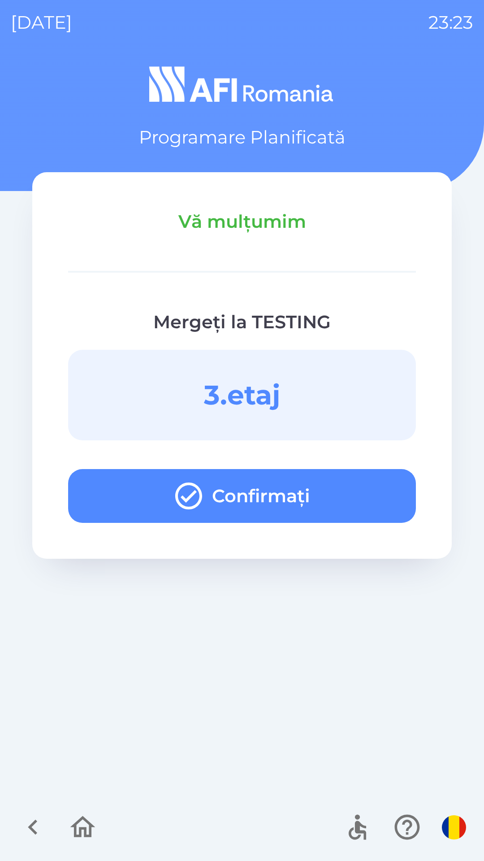
click at [373, 485] on button "Confirmați" at bounding box center [242, 496] width 348 height 54
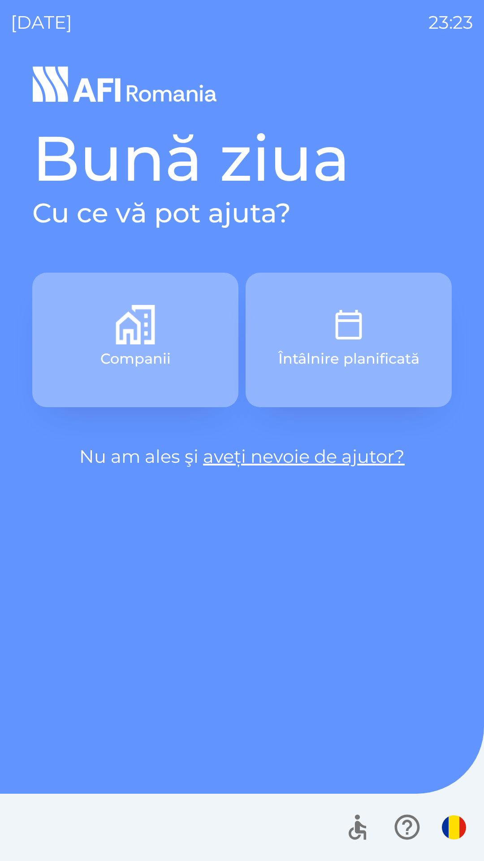
click at [393, 309] on button "Întâlnire planificată" at bounding box center [349, 340] width 206 height 135
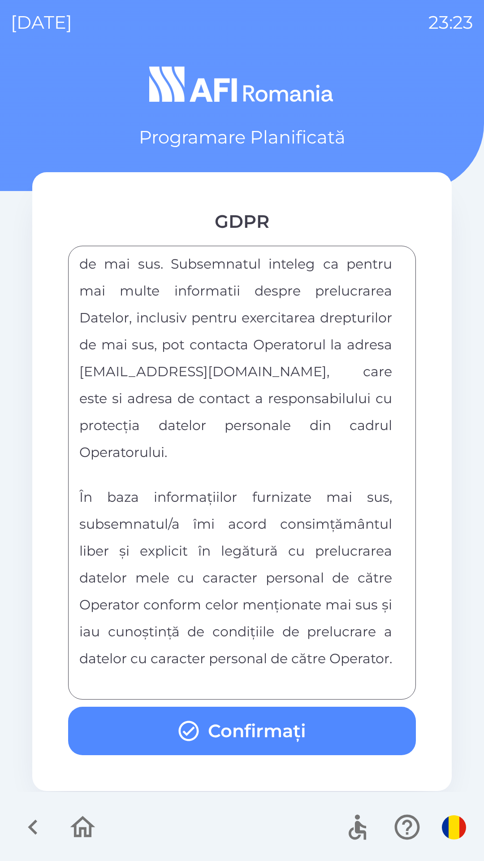
scroll to position [4718, 0]
click at [320, 731] on button "Confirmați" at bounding box center [242, 731] width 348 height 48
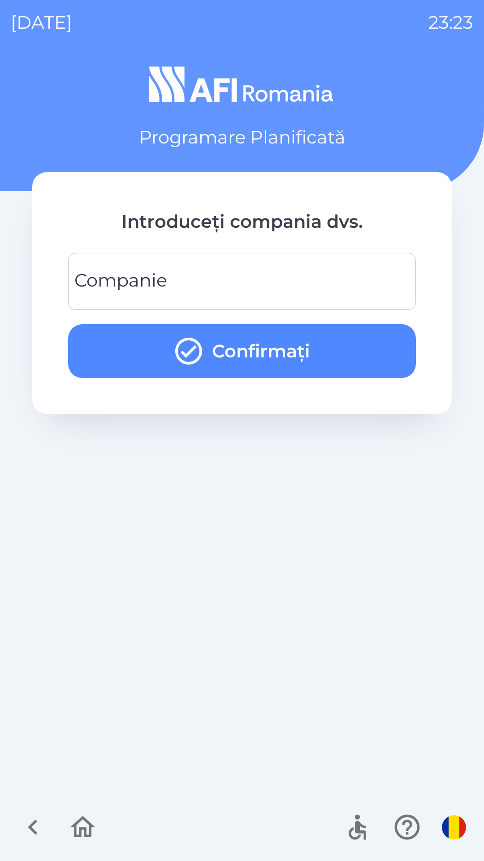
click at [274, 273] on input "Companie" at bounding box center [242, 281] width 327 height 35
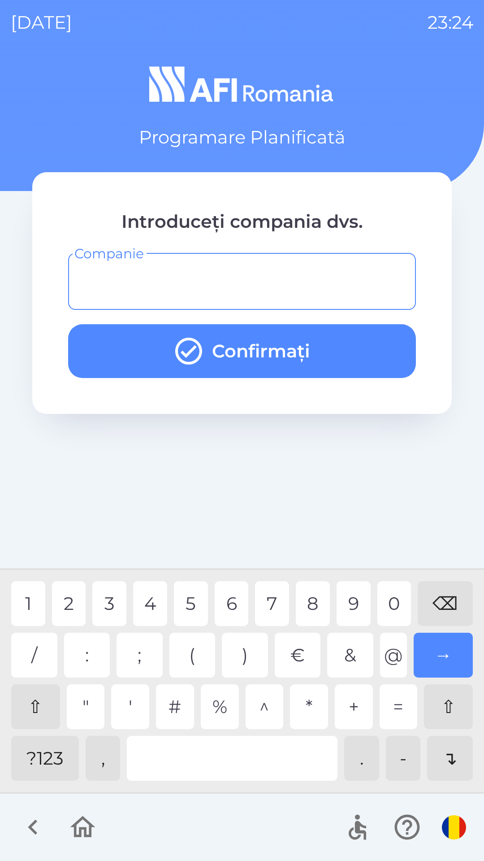
click at [54, 759] on div "?123" at bounding box center [45, 758] width 68 height 45
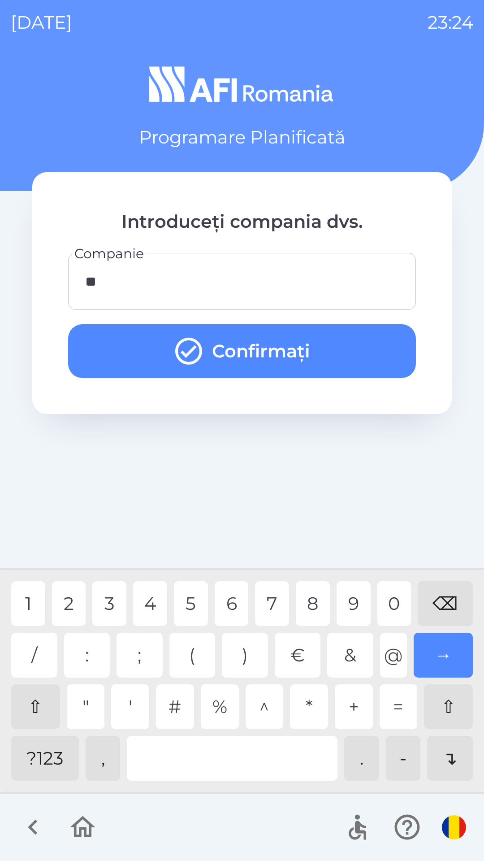
click at [362, 346] on button "Confirmați" at bounding box center [242, 351] width 348 height 54
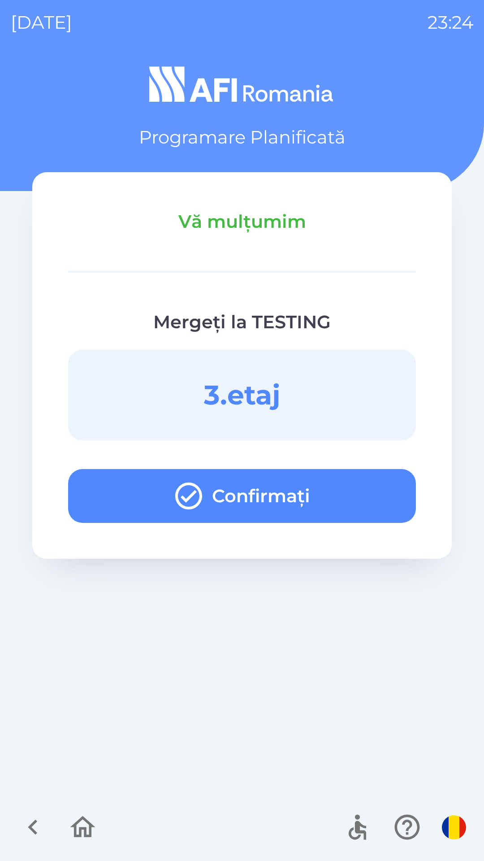
click at [379, 501] on button "Confirmați" at bounding box center [242, 496] width 348 height 54
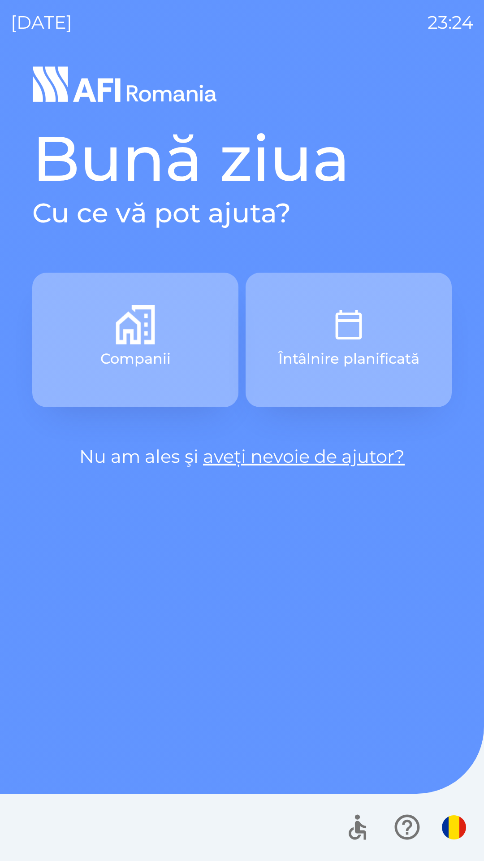
click at [401, 346] on button "Întâlnire planificată" at bounding box center [349, 340] width 206 height 135
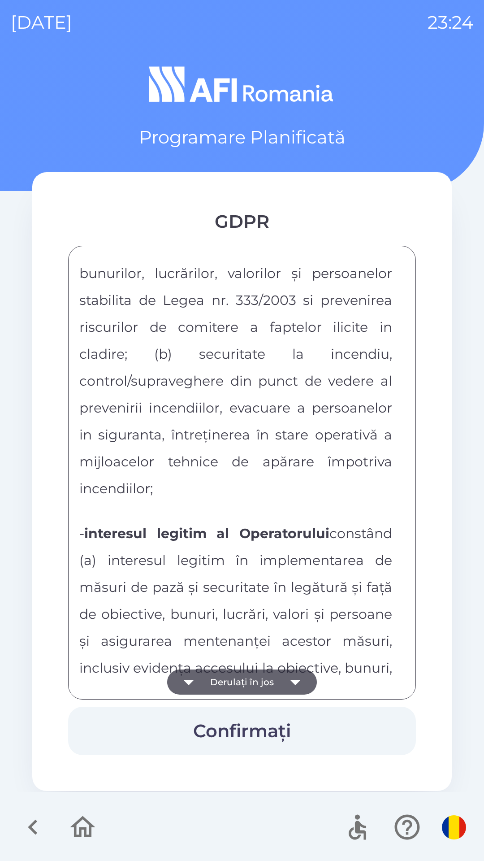
scroll to position [2034, 0]
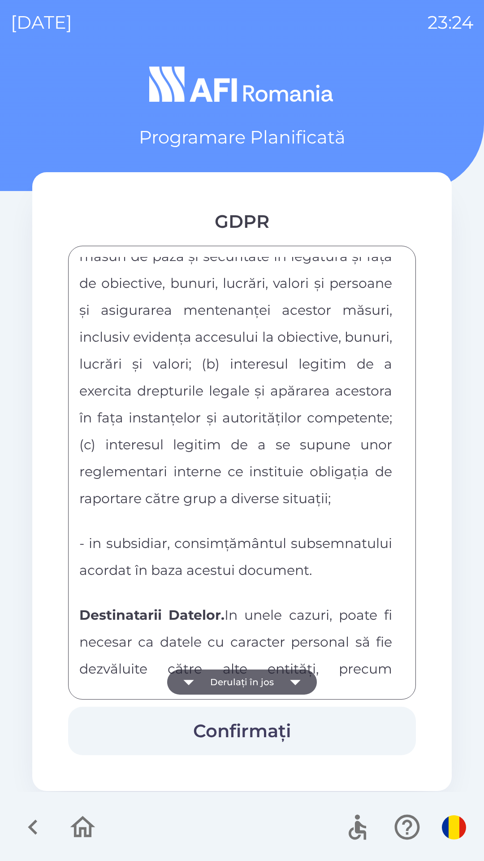
click at [207, 510] on p "- interesul legitim al Operatorului constând (a) interesul legitim în implement…" at bounding box center [235, 348] width 313 height 323
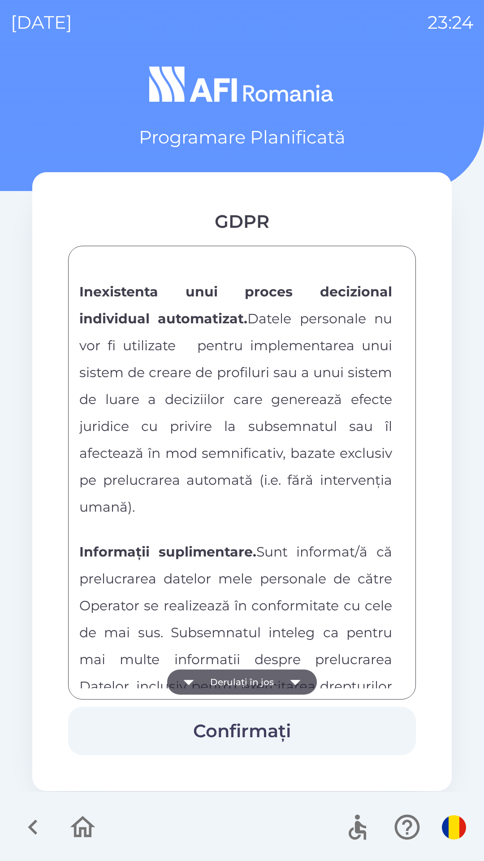
scroll to position [4718, 0]
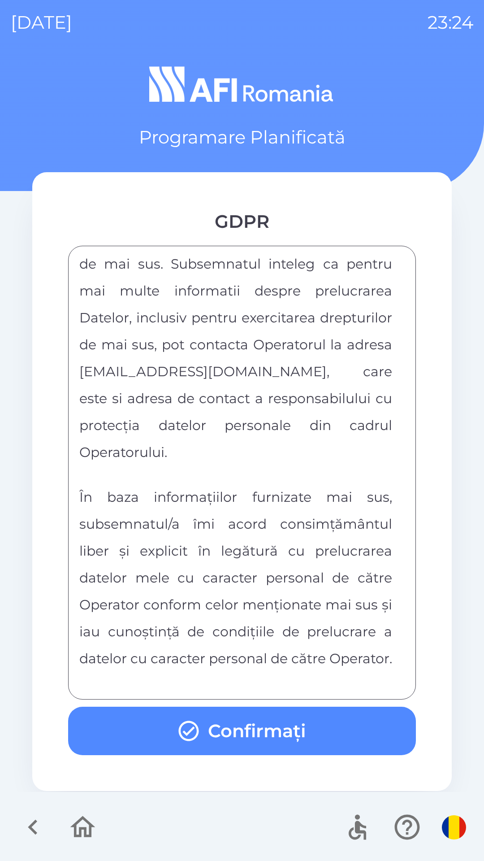
click at [308, 742] on button "Confirmați" at bounding box center [242, 731] width 348 height 48
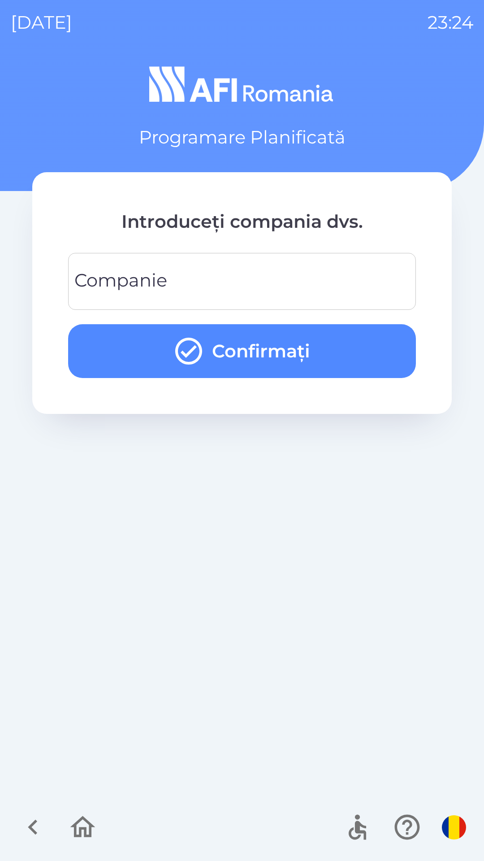
click at [187, 280] on input "Companie" at bounding box center [242, 281] width 327 height 35
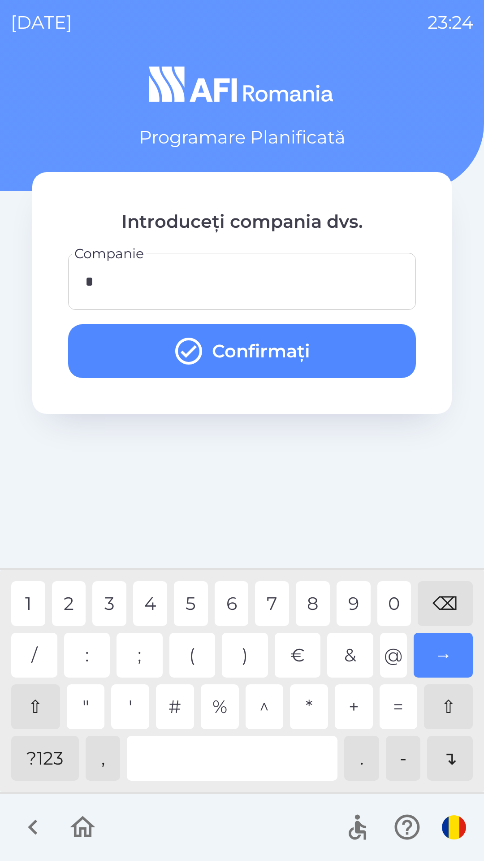
click at [25, 606] on div "1" at bounding box center [28, 603] width 34 height 45
click at [346, 602] on div "9" at bounding box center [354, 603] width 34 height 45
click at [339, 348] on button "Confirmați" at bounding box center [242, 351] width 348 height 54
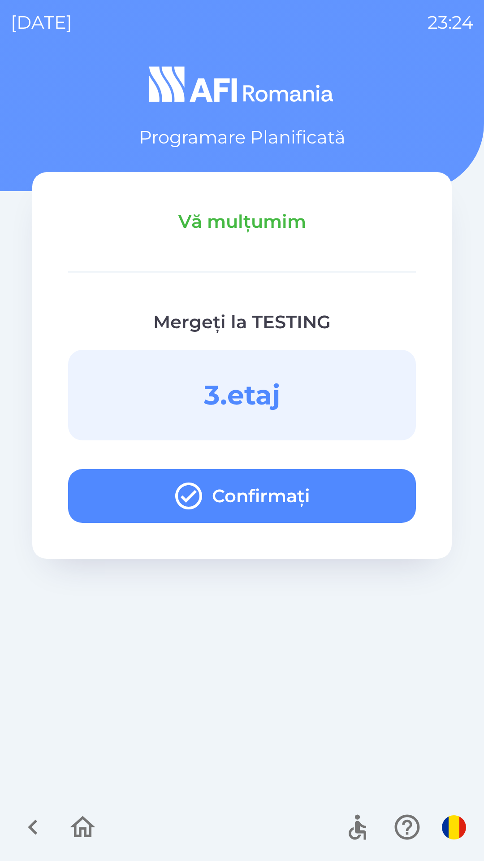
click at [370, 497] on button "Confirmați" at bounding box center [242, 496] width 348 height 54
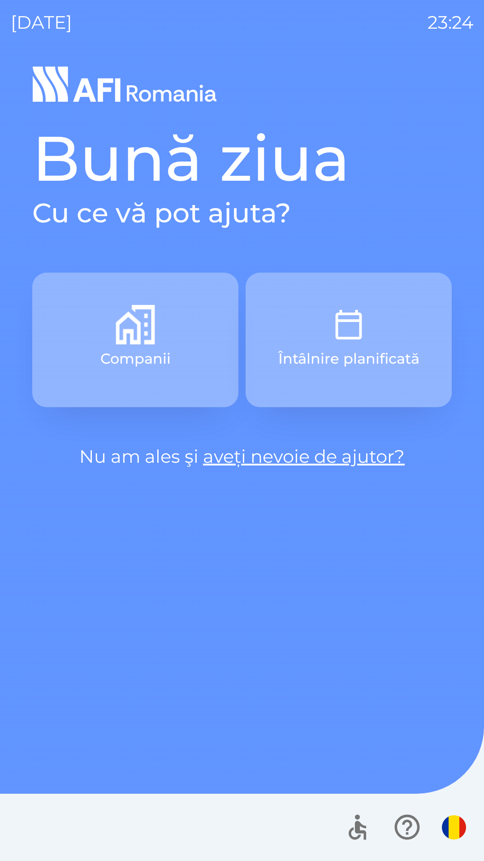
click at [356, 335] on img "button" at bounding box center [348, 324] width 39 height 39
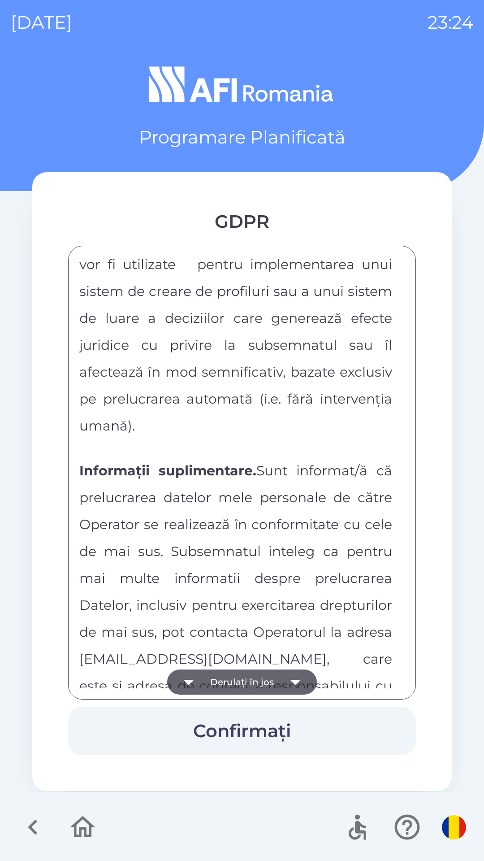
scroll to position [4718, 0]
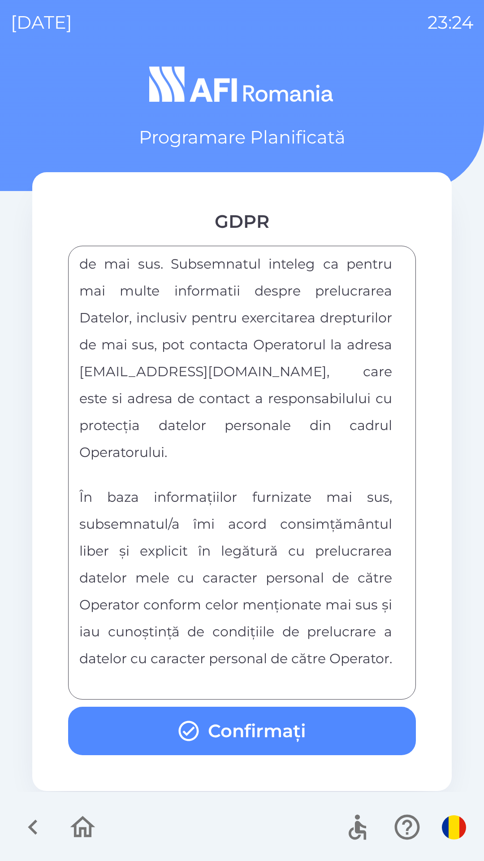
click at [309, 732] on button "Confirmați" at bounding box center [242, 731] width 348 height 48
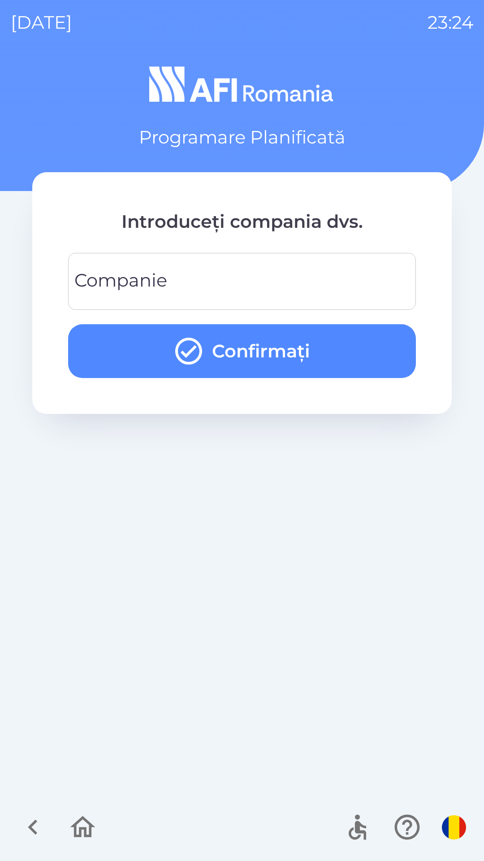
click at [236, 271] on input "Companie" at bounding box center [242, 281] width 327 height 35
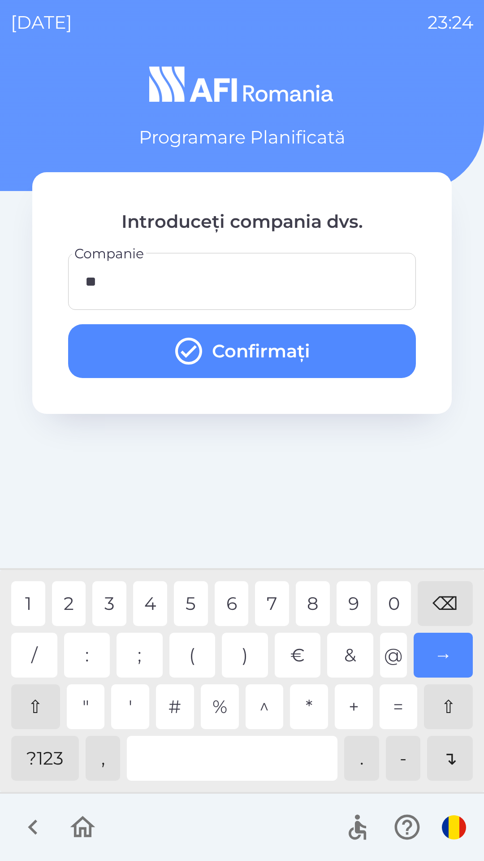
click at [363, 345] on button "Confirmați" at bounding box center [242, 351] width 348 height 54
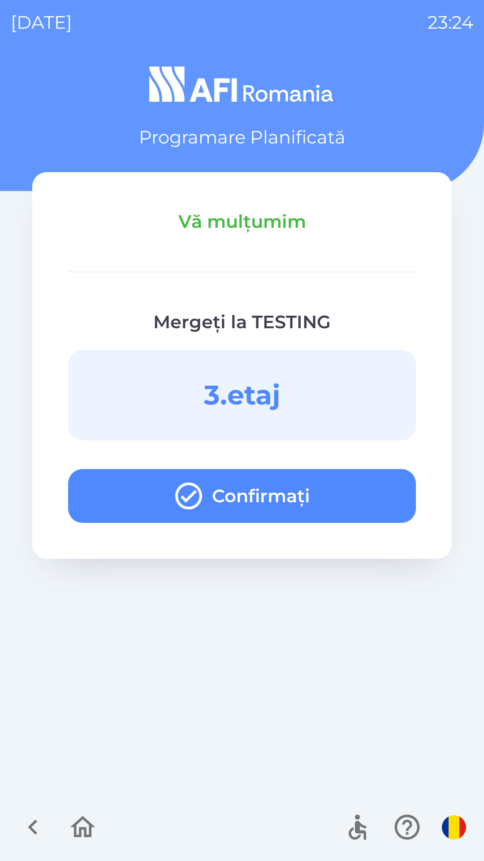
click at [353, 492] on button "Confirmați" at bounding box center [242, 496] width 348 height 54
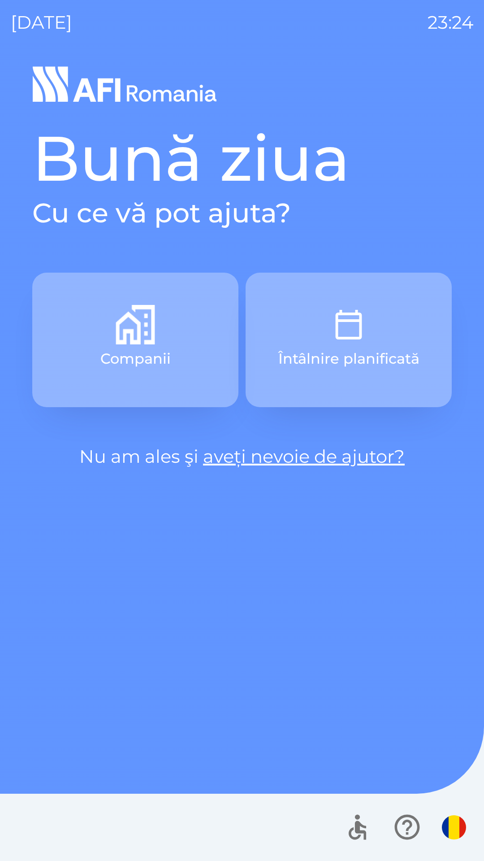
click at [375, 331] on button "Întâlnire planificată" at bounding box center [349, 340] width 206 height 135
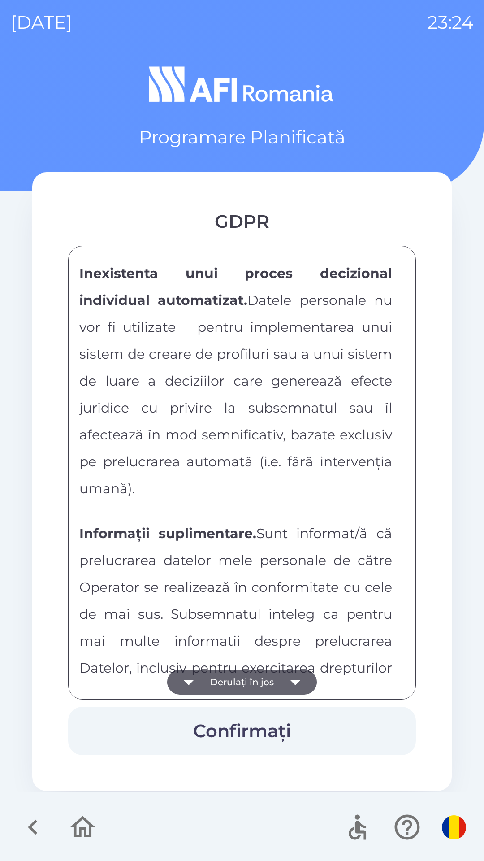
scroll to position [4718, 0]
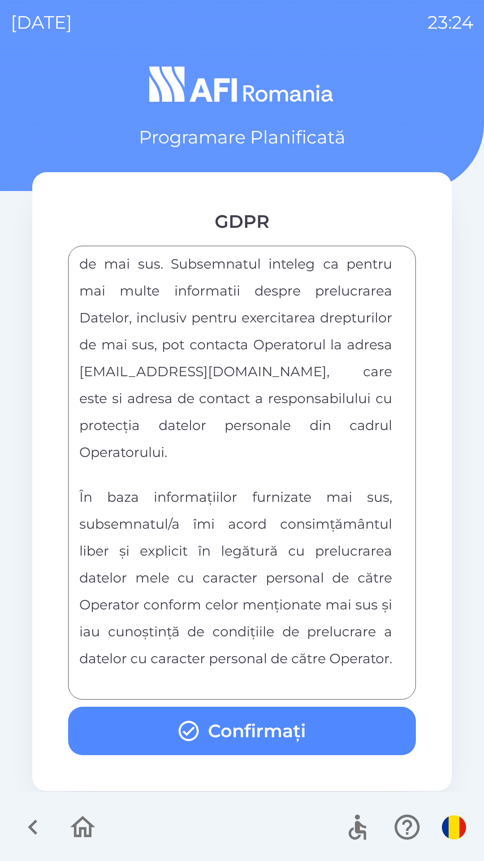
click at [346, 720] on button "Confirmați" at bounding box center [242, 731] width 348 height 48
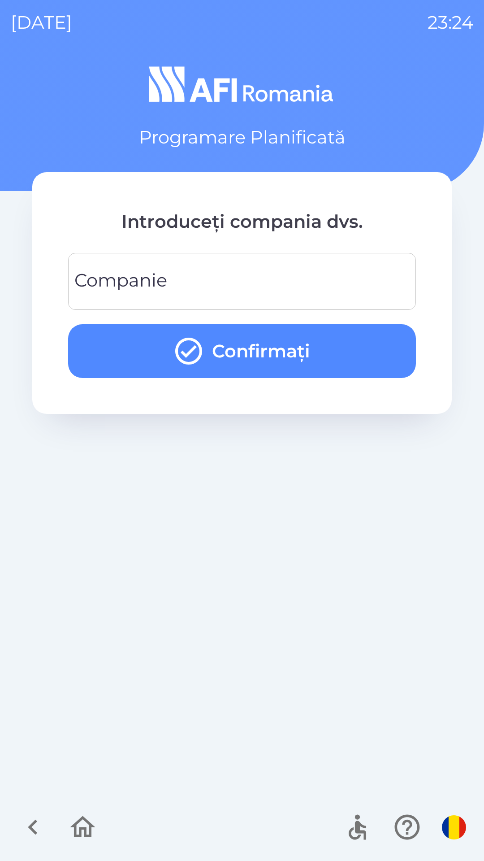
click at [190, 281] on input "Companie" at bounding box center [242, 281] width 327 height 35
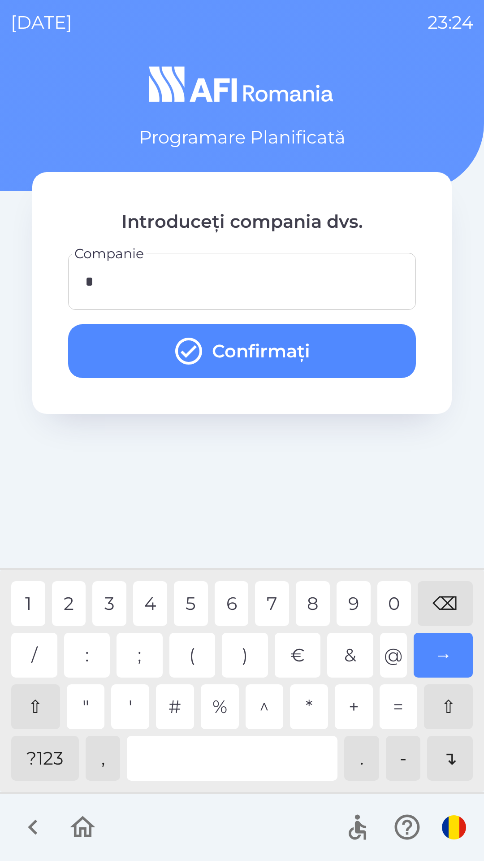
click at [73, 602] on div "2" at bounding box center [69, 603] width 34 height 45
click at [310, 356] on button "Confirmați" at bounding box center [242, 351] width 348 height 54
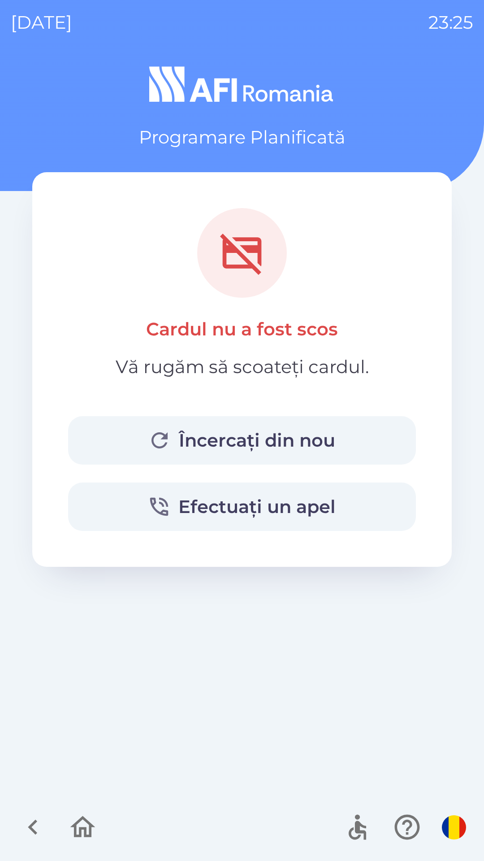
click at [316, 432] on button "Încercați din nou" at bounding box center [242, 440] width 348 height 48
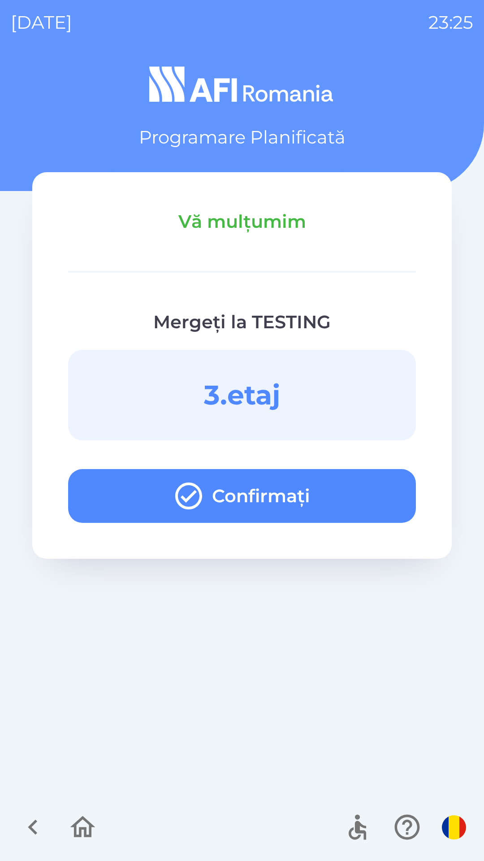
click at [346, 487] on button "Confirmați" at bounding box center [242, 496] width 348 height 54
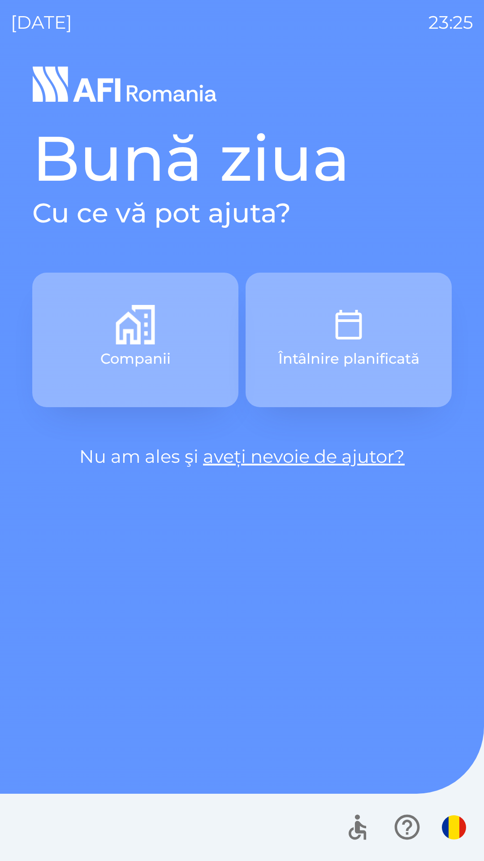
click at [388, 344] on button "Întâlnire planificată" at bounding box center [349, 340] width 206 height 135
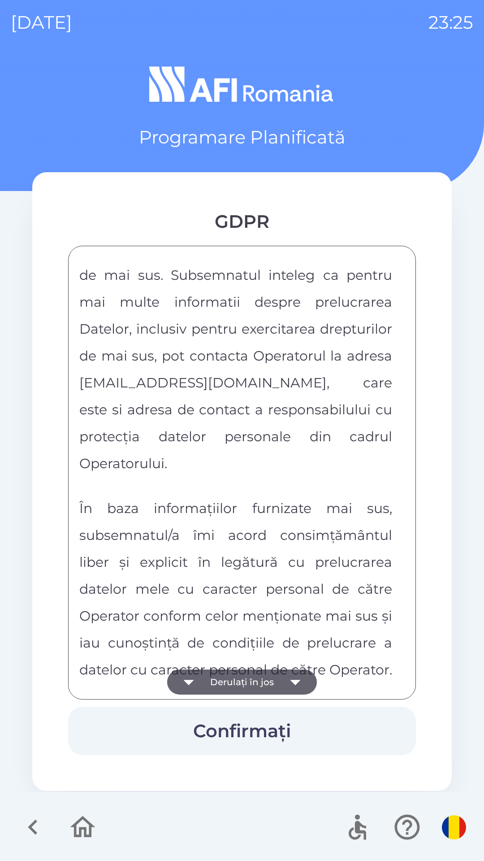
scroll to position [4718, 0]
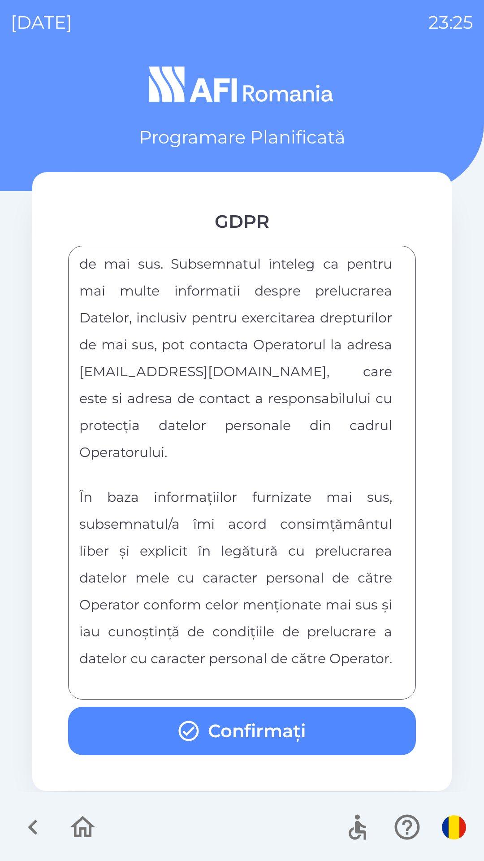
click at [338, 726] on button "Confirmați" at bounding box center [242, 731] width 348 height 48
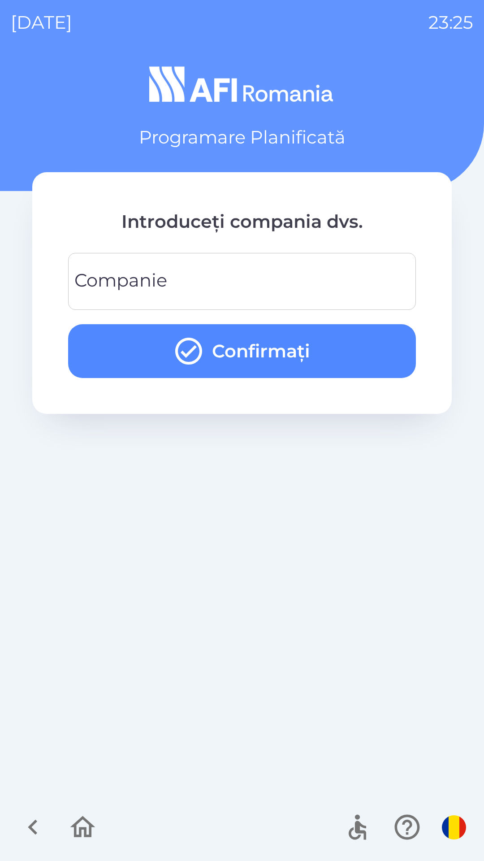
click at [366, 357] on button "Confirmați" at bounding box center [242, 351] width 348 height 54
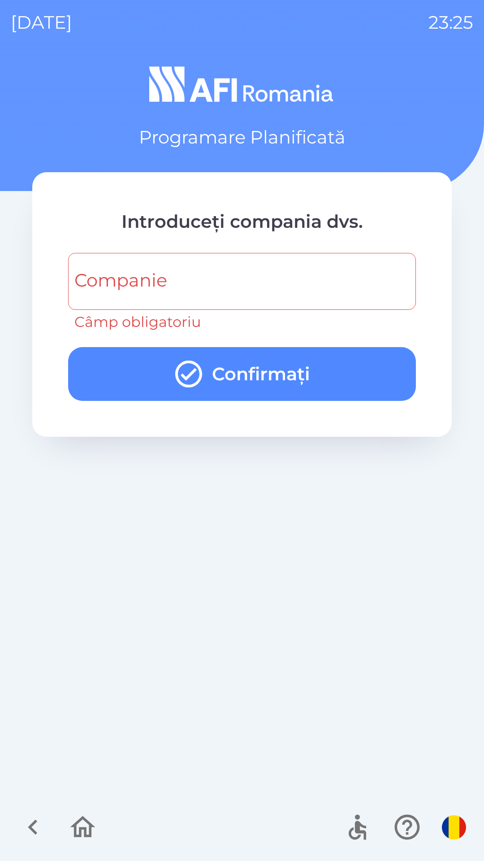
click at [280, 277] on input "Companie" at bounding box center [242, 281] width 327 height 35
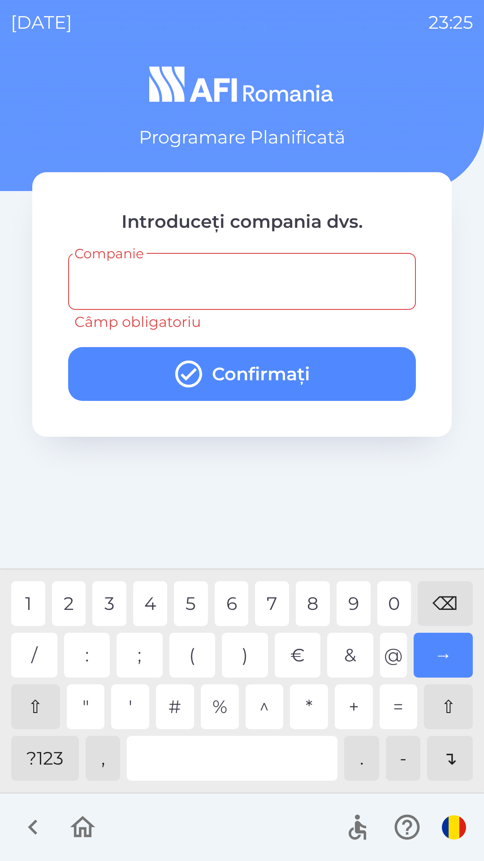
click at [56, 753] on div "?123" at bounding box center [45, 758] width 68 height 45
click at [236, 276] on input "Companie" at bounding box center [242, 281] width 327 height 35
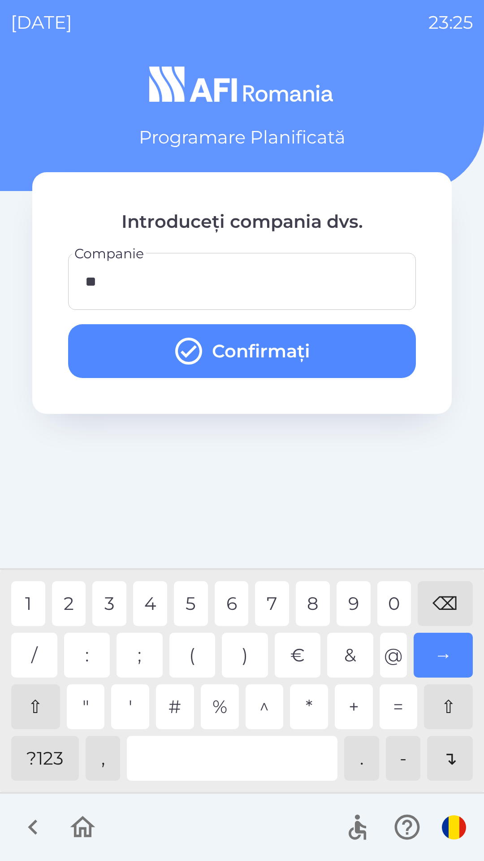
click at [33, 604] on div "1" at bounding box center [28, 603] width 34 height 45
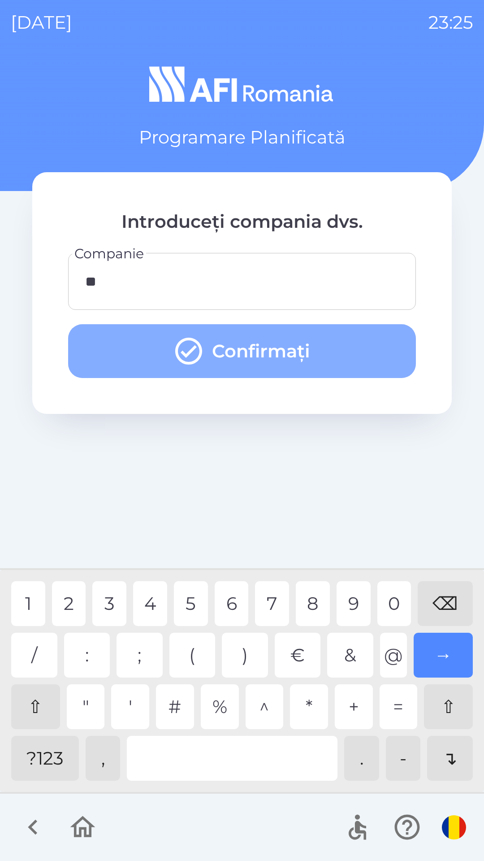
click at [283, 356] on button "Confirmați" at bounding box center [242, 351] width 348 height 54
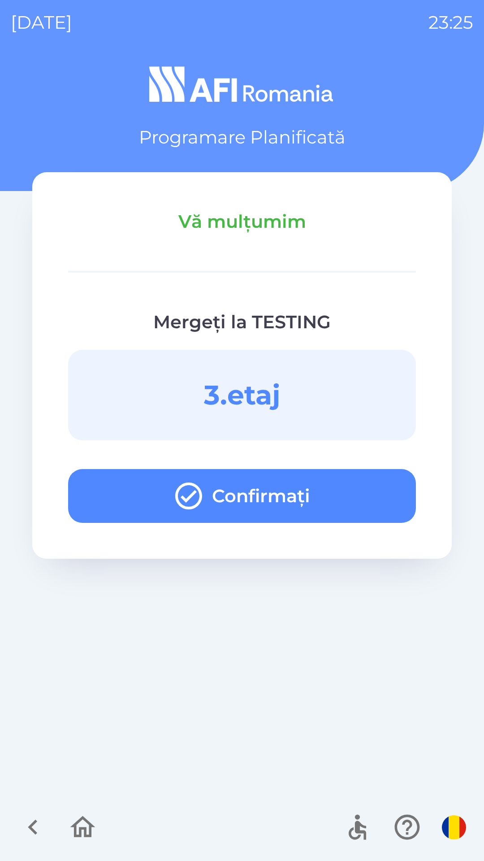
click at [365, 500] on button "Confirmați" at bounding box center [242, 496] width 348 height 54
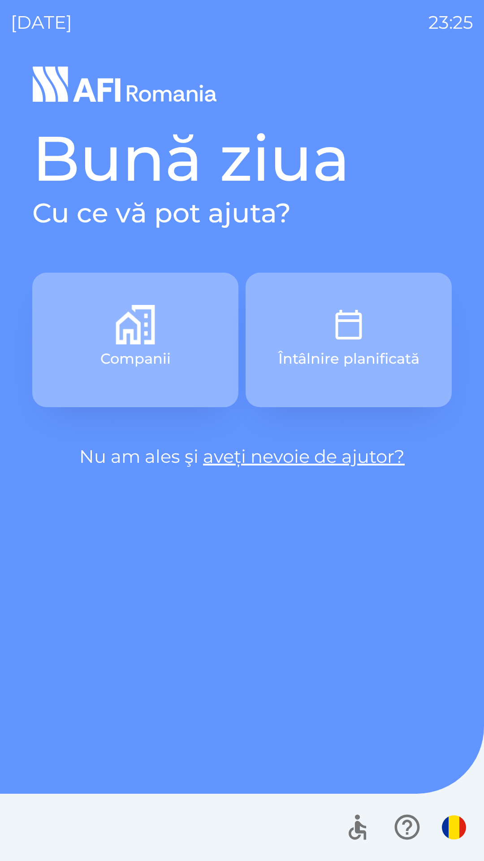
click at [364, 347] on button "Întâlnire planificată" at bounding box center [349, 340] width 206 height 135
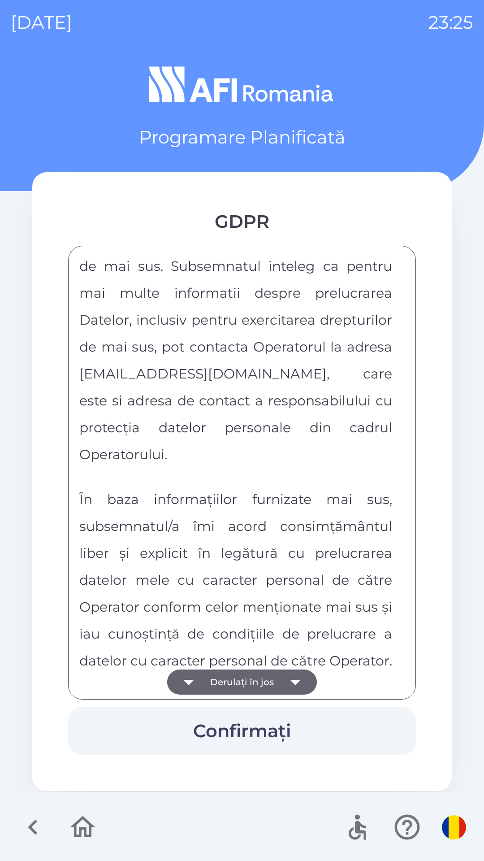
scroll to position [4718, 0]
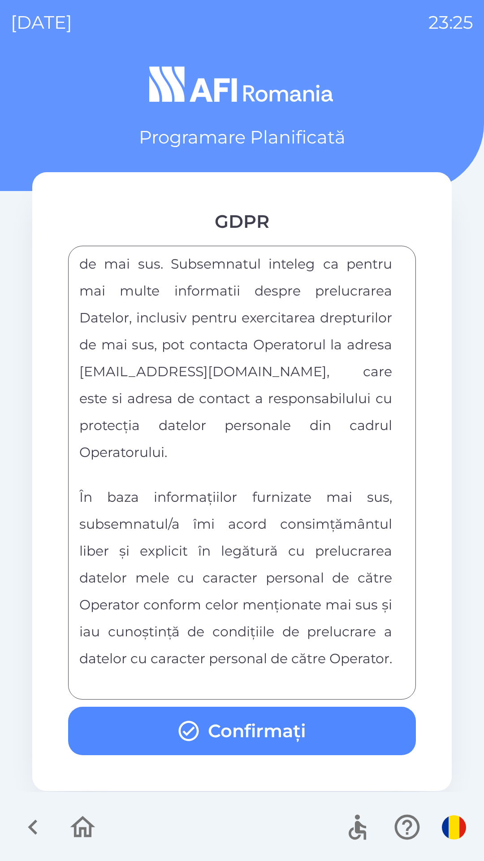
click at [335, 734] on button "Confirmați" at bounding box center [242, 731] width 348 height 48
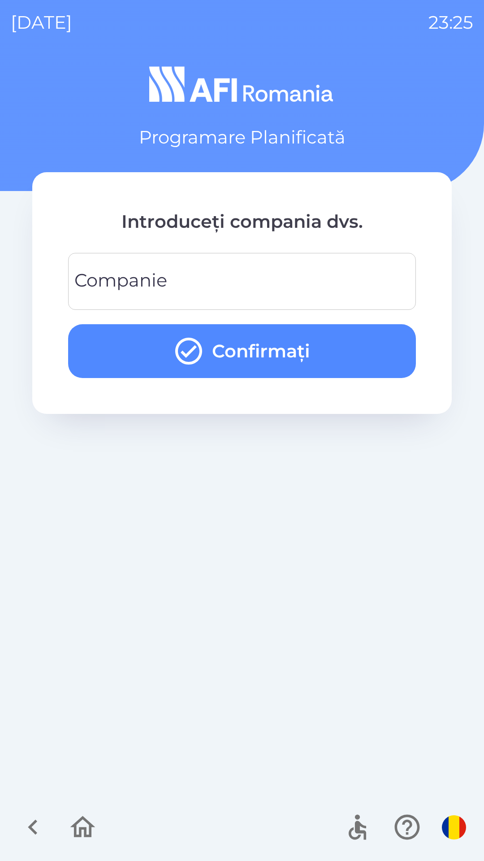
click at [208, 282] on input "Companie" at bounding box center [242, 281] width 327 height 35
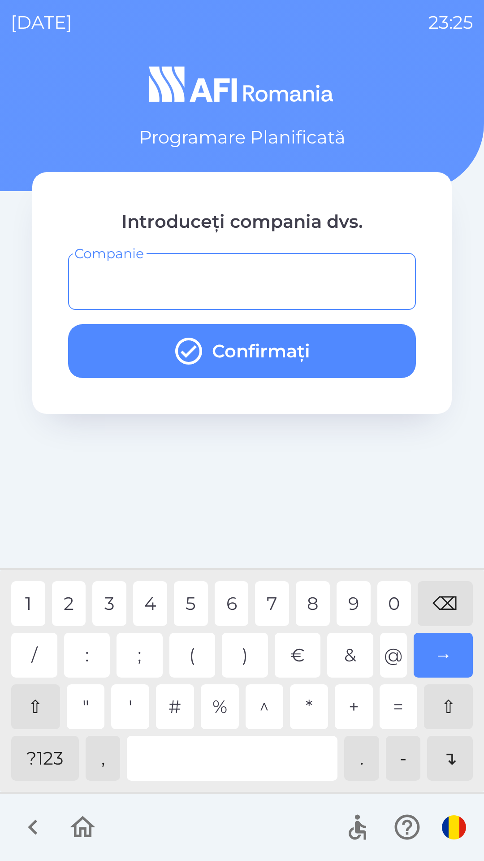
click at [51, 758] on div "?123" at bounding box center [45, 758] width 68 height 45
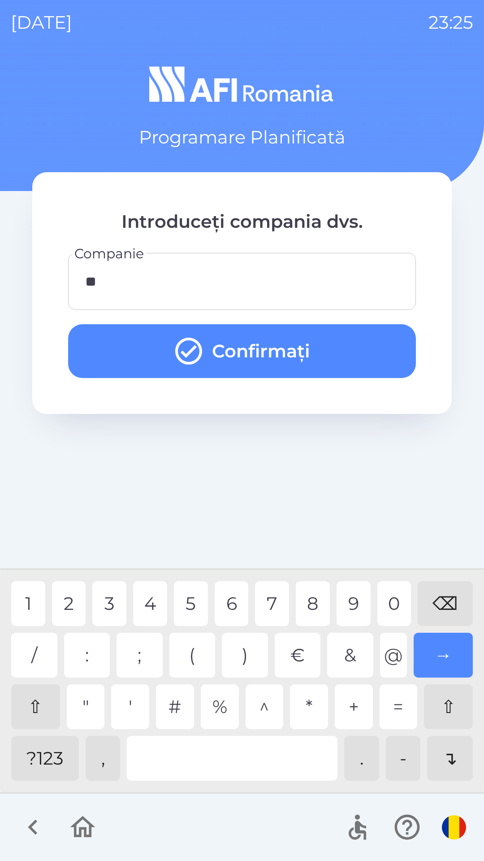
click at [308, 345] on button "Confirmați" at bounding box center [242, 351] width 348 height 54
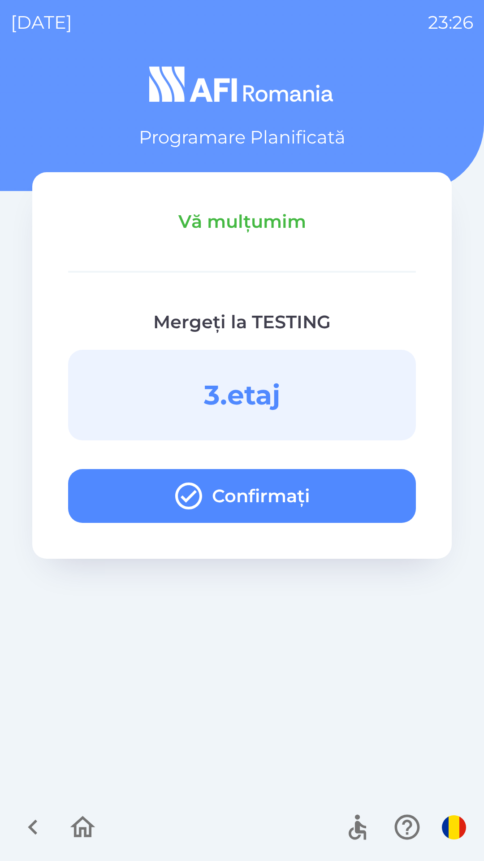
click at [318, 502] on button "Confirmați" at bounding box center [242, 496] width 348 height 54
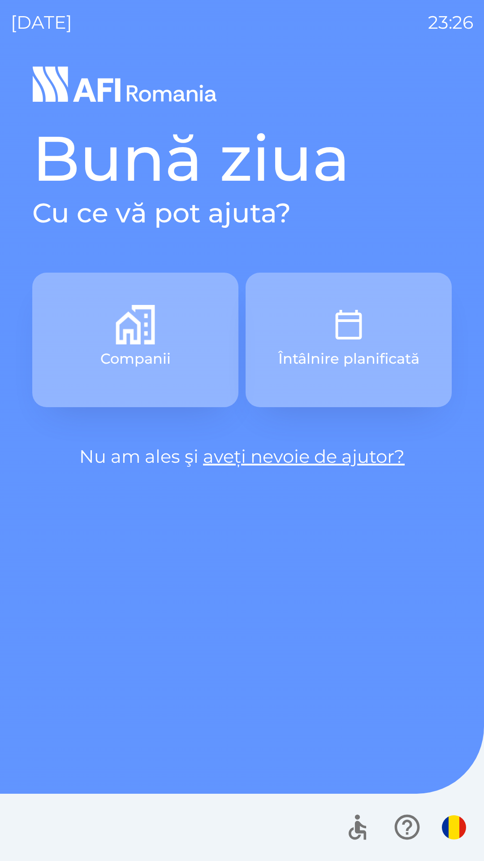
click at [398, 337] on button "Întâlnire planificată" at bounding box center [349, 340] width 206 height 135
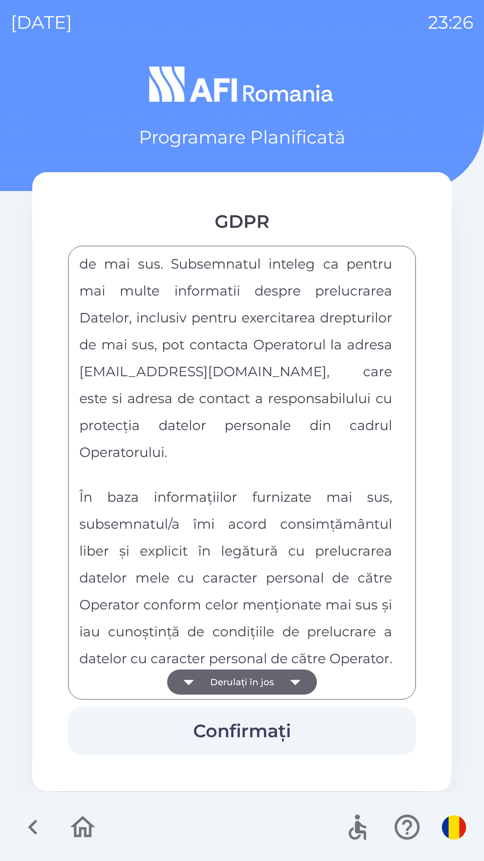
scroll to position [4718, 0]
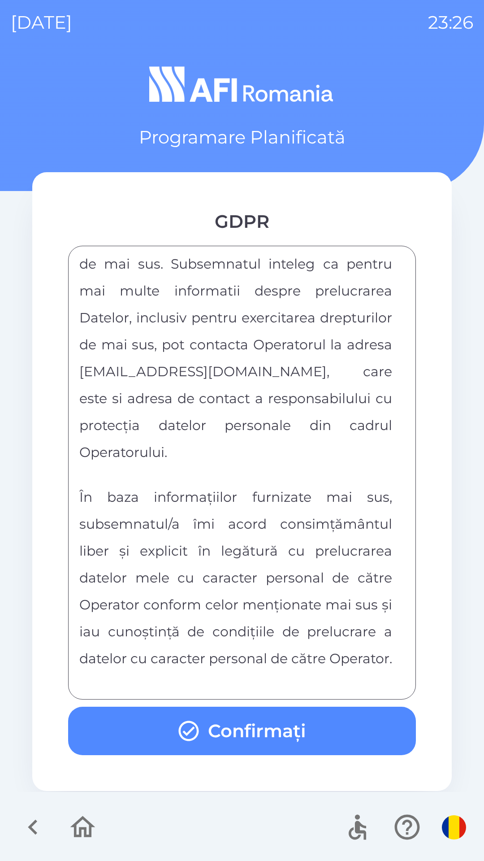
click at [338, 733] on button "Confirmați" at bounding box center [242, 731] width 348 height 48
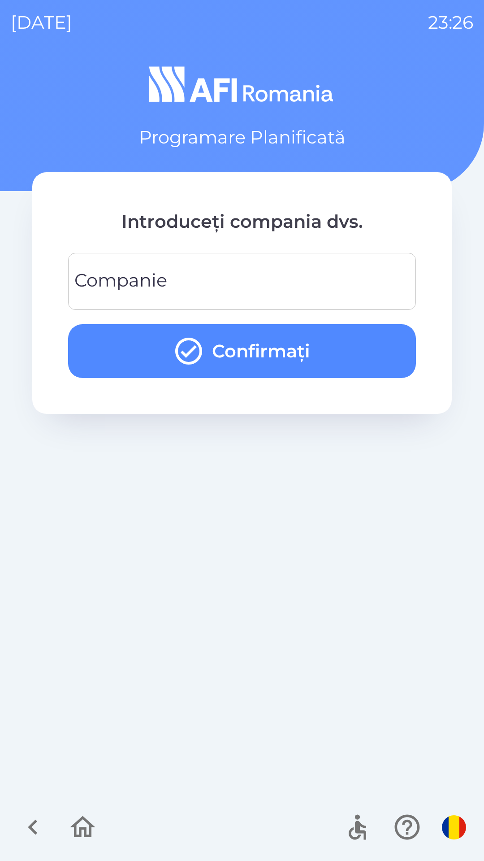
click at [212, 283] on input "Companie" at bounding box center [242, 281] width 327 height 35
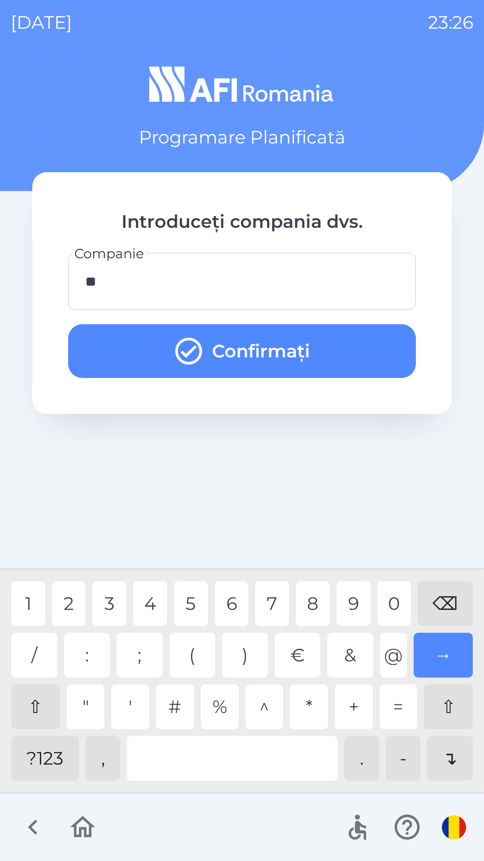
click at [321, 338] on button "Confirmați" at bounding box center [242, 351] width 348 height 54
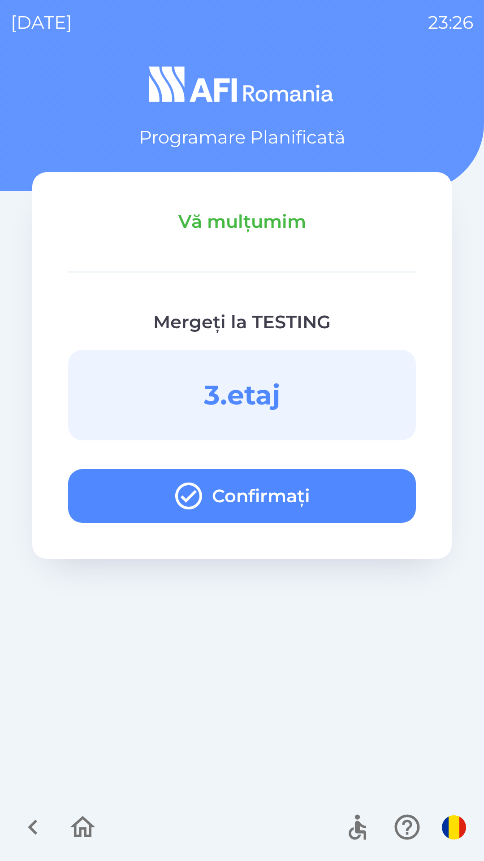
click at [374, 479] on button "Confirmați" at bounding box center [242, 496] width 348 height 54
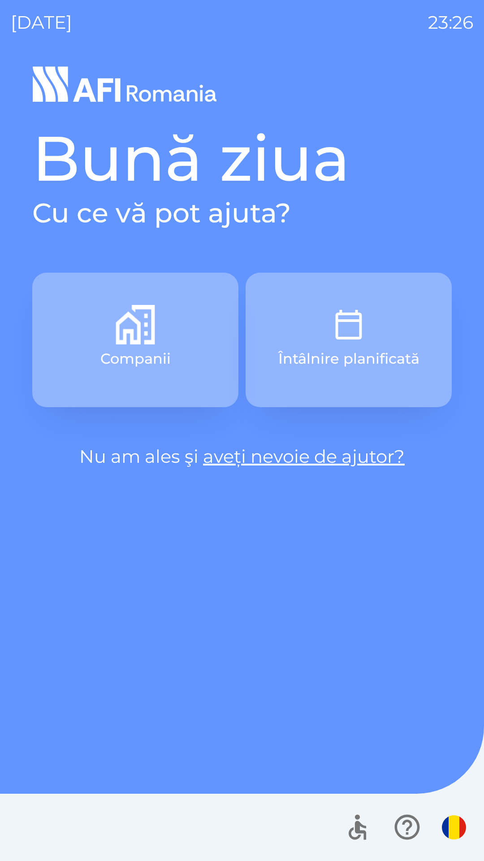
click at [400, 321] on button "Întâlnire planificată" at bounding box center [349, 340] width 206 height 135
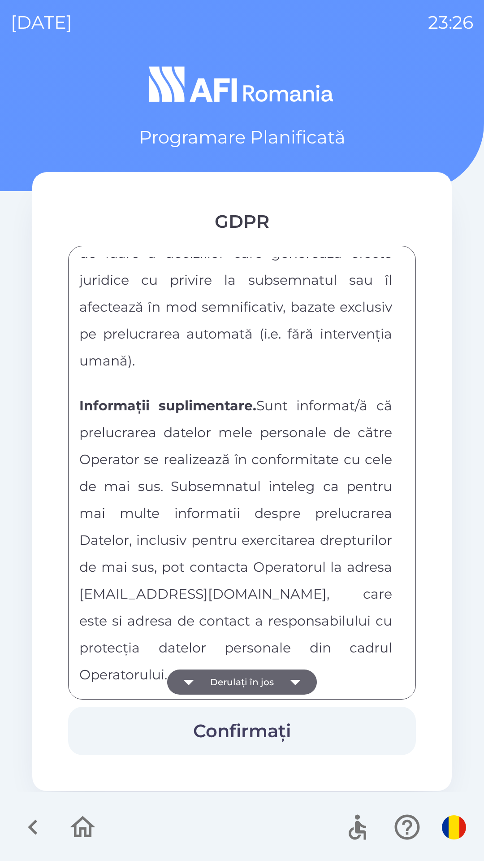
scroll to position [4718, 0]
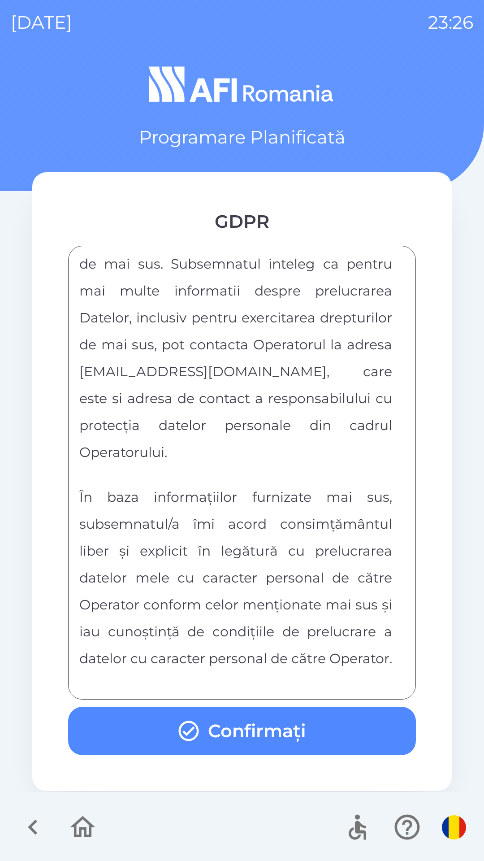
click at [297, 723] on button "Confirmați" at bounding box center [242, 731] width 348 height 48
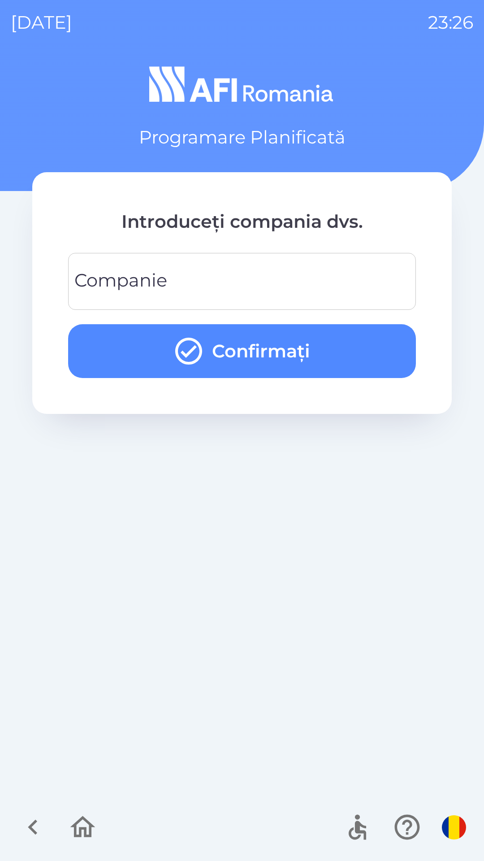
click at [290, 345] on button "Confirmați" at bounding box center [242, 351] width 348 height 54
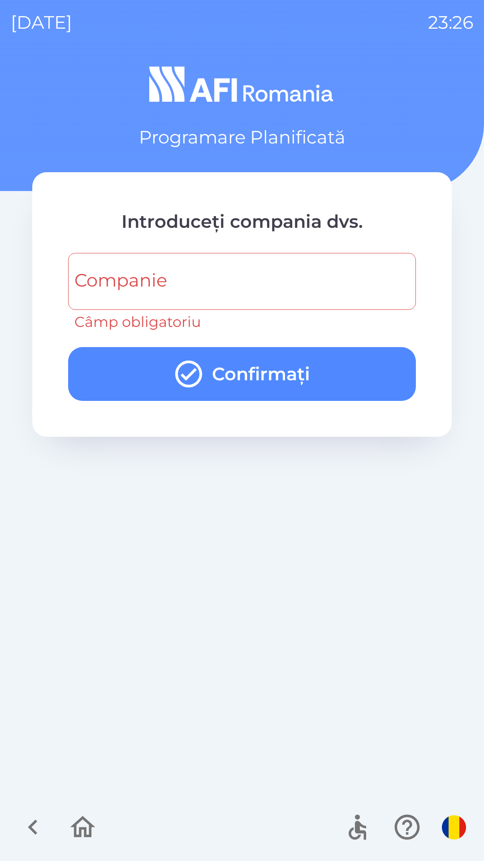
click at [257, 273] on input "Companie" at bounding box center [242, 281] width 327 height 35
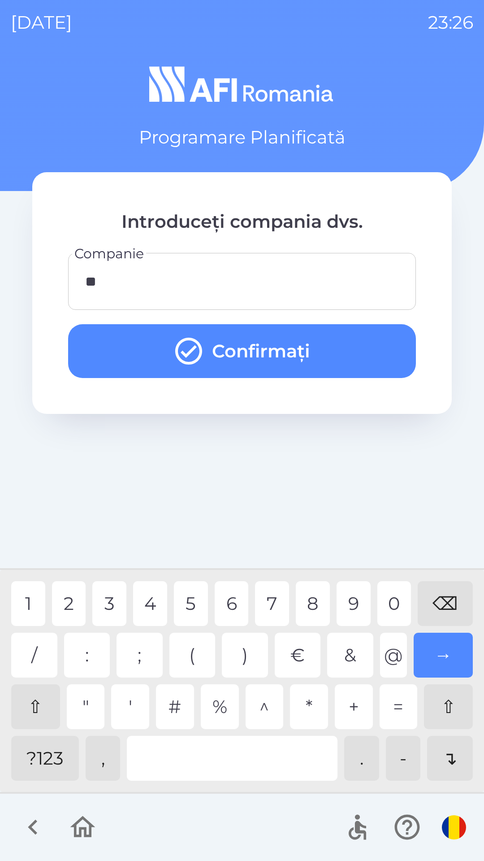
click at [181, 603] on div "5" at bounding box center [191, 603] width 34 height 45
click at [335, 340] on button "Confirmați" at bounding box center [242, 351] width 348 height 54
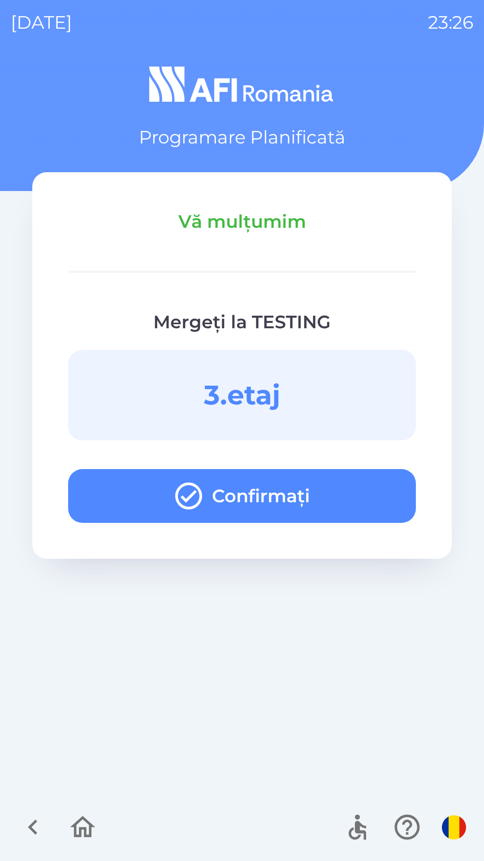
click at [379, 482] on button "Confirmați" at bounding box center [242, 496] width 348 height 54
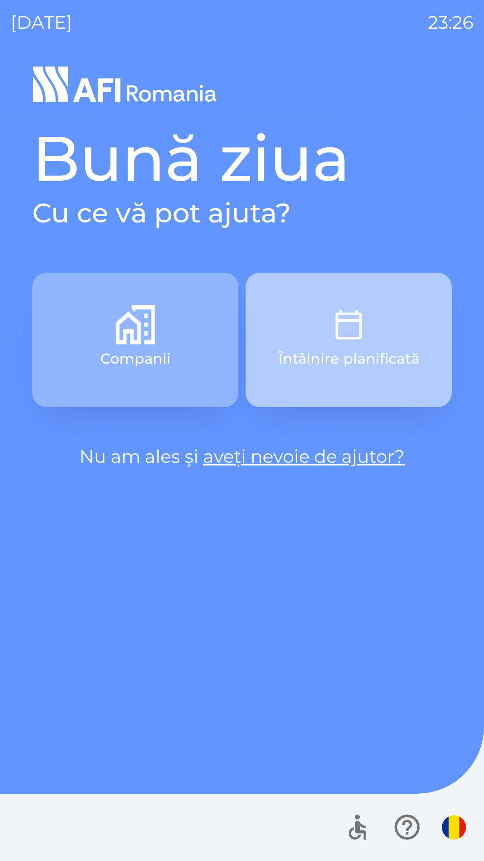
click at [375, 331] on button "Întâlnire planificată" at bounding box center [349, 340] width 206 height 135
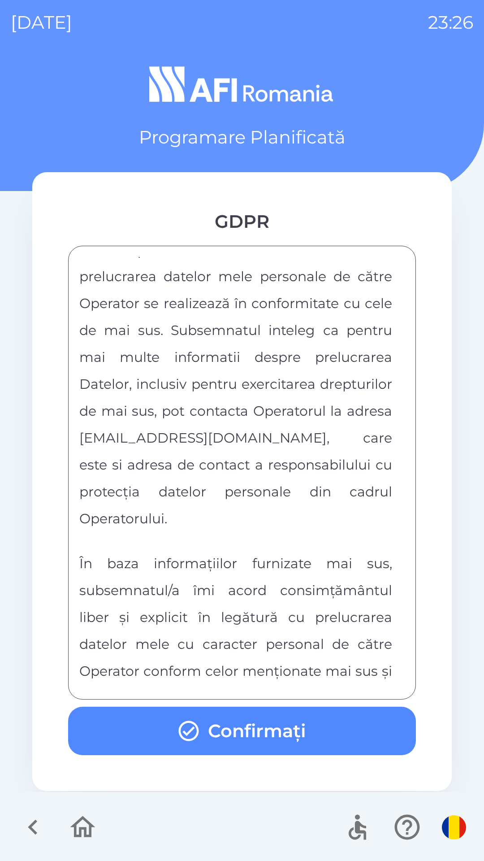
scroll to position [4718, 0]
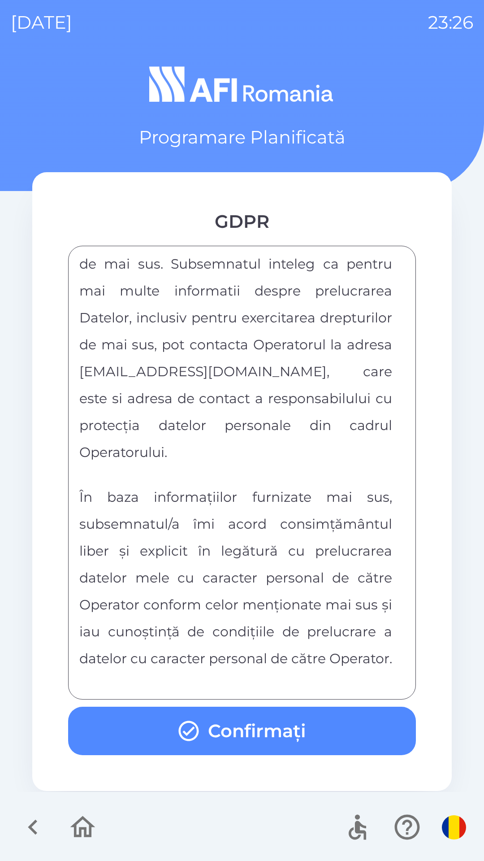
click at [308, 739] on button "Confirmați" at bounding box center [242, 731] width 348 height 48
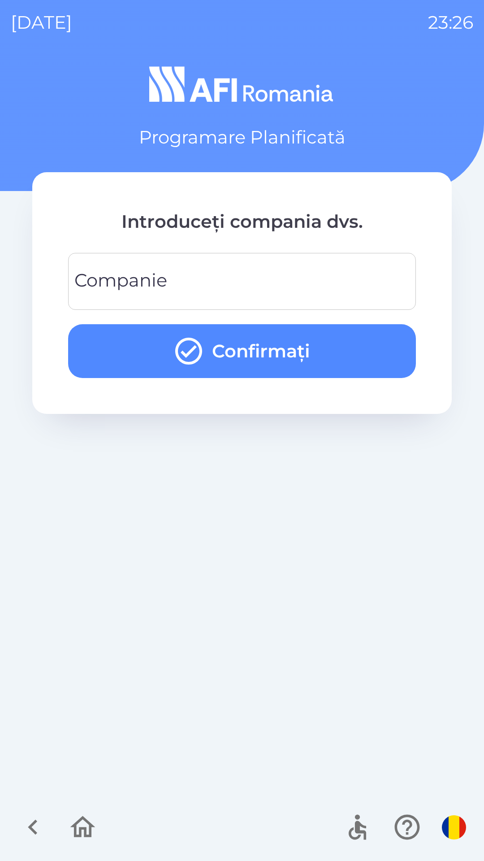
click at [336, 357] on button "Confirmați" at bounding box center [242, 351] width 348 height 54
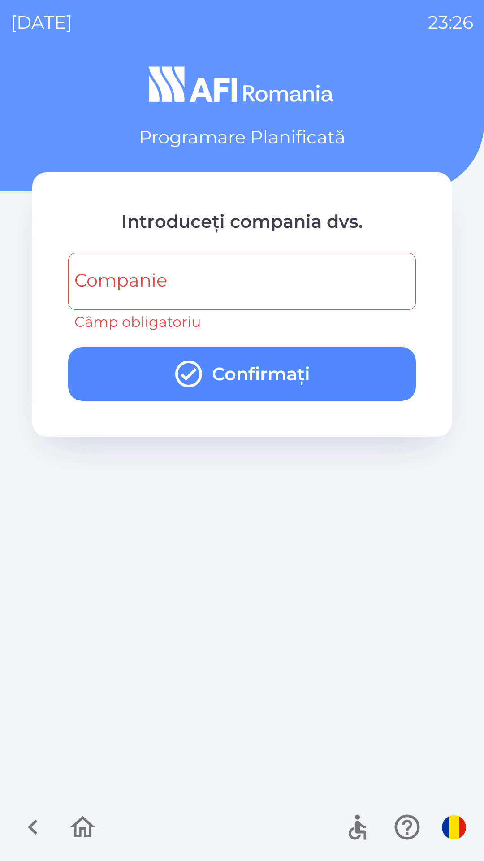
click at [279, 273] on input "Companie" at bounding box center [242, 281] width 327 height 35
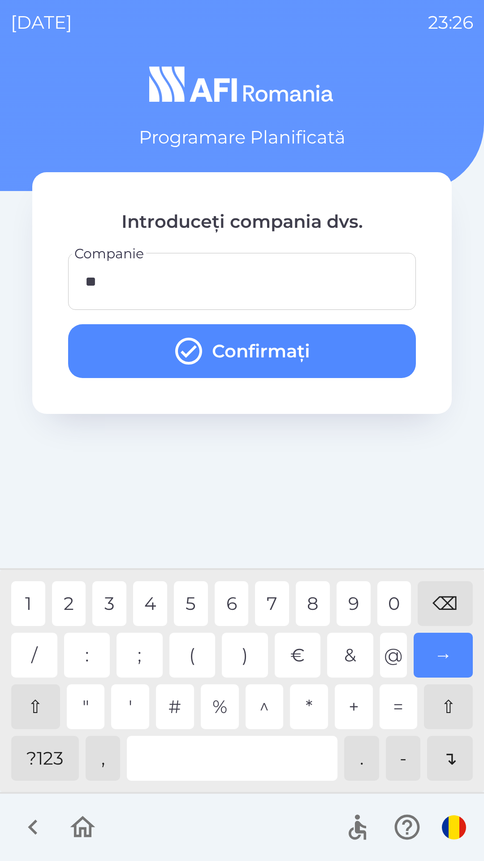
click at [188, 588] on div "5" at bounding box center [191, 603] width 34 height 45
click at [447, 595] on div "⌫" at bounding box center [445, 603] width 55 height 45
click at [347, 331] on button "Confirmați" at bounding box center [242, 351] width 348 height 54
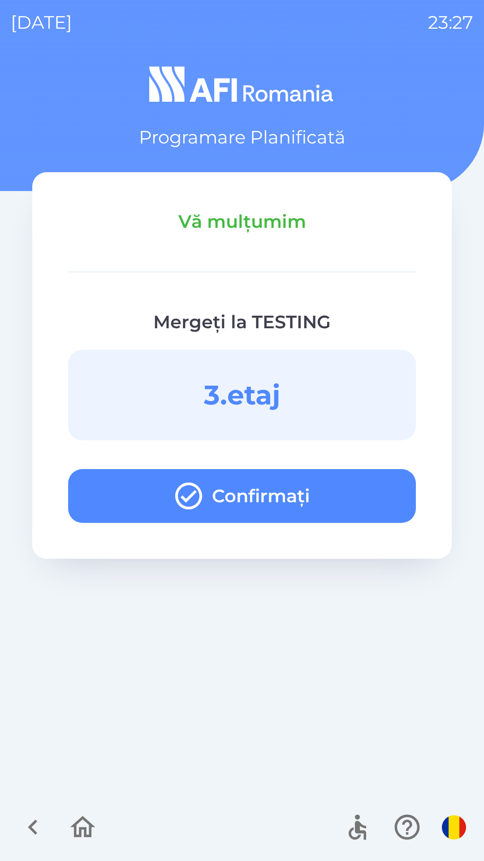
click at [375, 495] on button "Confirmați" at bounding box center [242, 496] width 348 height 54
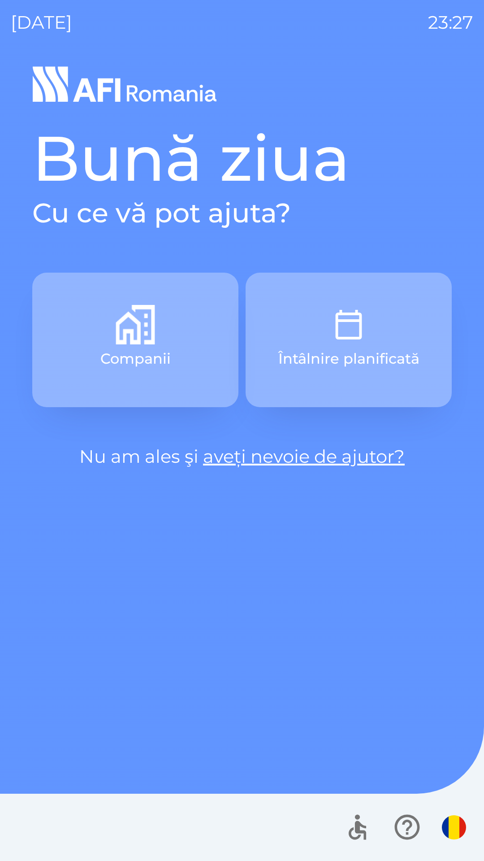
click at [383, 322] on button "Întâlnire planificată" at bounding box center [349, 340] width 206 height 135
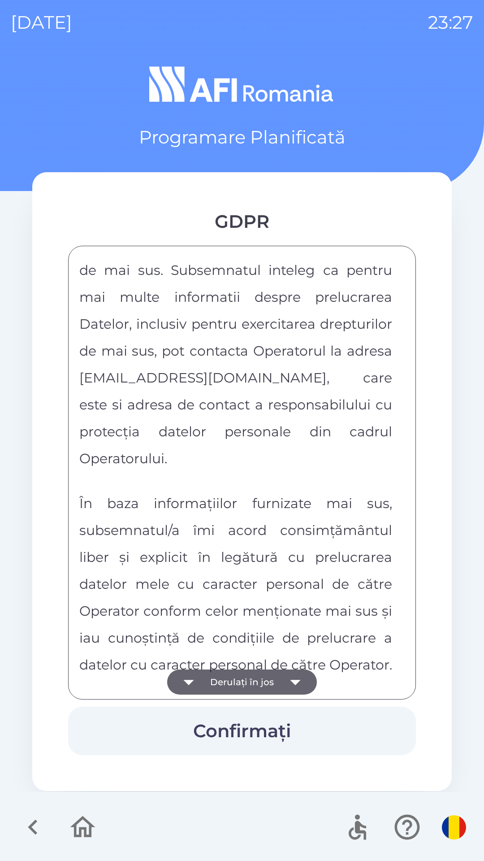
scroll to position [4718, 0]
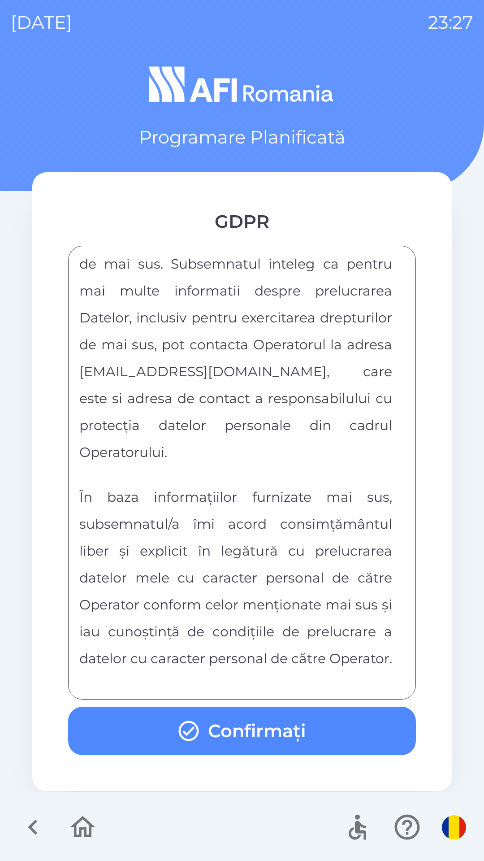
click at [329, 738] on button "Confirmați" at bounding box center [242, 731] width 348 height 48
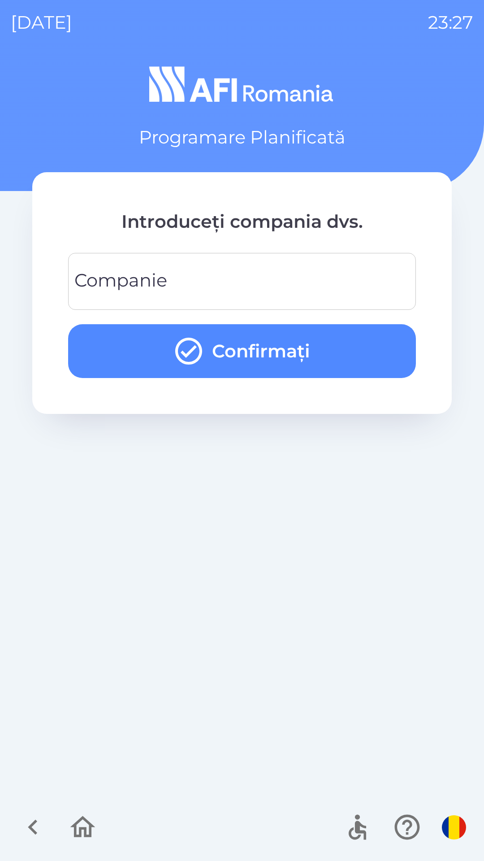
click at [243, 283] on input "Companie" at bounding box center [242, 281] width 327 height 35
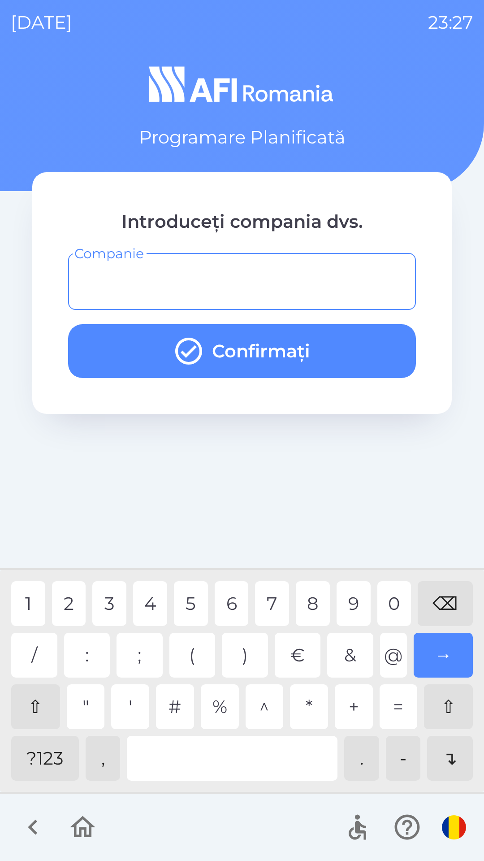
click at [52, 761] on div "?123" at bounding box center [45, 758] width 68 height 45
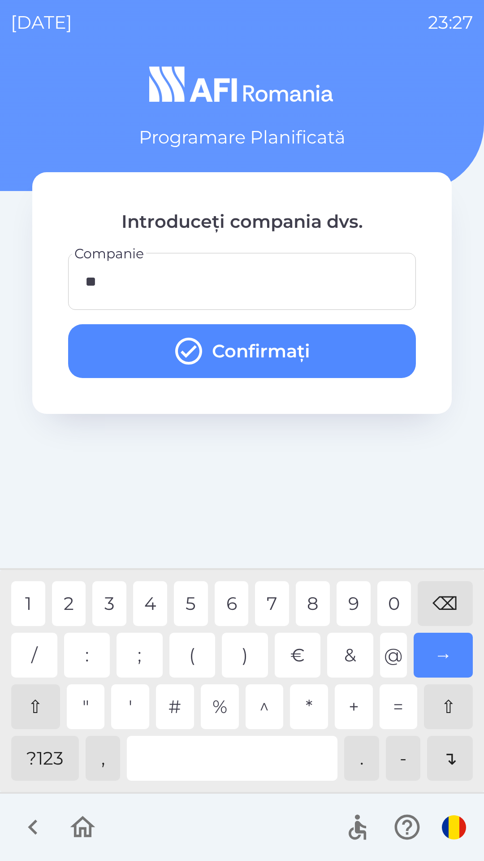
click at [227, 605] on div "6" at bounding box center [232, 603] width 34 height 45
click at [338, 340] on button "Confirmați" at bounding box center [242, 351] width 348 height 54
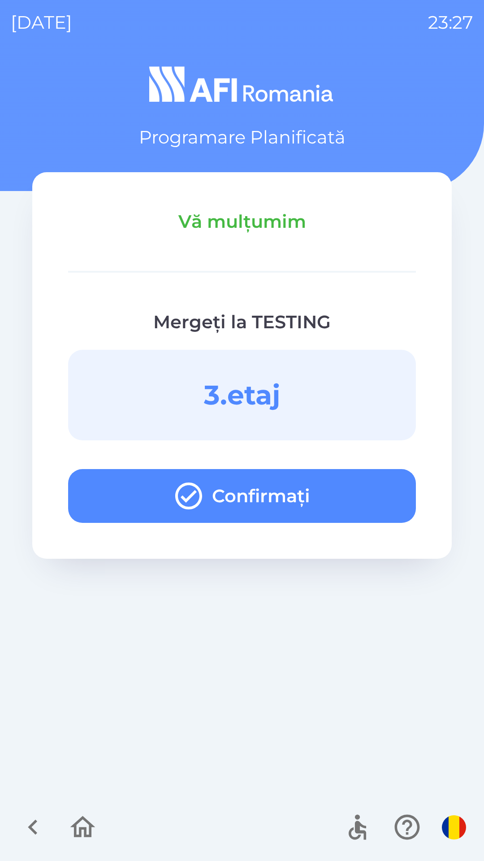
click at [344, 486] on button "Confirmați" at bounding box center [242, 496] width 348 height 54
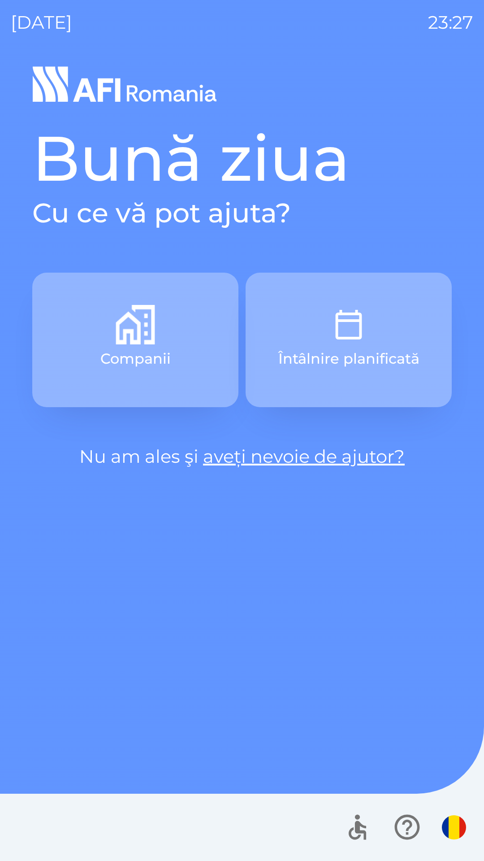
click at [370, 353] on p "Întâlnire planificată" at bounding box center [349, 359] width 141 height 22
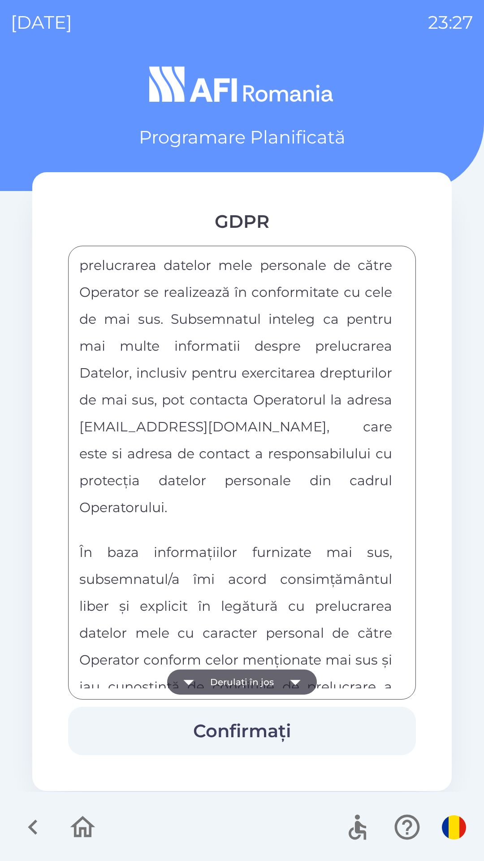
scroll to position [4718, 0]
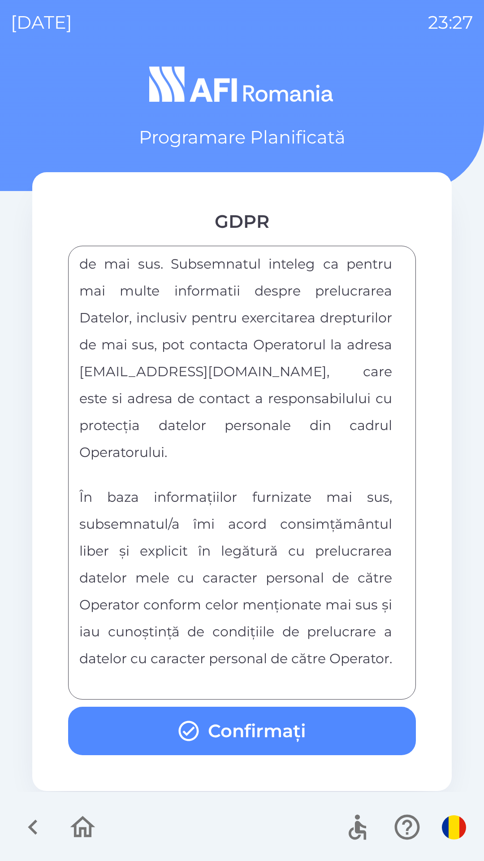
click at [329, 734] on button "Confirmați" at bounding box center [242, 731] width 348 height 48
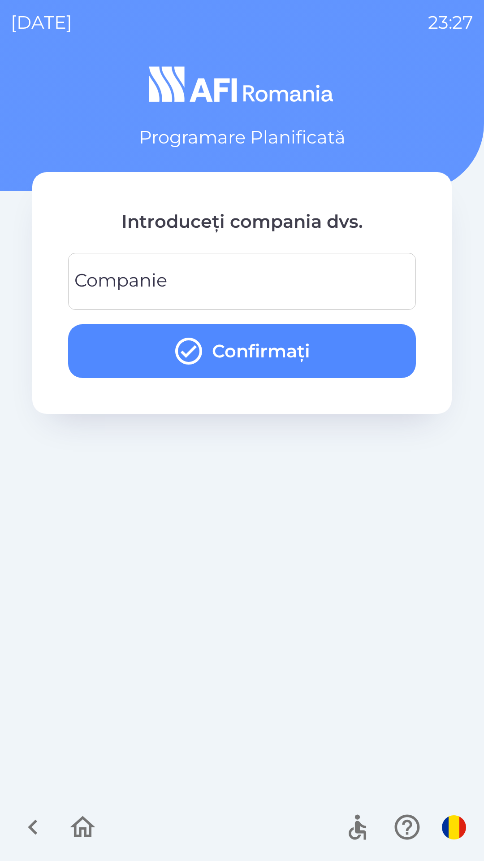
click at [274, 273] on input "Companie" at bounding box center [242, 281] width 327 height 35
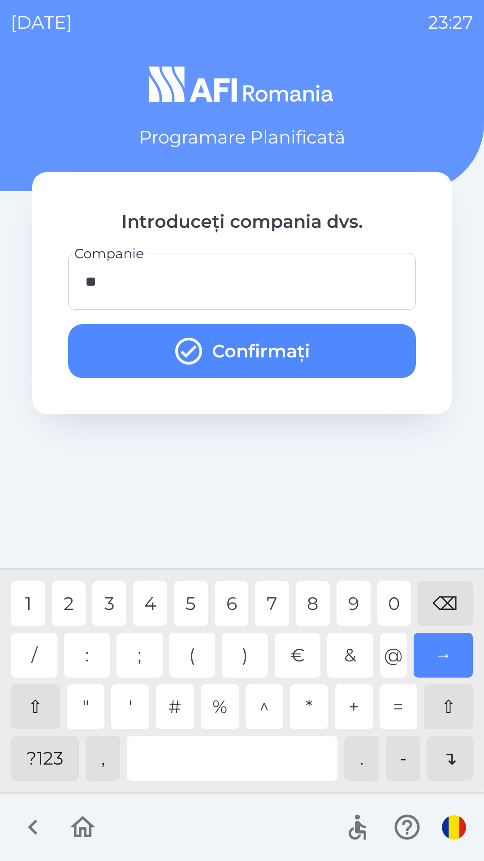
click at [354, 357] on button "Confirmați" at bounding box center [242, 351] width 348 height 54
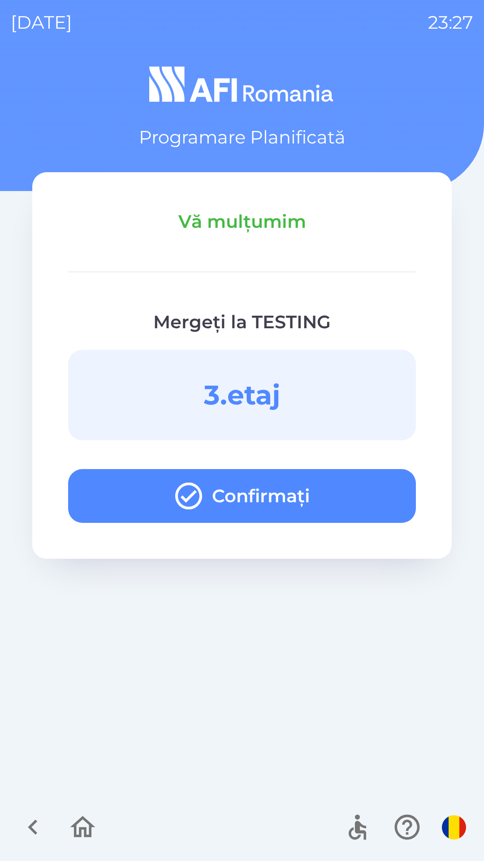
click at [362, 511] on button "Confirmați" at bounding box center [242, 496] width 348 height 54
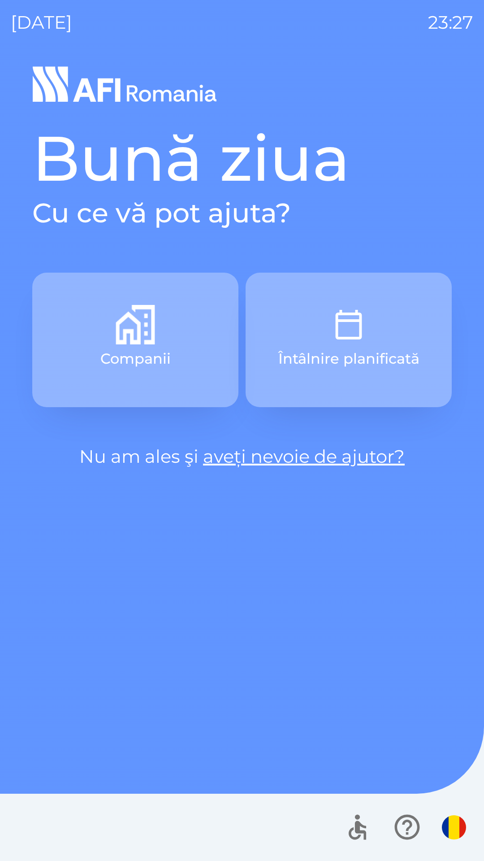
click at [402, 355] on p "Întâlnire planificată" at bounding box center [349, 359] width 141 height 22
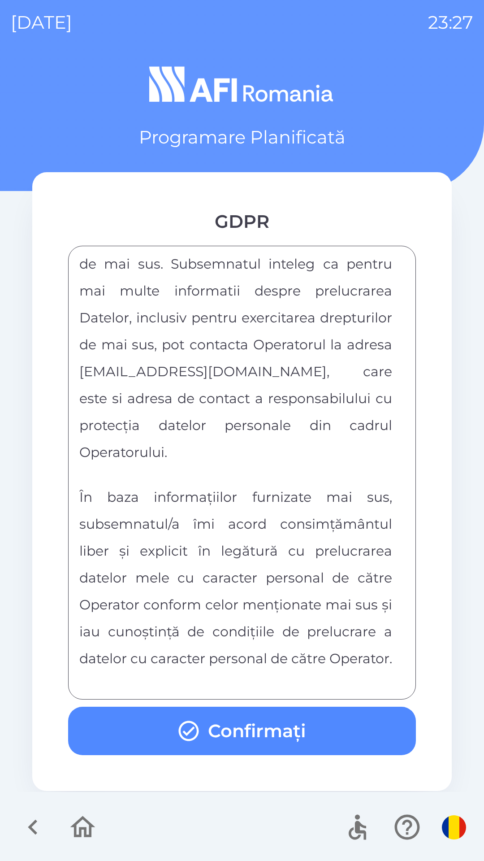
scroll to position [4718, 0]
click at [319, 735] on button "Confirmați" at bounding box center [242, 731] width 348 height 48
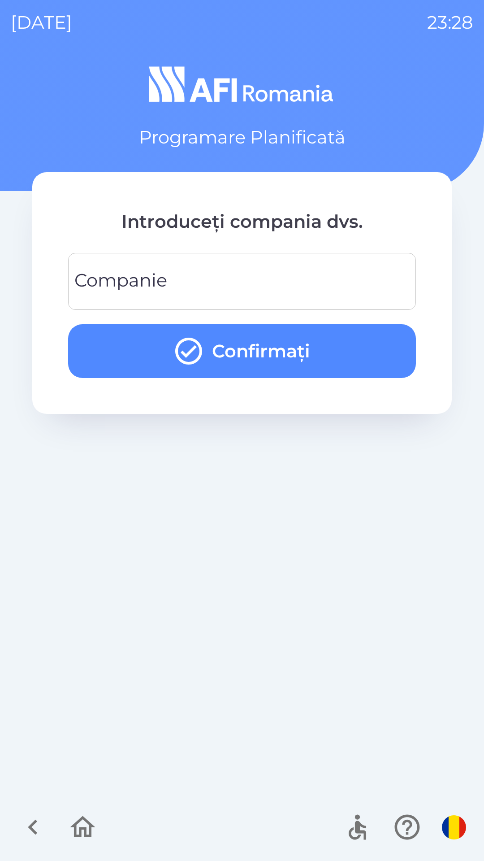
click at [264, 274] on input "Companie" at bounding box center [242, 281] width 327 height 35
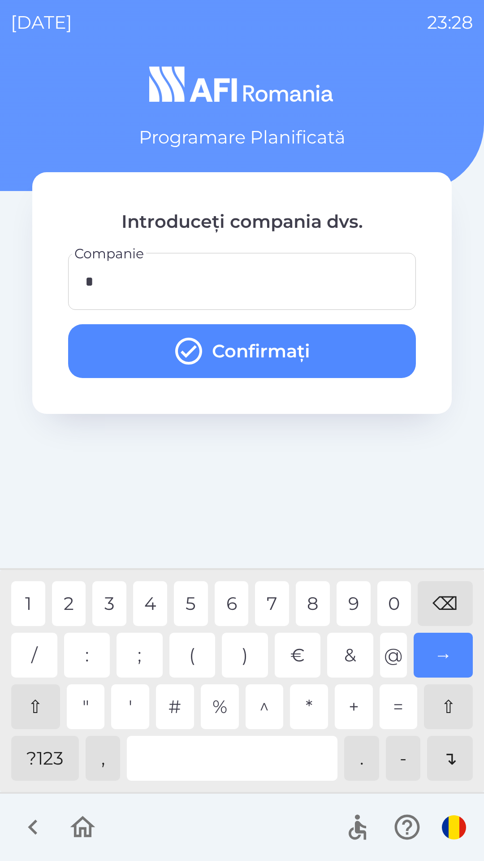
click at [65, 602] on div "2" at bounding box center [69, 603] width 34 height 45
click at [318, 597] on div "8" at bounding box center [313, 603] width 34 height 45
click at [346, 348] on button "Confirmați" at bounding box center [242, 351] width 348 height 54
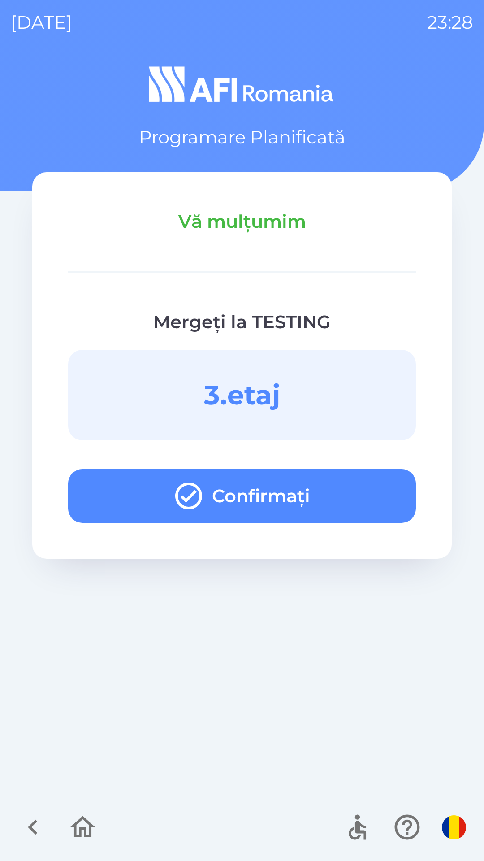
click at [375, 492] on button "Confirmați" at bounding box center [242, 496] width 348 height 54
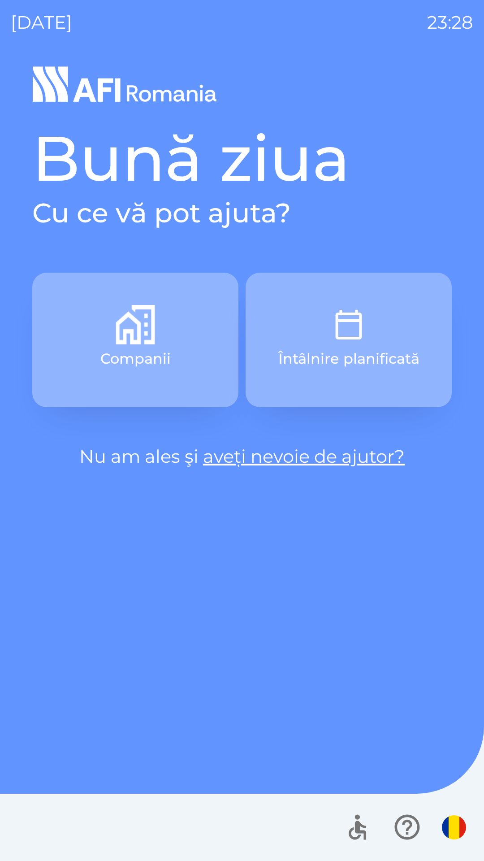
click at [365, 338] on img "button" at bounding box center [348, 324] width 39 height 39
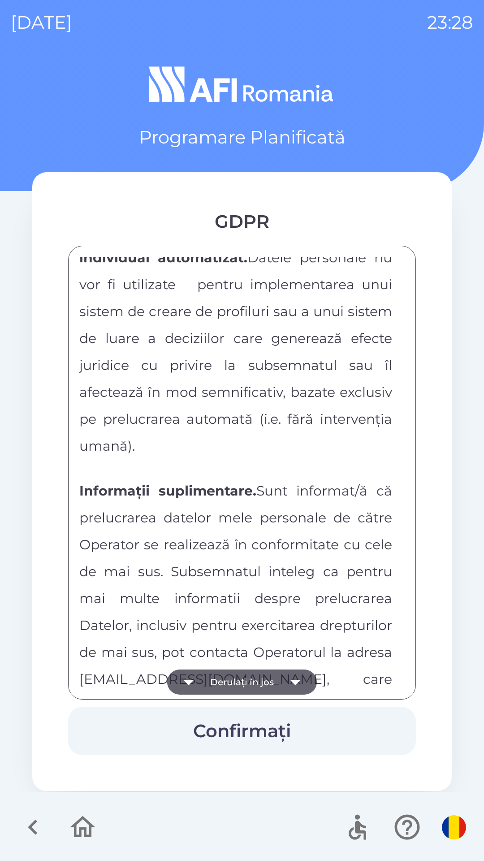
scroll to position [4718, 0]
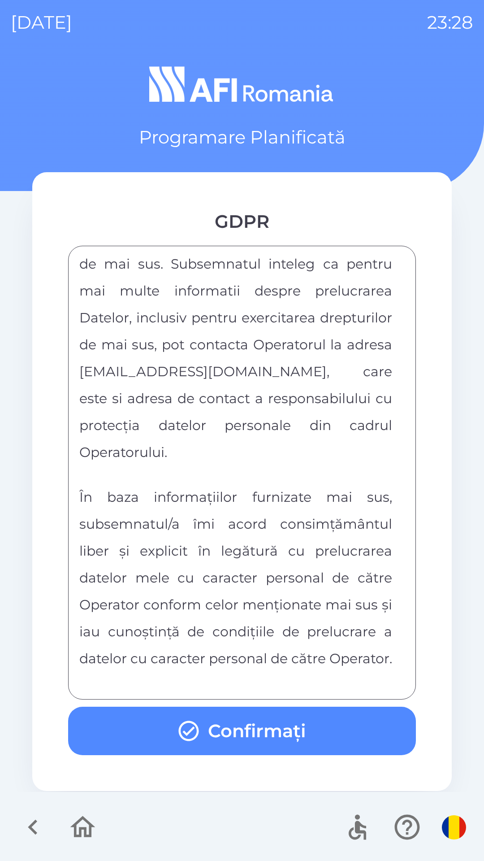
click at [306, 715] on button "Confirmați" at bounding box center [242, 731] width 348 height 48
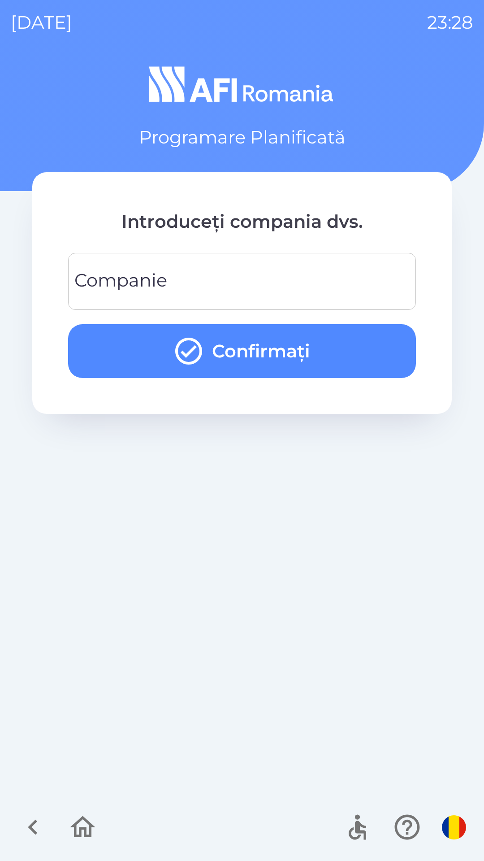
click at [255, 281] on input "Companie" at bounding box center [242, 281] width 327 height 35
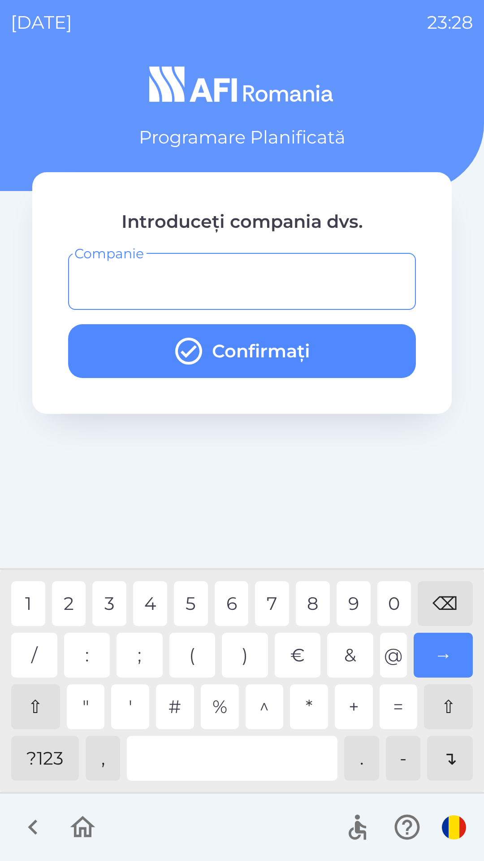
click at [51, 758] on div "?123" at bounding box center [45, 758] width 68 height 45
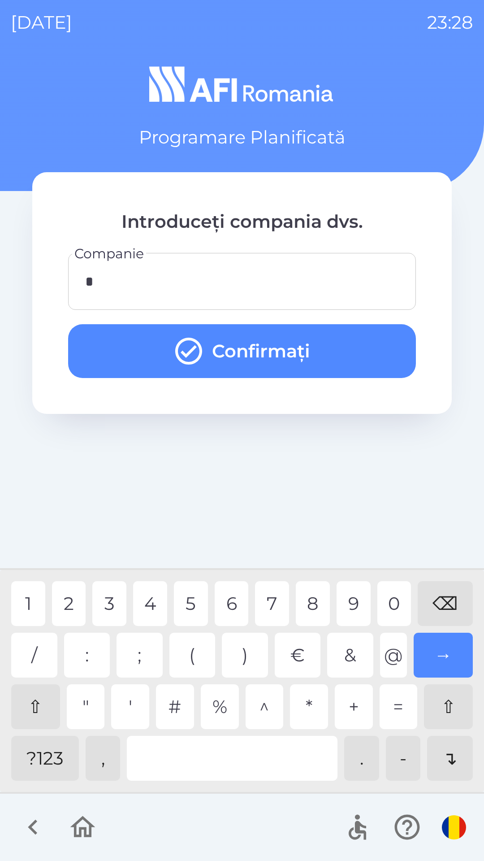
click at [110, 597] on div "3" at bounding box center [109, 603] width 34 height 45
click at [392, 605] on div "0" at bounding box center [395, 603] width 34 height 45
click at [353, 349] on button "Confirmați" at bounding box center [242, 351] width 348 height 54
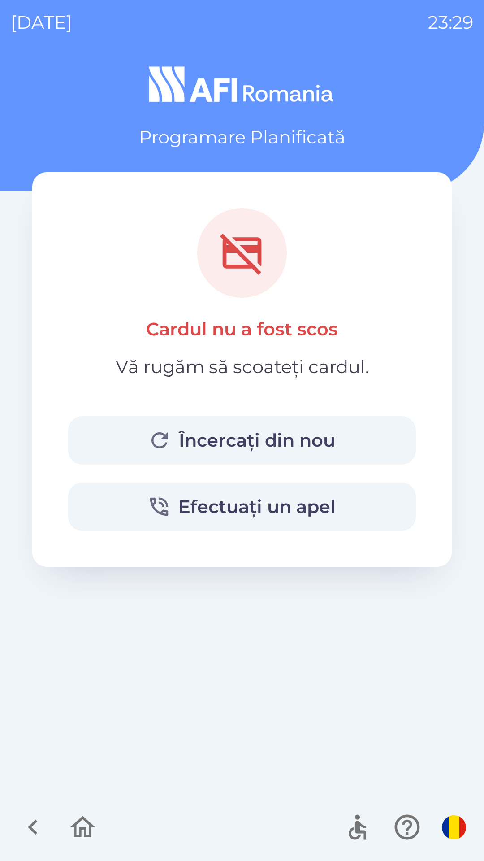
click at [353, 432] on button "Încercați din nou" at bounding box center [242, 440] width 348 height 48
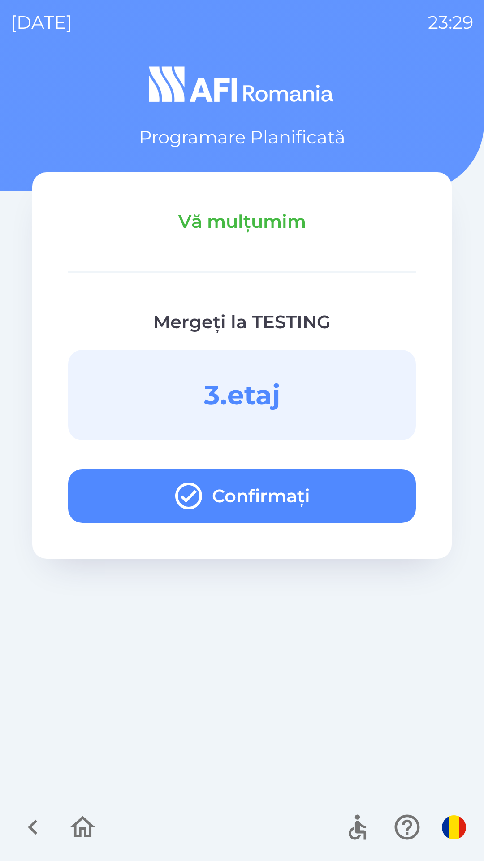
click at [372, 501] on button "Confirmați" at bounding box center [242, 496] width 348 height 54
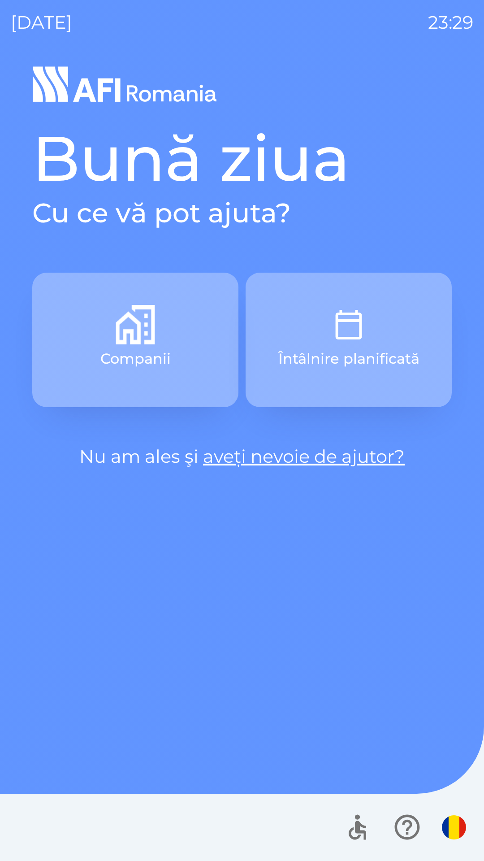
click at [380, 354] on p "Întâlnire planificată" at bounding box center [349, 359] width 141 height 22
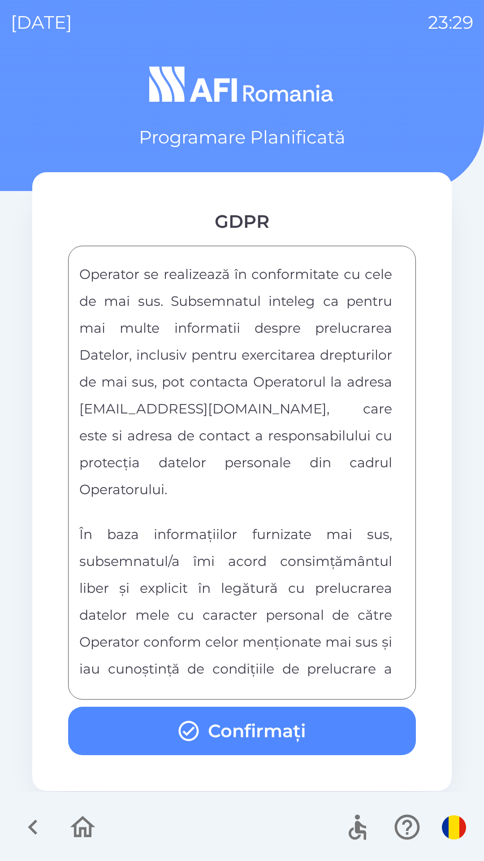
scroll to position [4718, 0]
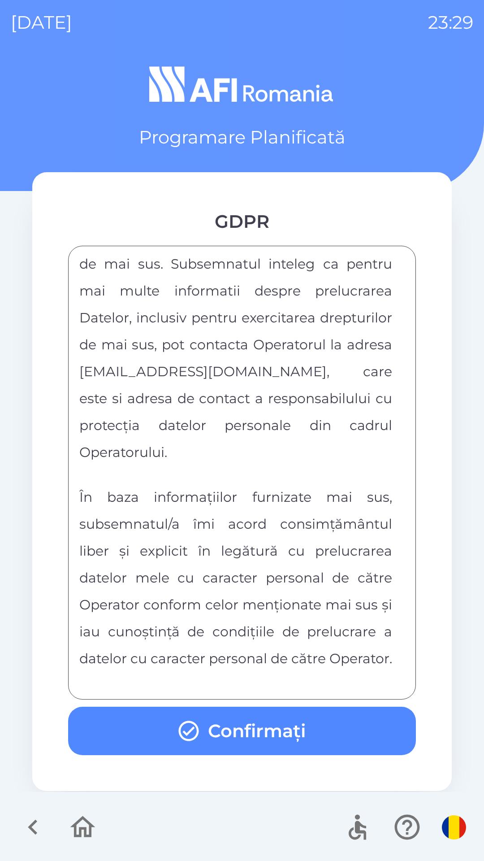
click at [334, 716] on button "Confirmați" at bounding box center [242, 731] width 348 height 48
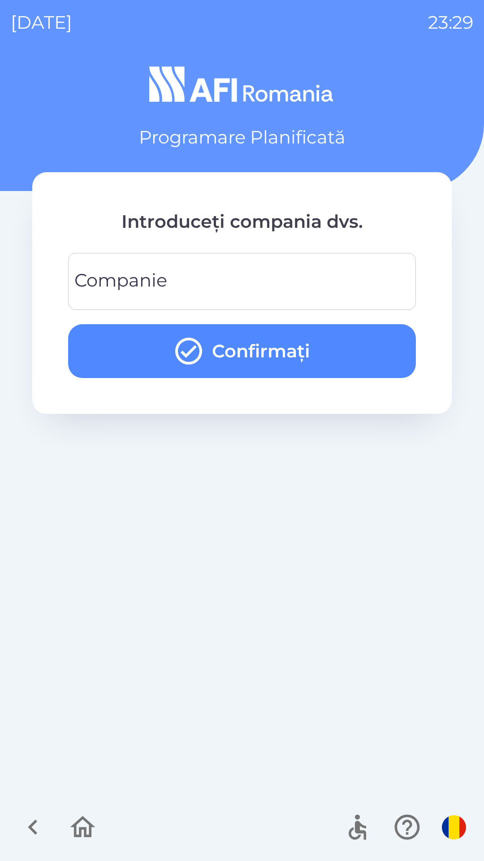
click at [336, 292] on input "Companie" at bounding box center [242, 281] width 327 height 35
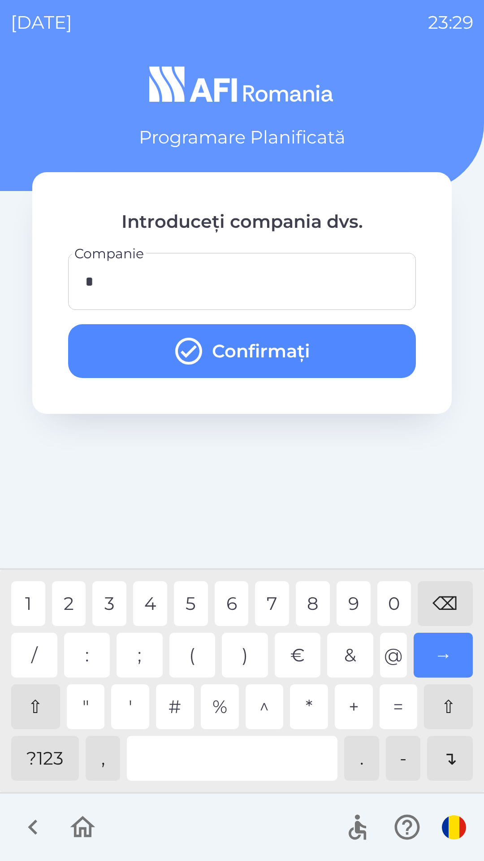
click at [300, 354] on button "Confirmați" at bounding box center [242, 351] width 348 height 54
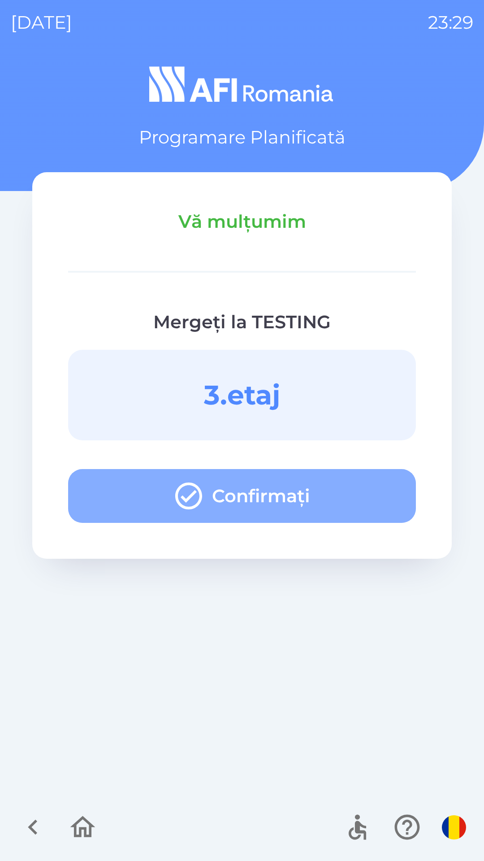
click at [353, 493] on button "Confirmați" at bounding box center [242, 496] width 348 height 54
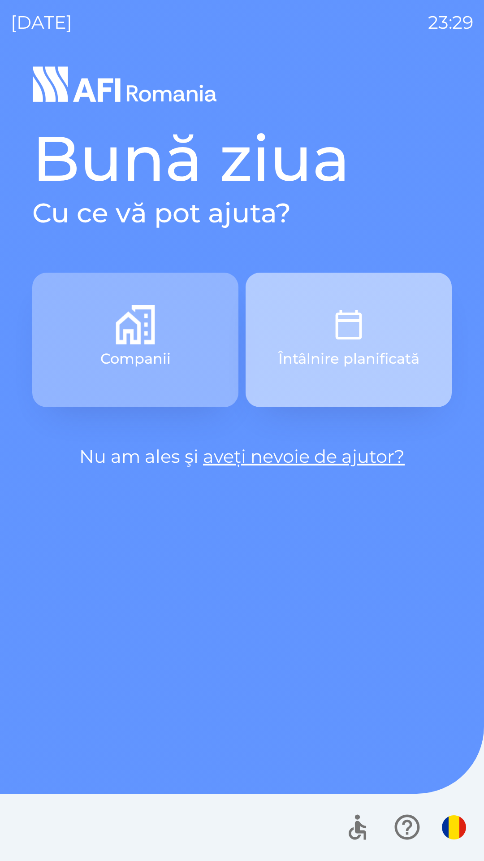
click at [365, 337] on img "button" at bounding box center [348, 324] width 39 height 39
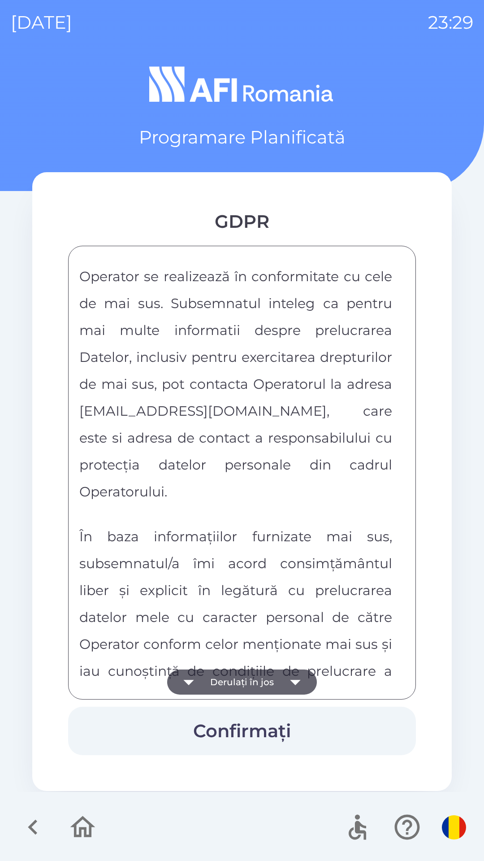
scroll to position [4718, 0]
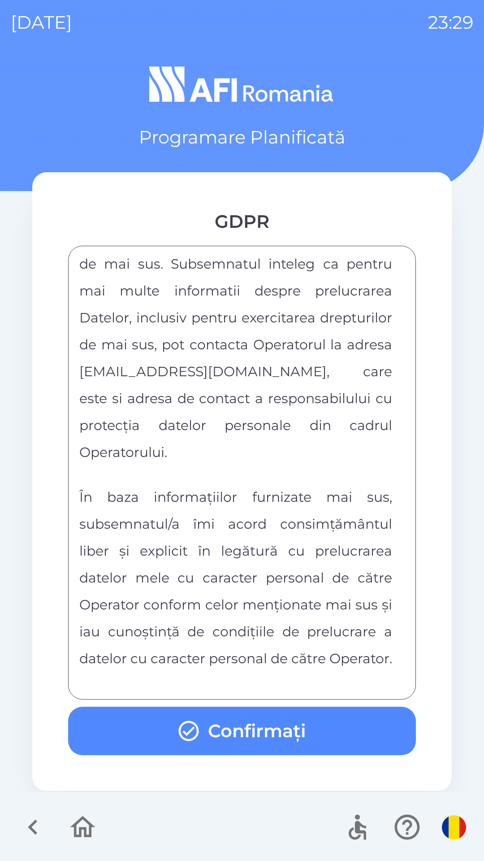
click at [326, 724] on button "Confirmați" at bounding box center [242, 731] width 348 height 48
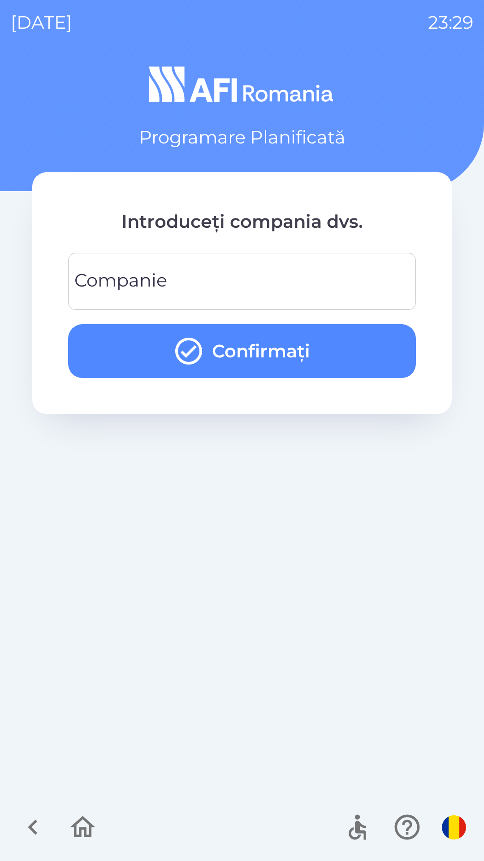
click at [273, 280] on input "Companie" at bounding box center [242, 281] width 327 height 35
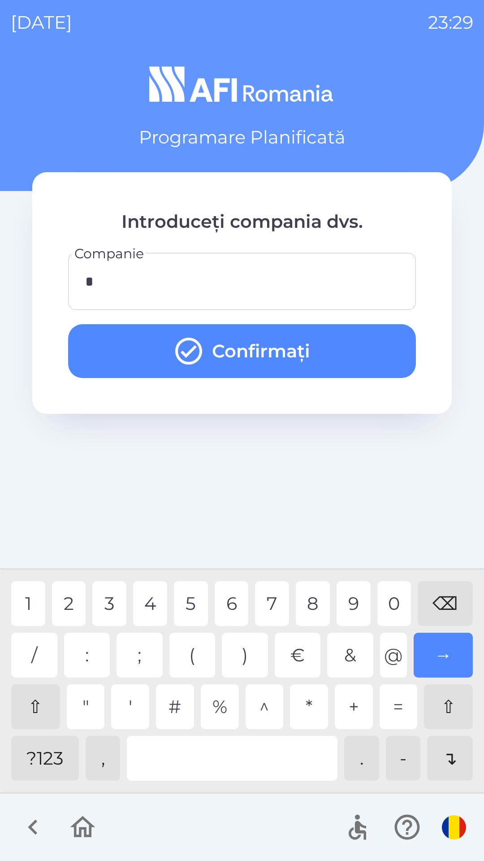
click at [61, 604] on div "2" at bounding box center [69, 603] width 34 height 45
click at [320, 357] on button "Confirmați" at bounding box center [242, 351] width 348 height 54
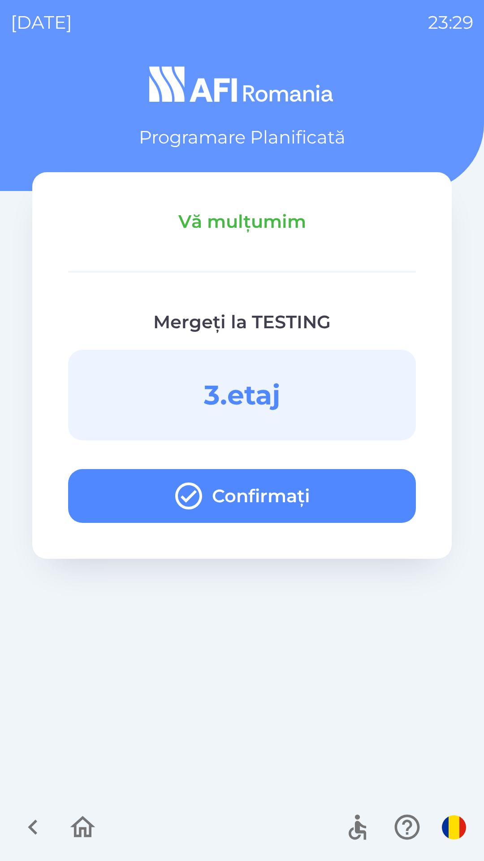
click at [355, 494] on button "Confirmați" at bounding box center [242, 496] width 348 height 54
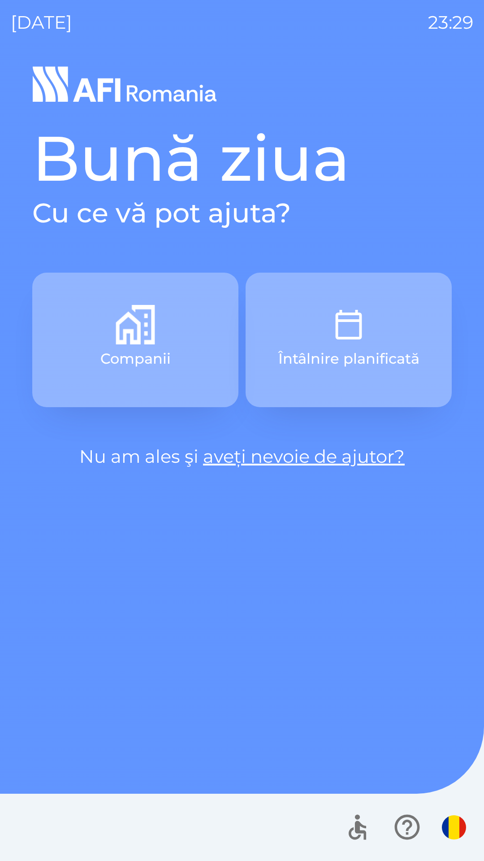
click at [389, 335] on button "Întâlnire planificată" at bounding box center [349, 340] width 206 height 135
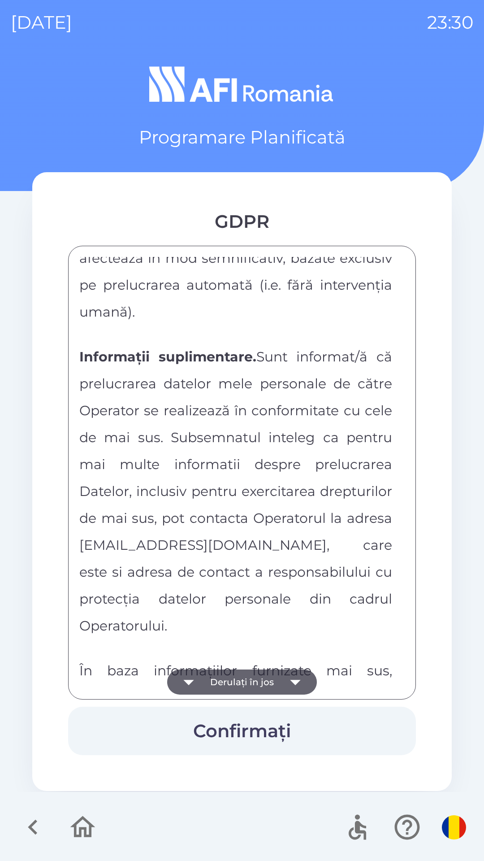
scroll to position [4718, 0]
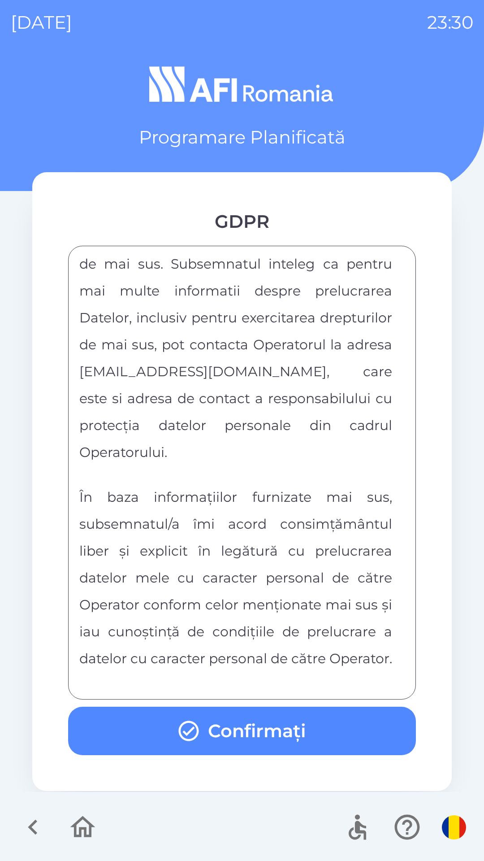
click at [300, 738] on button "Confirmați" at bounding box center [242, 731] width 348 height 48
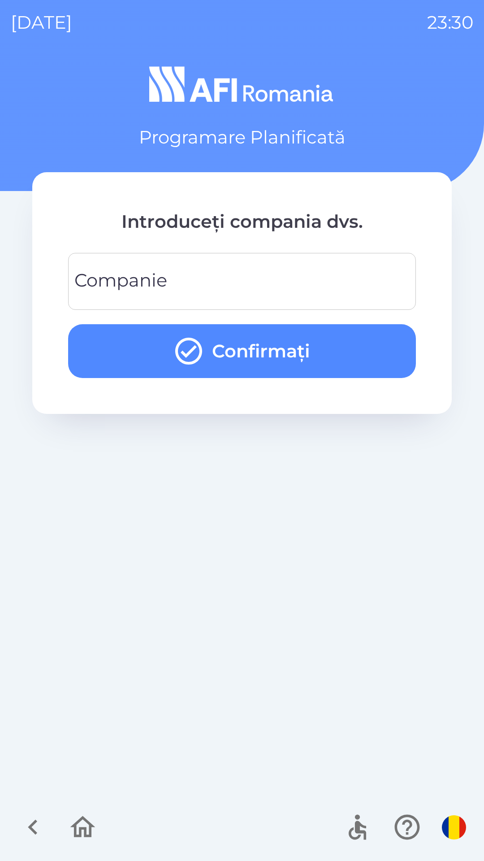
click at [243, 281] on input "Companie" at bounding box center [242, 281] width 327 height 35
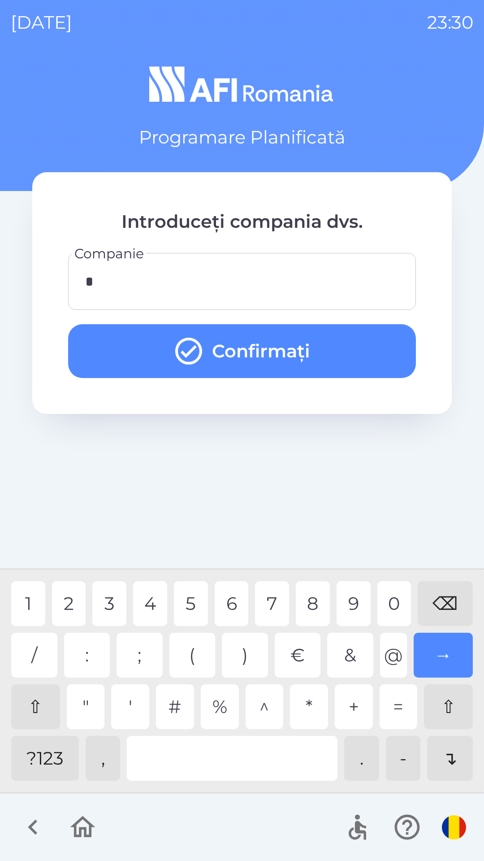
click at [109, 606] on div "3" at bounding box center [109, 603] width 34 height 45
click at [316, 356] on button "Confirmați" at bounding box center [242, 351] width 348 height 54
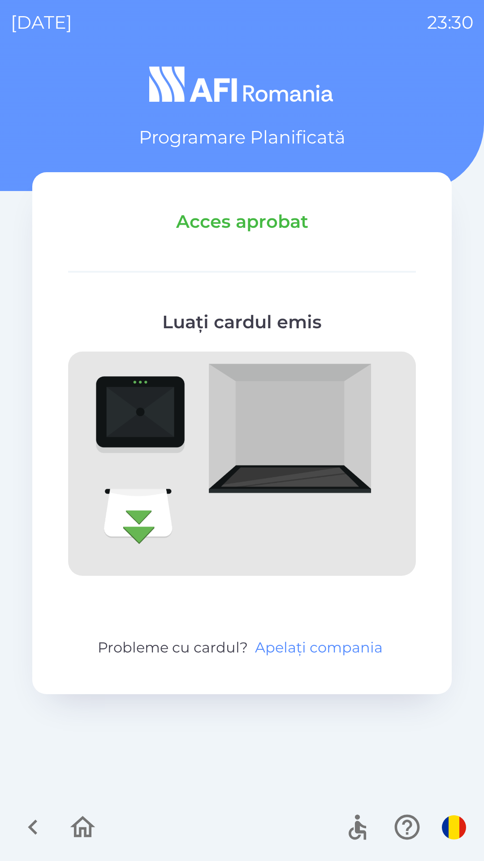
click at [356, 639] on button "Apelați compania" at bounding box center [319, 648] width 135 height 22
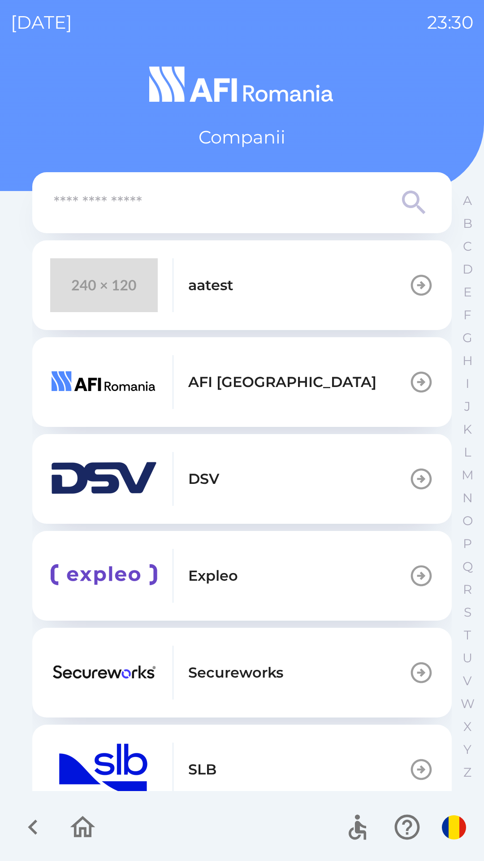
click at [79, 834] on icon "button" at bounding box center [82, 827] width 25 height 22
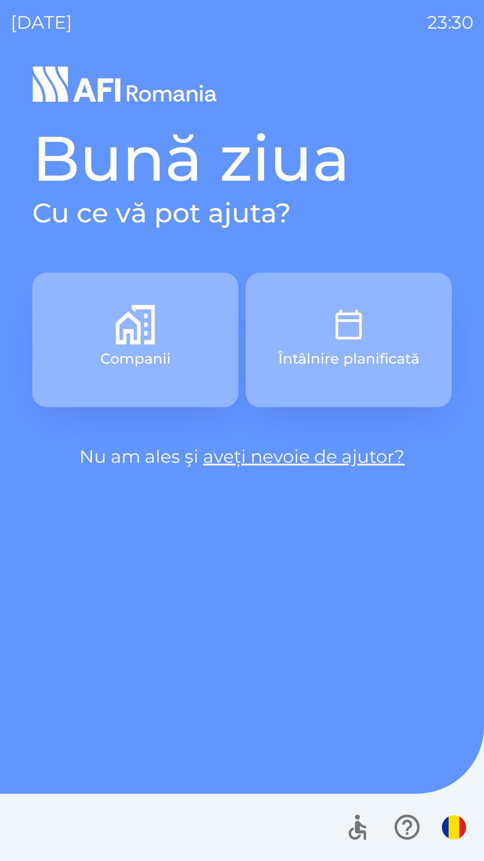
click at [379, 346] on button "Întâlnire planificată" at bounding box center [349, 340] width 206 height 135
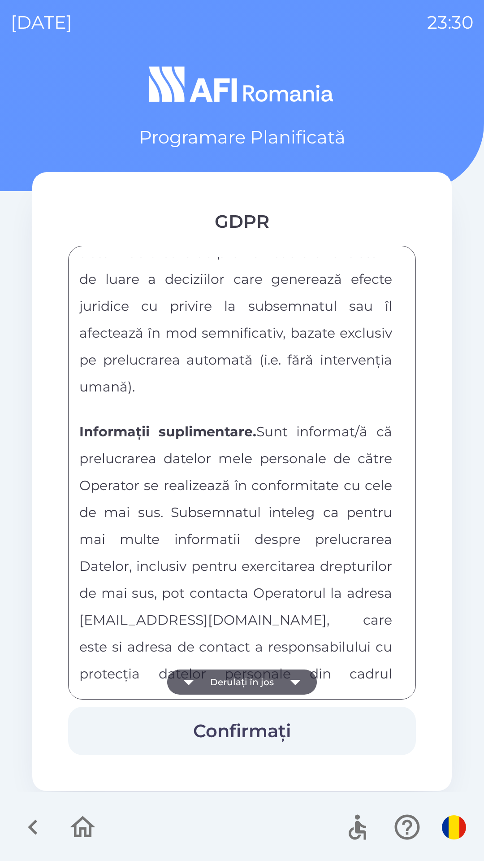
scroll to position [4718, 0]
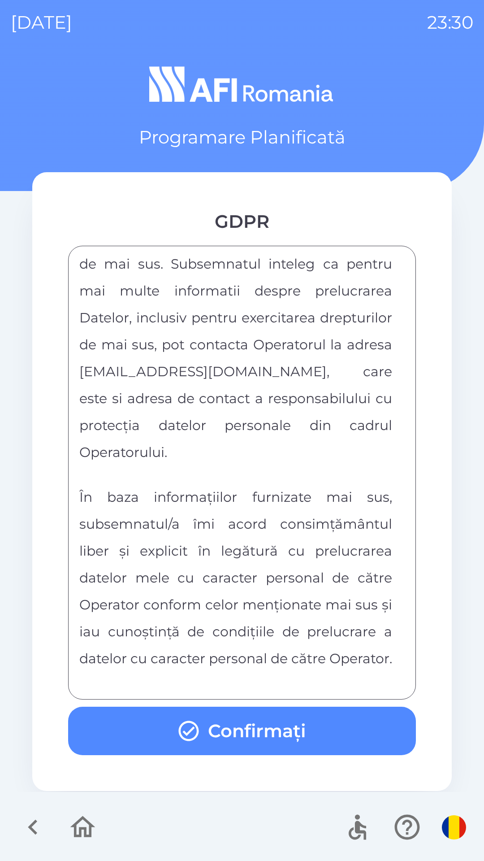
click at [318, 733] on button "Confirmați" at bounding box center [242, 731] width 348 height 48
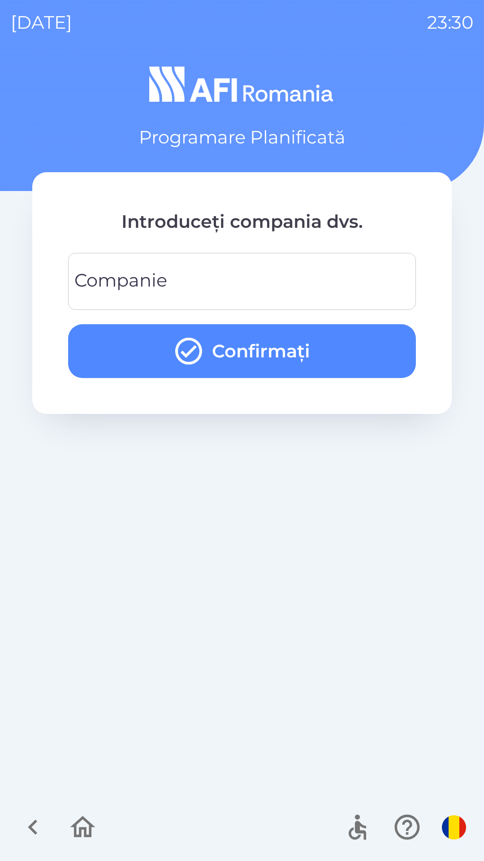
click at [330, 286] on input "Companie" at bounding box center [242, 281] width 327 height 35
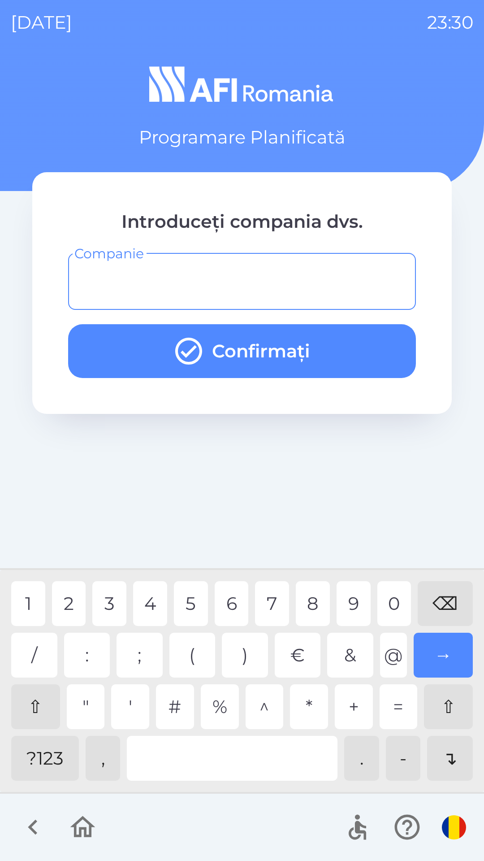
click at [42, 762] on div "?123" at bounding box center [45, 758] width 68 height 45
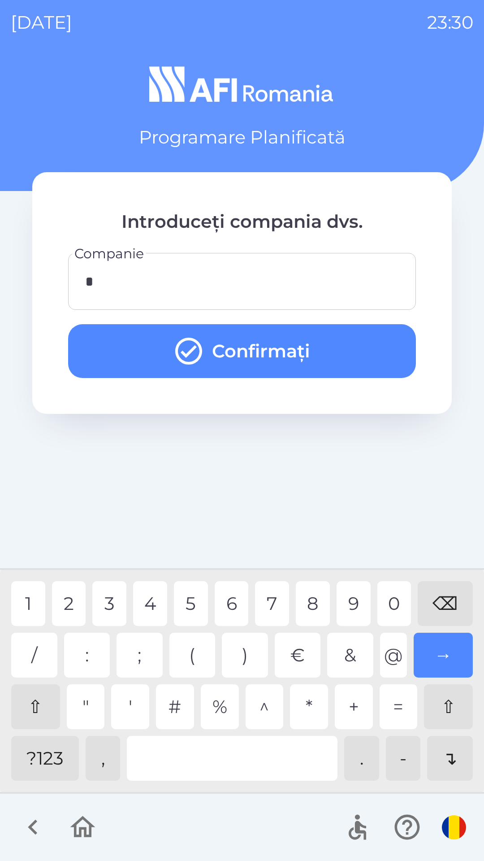
click at [297, 347] on button "Confirmați" at bounding box center [242, 351] width 348 height 54
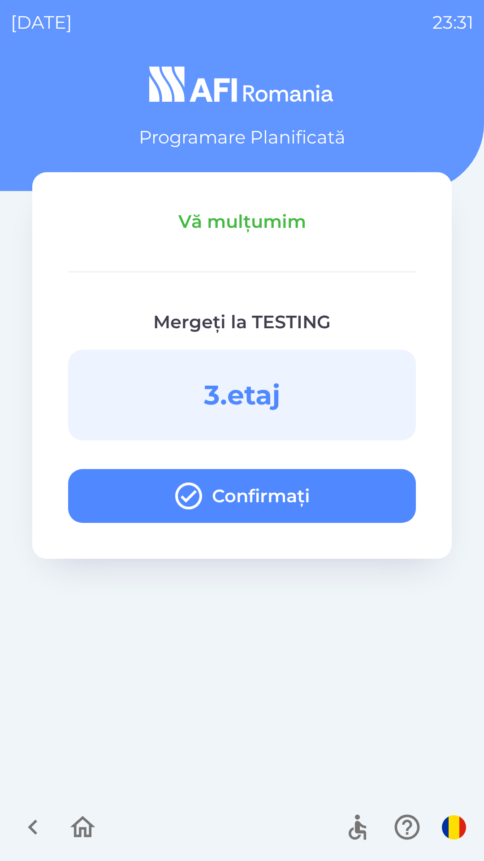
click at [381, 503] on button "Confirmați" at bounding box center [242, 496] width 348 height 54
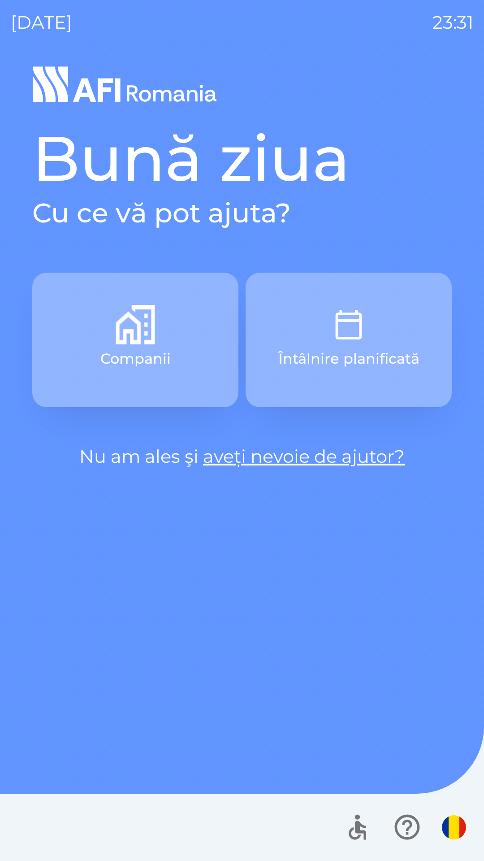
click at [370, 326] on button "Întâlnire planificată" at bounding box center [349, 340] width 206 height 135
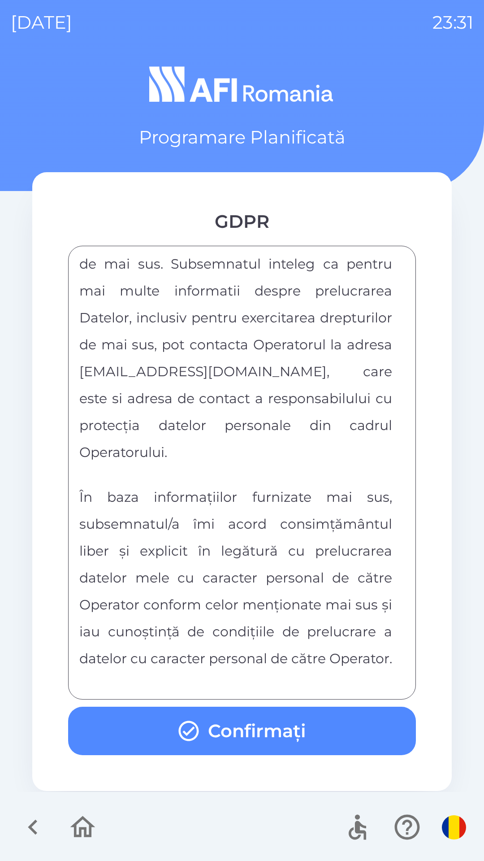
scroll to position [4718, 0]
click at [308, 725] on button "Confirmați" at bounding box center [242, 731] width 348 height 48
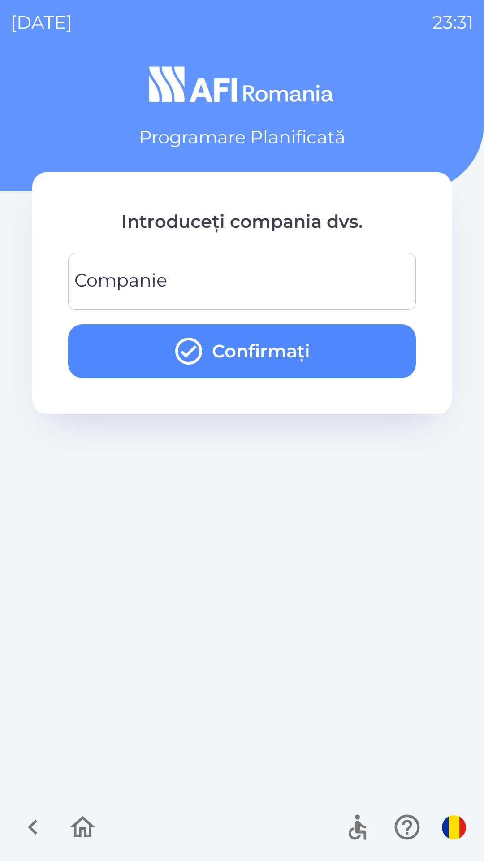
click at [375, 276] on input "Companie" at bounding box center [242, 281] width 327 height 35
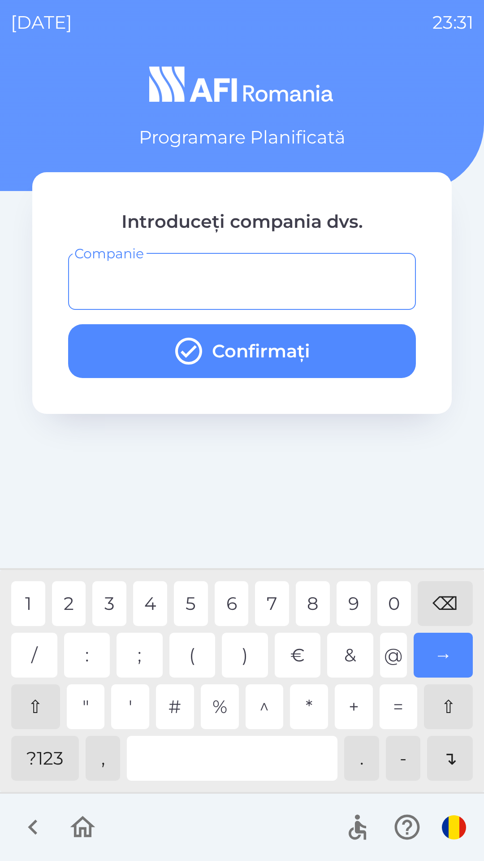
click at [46, 767] on div "?123" at bounding box center [45, 758] width 68 height 45
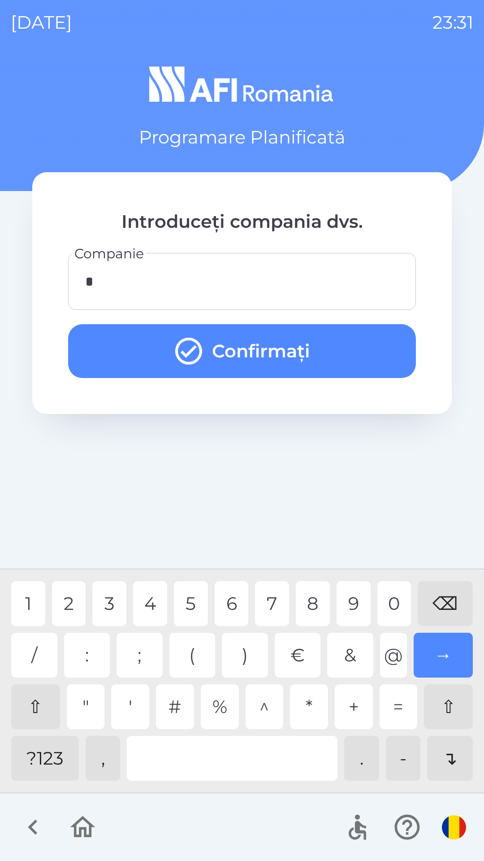
click at [302, 356] on button "Confirmați" at bounding box center [242, 351] width 348 height 54
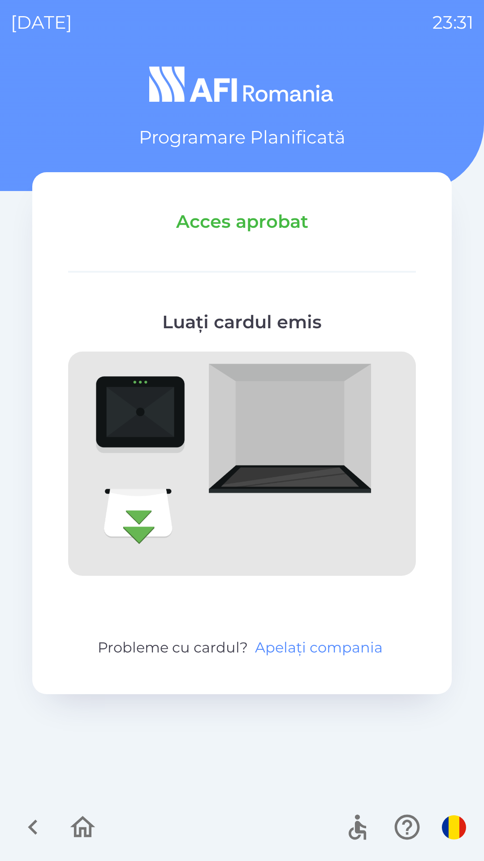
click at [327, 648] on button "Apelați compania" at bounding box center [319, 648] width 135 height 22
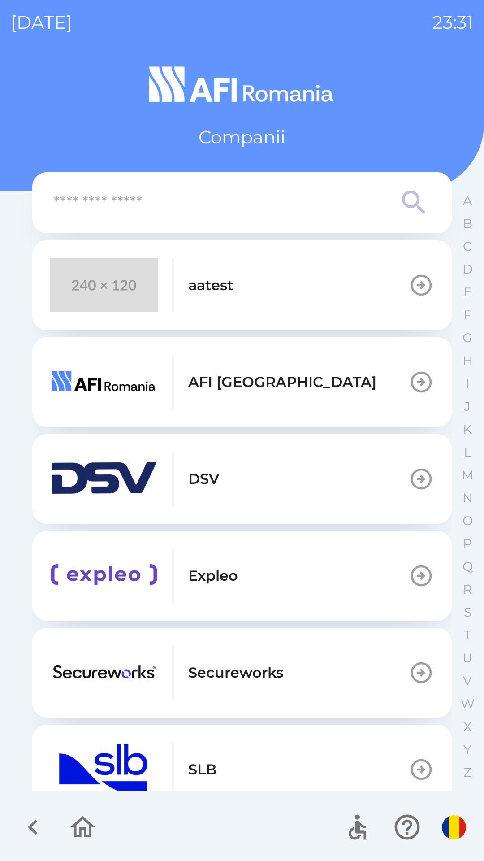
click at [80, 824] on icon "button" at bounding box center [83, 827] width 30 height 30
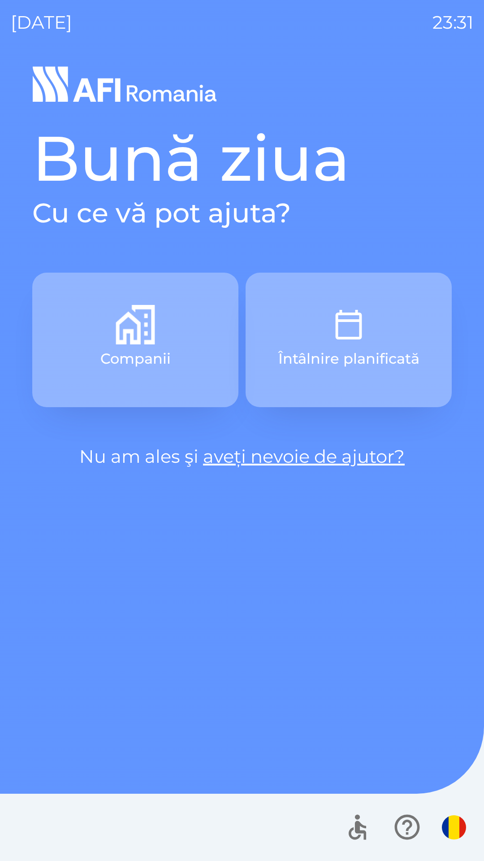
click at [353, 326] on img "button" at bounding box center [348, 324] width 39 height 39
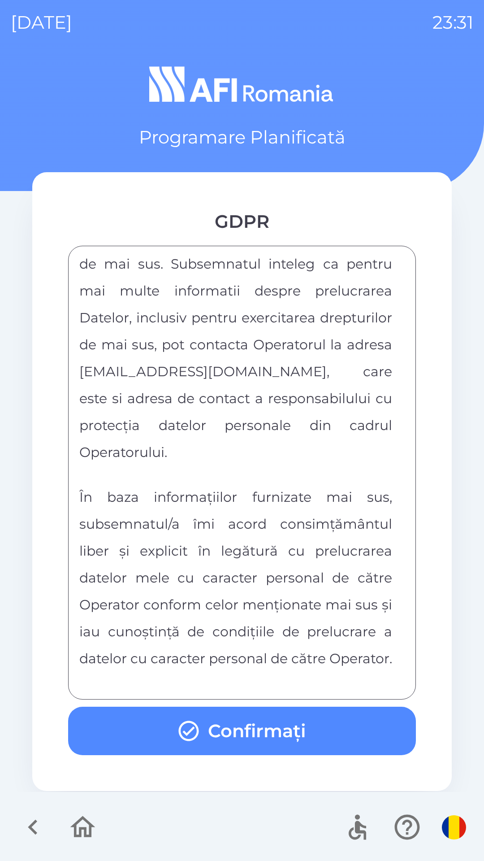
scroll to position [4718, 0]
click at [290, 731] on button "Confirmați" at bounding box center [242, 731] width 348 height 48
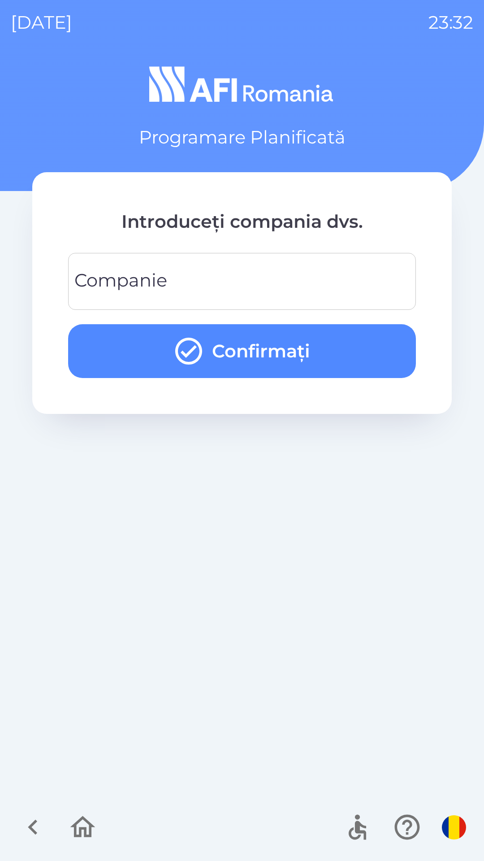
click at [193, 276] on input "Companie" at bounding box center [242, 281] width 327 height 35
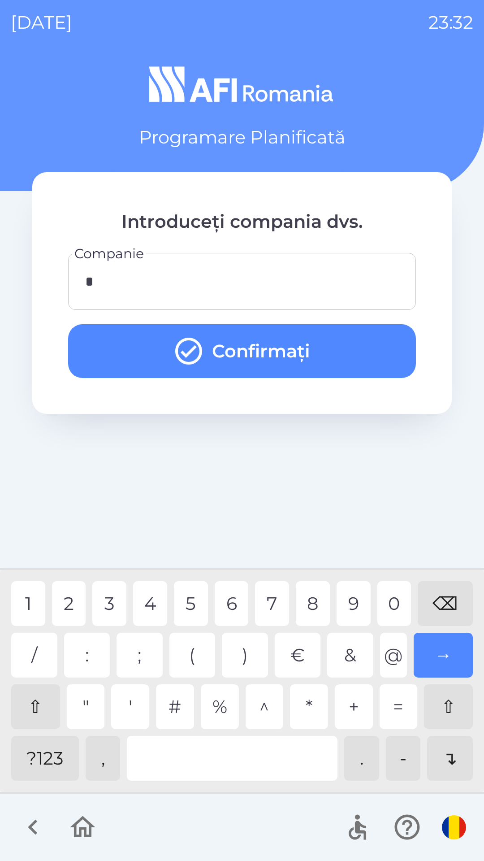
click at [282, 356] on button "Confirmați" at bounding box center [242, 351] width 348 height 54
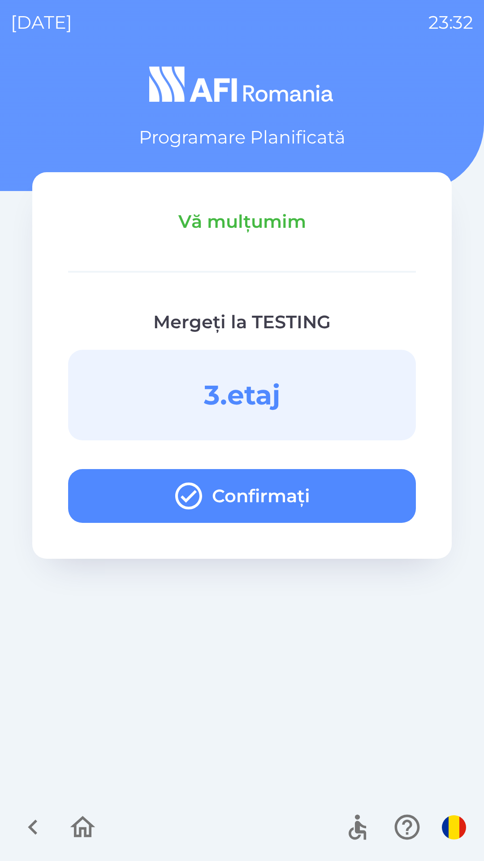
click at [306, 493] on button "Confirmați" at bounding box center [242, 496] width 348 height 54
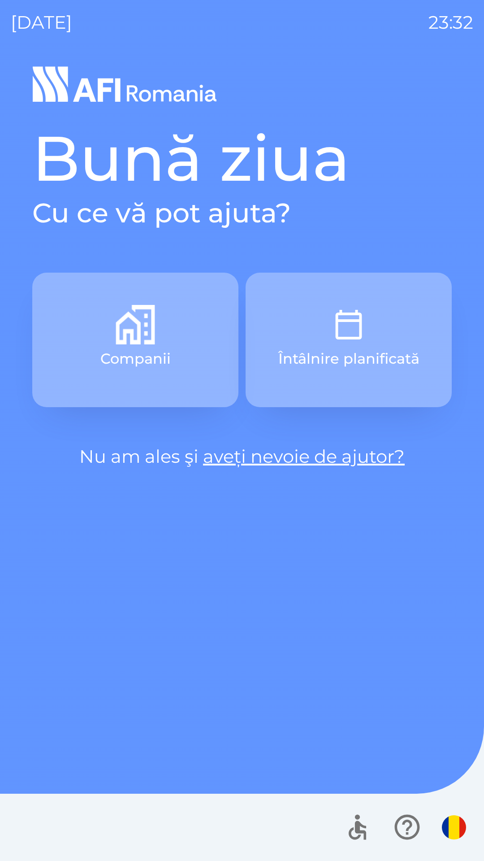
click at [364, 318] on img "button" at bounding box center [348, 324] width 39 height 39
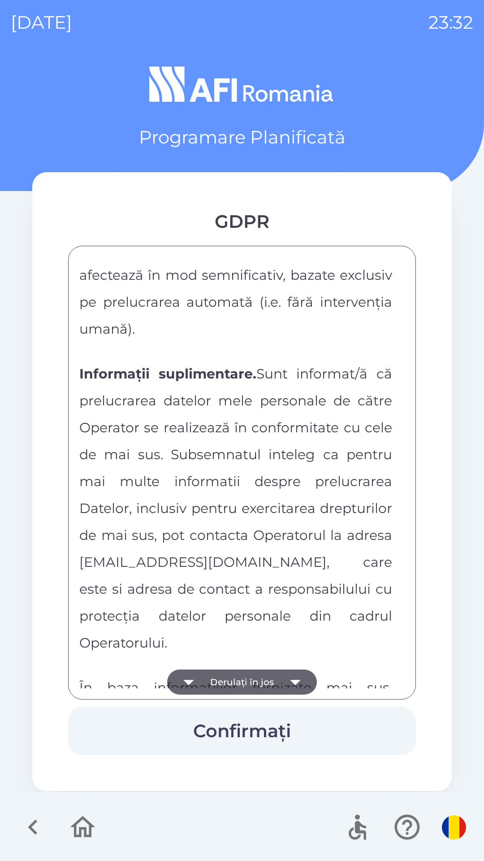
scroll to position [4718, 0]
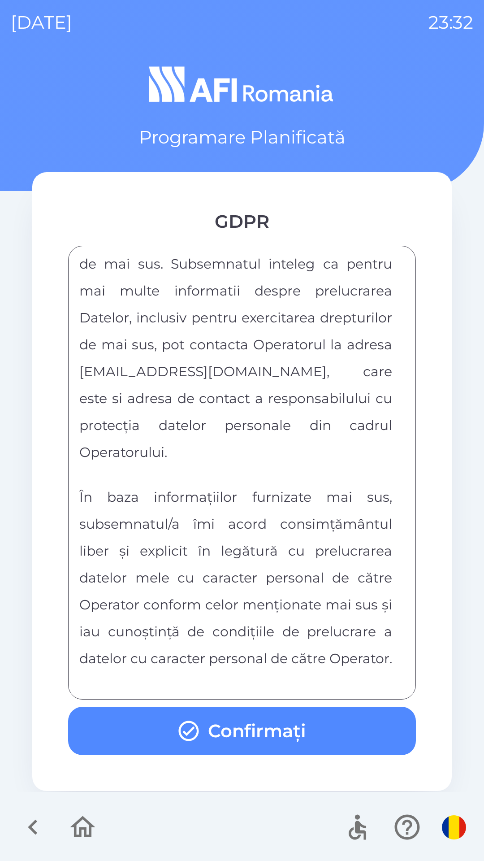
click at [371, 734] on button "Confirmați" at bounding box center [242, 731] width 348 height 48
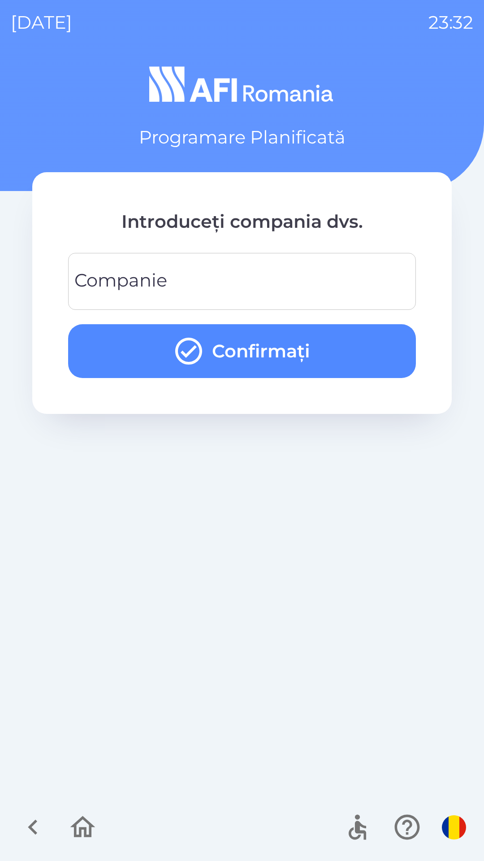
click at [270, 271] on input "Companie" at bounding box center [242, 281] width 327 height 35
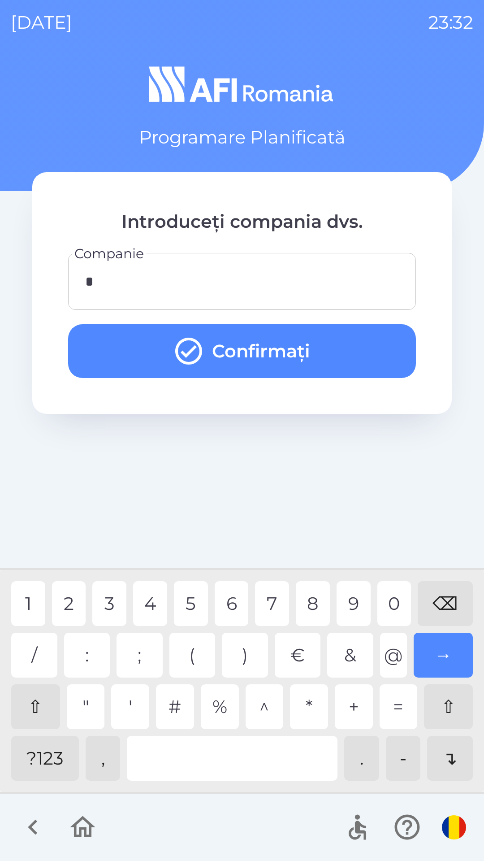
click at [320, 338] on button "Confirmați" at bounding box center [242, 351] width 348 height 54
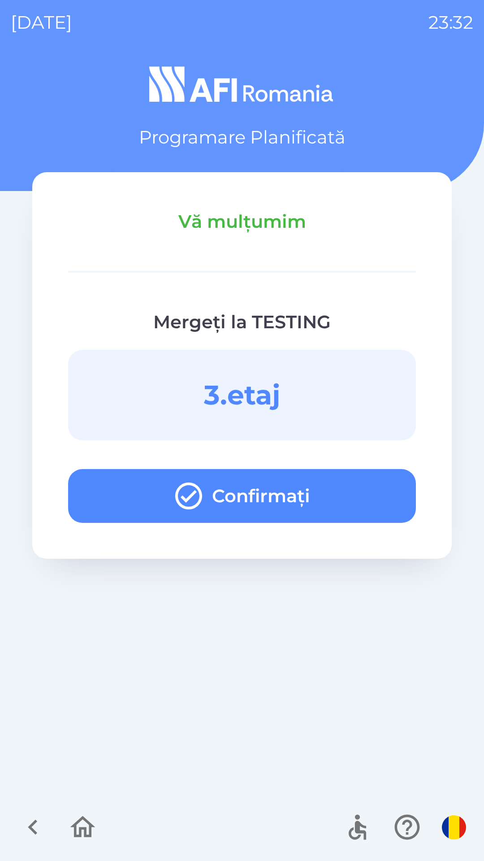
click at [344, 493] on button "Confirmați" at bounding box center [242, 496] width 348 height 54
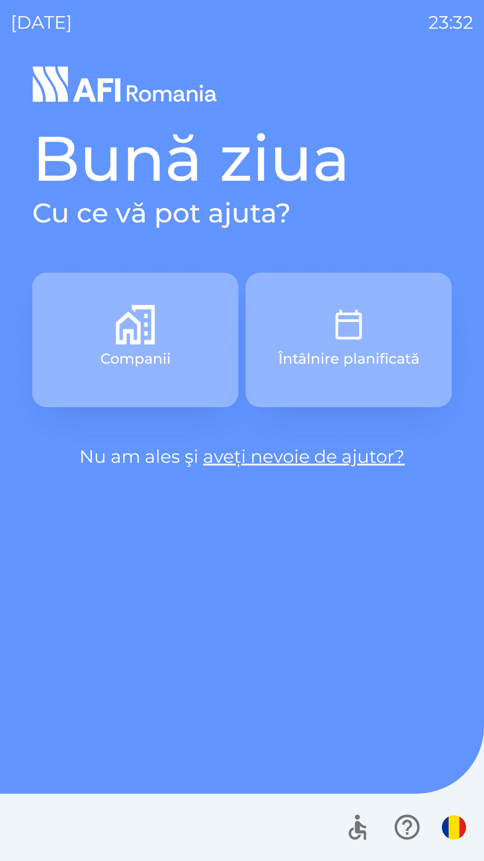
click at [353, 340] on img "button" at bounding box center [348, 324] width 39 height 39
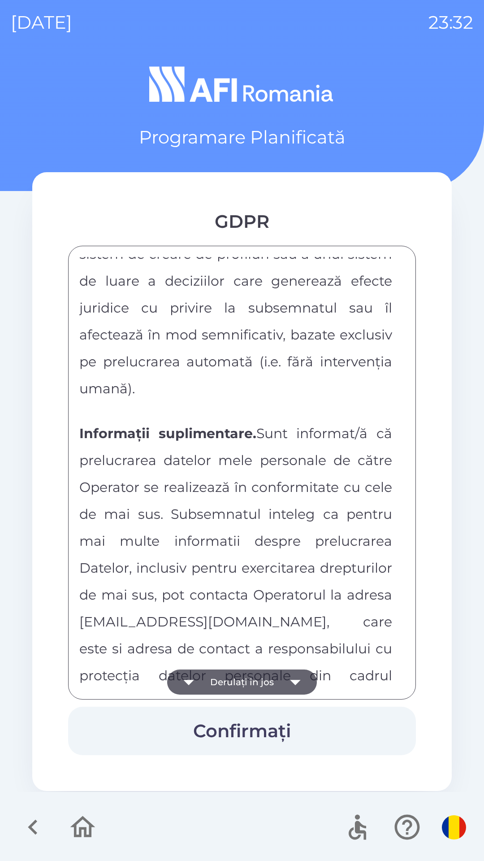
scroll to position [4718, 0]
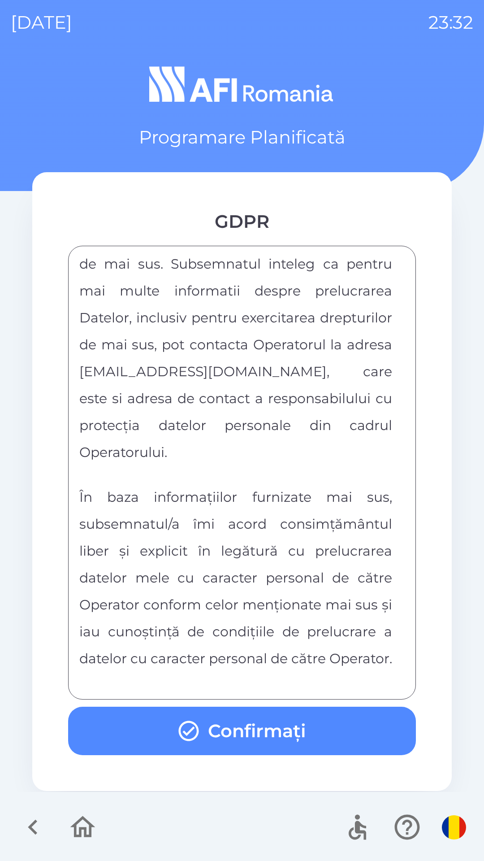
click at [315, 733] on button "Confirmați" at bounding box center [242, 731] width 348 height 48
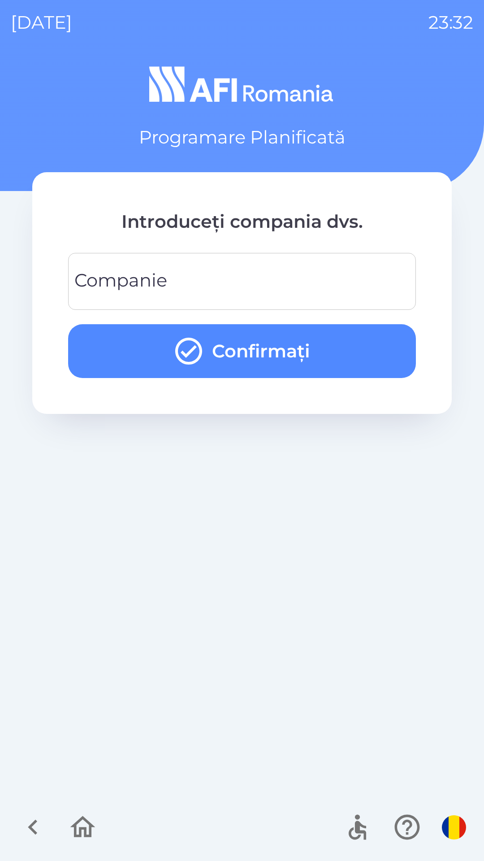
click at [251, 276] on input "Companie" at bounding box center [242, 281] width 327 height 35
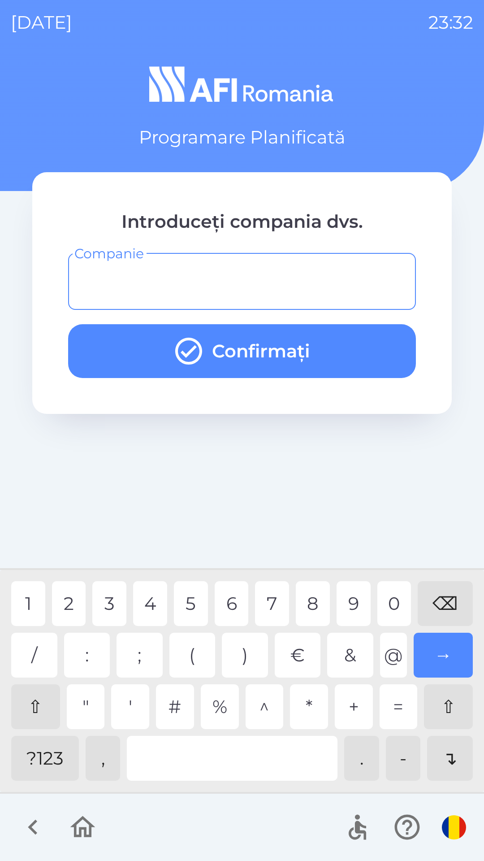
click at [62, 767] on div "?123" at bounding box center [45, 758] width 68 height 45
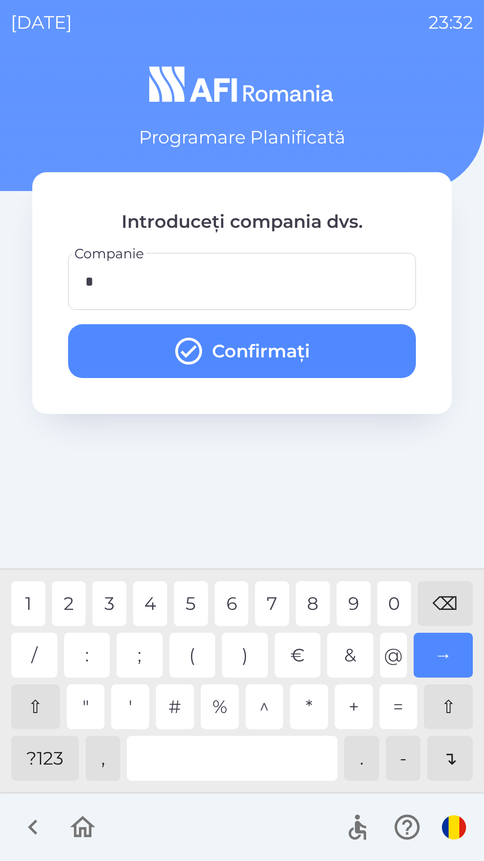
click at [106, 603] on div "3" at bounding box center [109, 603] width 34 height 45
click at [302, 354] on button "Confirmați" at bounding box center [242, 351] width 348 height 54
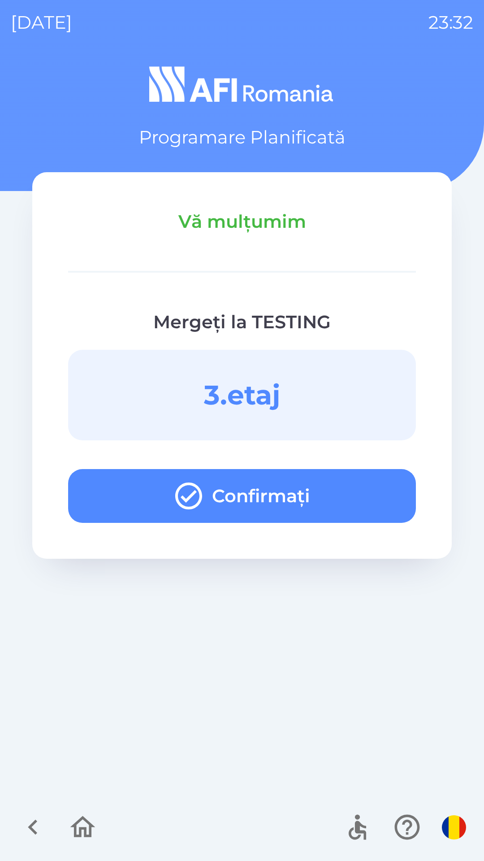
click at [347, 484] on button "Confirmați" at bounding box center [242, 496] width 348 height 54
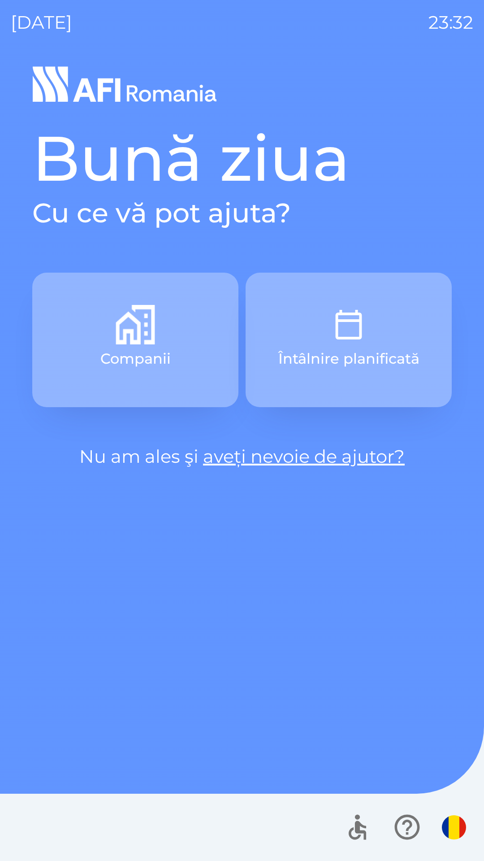
click at [362, 300] on button "Întâlnire planificată" at bounding box center [349, 340] width 206 height 135
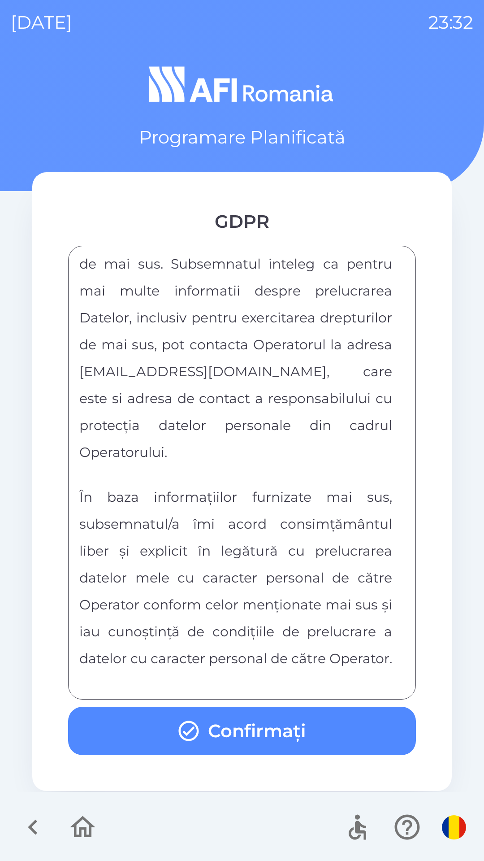
scroll to position [4718, 0]
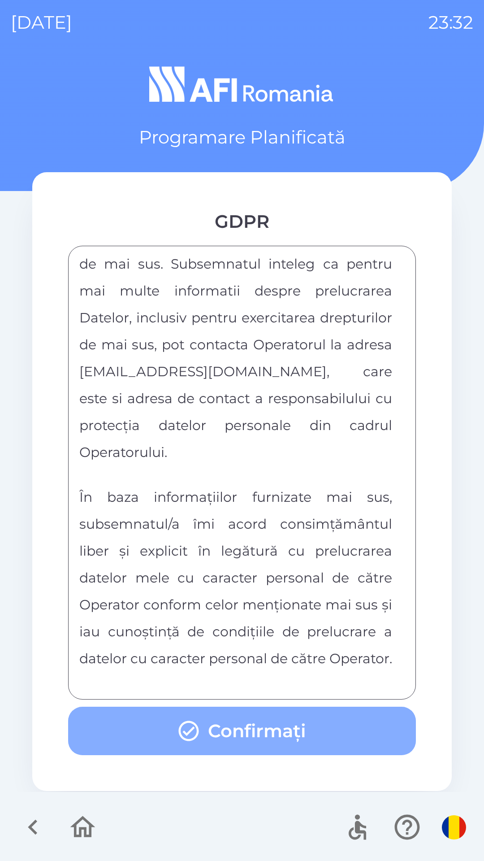
click at [299, 728] on button "Confirmați" at bounding box center [242, 731] width 348 height 48
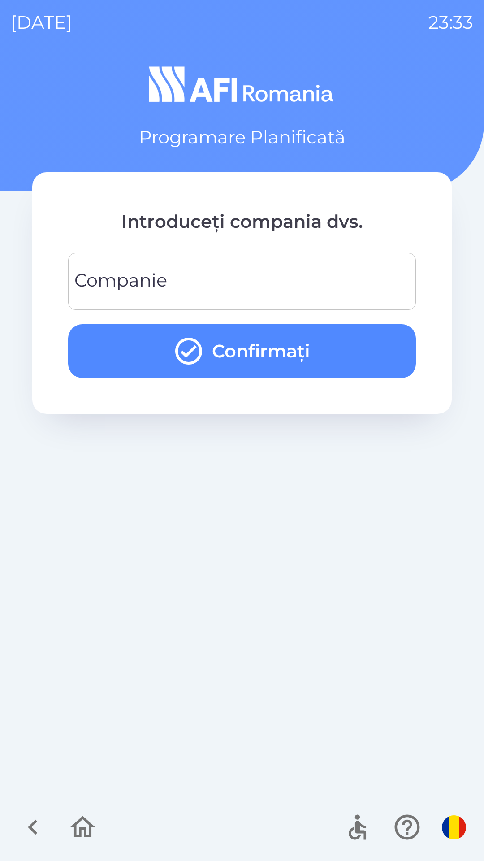
click at [288, 276] on input "Companie" at bounding box center [242, 281] width 327 height 35
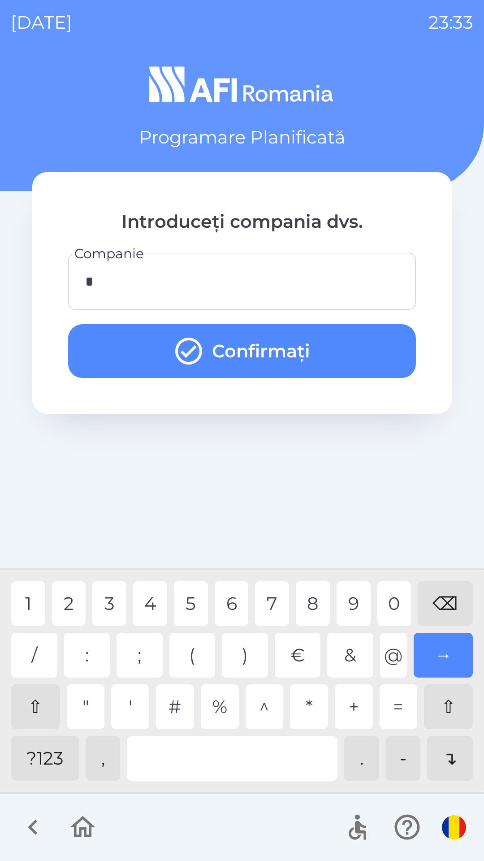
click at [147, 604] on div "4" at bounding box center [150, 603] width 34 height 45
click at [333, 353] on button "Confirmați" at bounding box center [242, 351] width 348 height 54
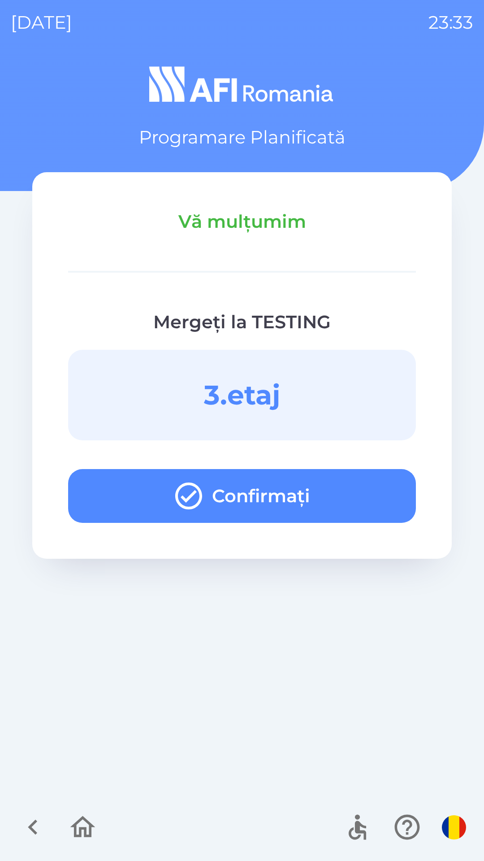
click at [343, 501] on button "Confirmați" at bounding box center [242, 496] width 348 height 54
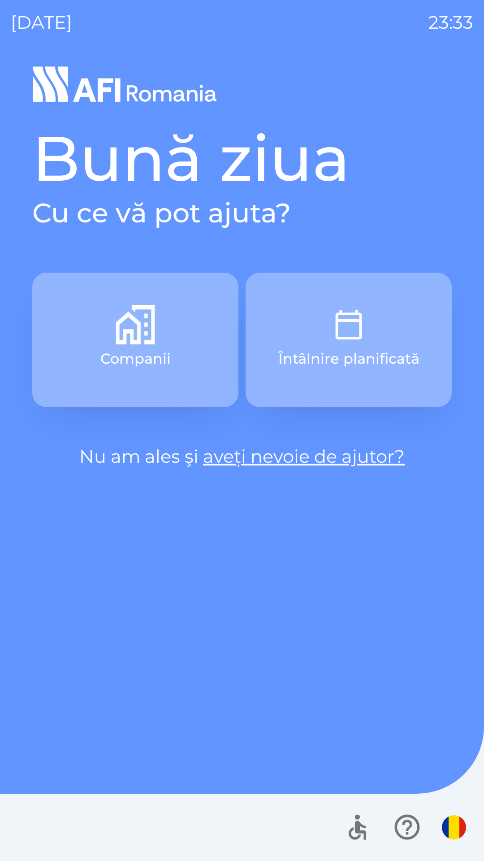
click at [355, 311] on img "button" at bounding box center [348, 324] width 39 height 39
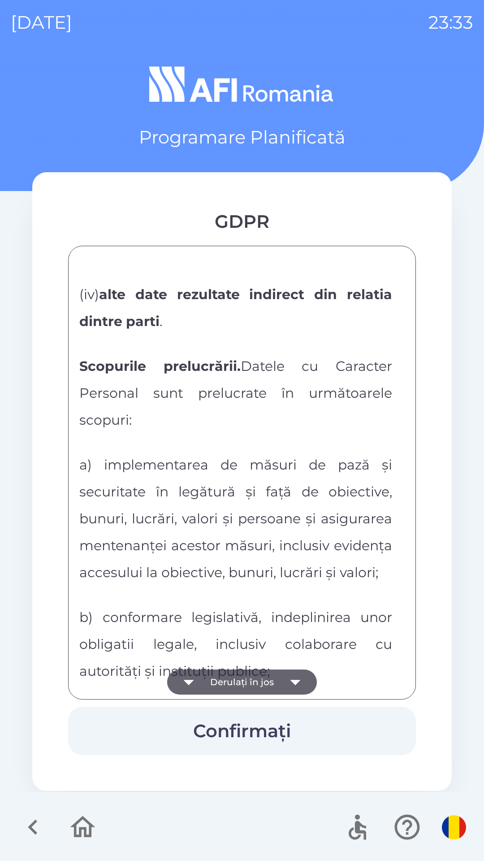
click at [192, 477] on p "a) implementarea de măsuri de pază și securitate în legătură și față de obiecti…" at bounding box center [235, 517] width 313 height 135
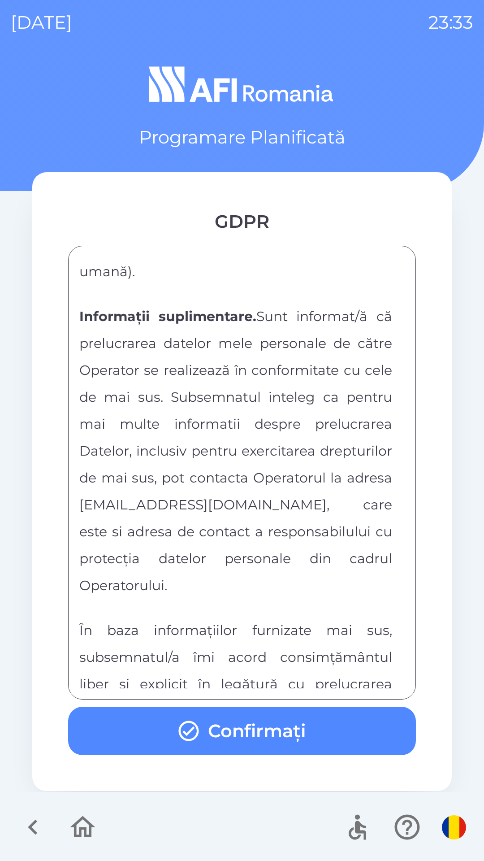
scroll to position [4718, 0]
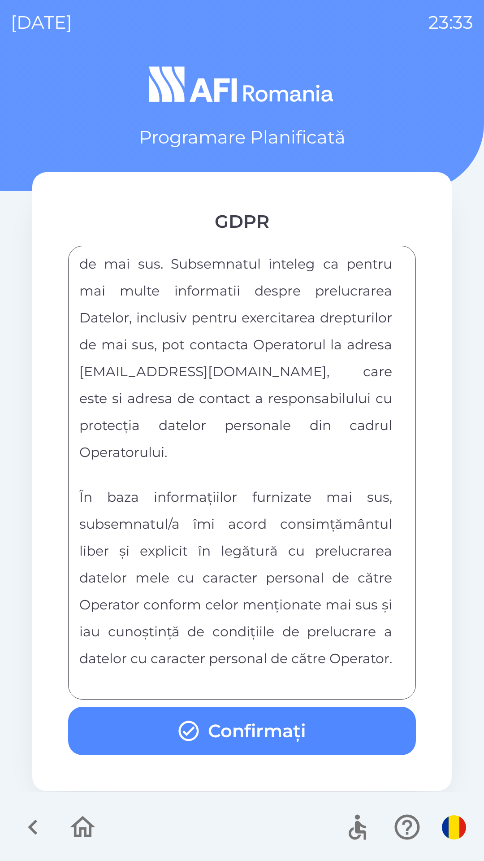
click at [242, 723] on button "Confirmați" at bounding box center [242, 731] width 348 height 48
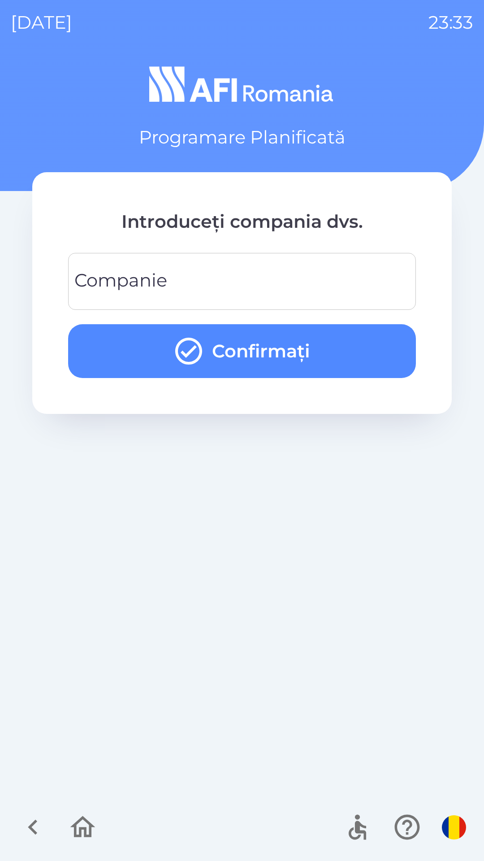
click at [227, 271] on input "Companie" at bounding box center [242, 281] width 327 height 35
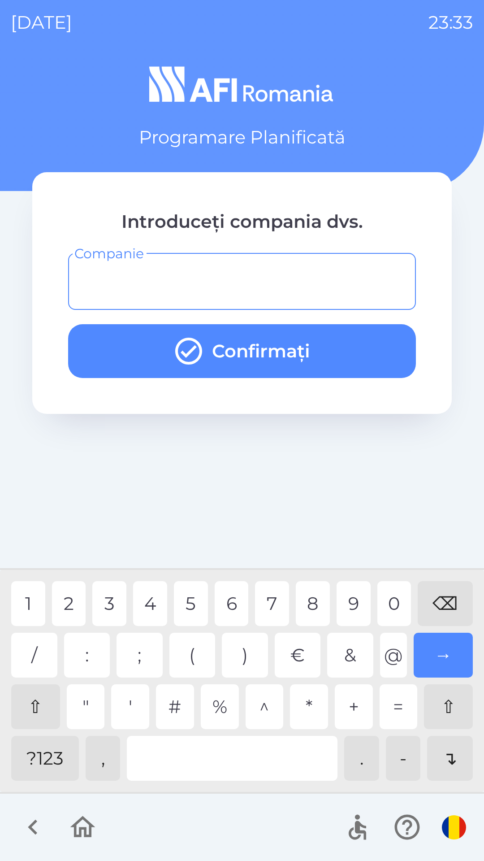
click at [53, 756] on div "?123" at bounding box center [45, 758] width 68 height 45
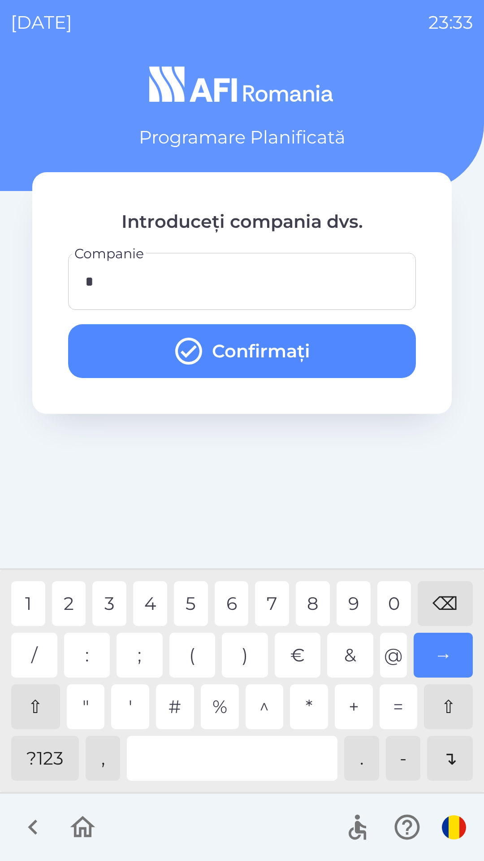
click at [187, 602] on div "5" at bounding box center [191, 603] width 34 height 45
click at [335, 355] on button "Confirmați" at bounding box center [242, 351] width 348 height 54
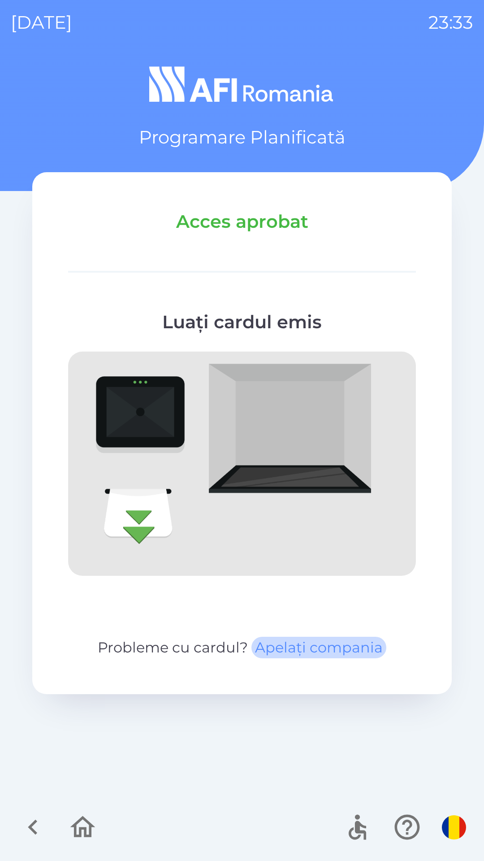
click at [320, 651] on button "Apelați compania" at bounding box center [319, 648] width 135 height 22
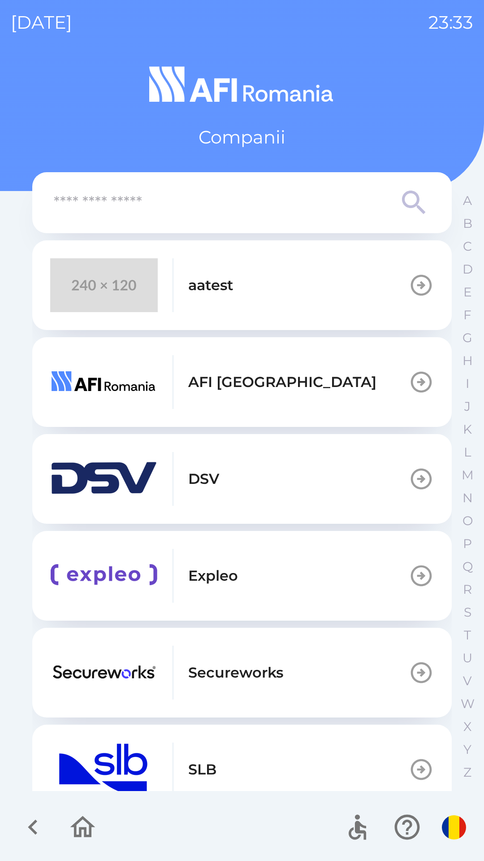
click at [91, 834] on icon "button" at bounding box center [82, 827] width 25 height 22
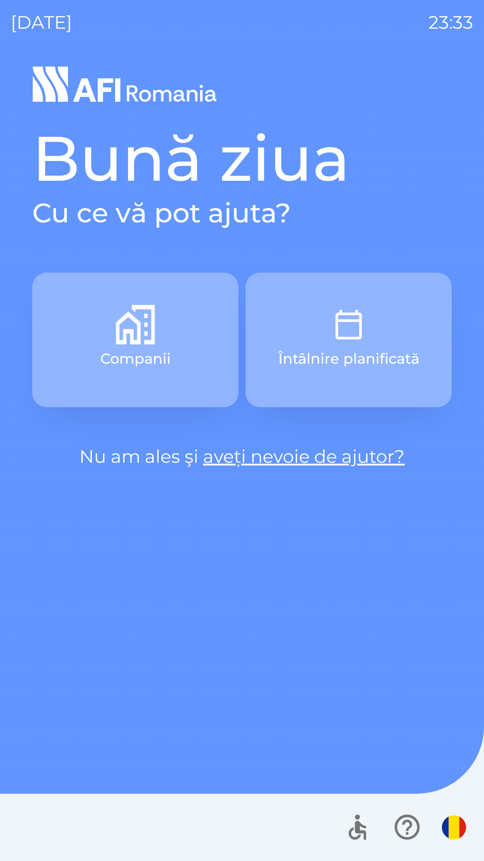
click at [366, 365] on p "Întâlnire planificată" at bounding box center [349, 359] width 141 height 22
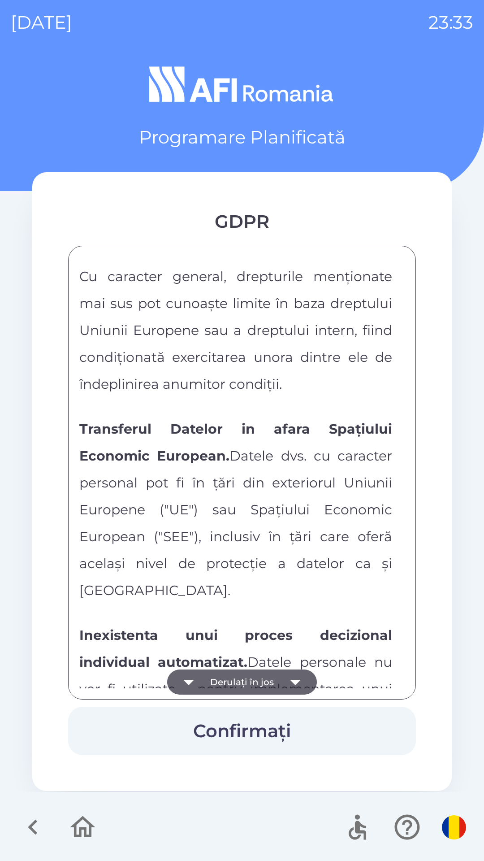
scroll to position [4718, 0]
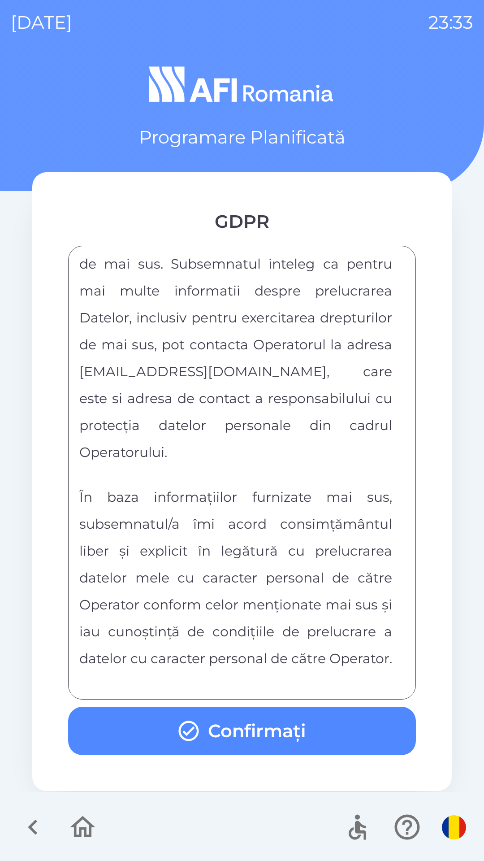
click at [273, 724] on button "Confirmați" at bounding box center [242, 731] width 348 height 48
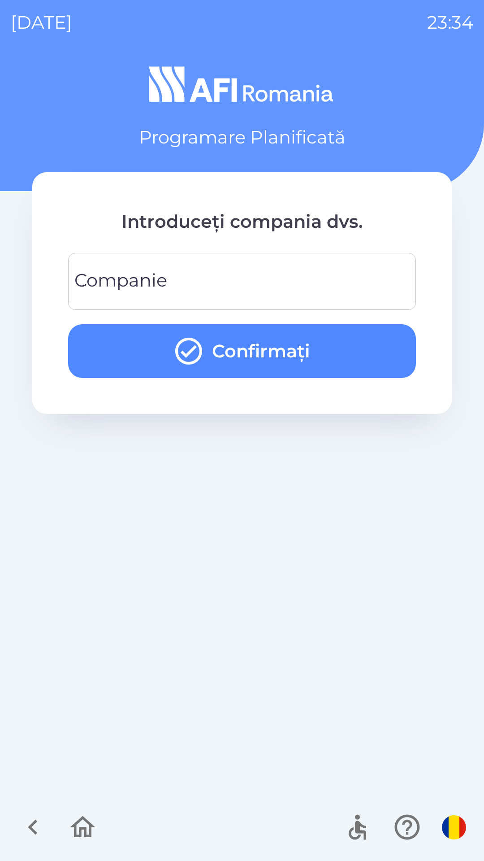
click at [253, 276] on input "Companie" at bounding box center [242, 281] width 327 height 35
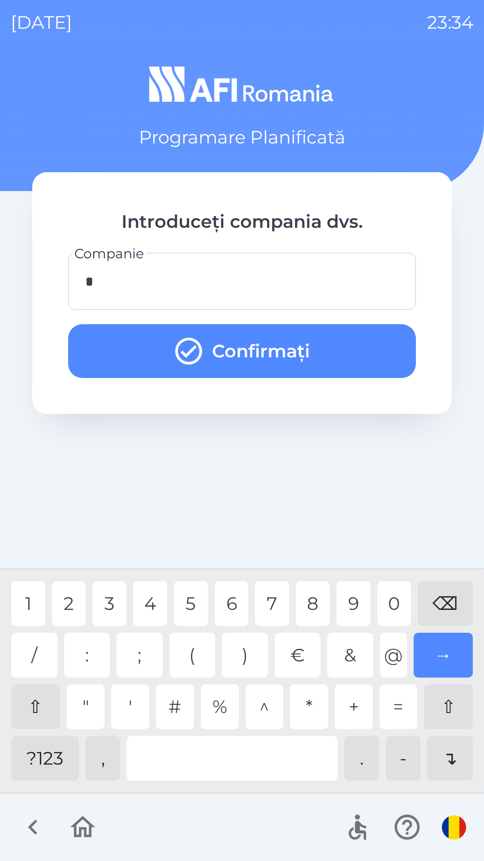
click at [23, 601] on div "1" at bounding box center [28, 603] width 34 height 45
click at [318, 340] on button "Confirmați" at bounding box center [242, 351] width 348 height 54
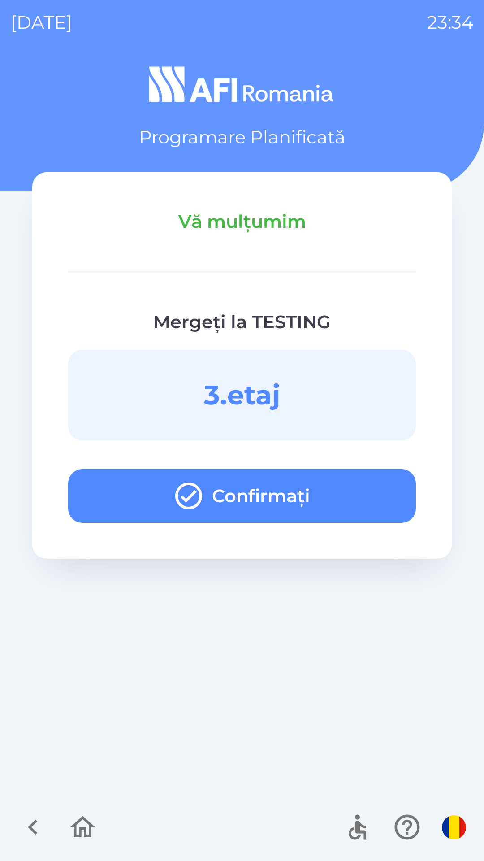
click at [397, 501] on button "Confirmați" at bounding box center [242, 496] width 348 height 54
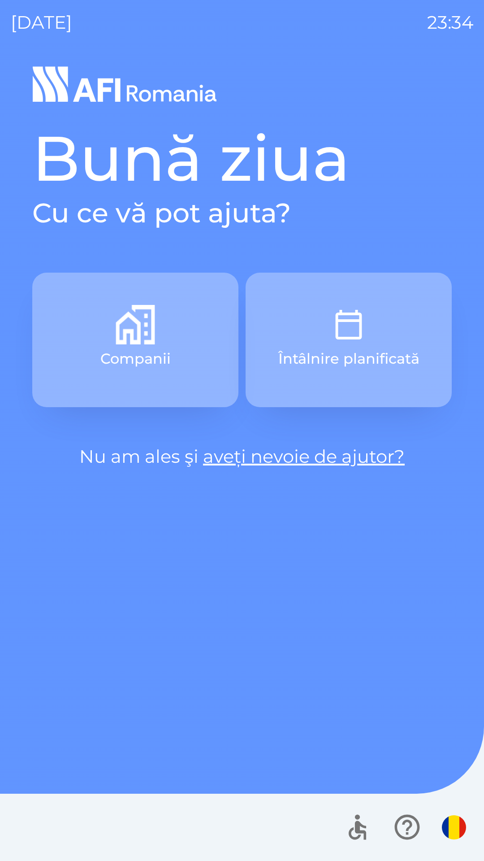
click at [397, 354] on p "Întâlnire planificată" at bounding box center [349, 359] width 141 height 22
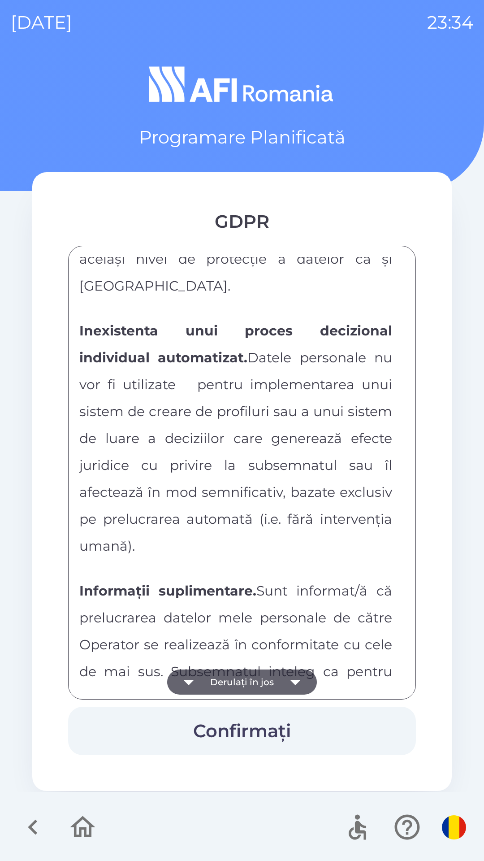
scroll to position [4718, 0]
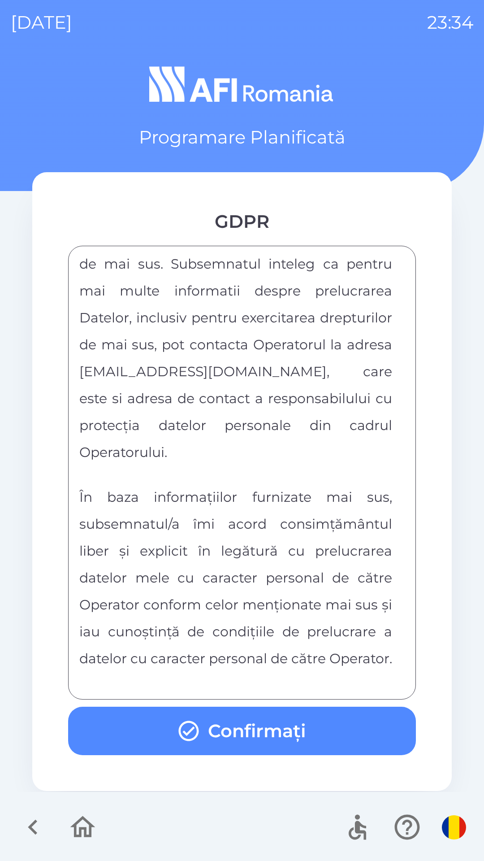
click at [348, 731] on button "Confirmați" at bounding box center [242, 731] width 348 height 48
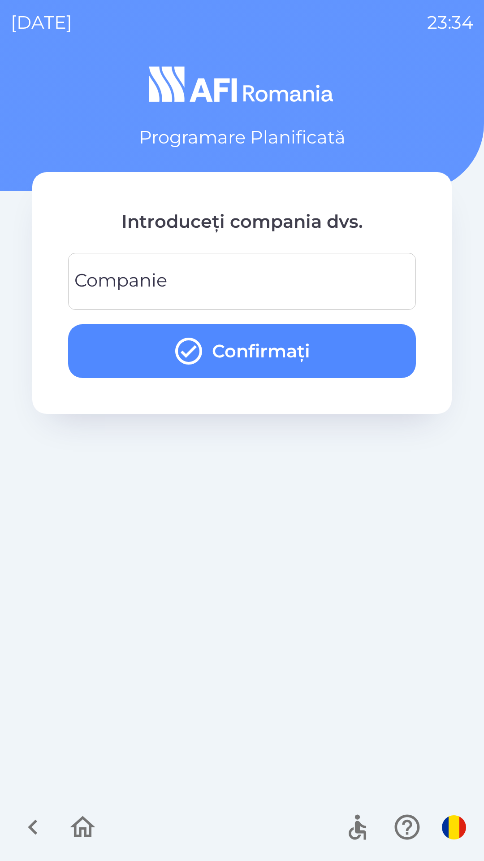
click at [206, 280] on input "Companie" at bounding box center [242, 281] width 327 height 35
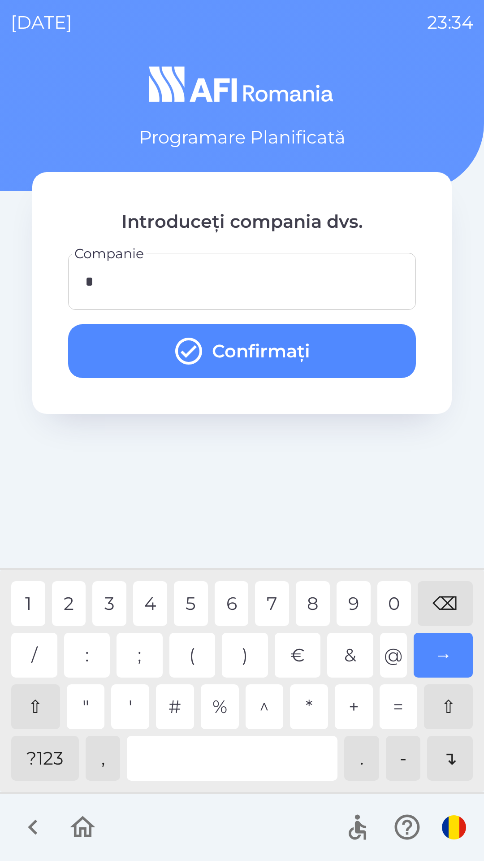
click at [68, 612] on div "2" at bounding box center [69, 603] width 34 height 45
click at [275, 358] on button "Confirmați" at bounding box center [242, 351] width 348 height 54
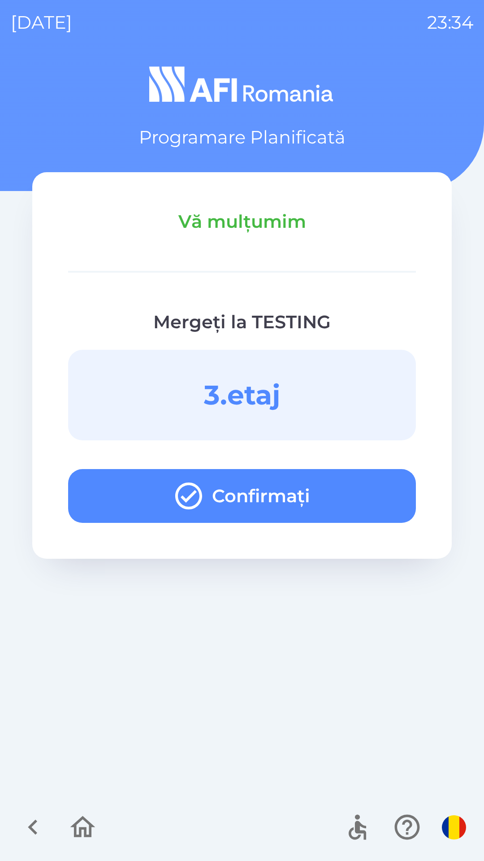
click at [343, 495] on button "Confirmați" at bounding box center [242, 496] width 348 height 54
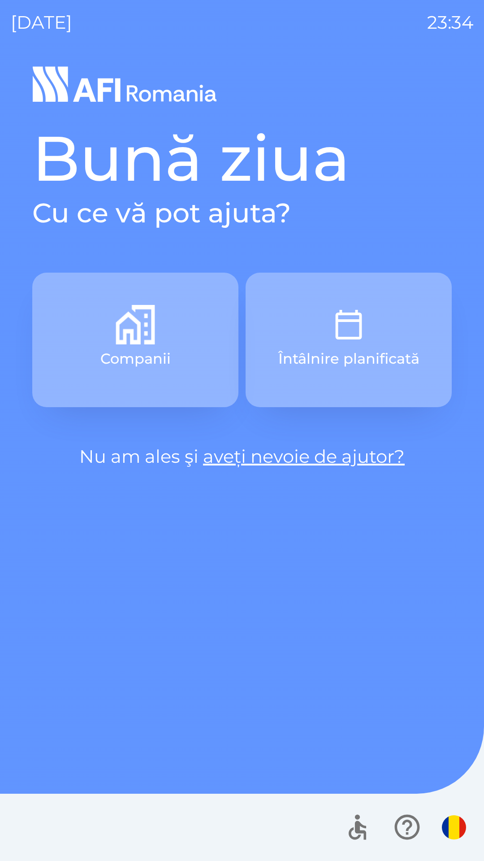
click at [383, 337] on button "Întâlnire planificată" at bounding box center [349, 340] width 206 height 135
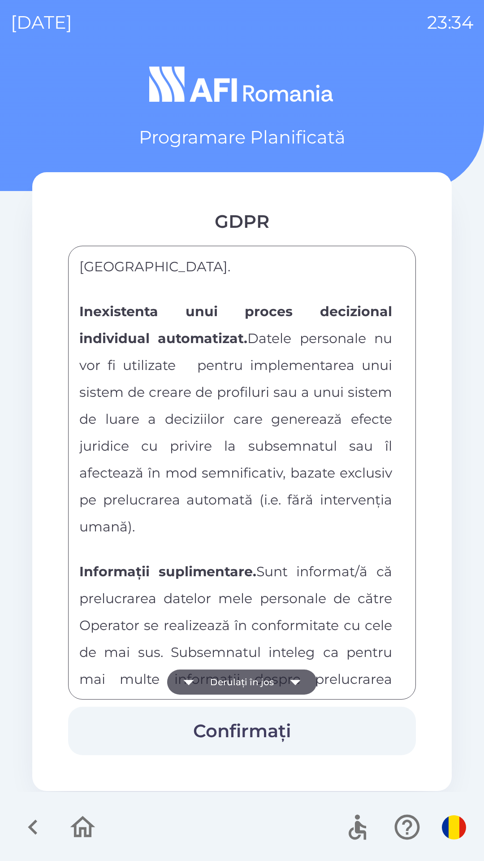
scroll to position [4718, 0]
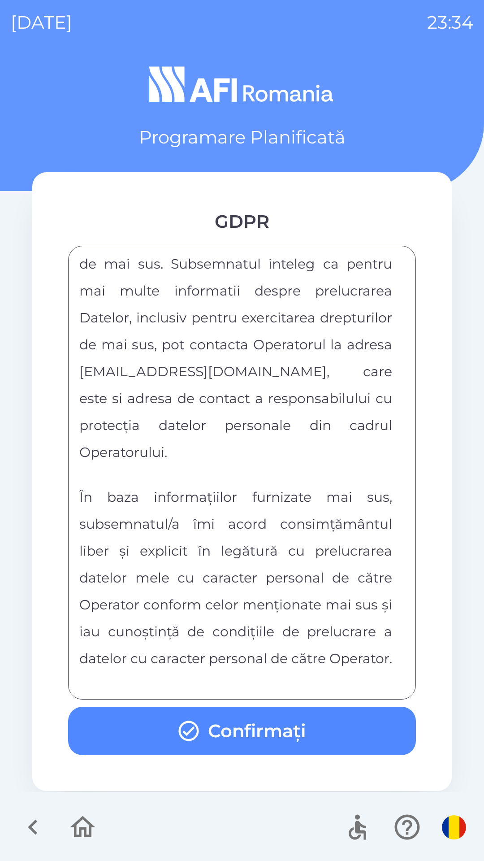
click at [372, 732] on button "Confirmați" at bounding box center [242, 731] width 348 height 48
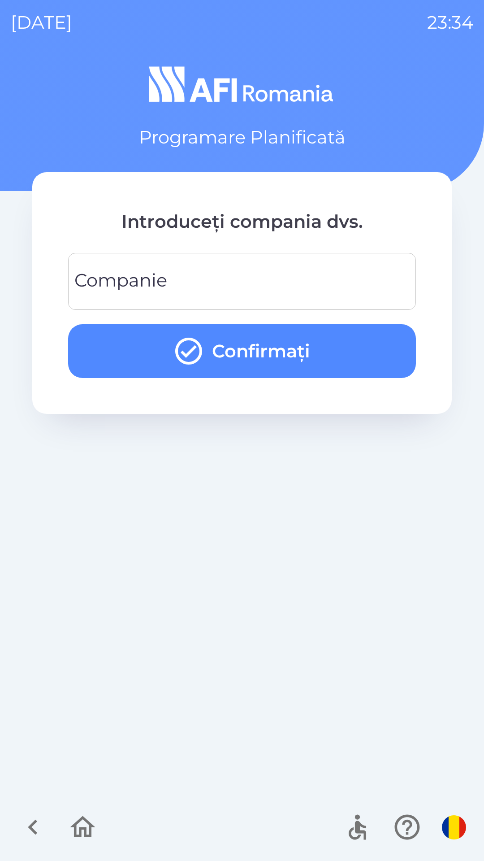
click at [345, 283] on input "Companie" at bounding box center [242, 281] width 327 height 35
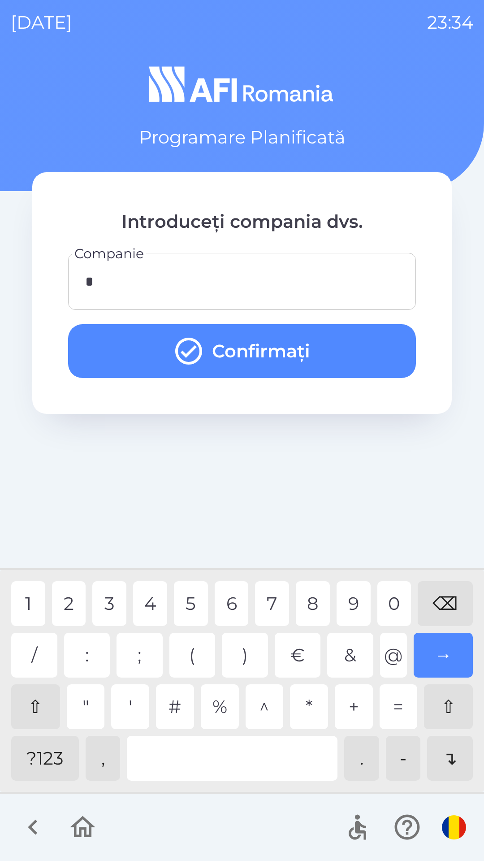
click at [109, 603] on div "3" at bounding box center [109, 603] width 34 height 45
click at [288, 348] on button "Confirmați" at bounding box center [242, 351] width 348 height 54
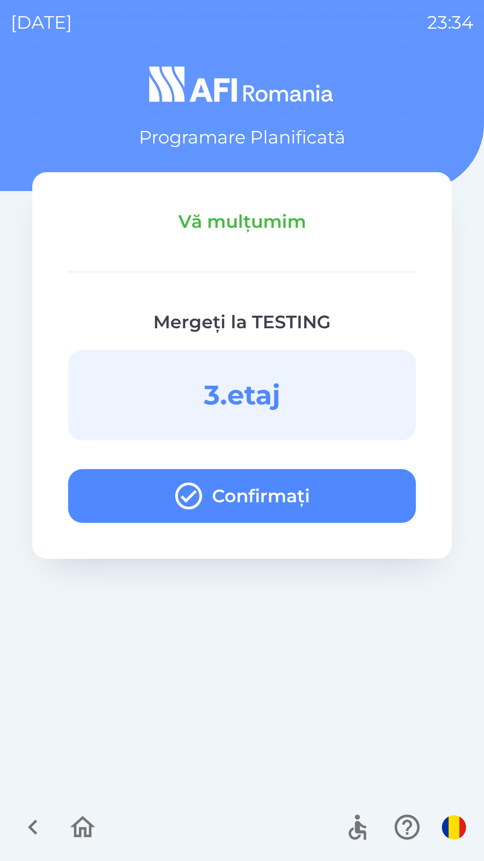
click at [362, 497] on button "Confirmați" at bounding box center [242, 496] width 348 height 54
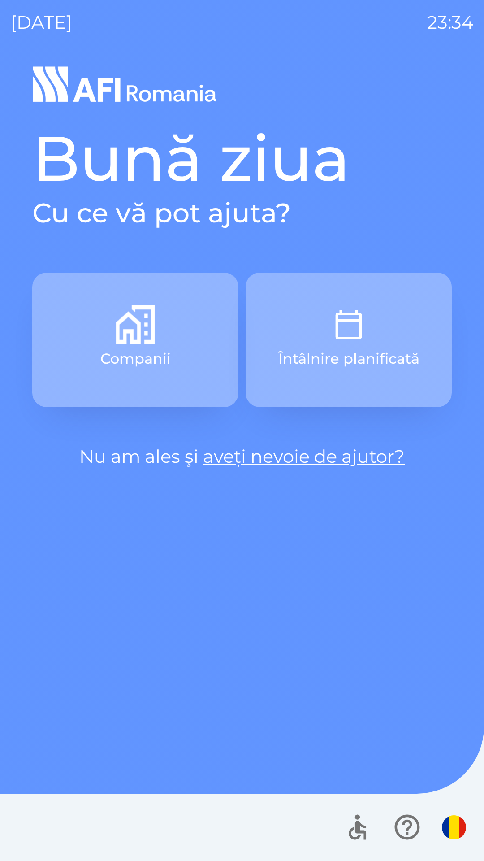
click at [370, 309] on button "Întâlnire planificată" at bounding box center [349, 340] width 206 height 135
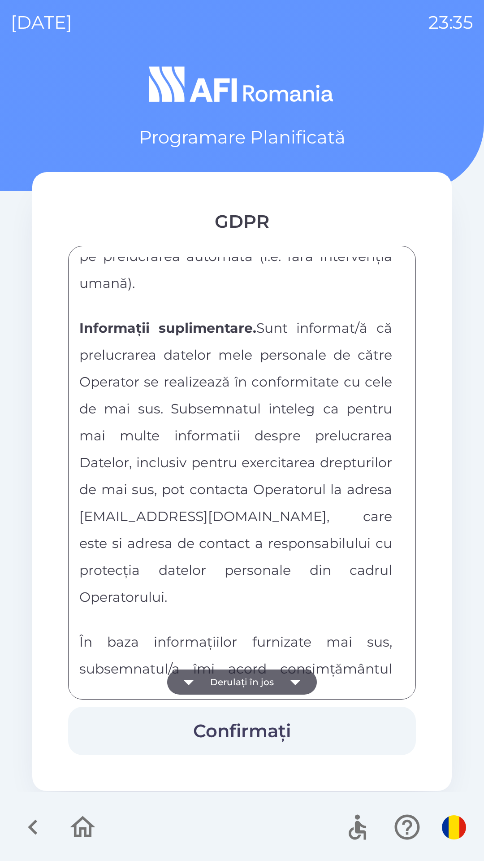
scroll to position [4718, 0]
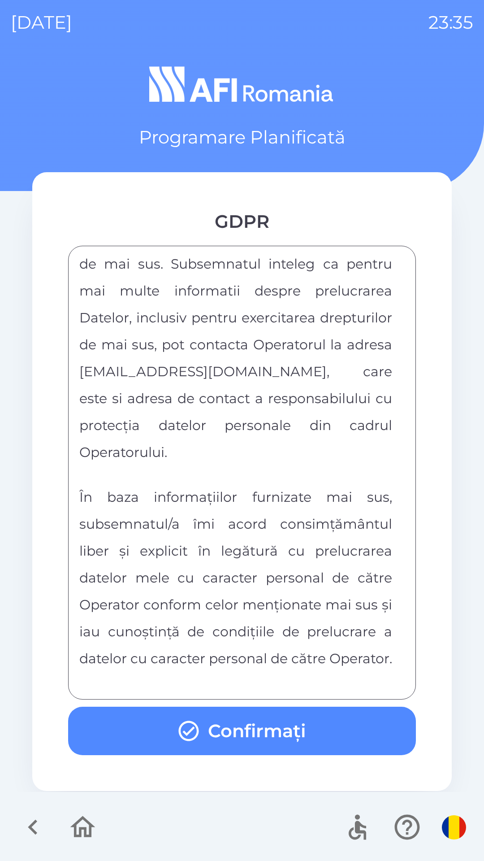
click at [301, 732] on button "Confirmați" at bounding box center [242, 731] width 348 height 48
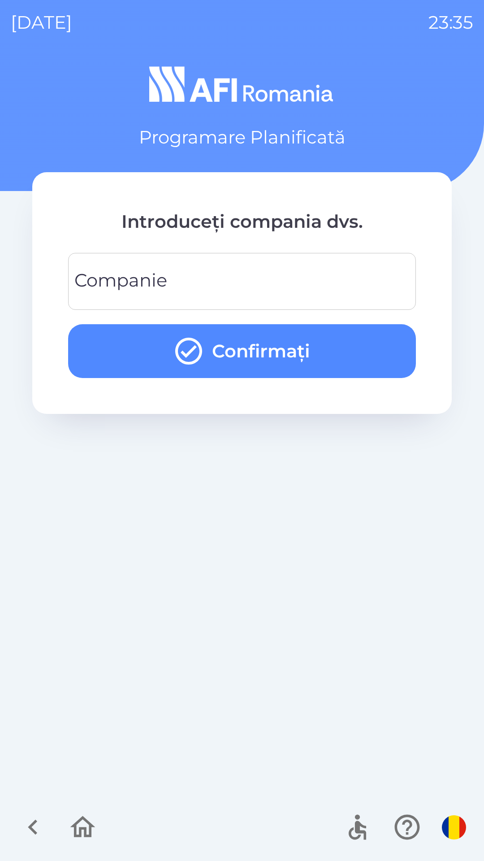
click at [283, 284] on input "Companie" at bounding box center [242, 281] width 327 height 35
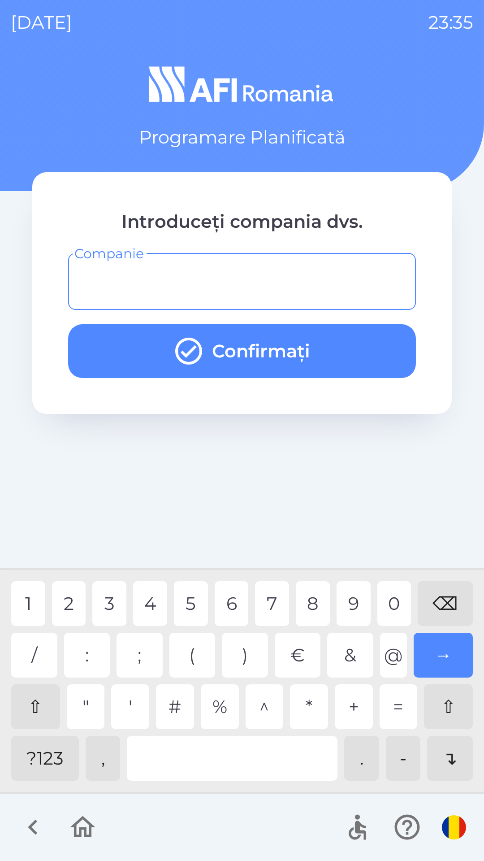
click at [50, 756] on div "?123" at bounding box center [45, 758] width 68 height 45
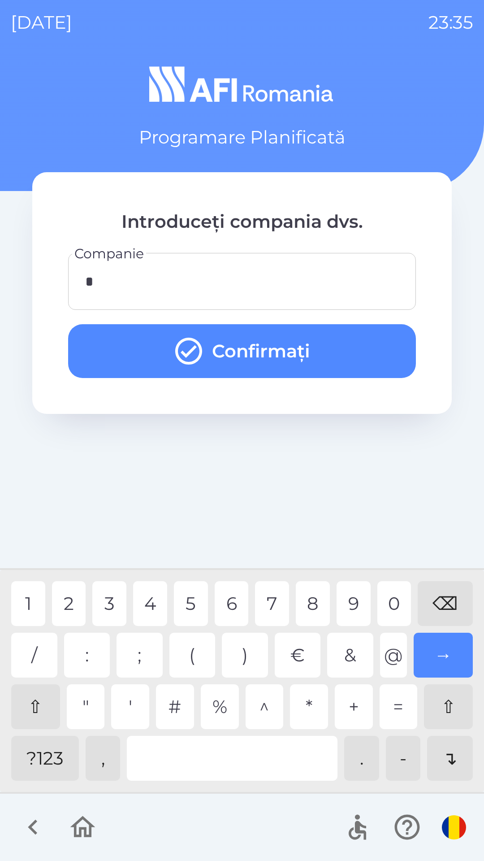
click at [152, 601] on div "4" at bounding box center [150, 603] width 34 height 45
click at [311, 341] on button "Confirmați" at bounding box center [242, 351] width 348 height 54
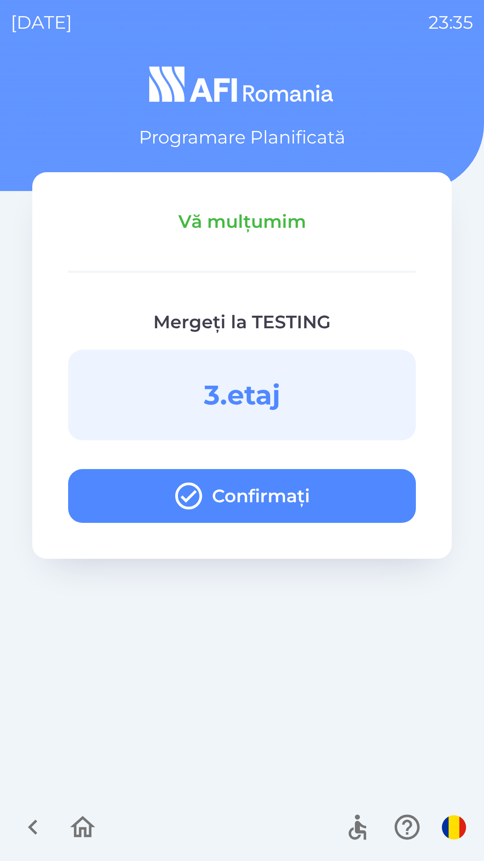
click at [374, 488] on button "Confirmați" at bounding box center [242, 496] width 348 height 54
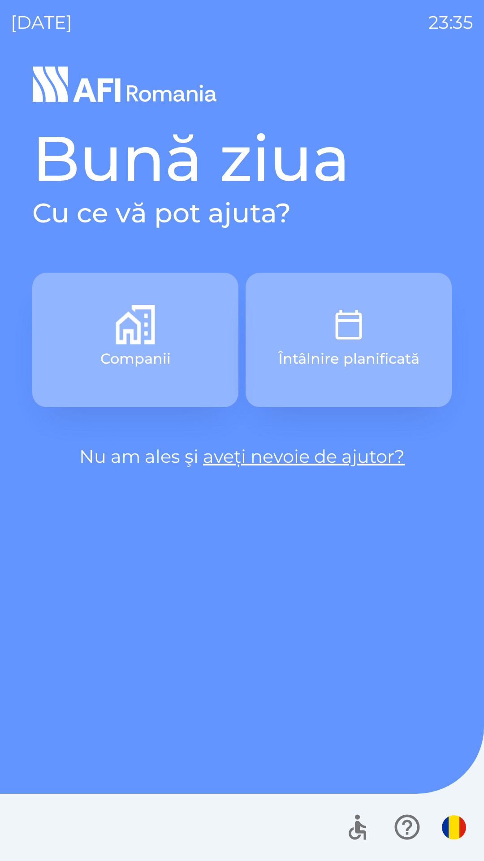
click at [375, 340] on button "Întâlnire planificată" at bounding box center [349, 340] width 206 height 135
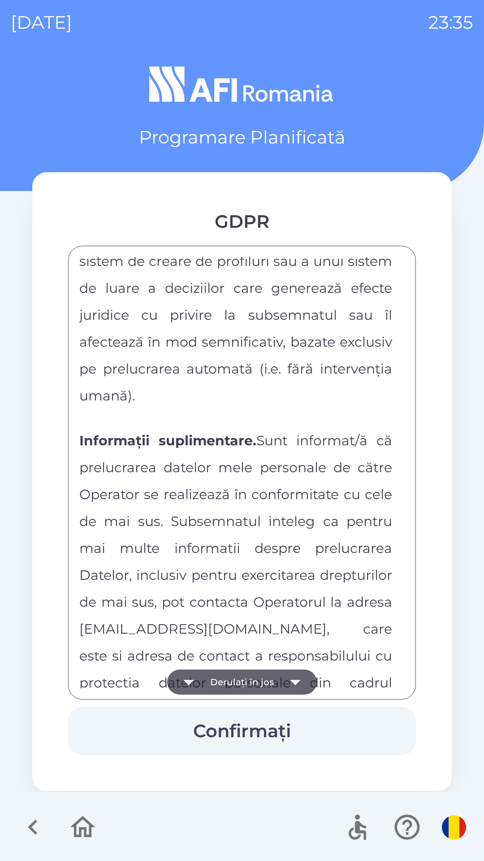
scroll to position [4718, 0]
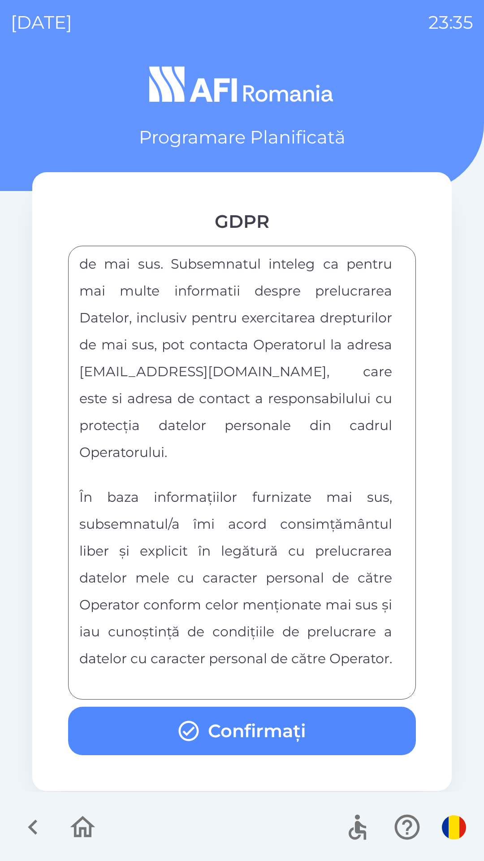
click at [273, 734] on button "Confirmați" at bounding box center [242, 731] width 348 height 48
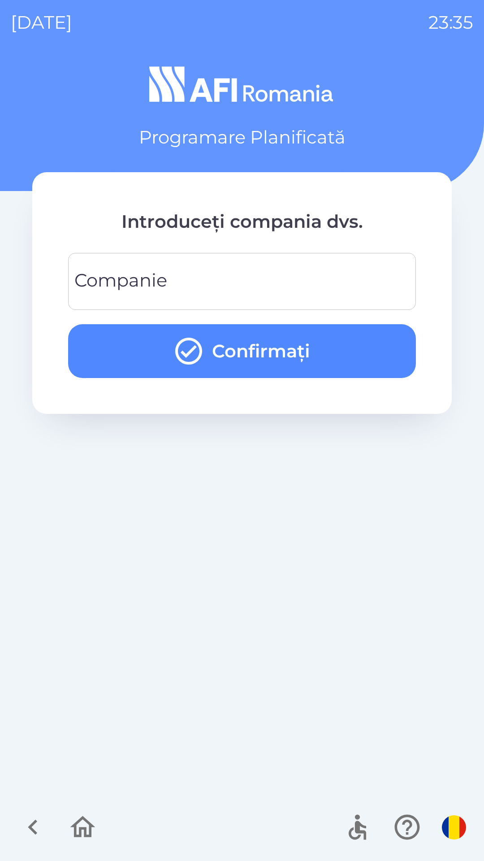
click at [306, 283] on input "Companie" at bounding box center [242, 281] width 327 height 35
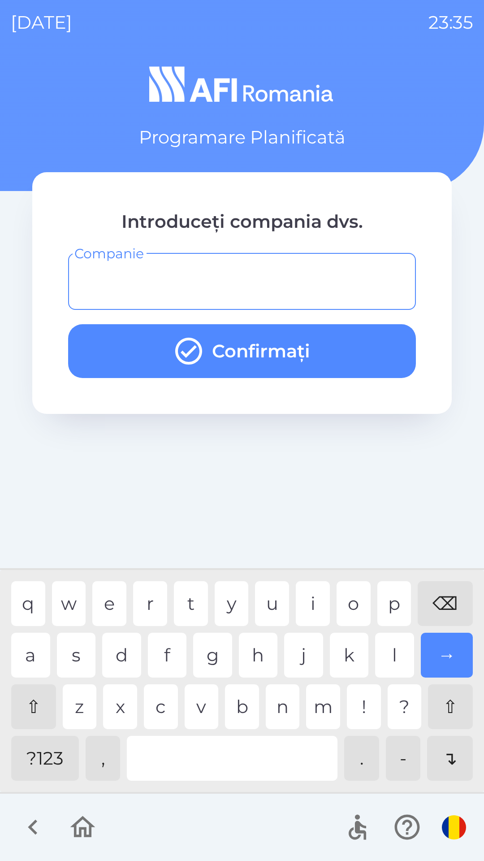
click at [333, 358] on button "Confirmați" at bounding box center [242, 351] width 348 height 54
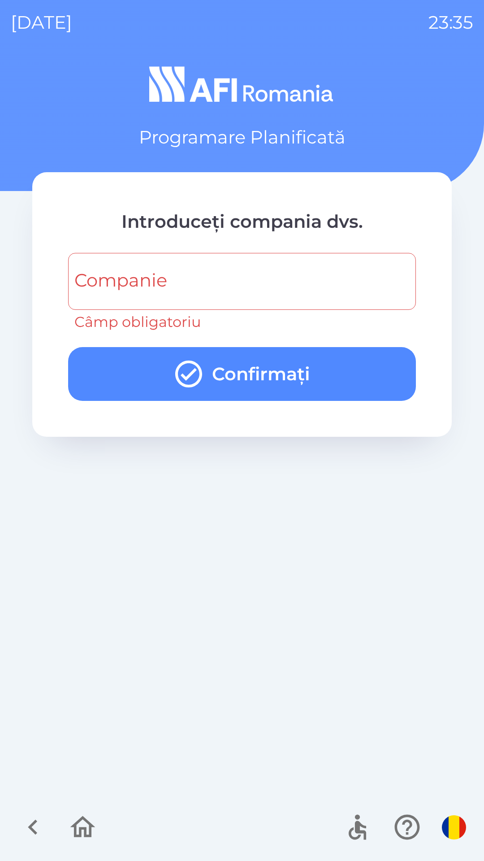
click at [274, 283] on input "Companie" at bounding box center [242, 281] width 327 height 35
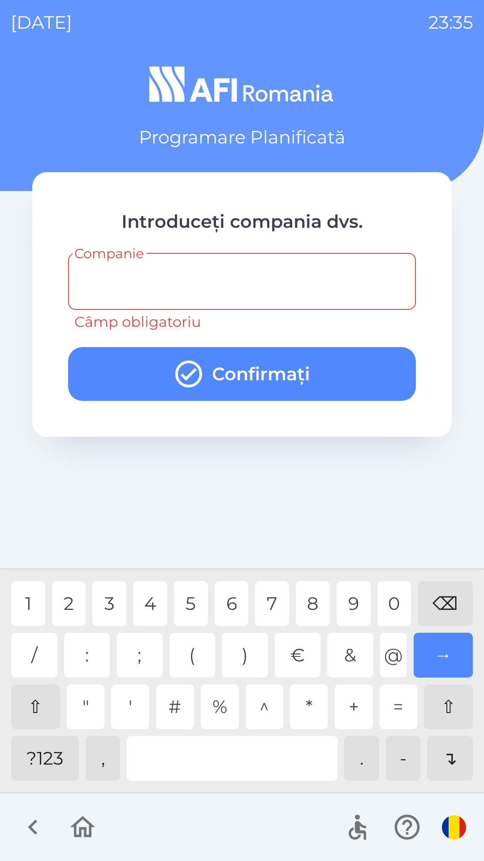
click at [71, 751] on div "?123" at bounding box center [45, 758] width 68 height 45
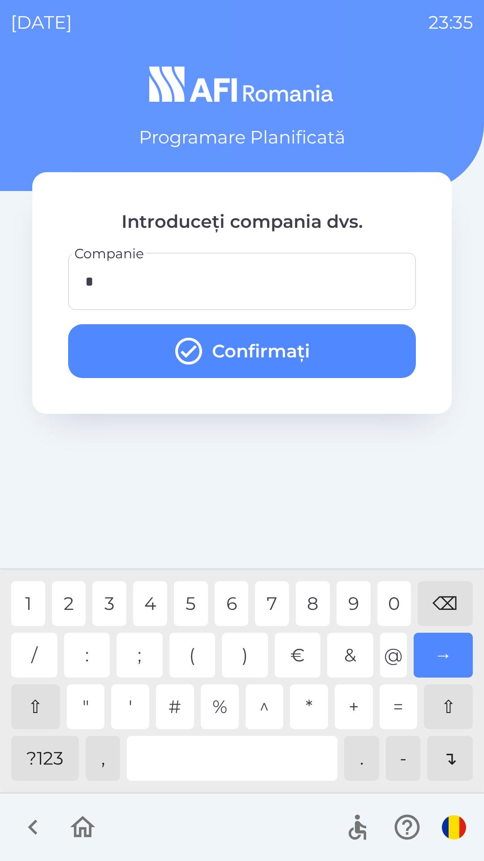
click at [316, 356] on button "Confirmați" at bounding box center [242, 351] width 348 height 54
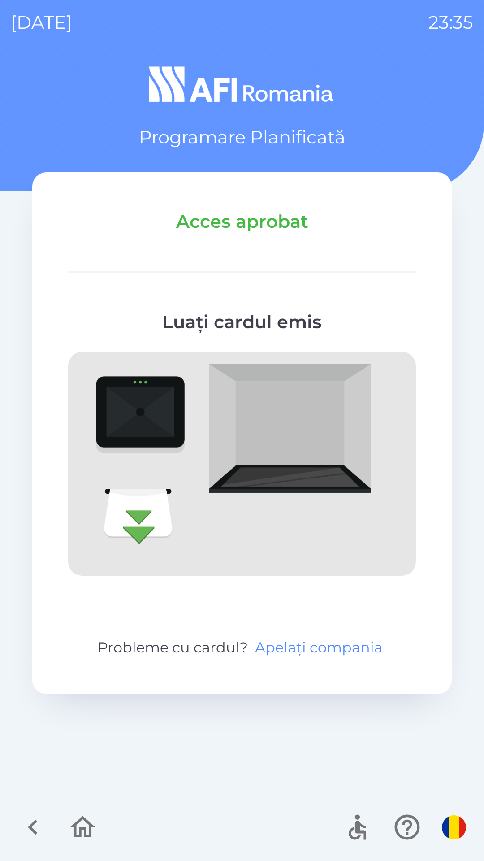
click at [317, 641] on button "Apelați compania" at bounding box center [319, 648] width 135 height 22
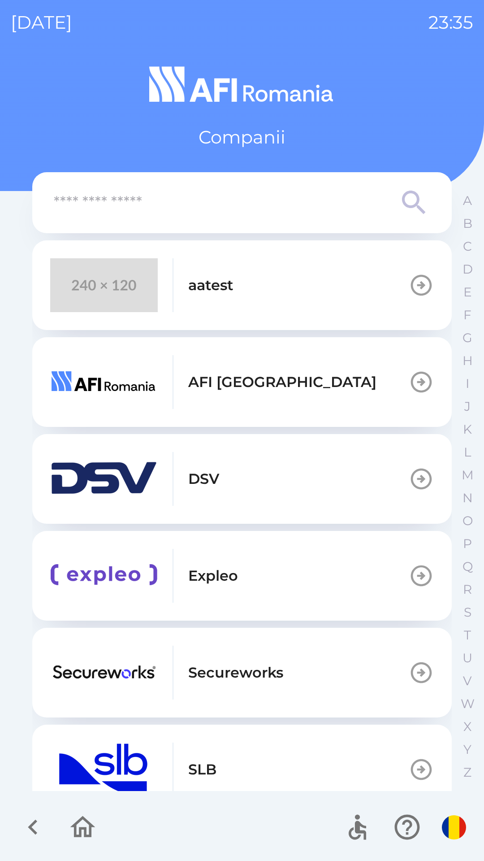
click at [88, 832] on icon "button" at bounding box center [83, 827] width 30 height 30
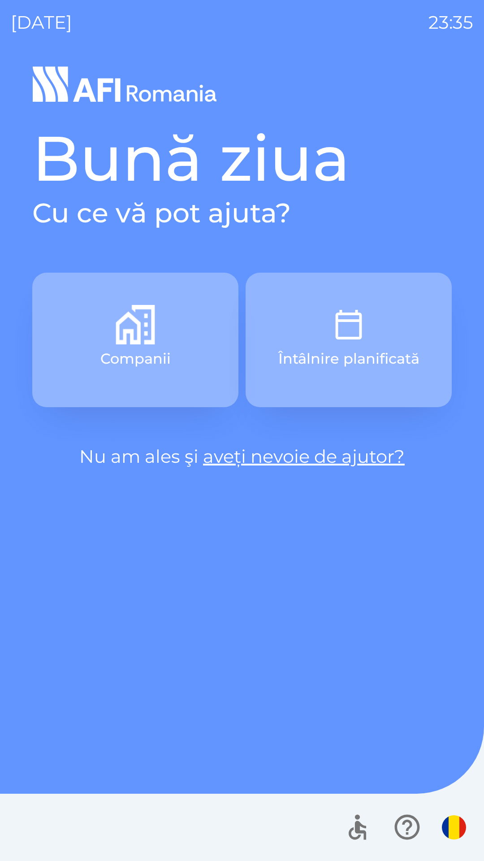
click at [319, 367] on p "Întâlnire planificată" at bounding box center [349, 359] width 141 height 22
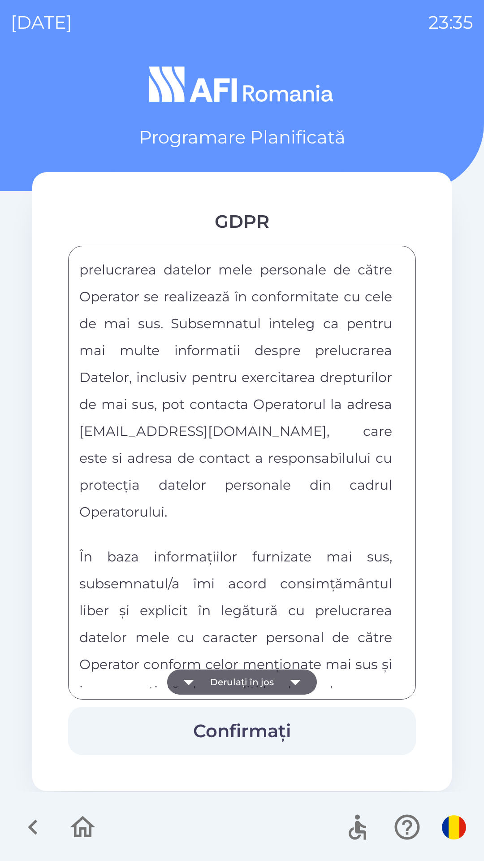
scroll to position [4718, 0]
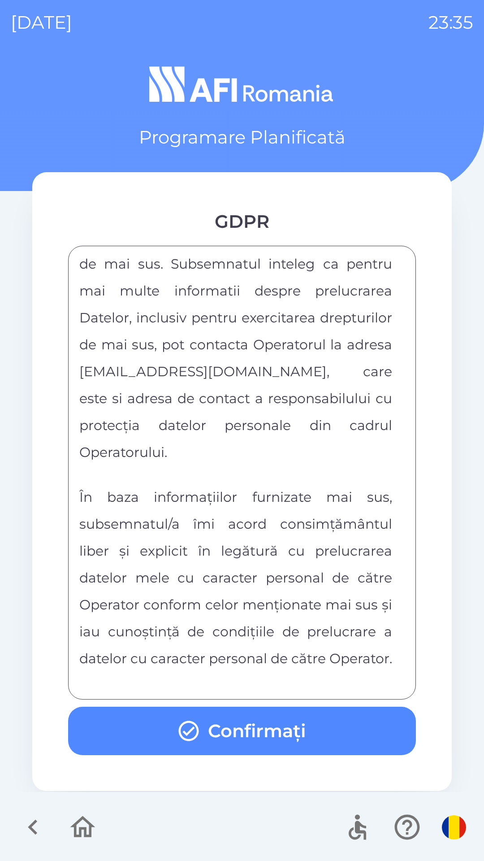
click at [337, 730] on button "Confirmați" at bounding box center [242, 731] width 348 height 48
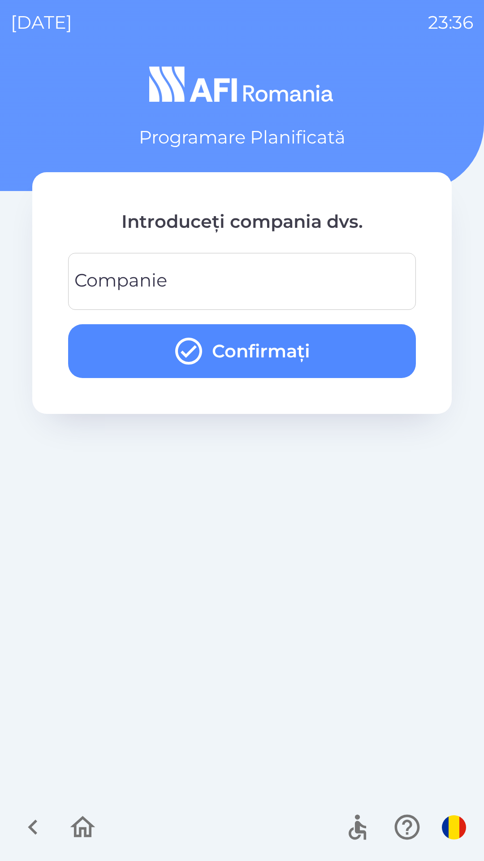
click at [219, 274] on input "Companie" at bounding box center [242, 281] width 327 height 35
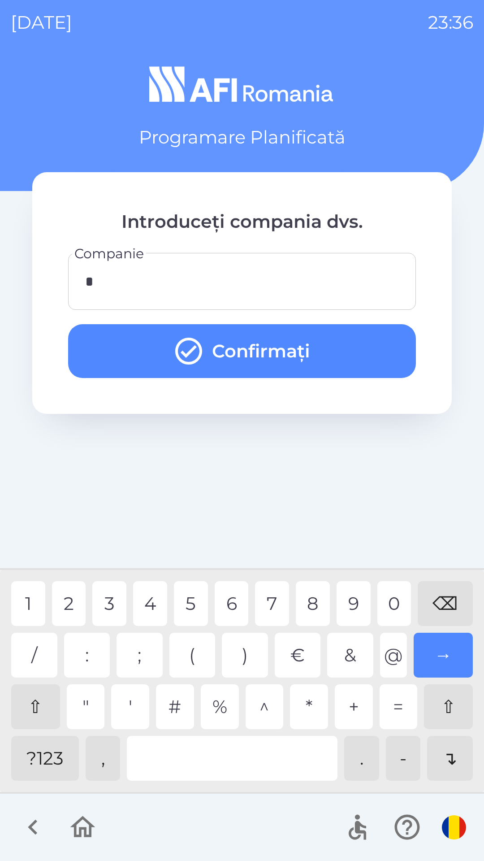
click at [306, 363] on button "Confirmați" at bounding box center [242, 351] width 348 height 54
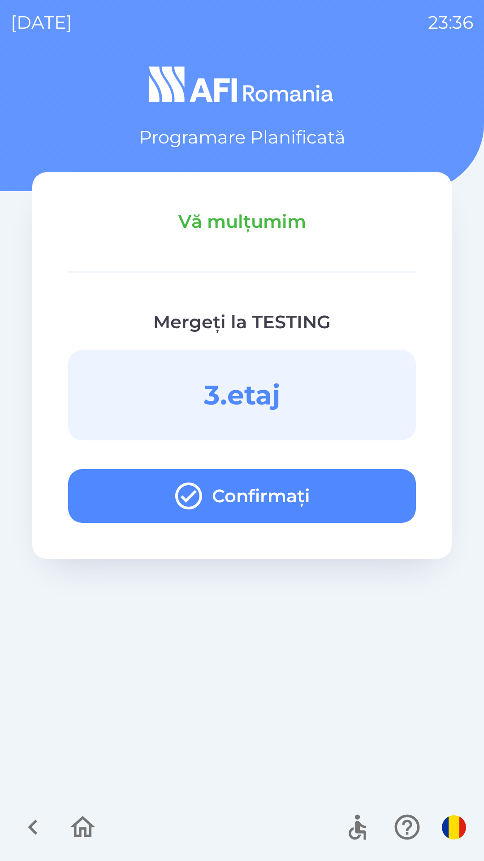
click at [362, 497] on button "Confirmați" at bounding box center [242, 496] width 348 height 54
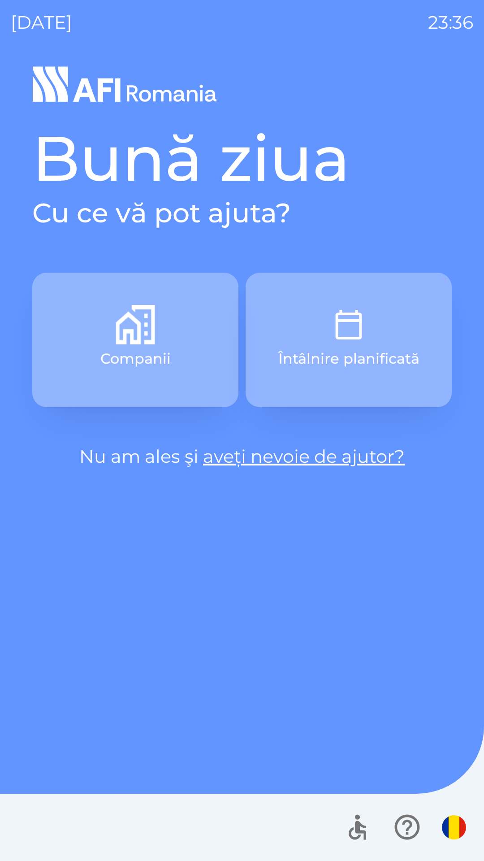
click at [418, 349] on p "Întâlnire planificată" at bounding box center [349, 359] width 141 height 22
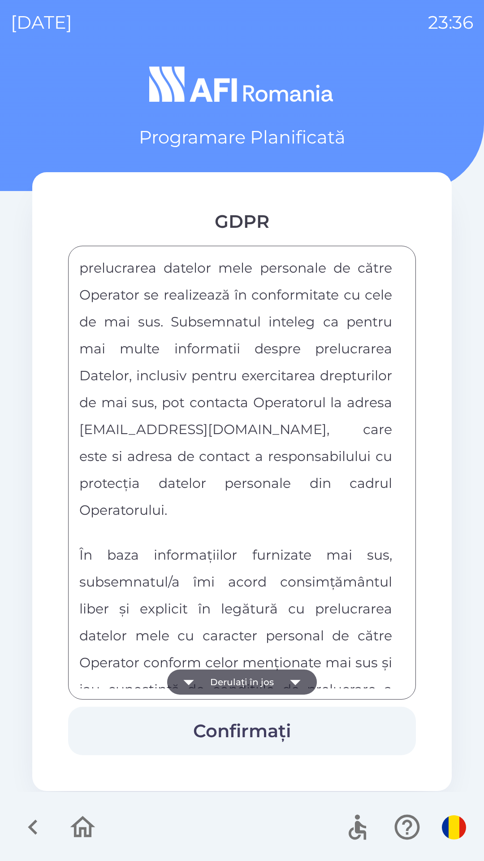
scroll to position [4718, 0]
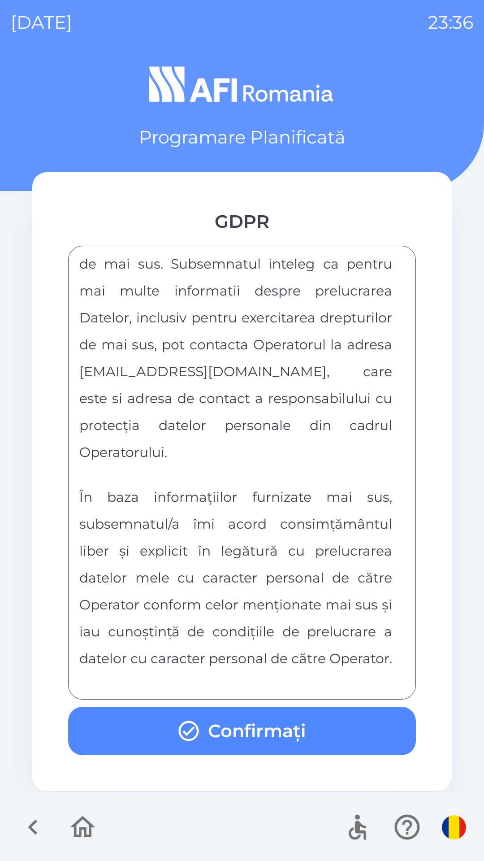
click at [338, 726] on button "Confirmați" at bounding box center [242, 731] width 348 height 48
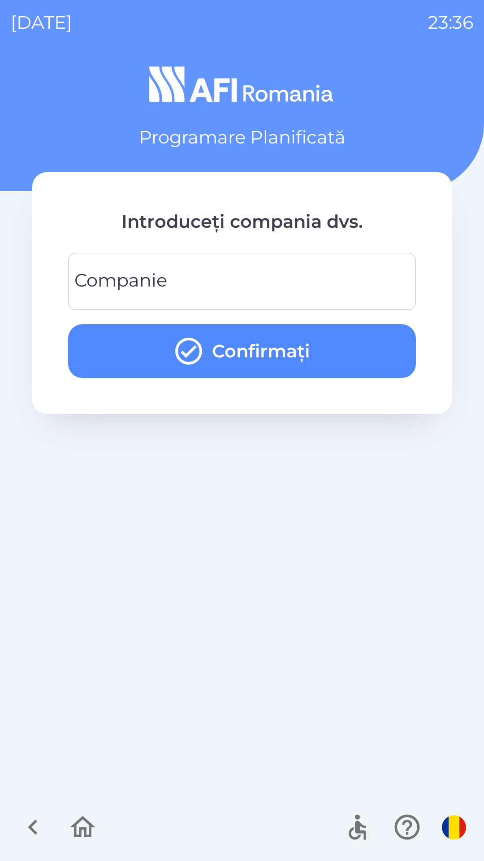
click at [319, 282] on input "Companie" at bounding box center [242, 281] width 327 height 35
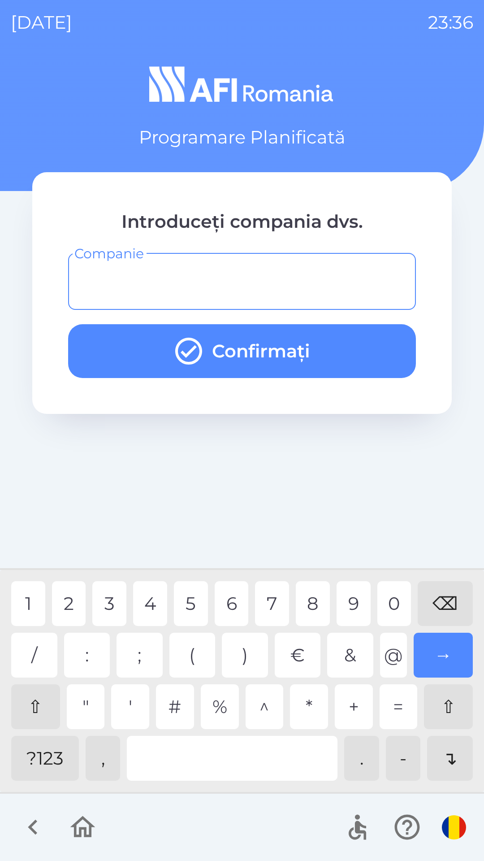
click at [54, 761] on div "?123" at bounding box center [45, 758] width 68 height 45
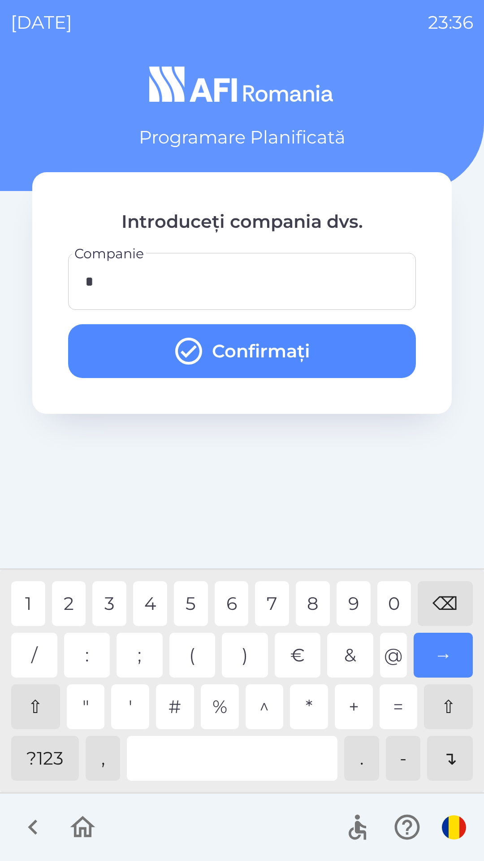
click at [308, 356] on button "Confirmați" at bounding box center [242, 351] width 348 height 54
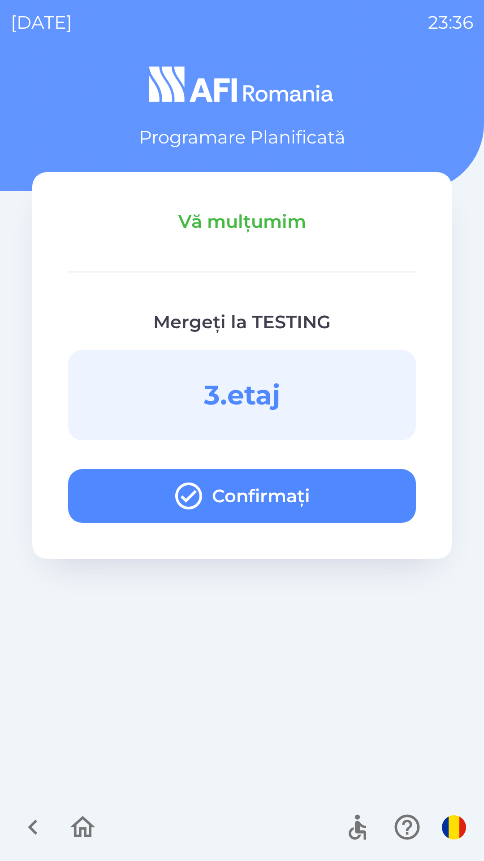
click at [380, 514] on button "Confirmați" at bounding box center [242, 496] width 348 height 54
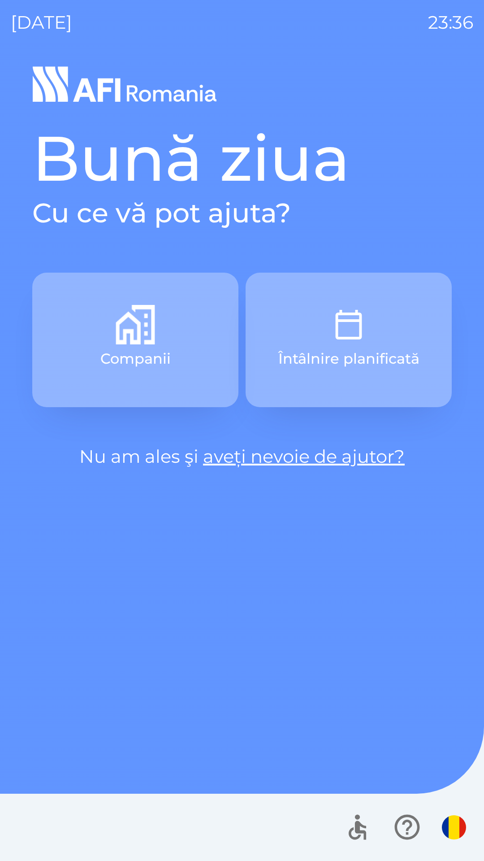
click at [366, 296] on button "Întâlnire planificată" at bounding box center [349, 340] width 206 height 135
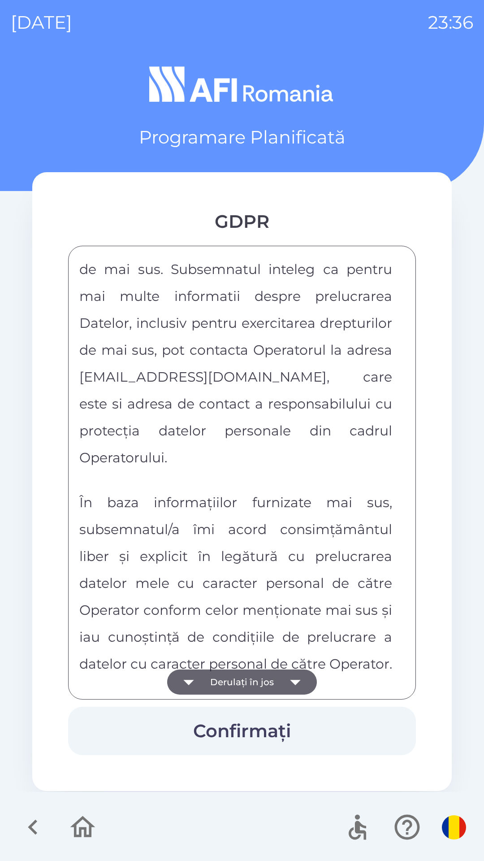
scroll to position [4718, 0]
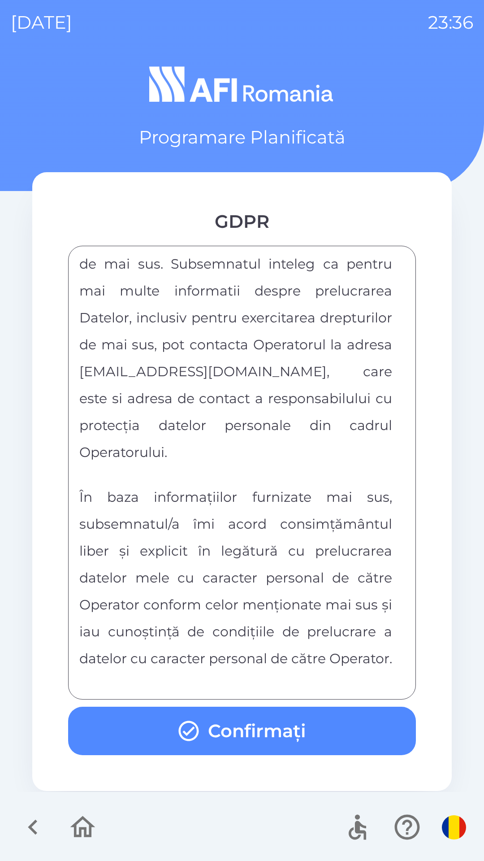
click at [334, 730] on button "Confirmați" at bounding box center [242, 731] width 348 height 48
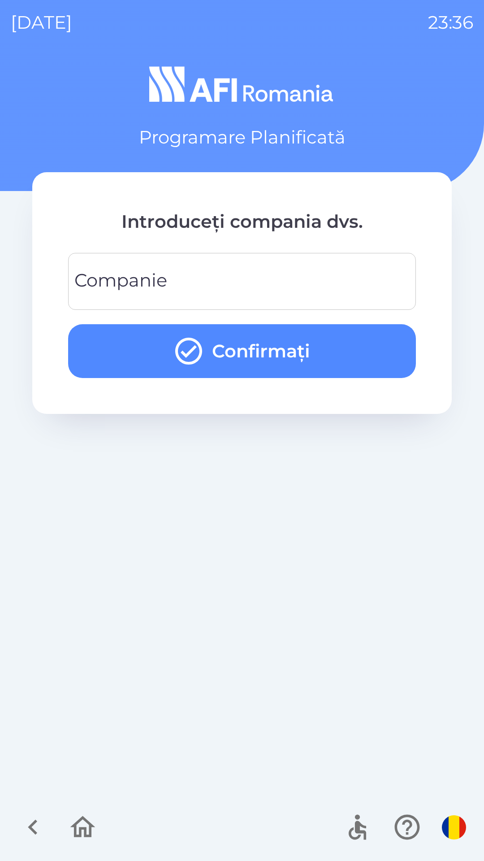
click at [236, 271] on input "Companie" at bounding box center [242, 281] width 327 height 35
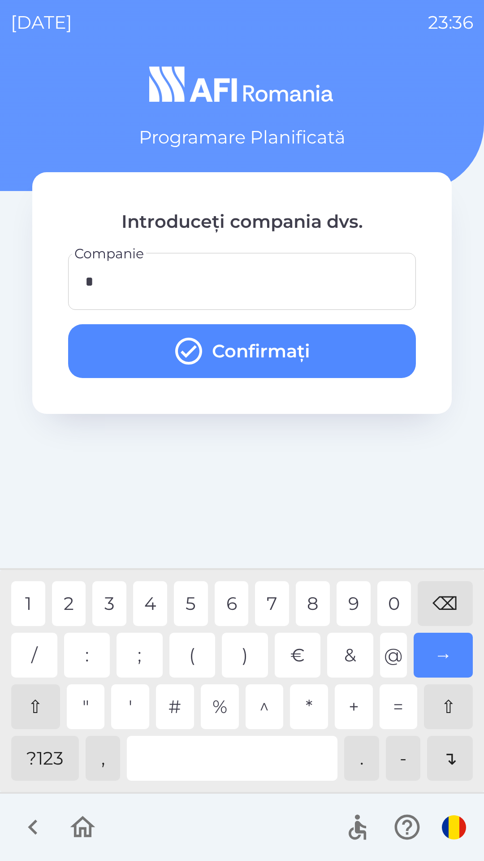
click at [298, 364] on button "Confirmați" at bounding box center [242, 351] width 348 height 54
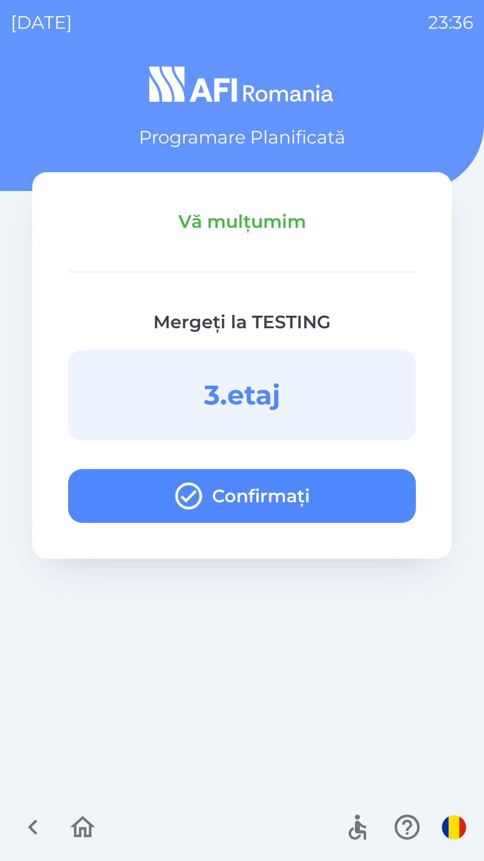
click at [362, 494] on button "Confirmați" at bounding box center [242, 496] width 348 height 54
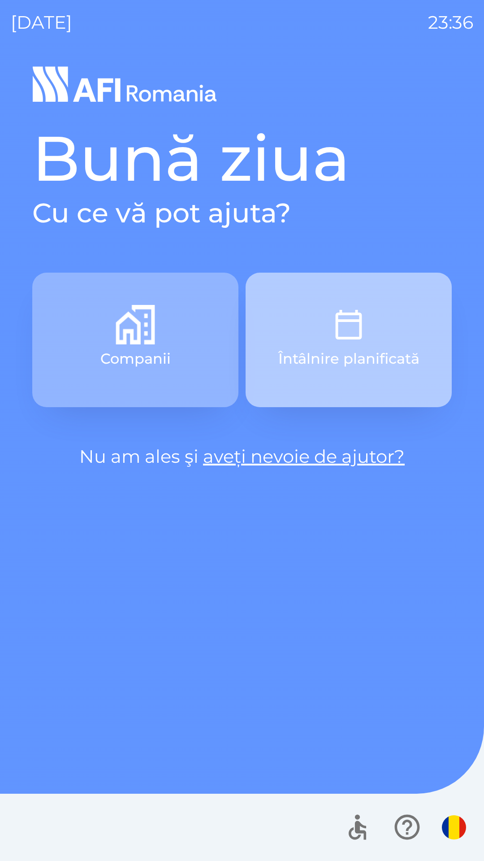
click at [392, 328] on button "Întâlnire planificată" at bounding box center [349, 340] width 206 height 135
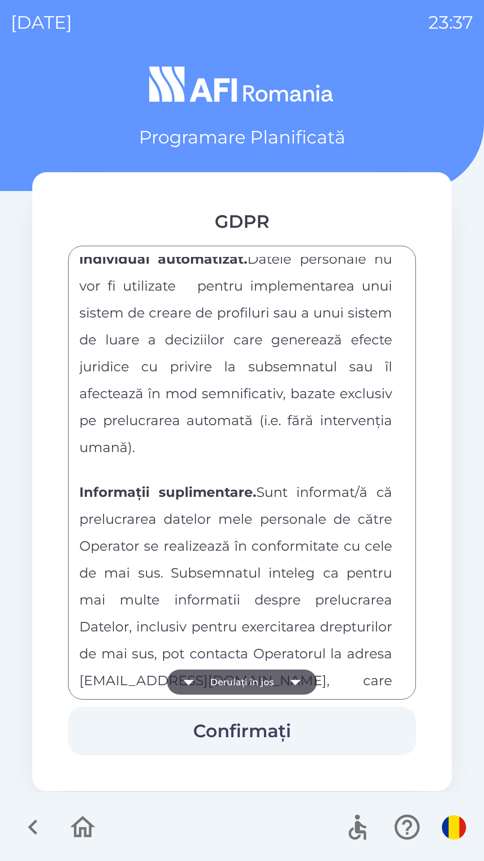
scroll to position [4718, 0]
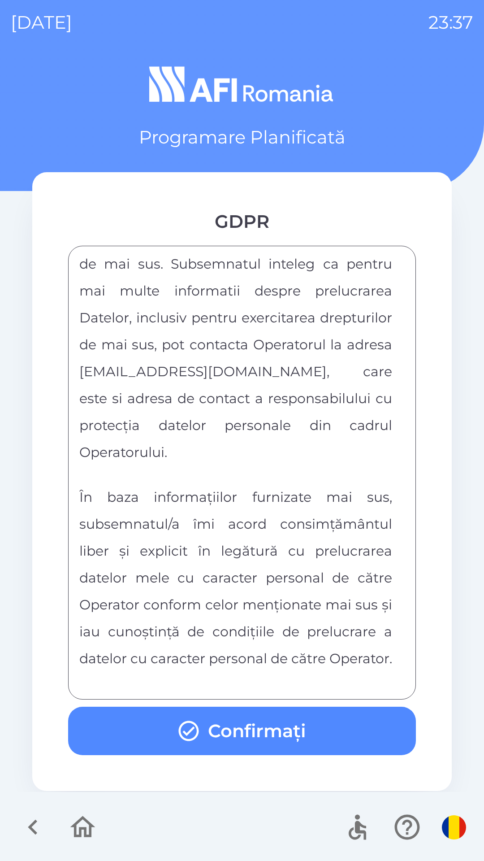
click at [291, 732] on button "Confirmați" at bounding box center [242, 731] width 348 height 48
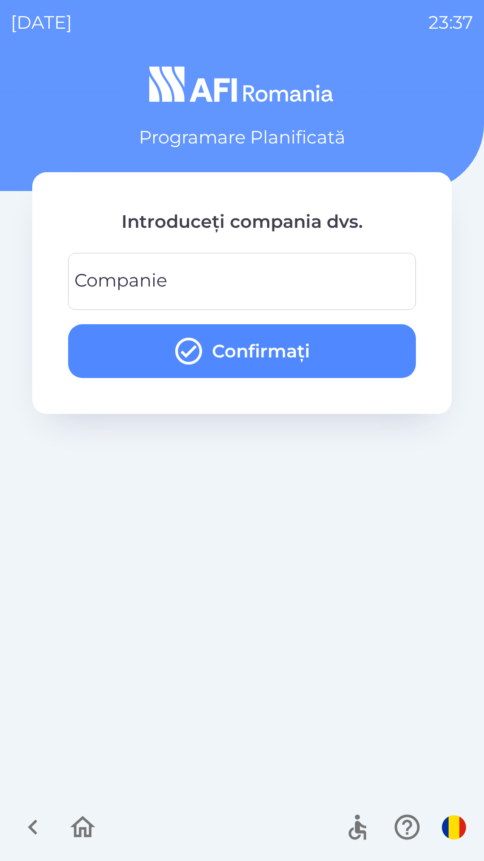
click at [191, 275] on input "Companie" at bounding box center [242, 281] width 327 height 35
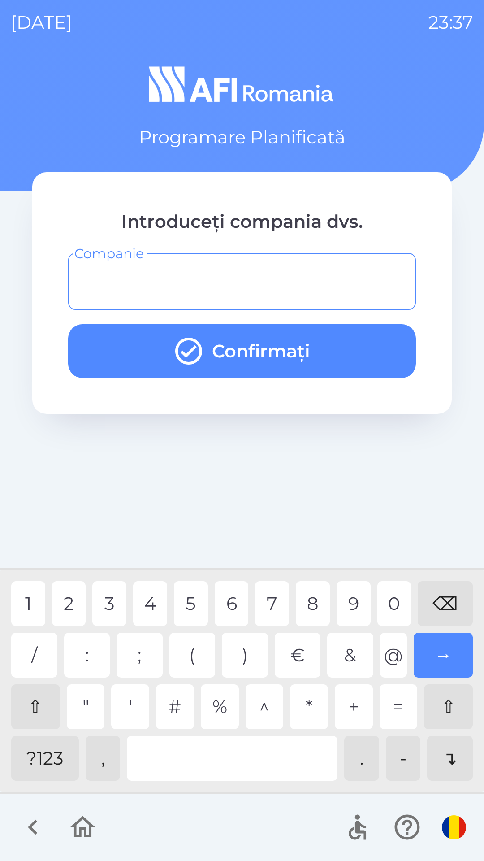
click at [45, 758] on div "?123" at bounding box center [45, 758] width 68 height 45
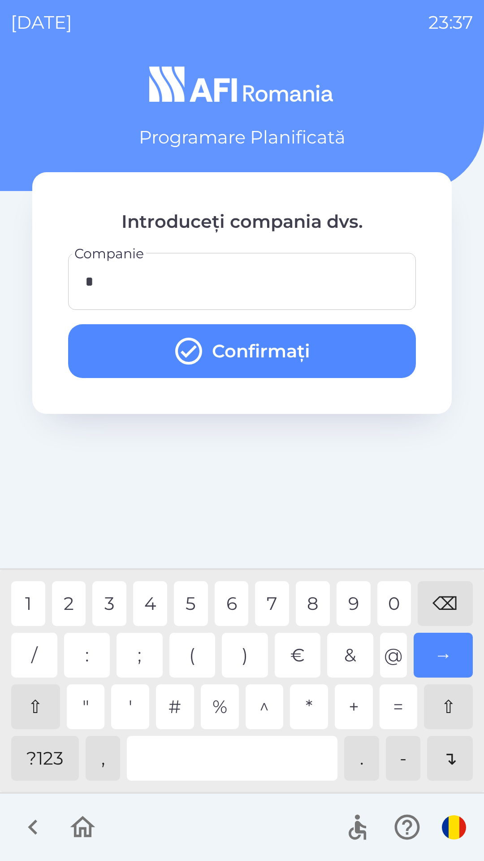
click at [115, 600] on div "3" at bounding box center [109, 603] width 34 height 45
click at [151, 602] on div "4" at bounding box center [150, 603] width 34 height 45
click at [311, 337] on button "Confirmați" at bounding box center [242, 351] width 348 height 54
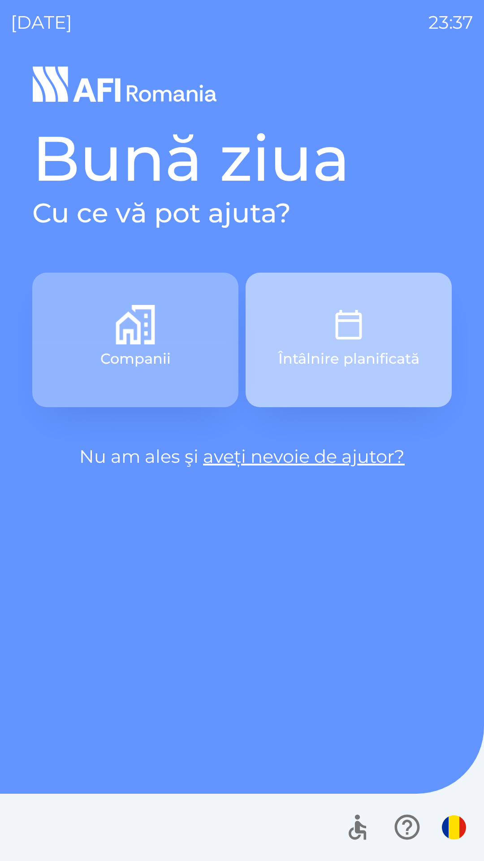
click at [353, 331] on img "button" at bounding box center [348, 324] width 39 height 39
